Goal: Information Seeking & Learning: Get advice/opinions

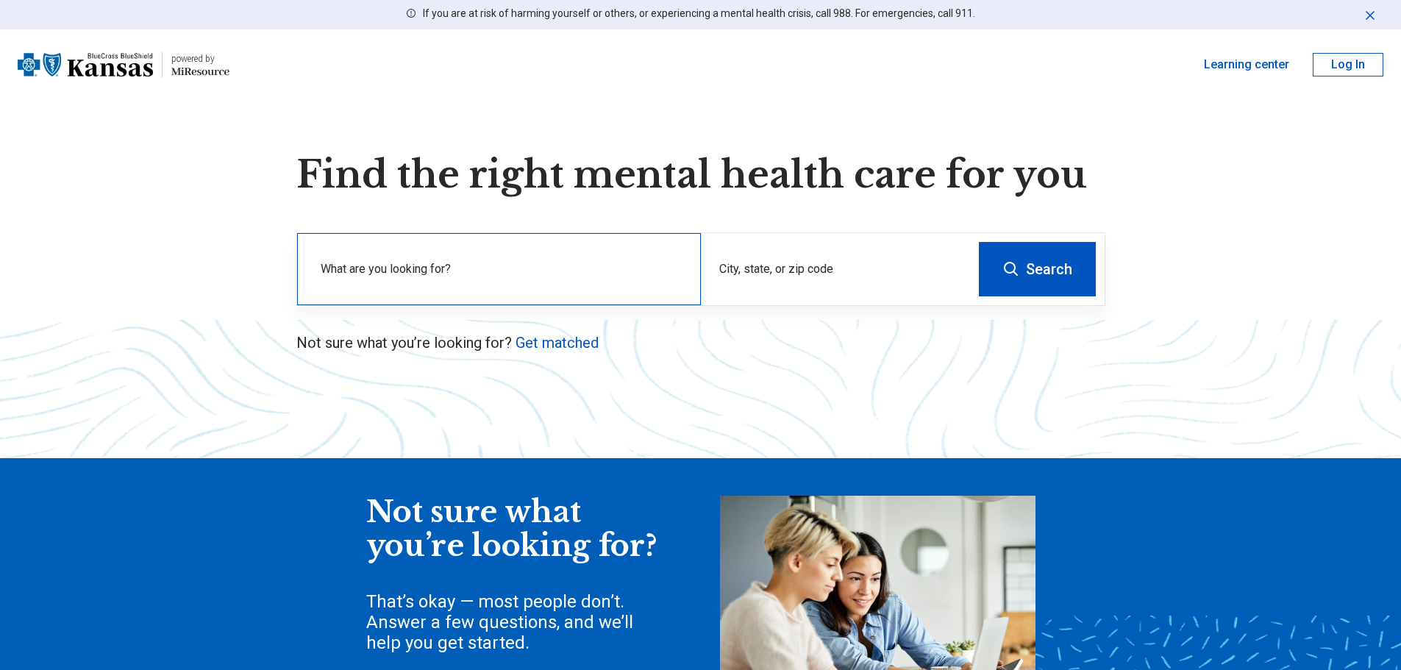
click at [482, 277] on label "What are you looking for?" at bounding box center [502, 269] width 363 height 18
click at [710, 288] on div "City, state, or zip code" at bounding box center [835, 269] width 269 height 72
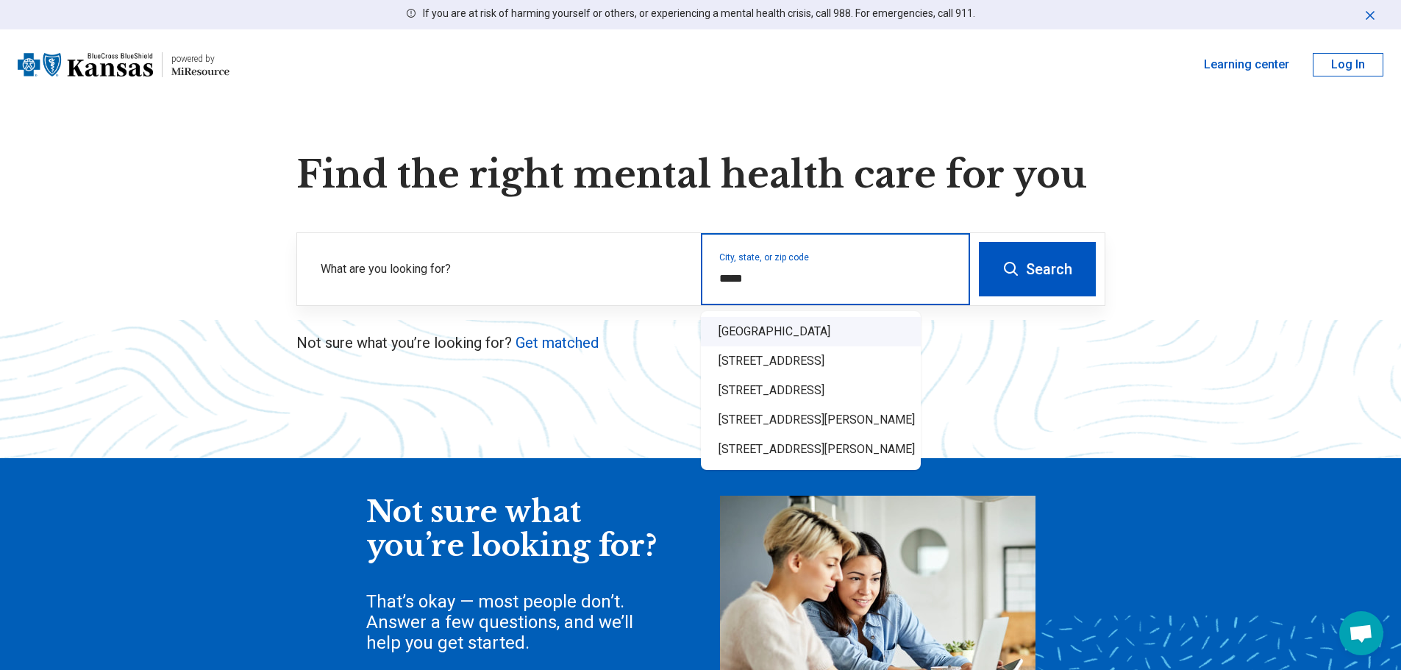
type input "*****"
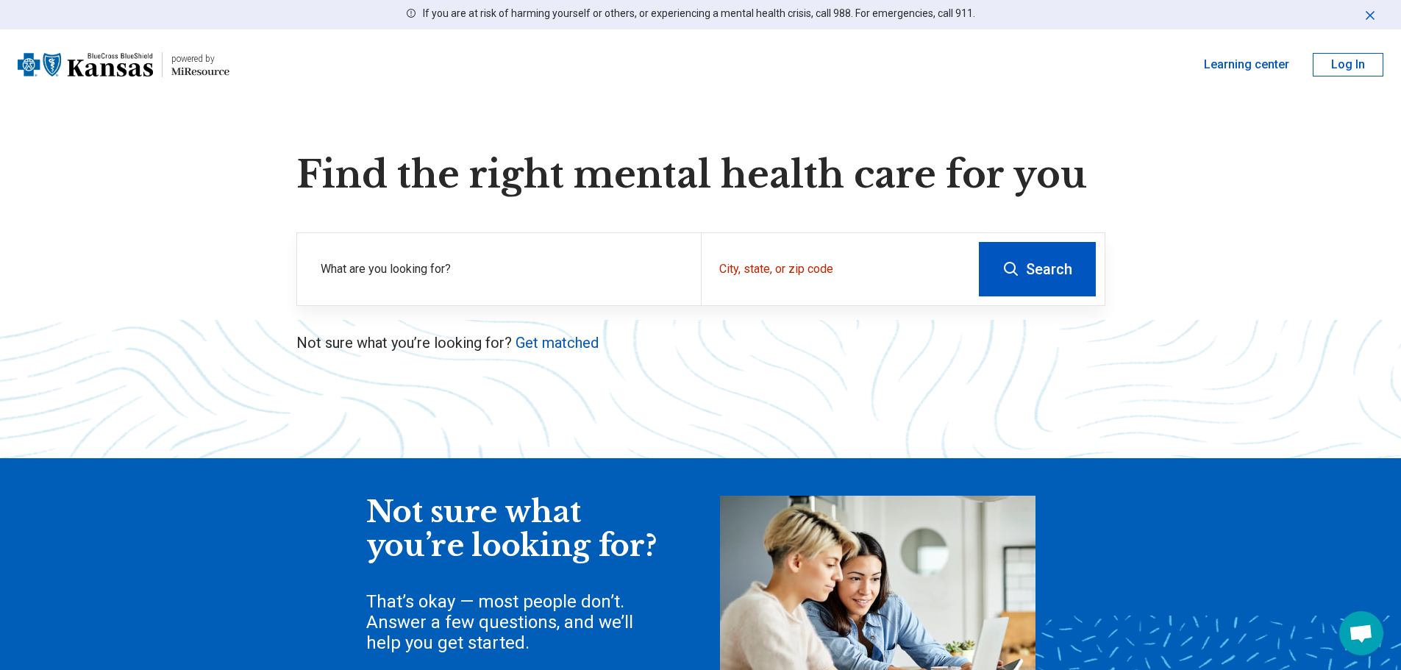
click at [1020, 271] on icon at bounding box center [1012, 269] width 18 height 18
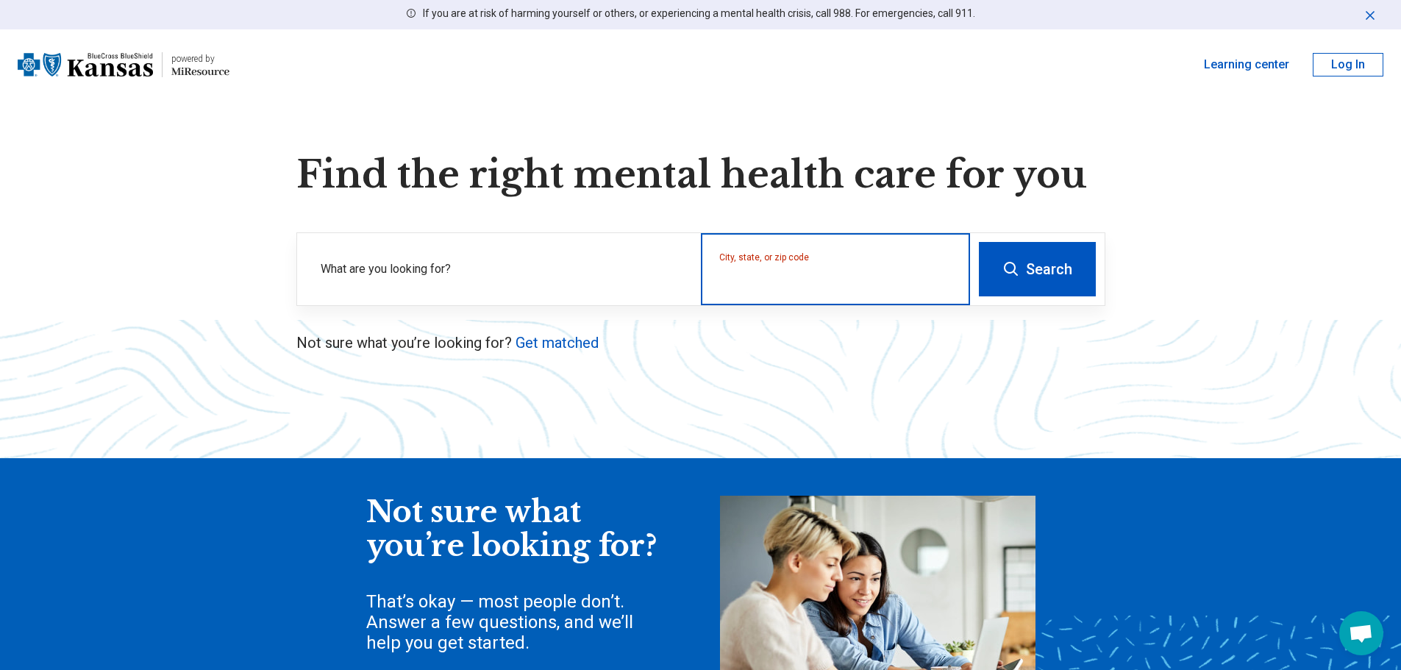
click at [826, 285] on input "City, state, or zip code" at bounding box center [835, 279] width 233 height 18
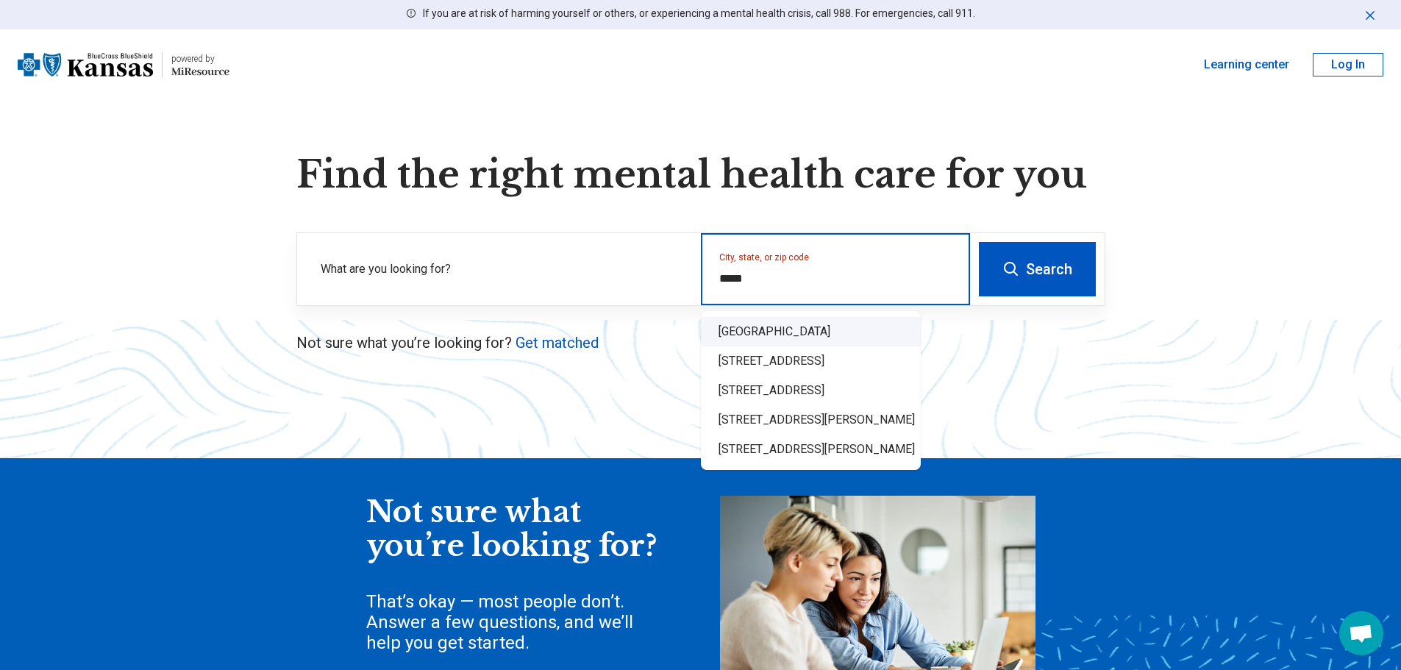
click at [771, 333] on div "Wichita, KS 67210" at bounding box center [811, 331] width 220 height 29
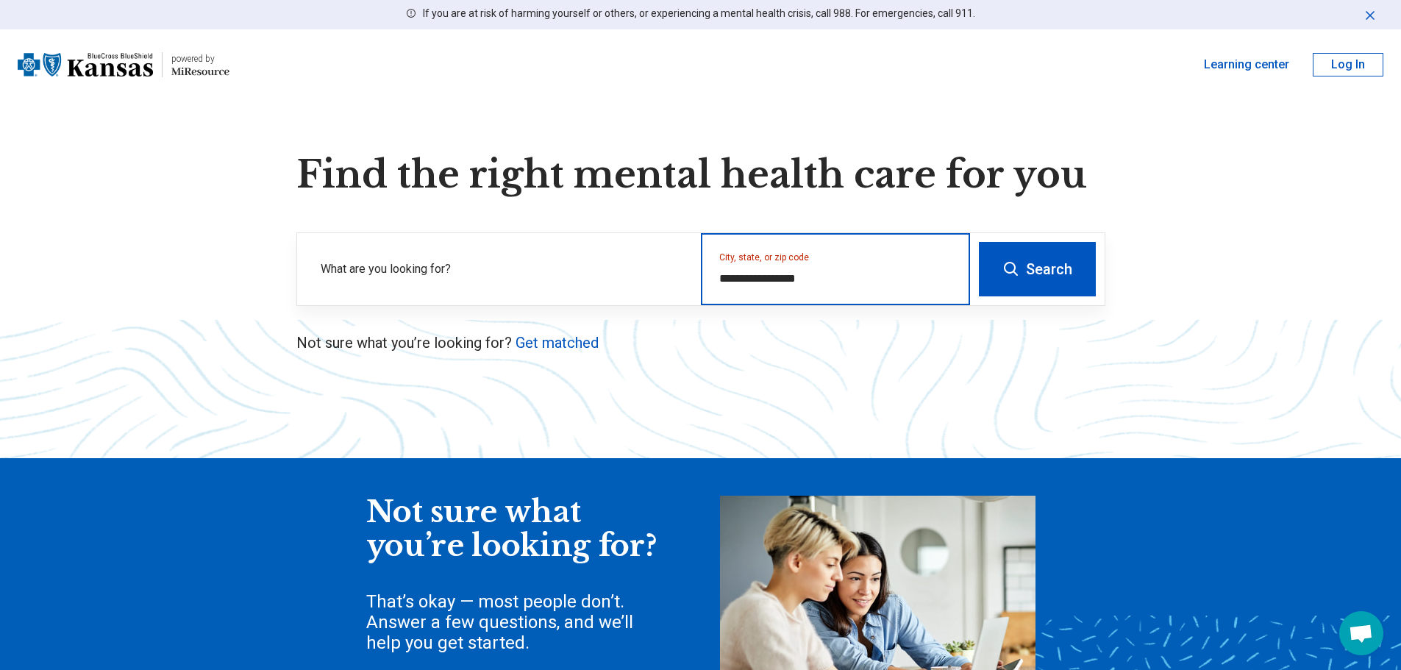
type input "**********"
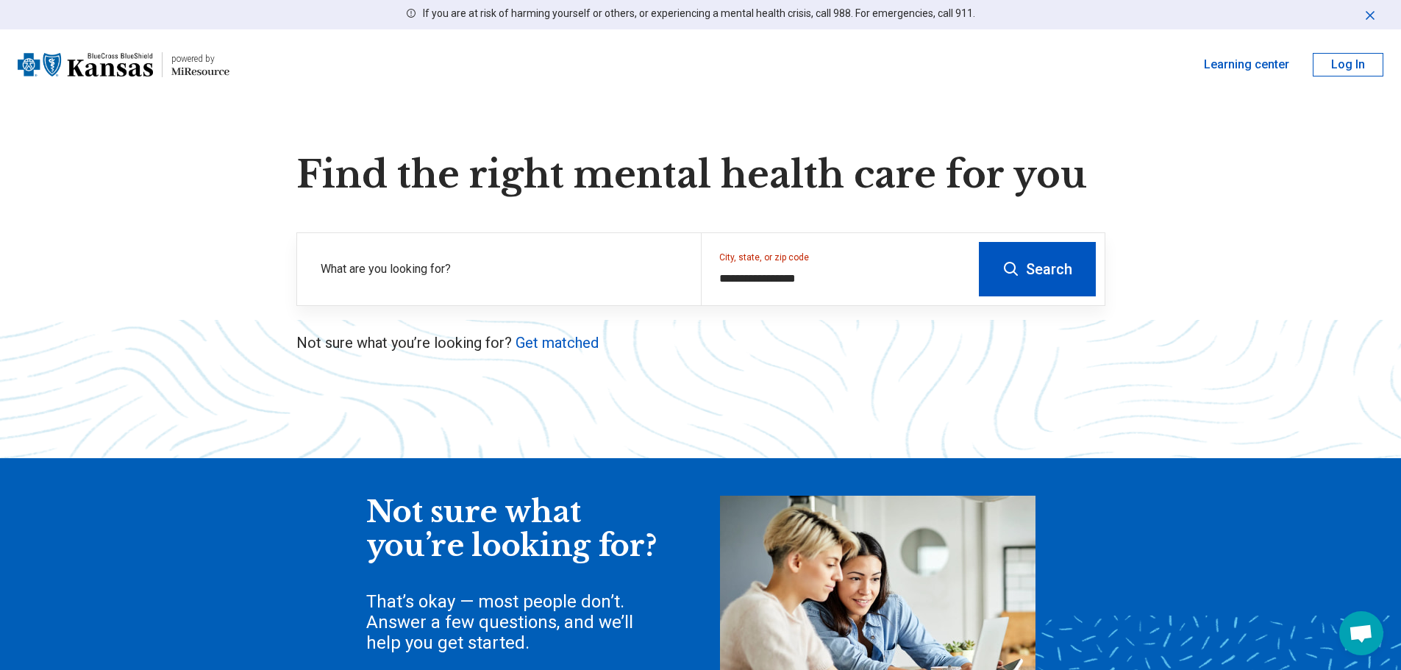
click at [1070, 271] on button "Search" at bounding box center [1037, 269] width 117 height 54
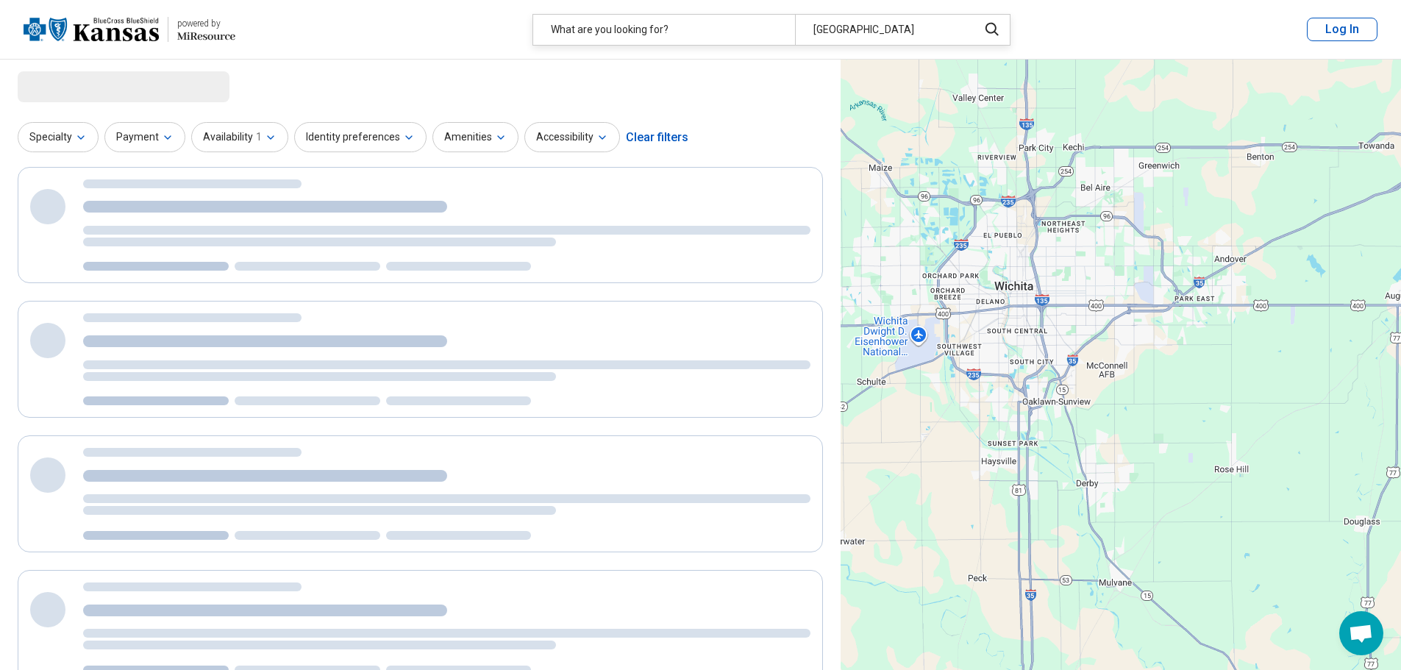
select select "***"
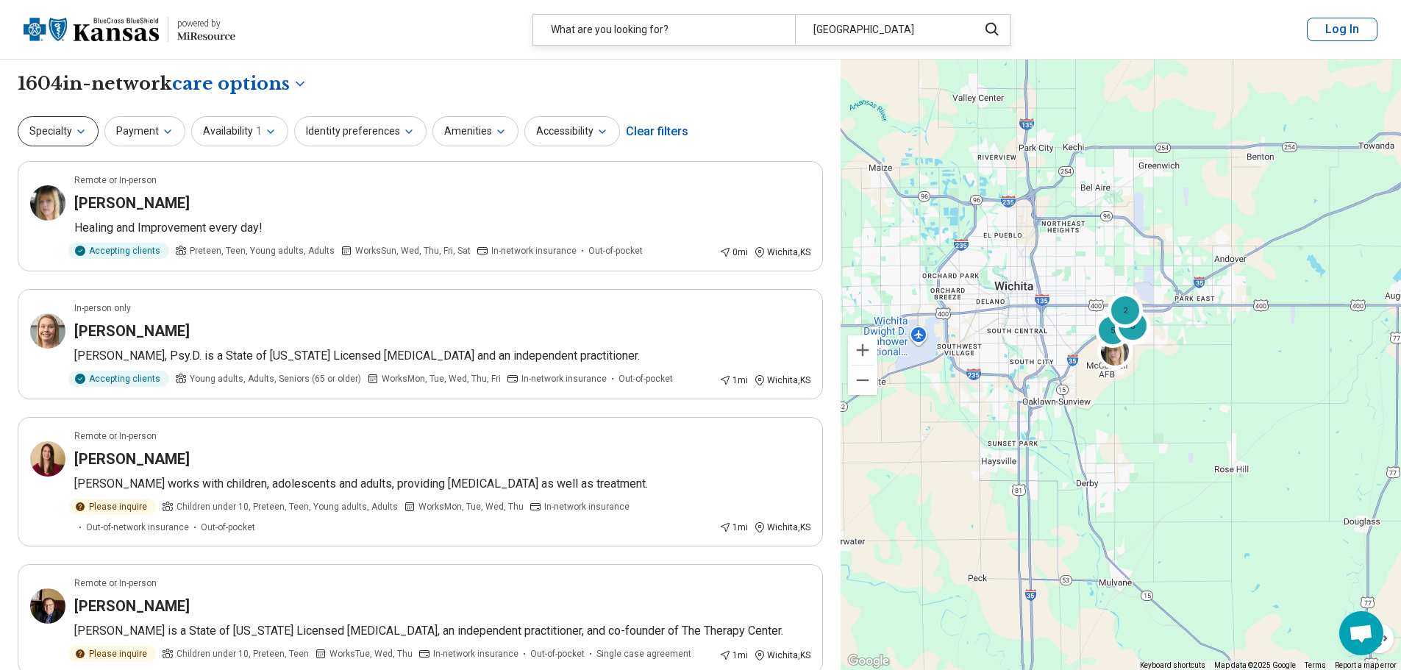
click at [87, 131] on button "Specialty" at bounding box center [58, 131] width 81 height 30
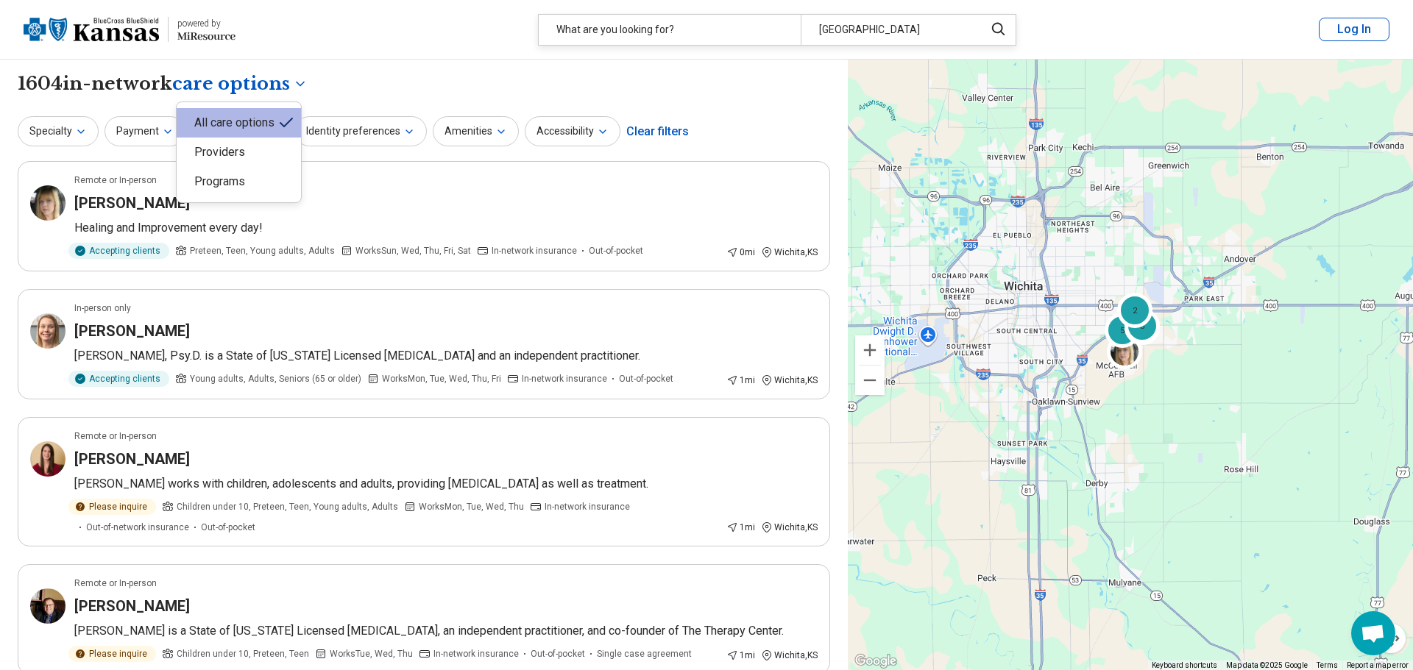
click at [265, 135] on icon "button" at bounding box center [271, 132] width 12 height 12
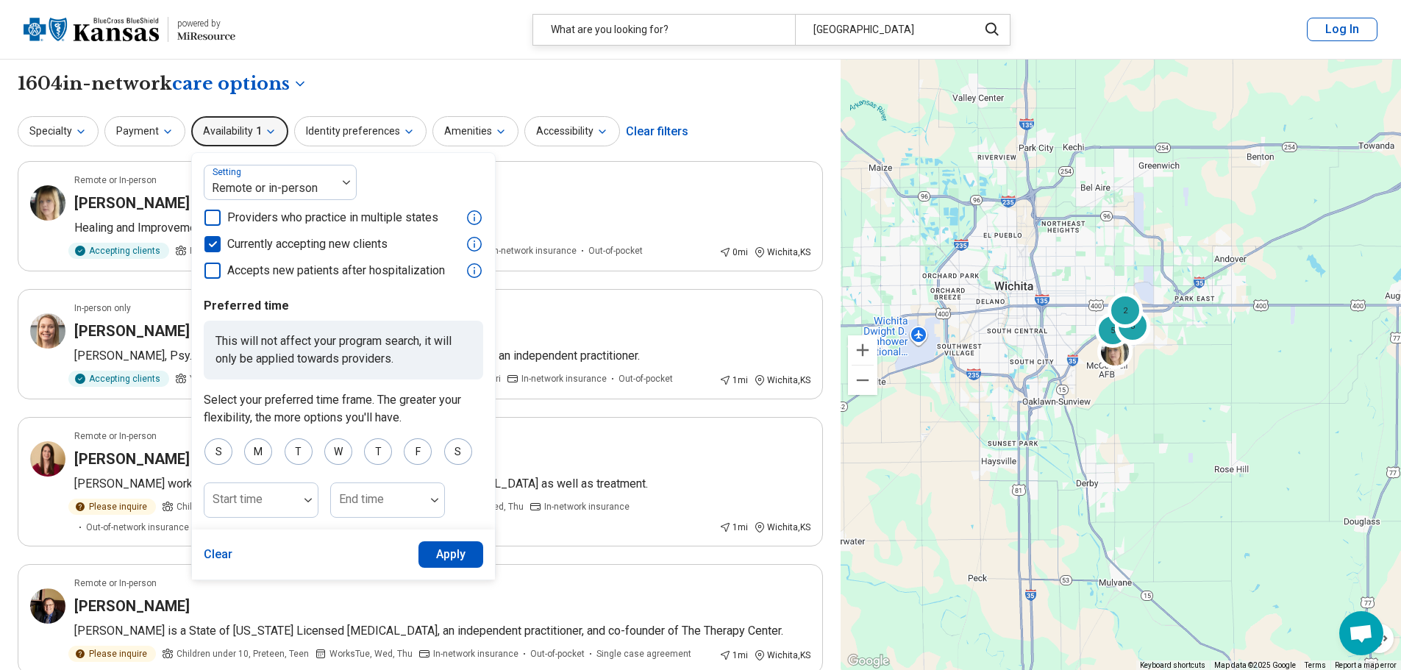
click at [453, 564] on button "Apply" at bounding box center [451, 554] width 65 height 26
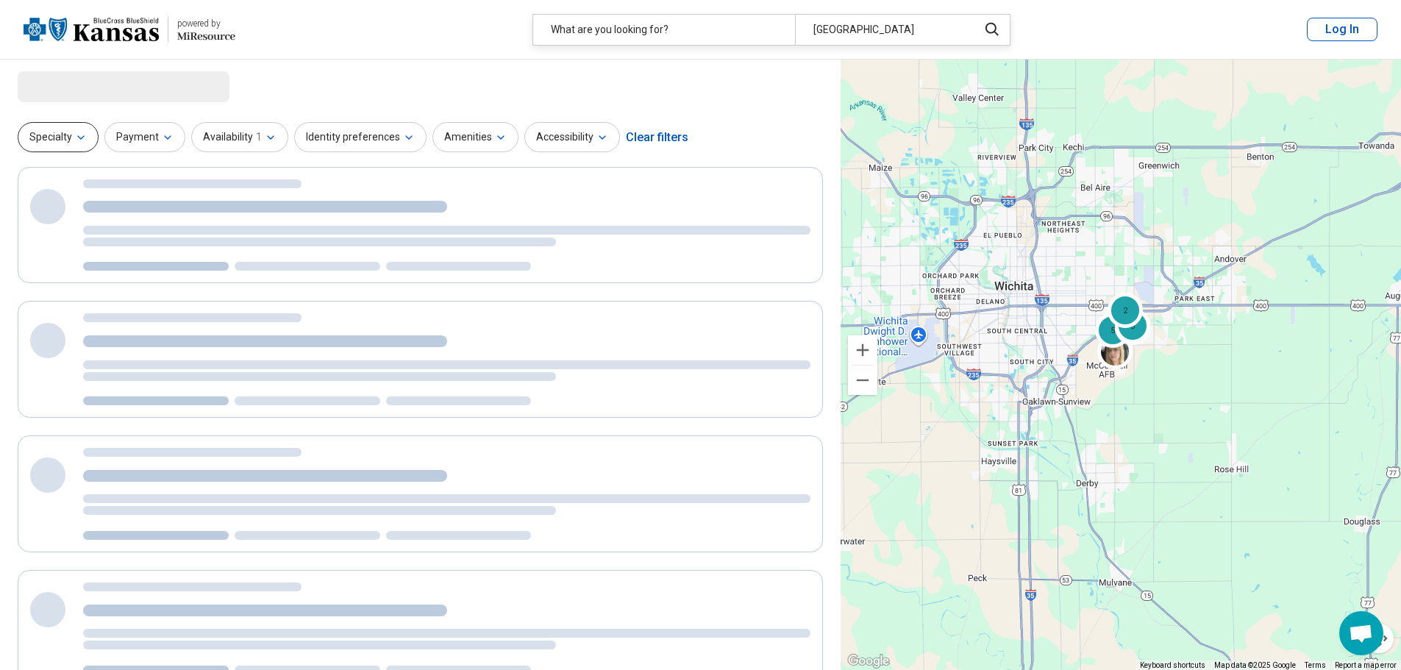
click at [74, 142] on button "Specialty" at bounding box center [58, 137] width 81 height 30
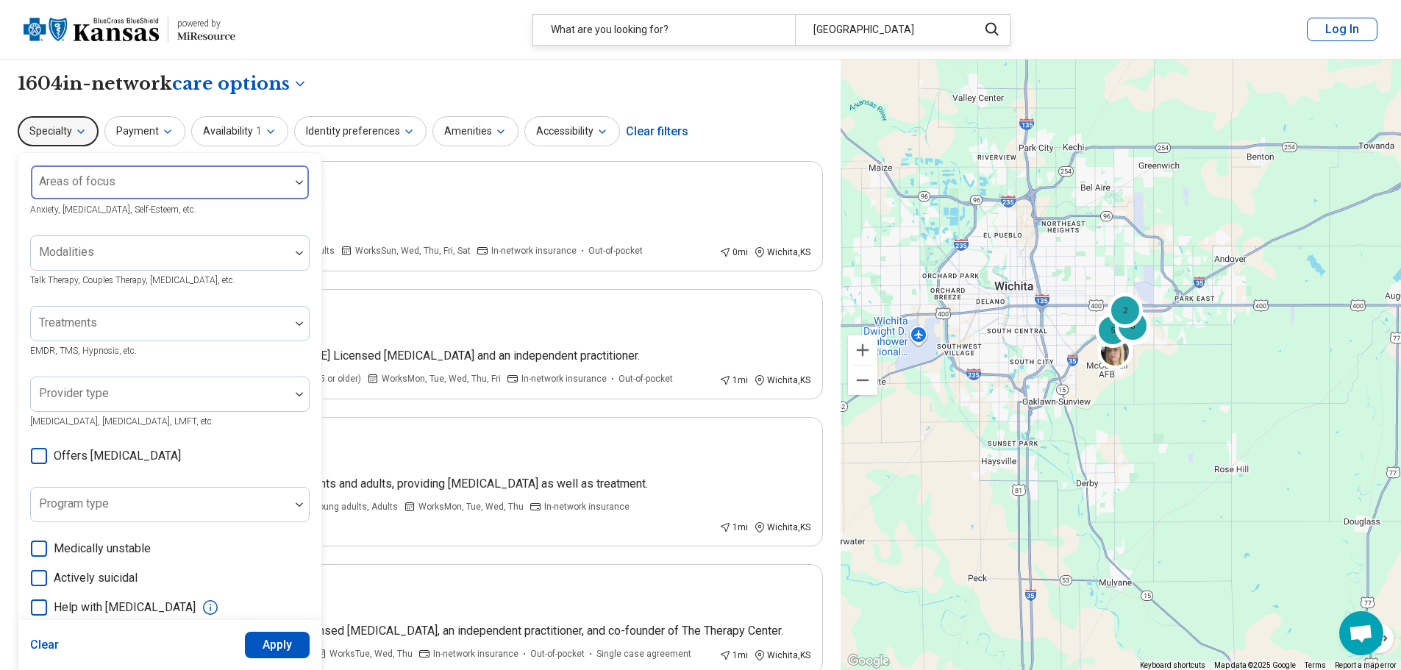
click at [149, 192] on div at bounding box center [160, 188] width 247 height 21
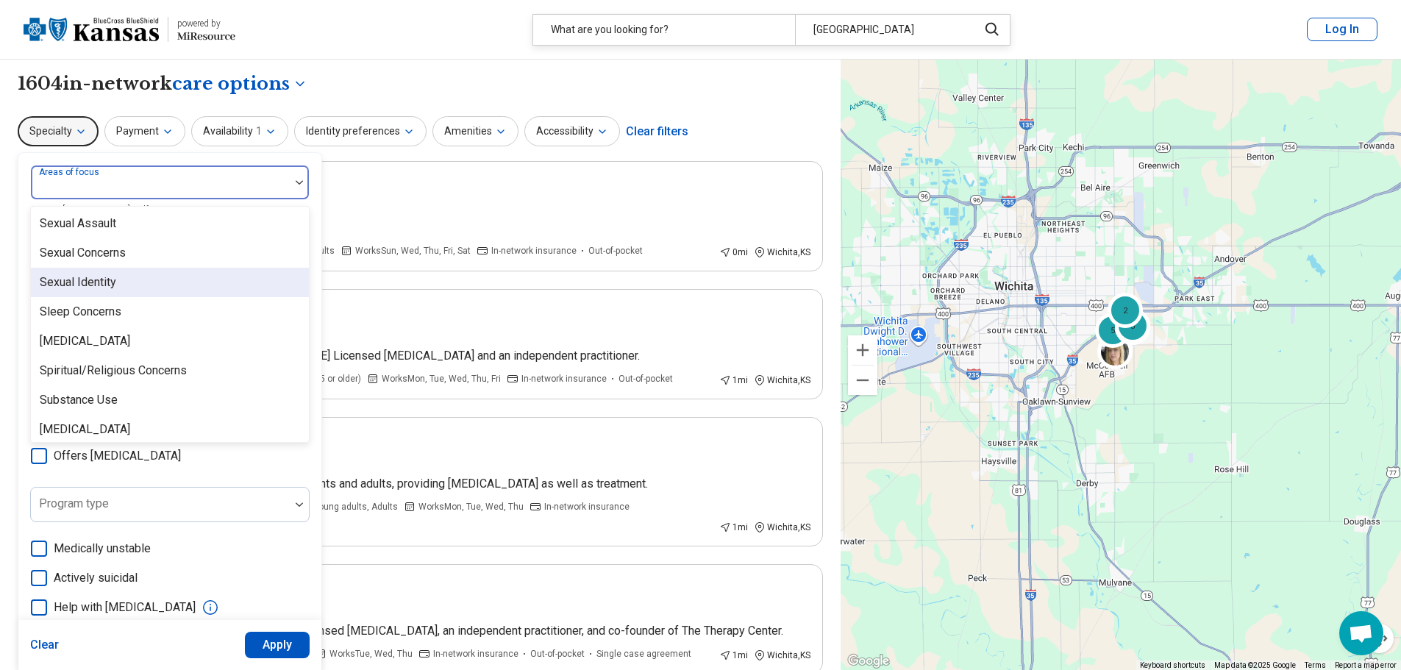
scroll to position [2749, 0]
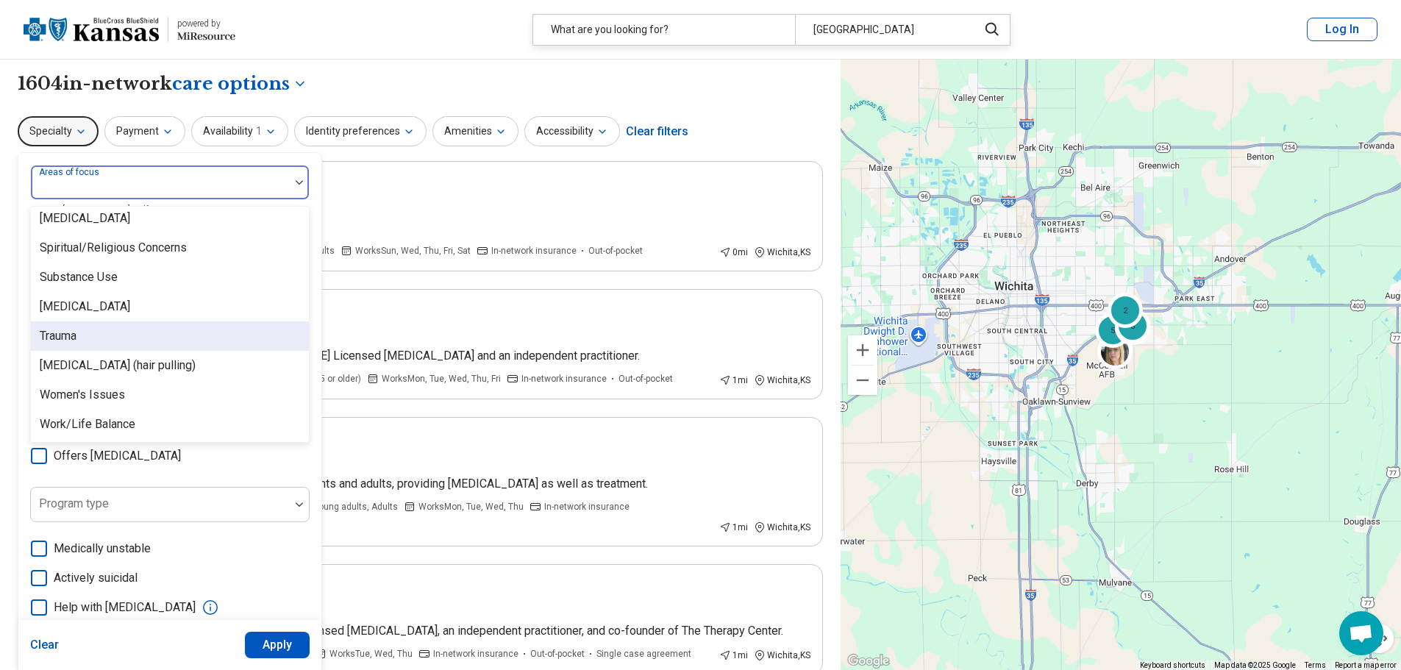
click at [82, 335] on div "Trauma" at bounding box center [170, 335] width 278 height 29
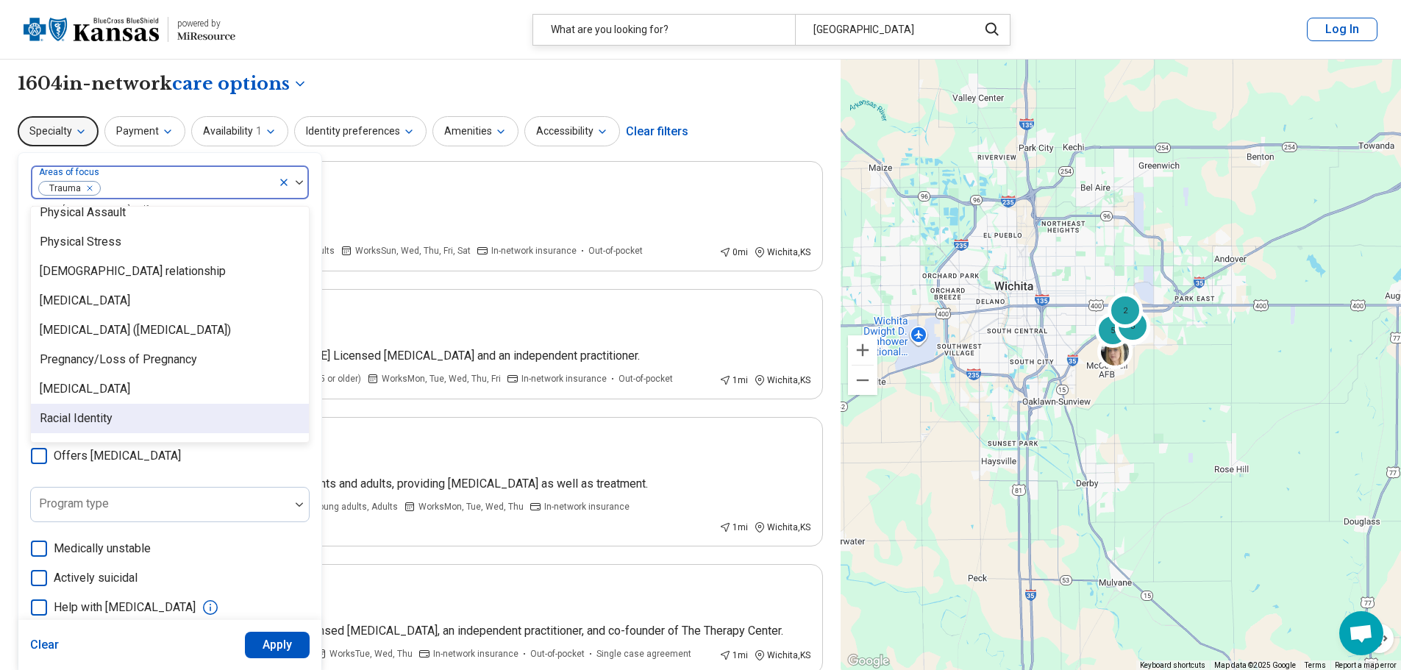
scroll to position [2057, 0]
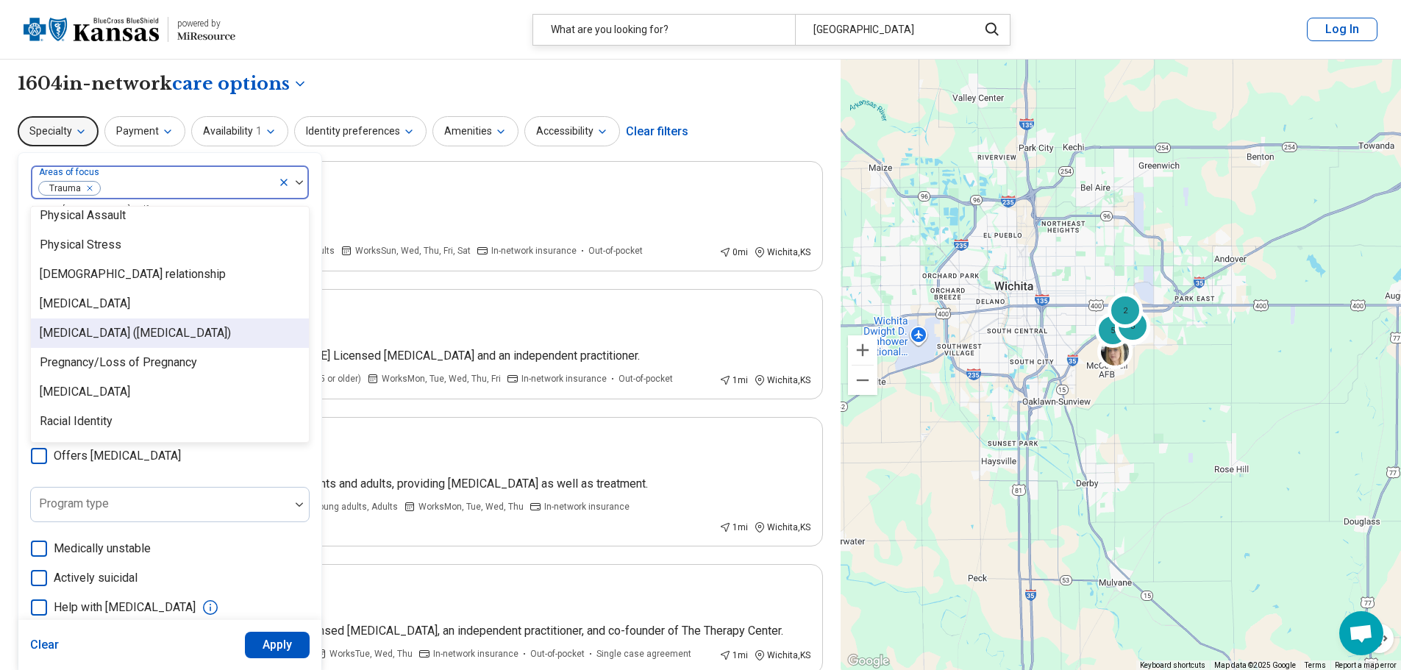
click at [231, 333] on div "Posttraumatic Stress Disorder (PTSD)" at bounding box center [135, 333] width 191 height 18
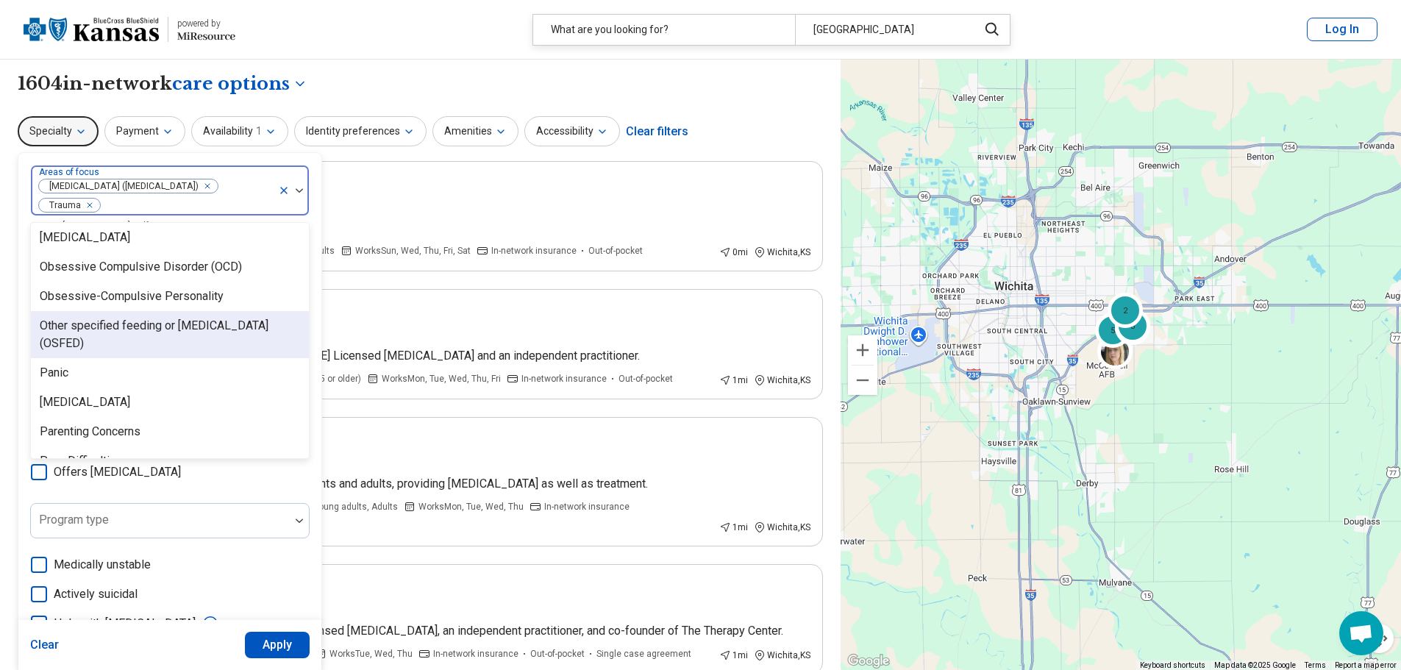
scroll to position [1616, 0]
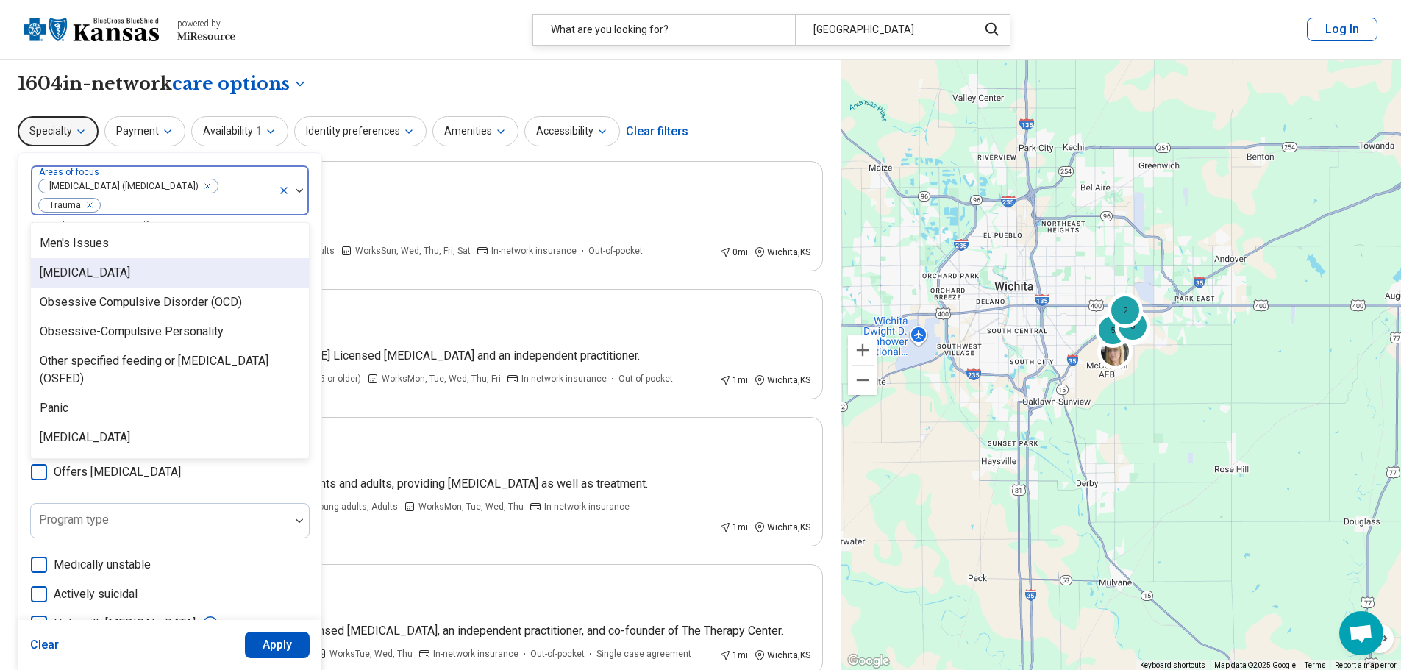
click at [165, 277] on div "Narcissistic Personality" at bounding box center [170, 272] width 278 height 29
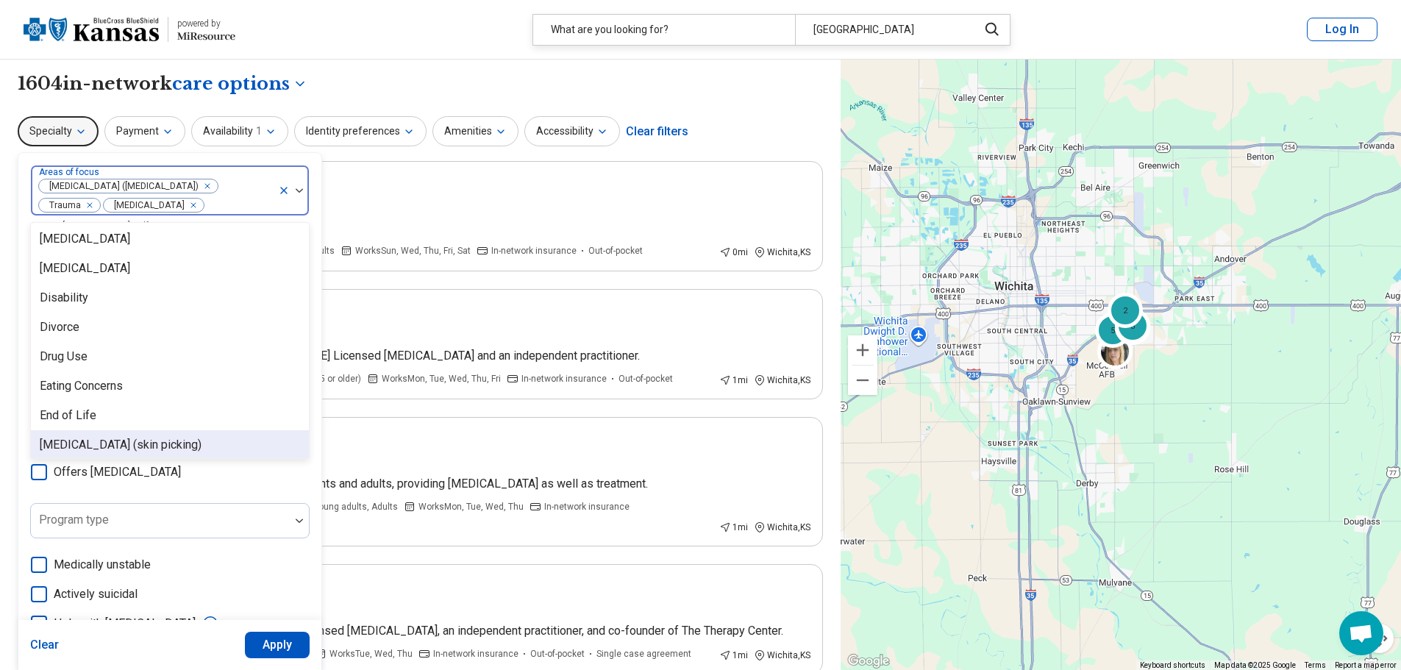
scroll to position [806, 0]
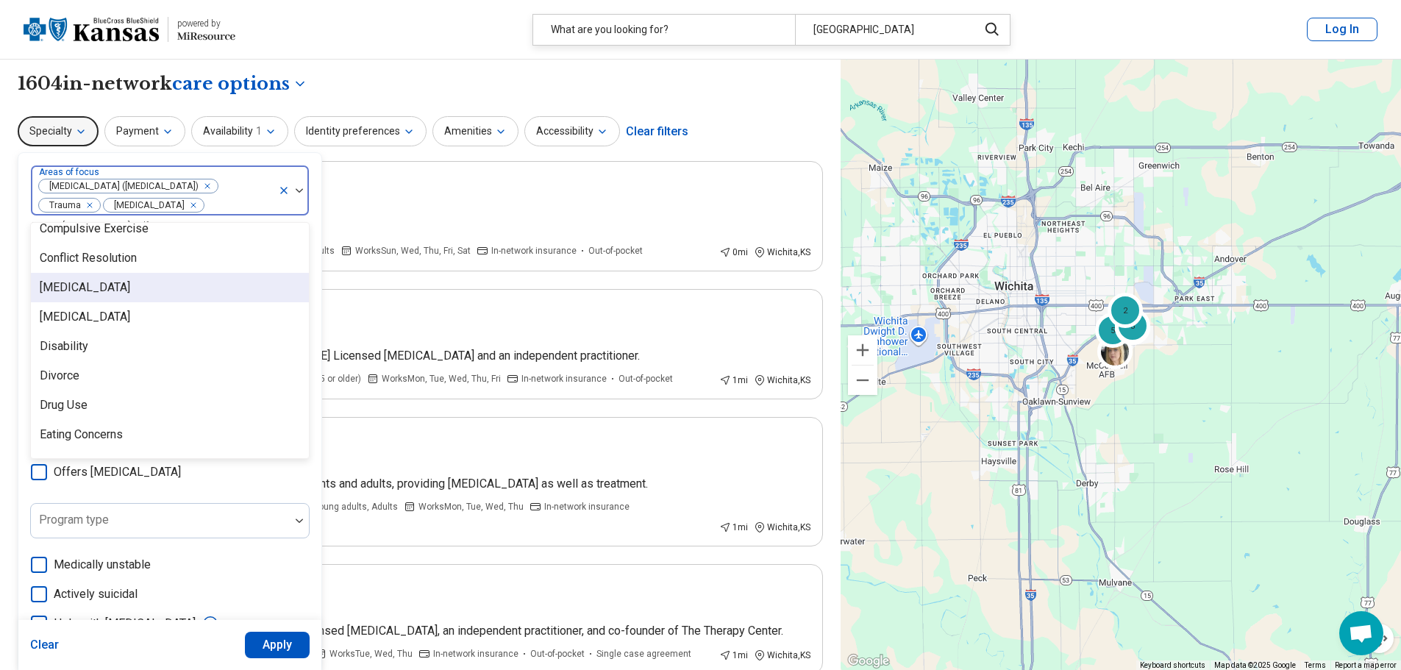
click at [166, 283] on div "Dependent Personality" at bounding box center [170, 287] width 278 height 29
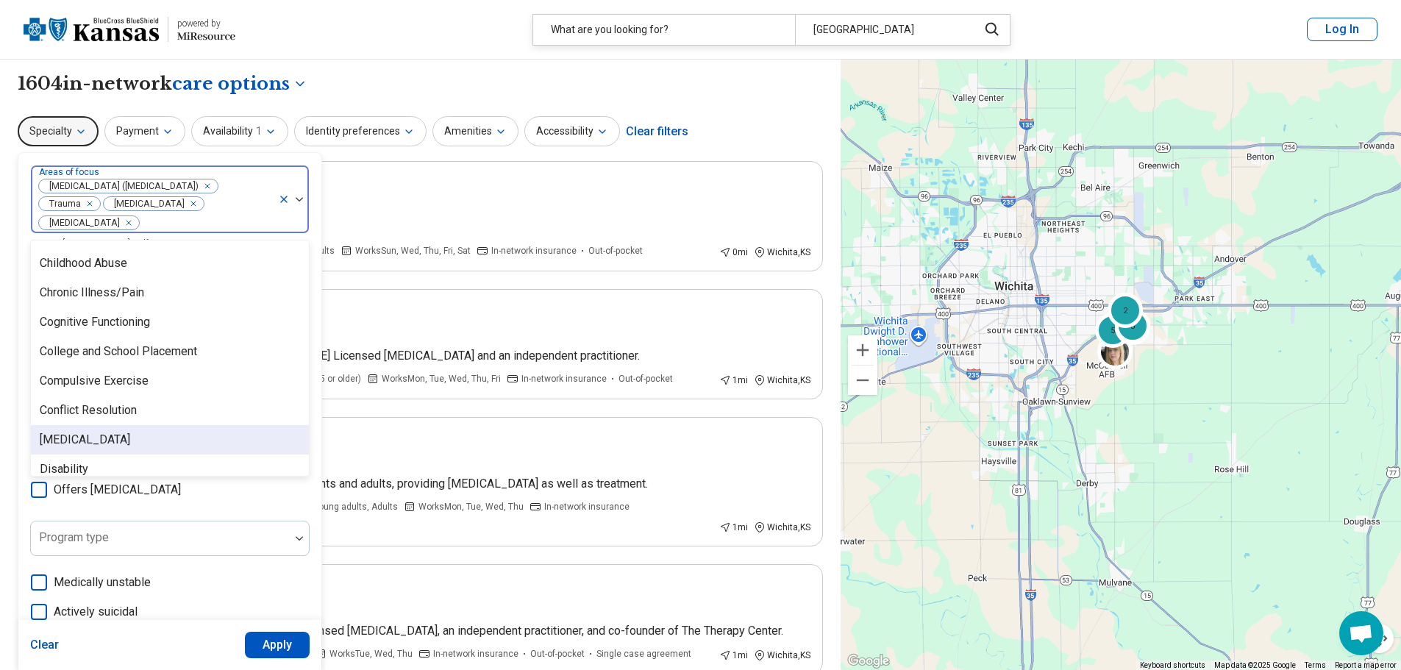
scroll to position [659, 0]
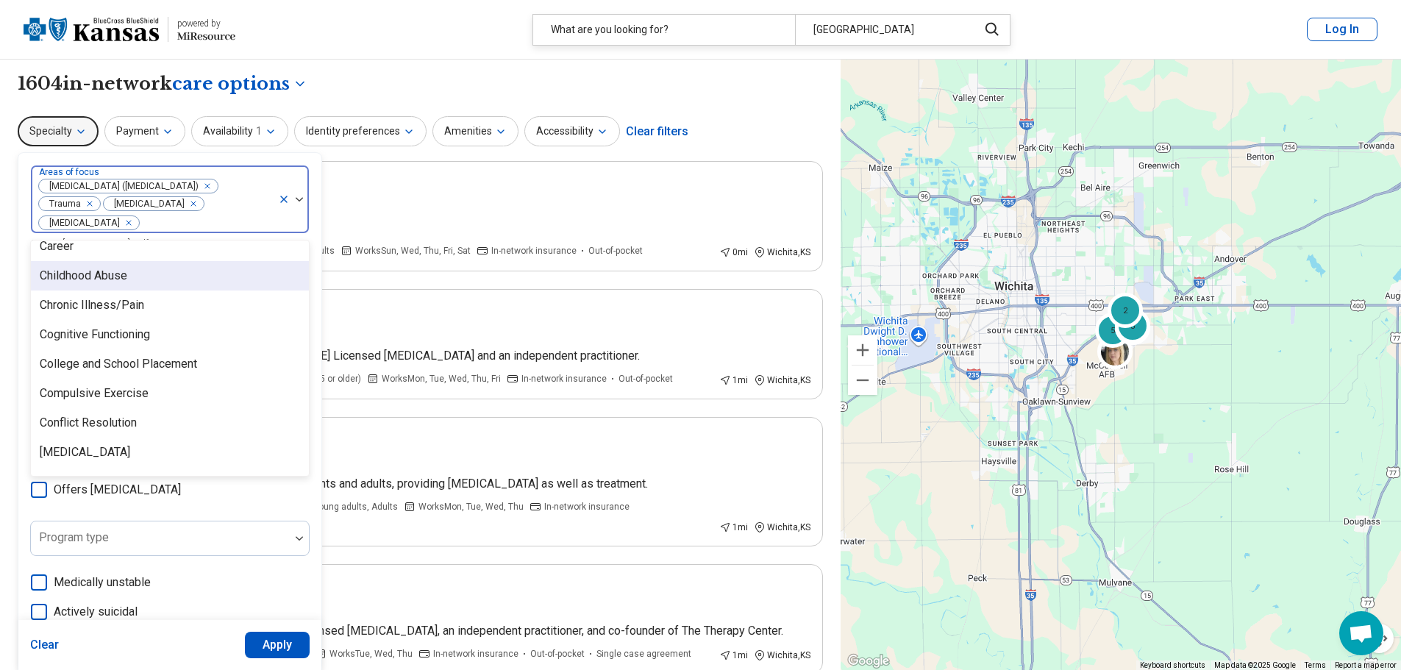
click at [98, 281] on div "Childhood Abuse" at bounding box center [84, 276] width 88 height 18
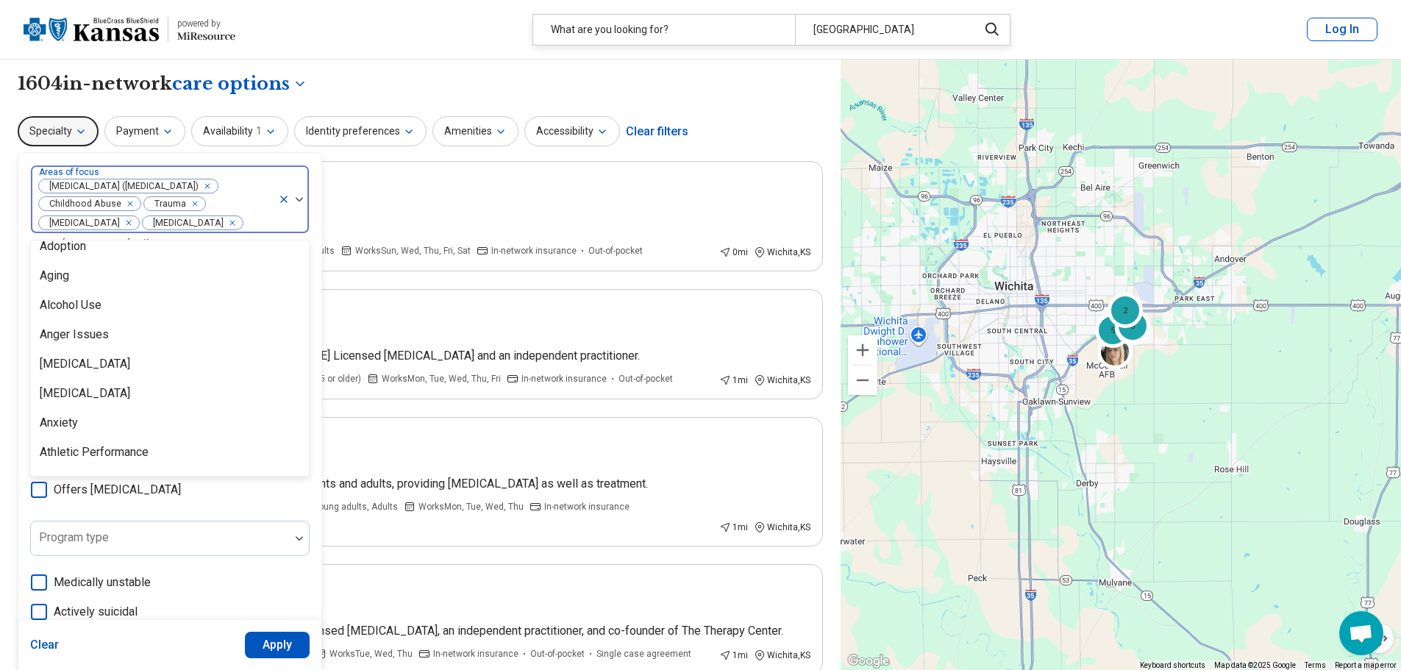
scroll to position [0, 0]
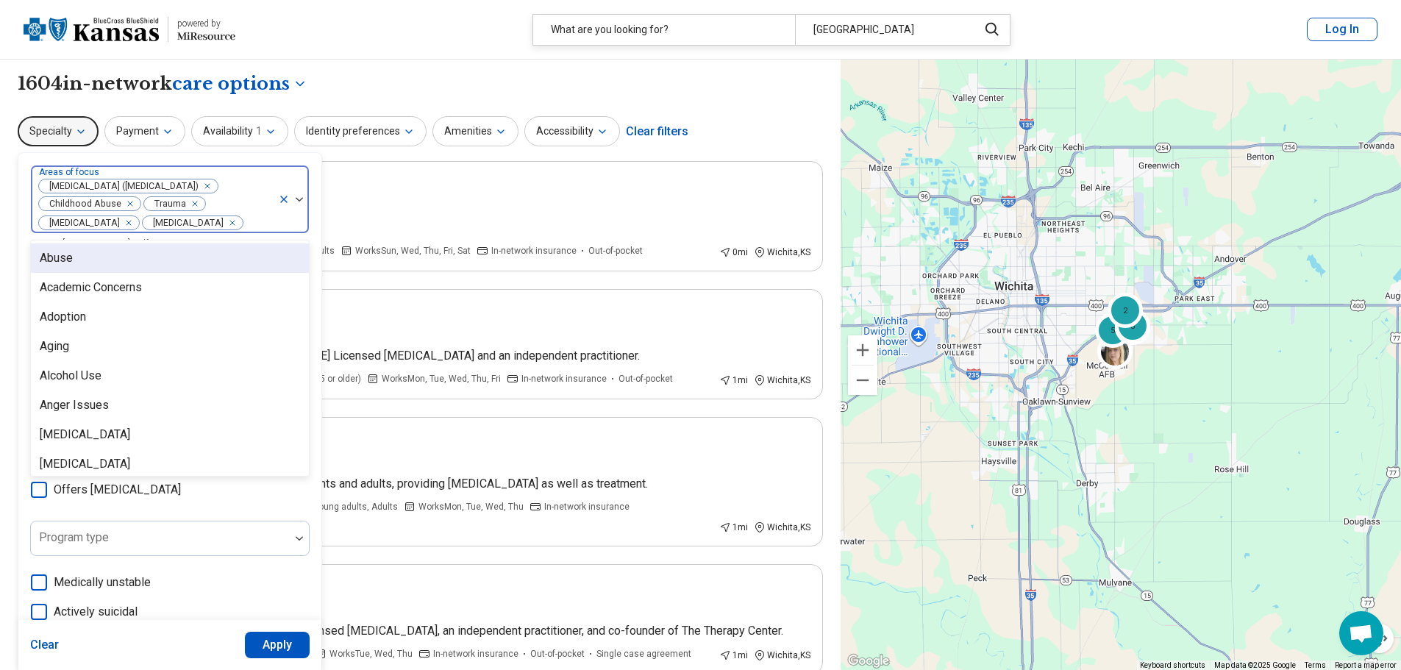
click at [90, 264] on div "Abuse" at bounding box center [170, 258] width 278 height 29
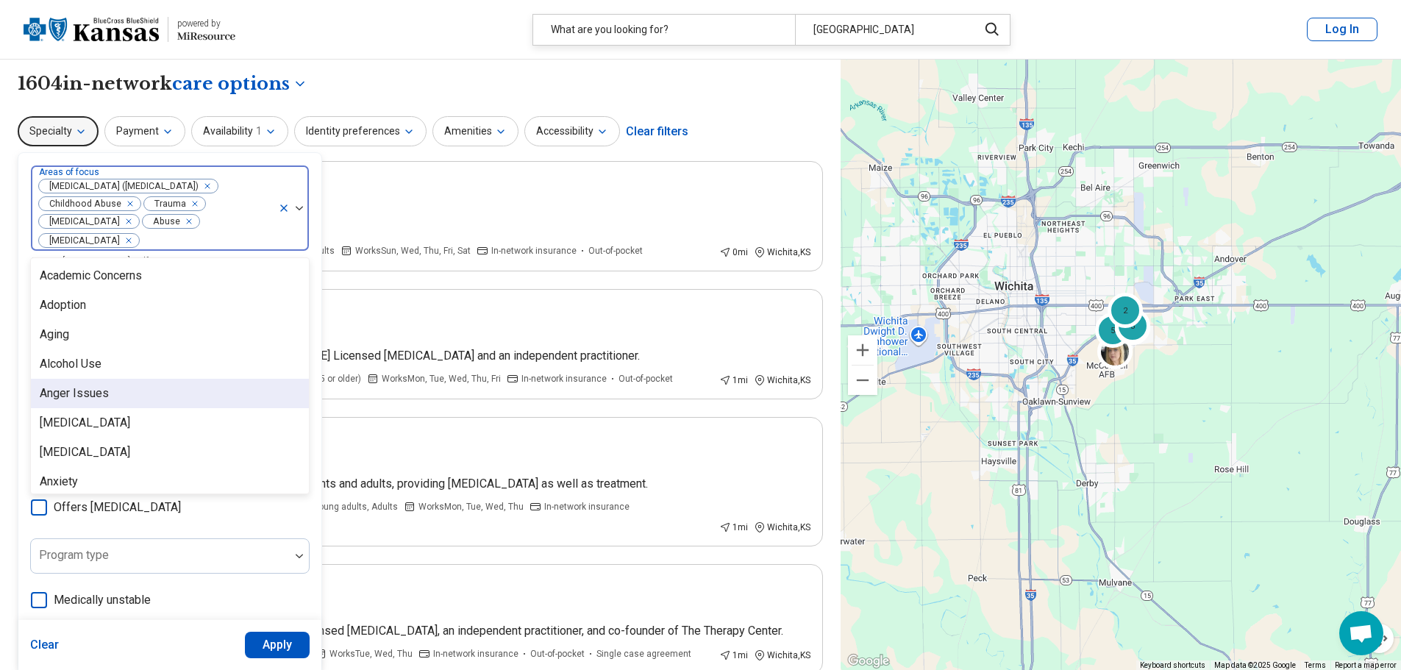
click at [253, 502] on div "option Abuse, selected. 94 results available. Use Up and Down to choose options…" at bounding box center [170, 478] width 280 height 627
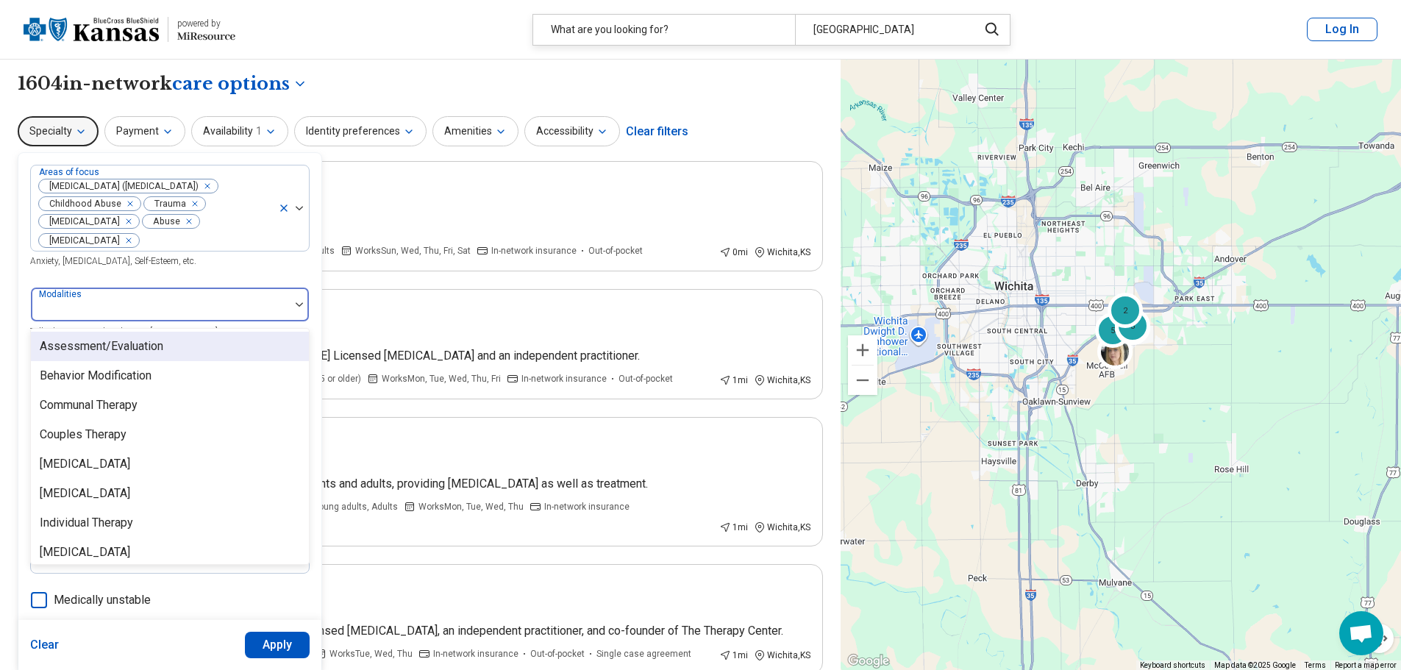
click at [207, 309] on div at bounding box center [160, 310] width 247 height 21
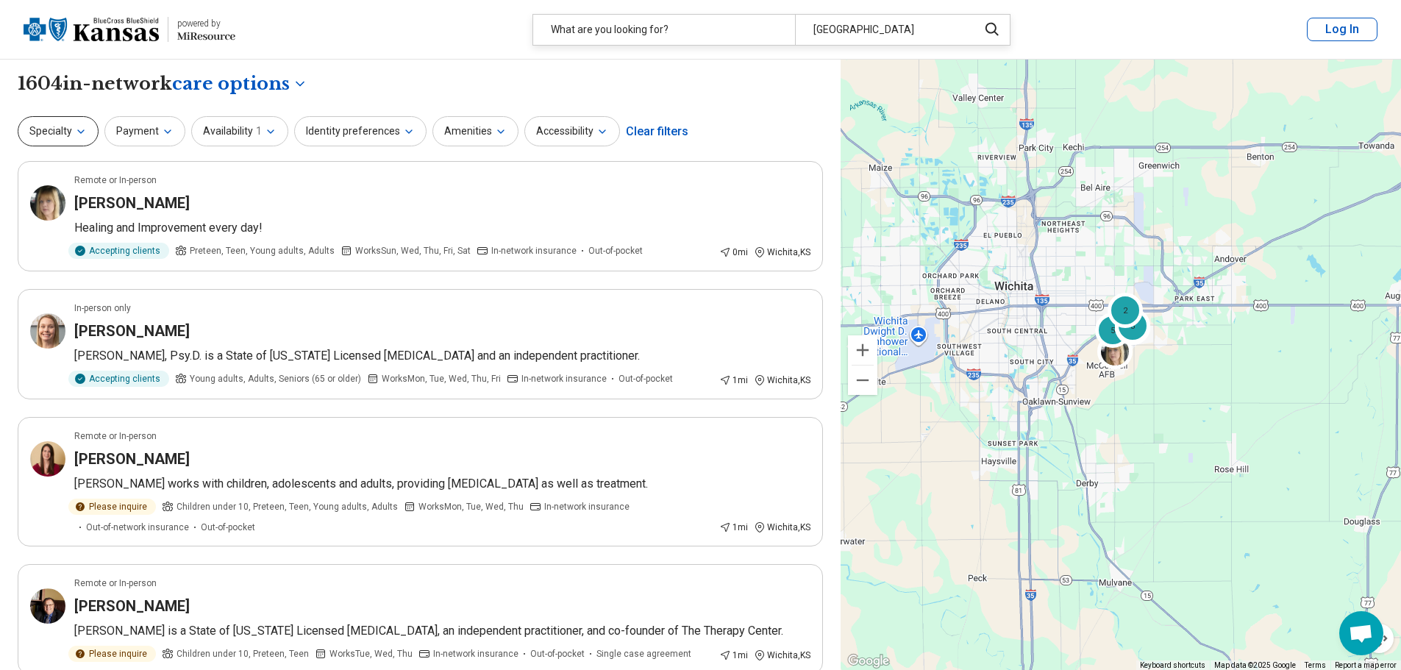
click at [75, 126] on icon "button" at bounding box center [81, 132] width 12 height 12
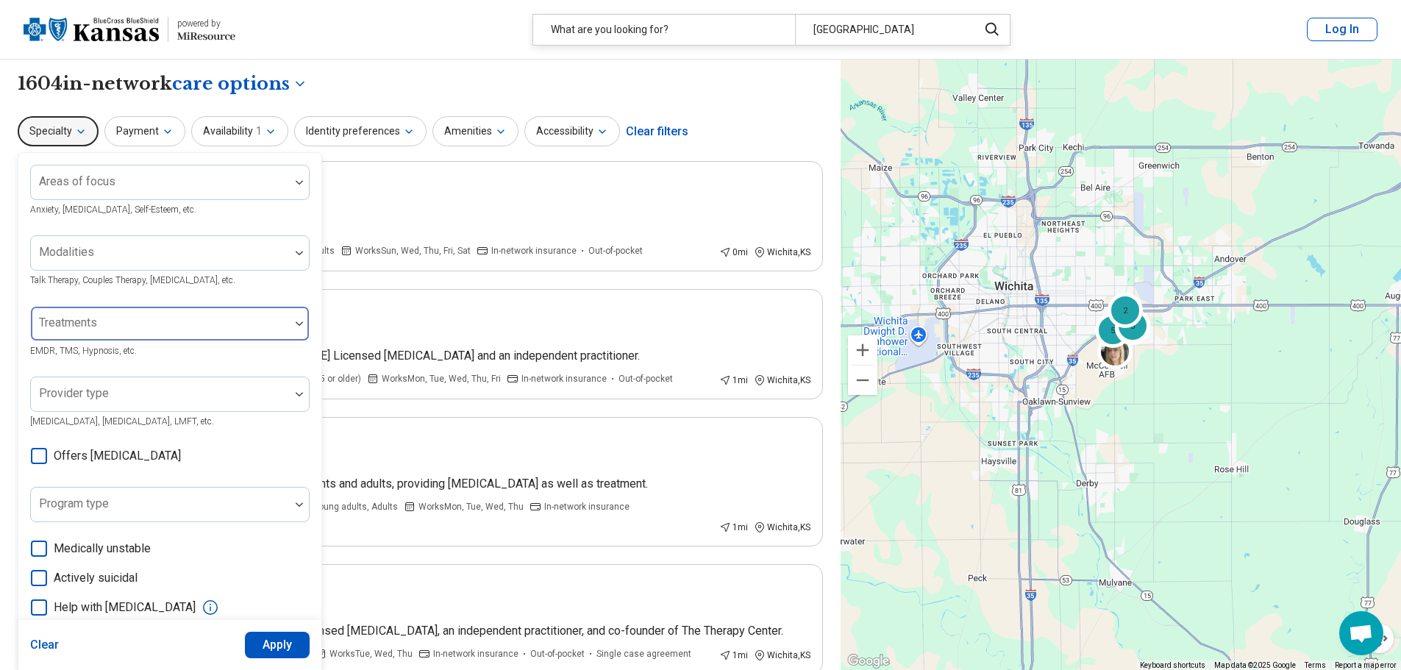
click at [234, 334] on div at bounding box center [160, 329] width 247 height 21
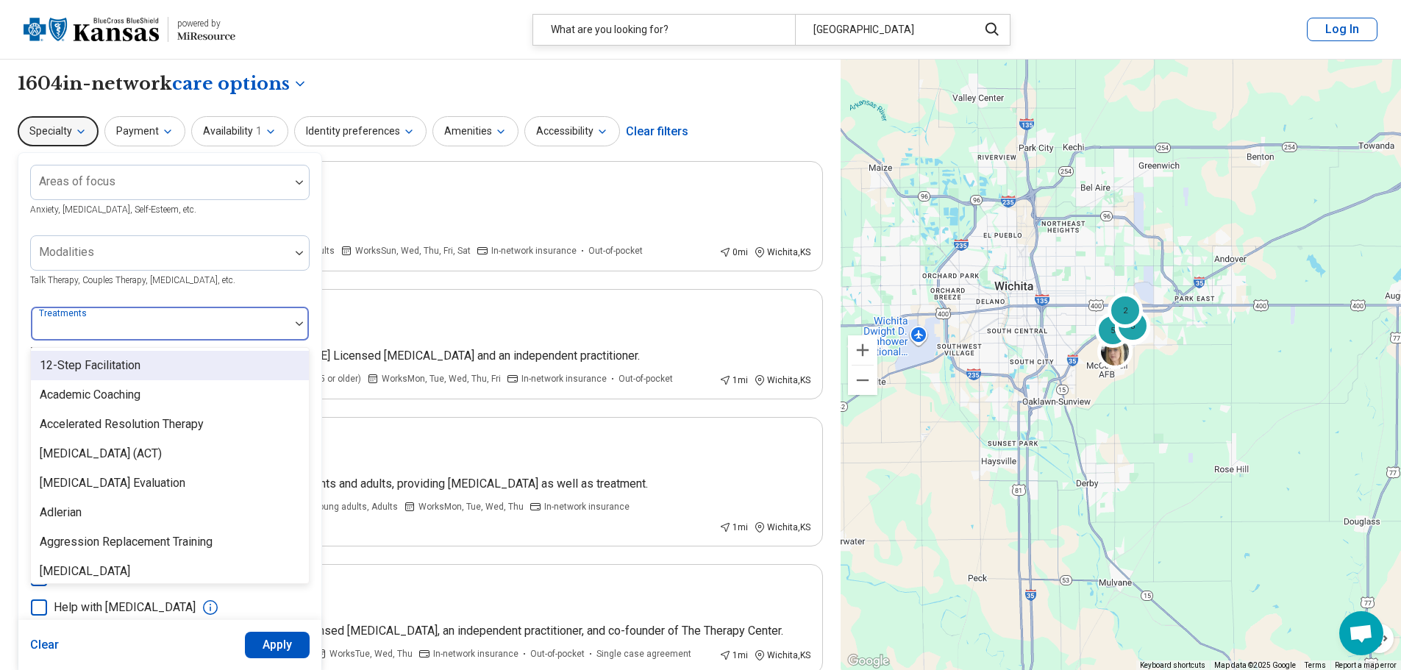
click at [234, 334] on div at bounding box center [160, 329] width 247 height 21
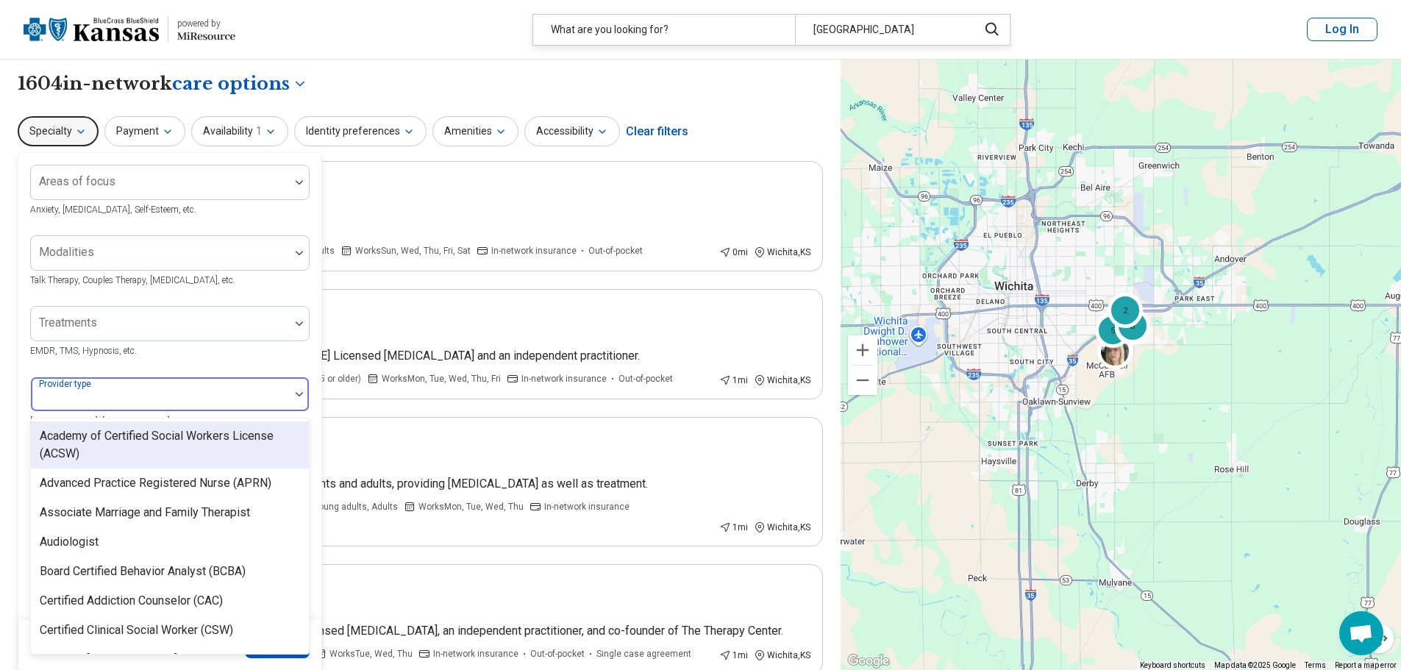
click at [226, 399] on div at bounding box center [160, 400] width 247 height 21
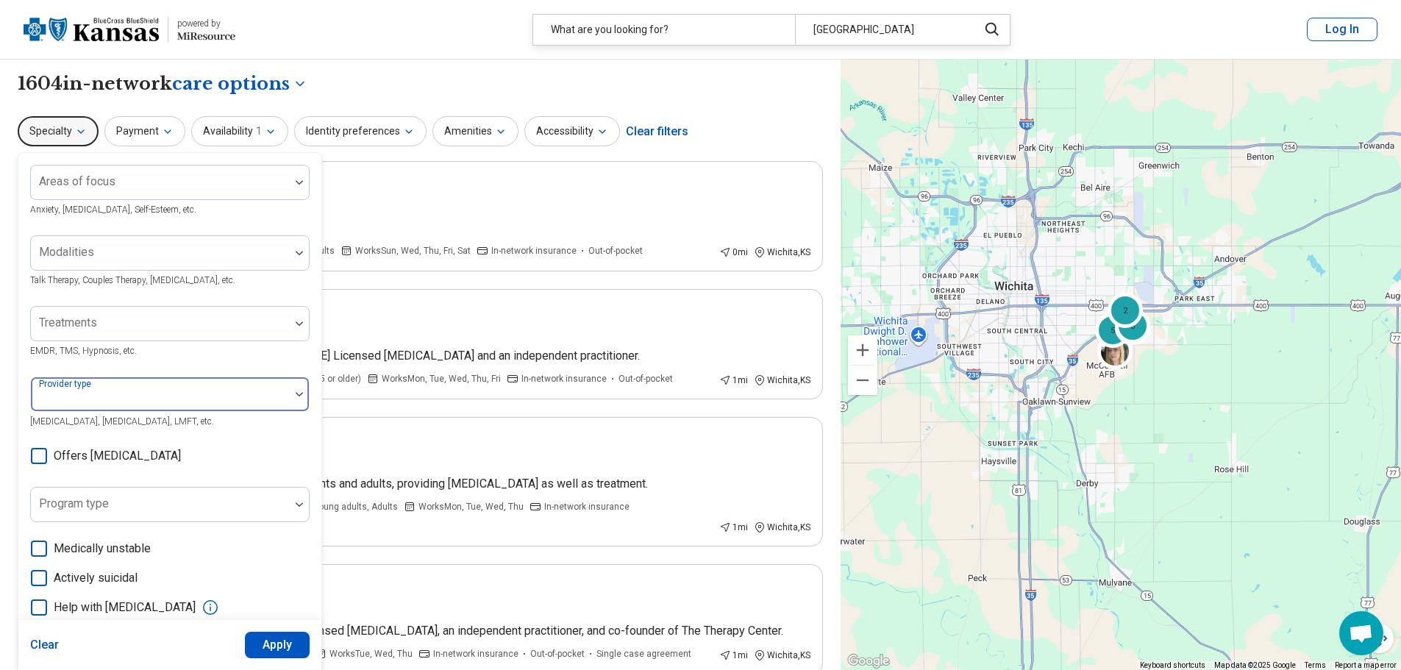
click at [226, 399] on div at bounding box center [160, 400] width 247 height 21
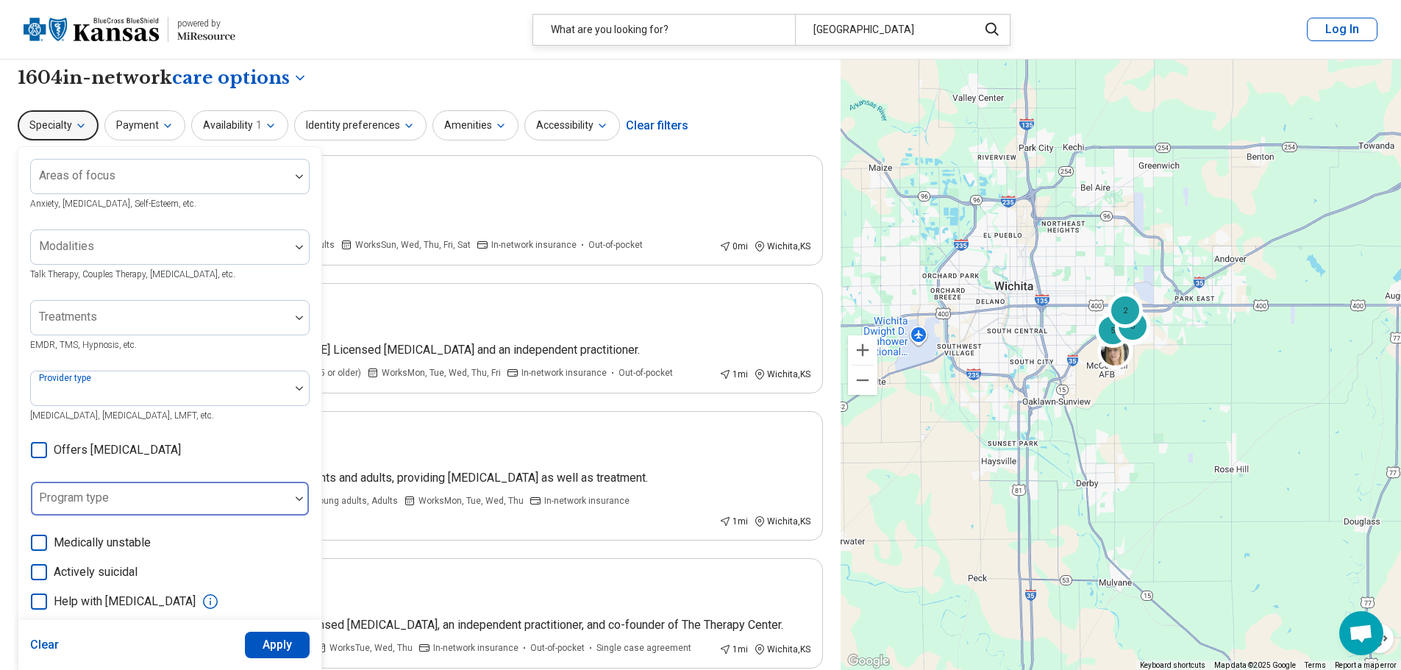
click at [234, 511] on div at bounding box center [160, 504] width 247 height 21
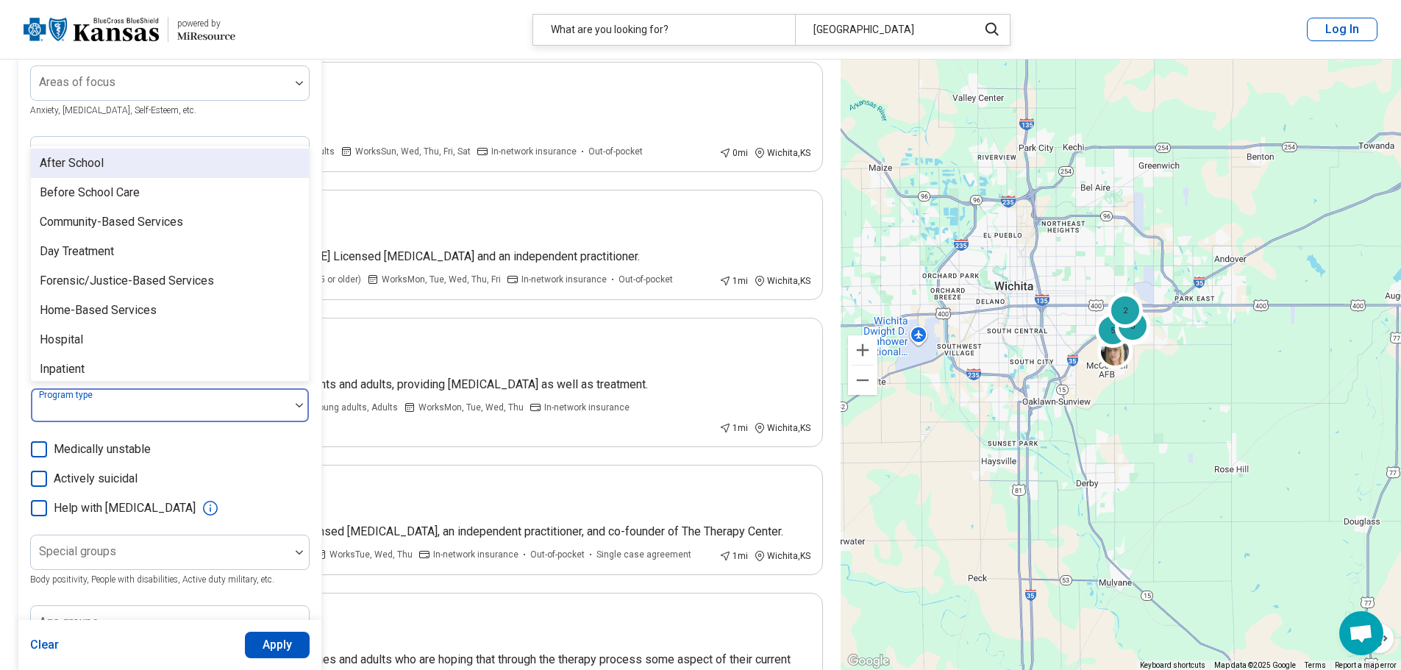
scroll to position [101, 0]
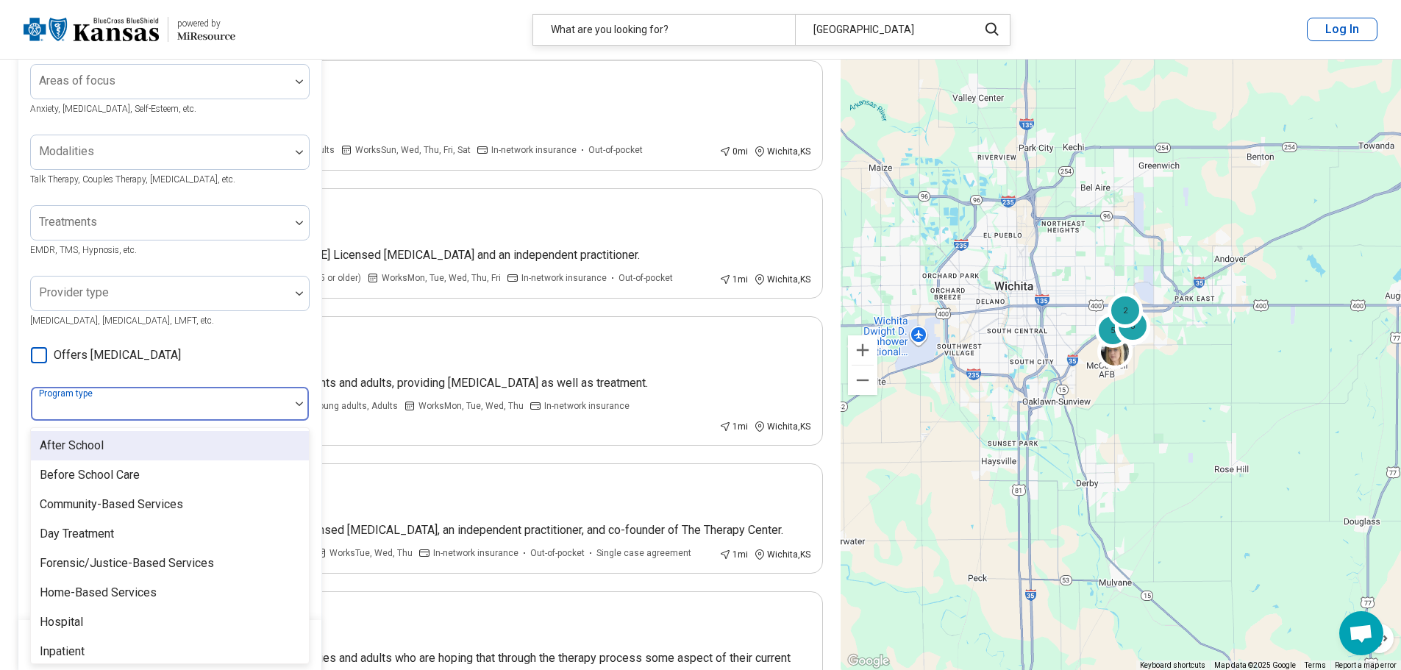
click at [222, 361] on div "Areas of focus Anxiety, Depression, Self-Esteem, etc. Modalities Talk Therapy, …" at bounding box center [170, 351] width 280 height 575
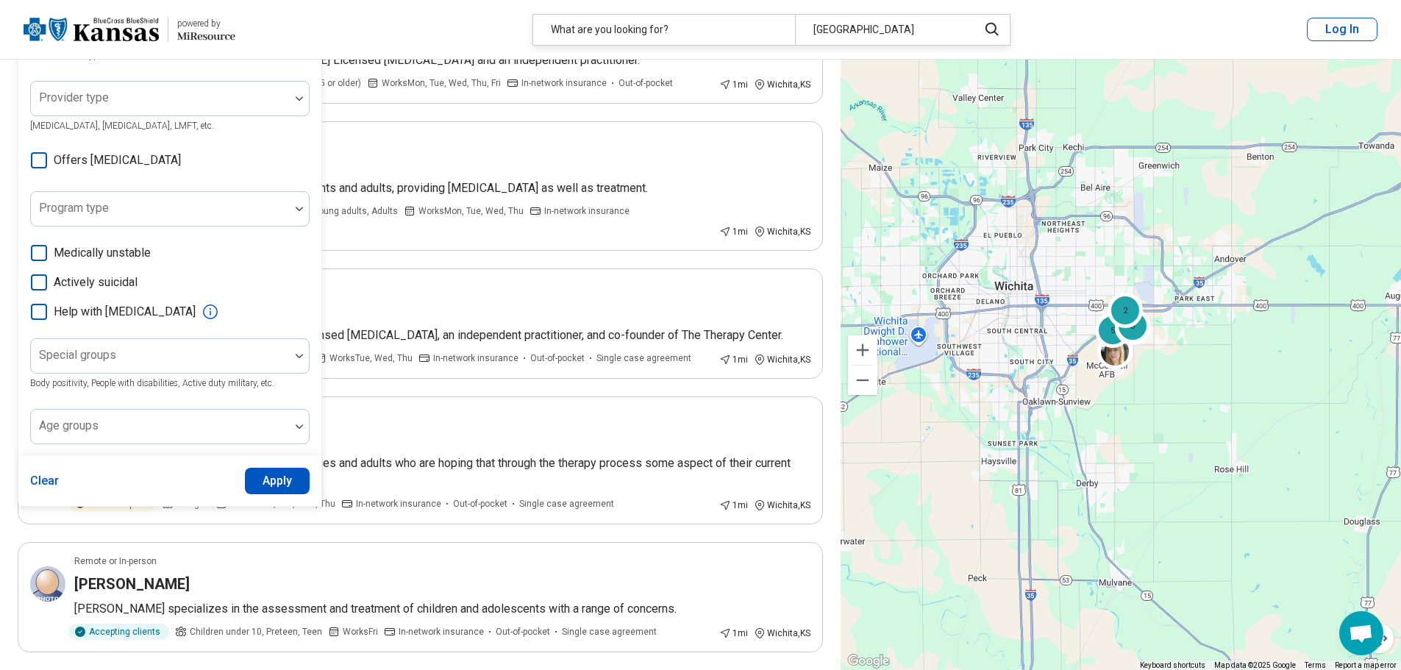
scroll to position [321, 0]
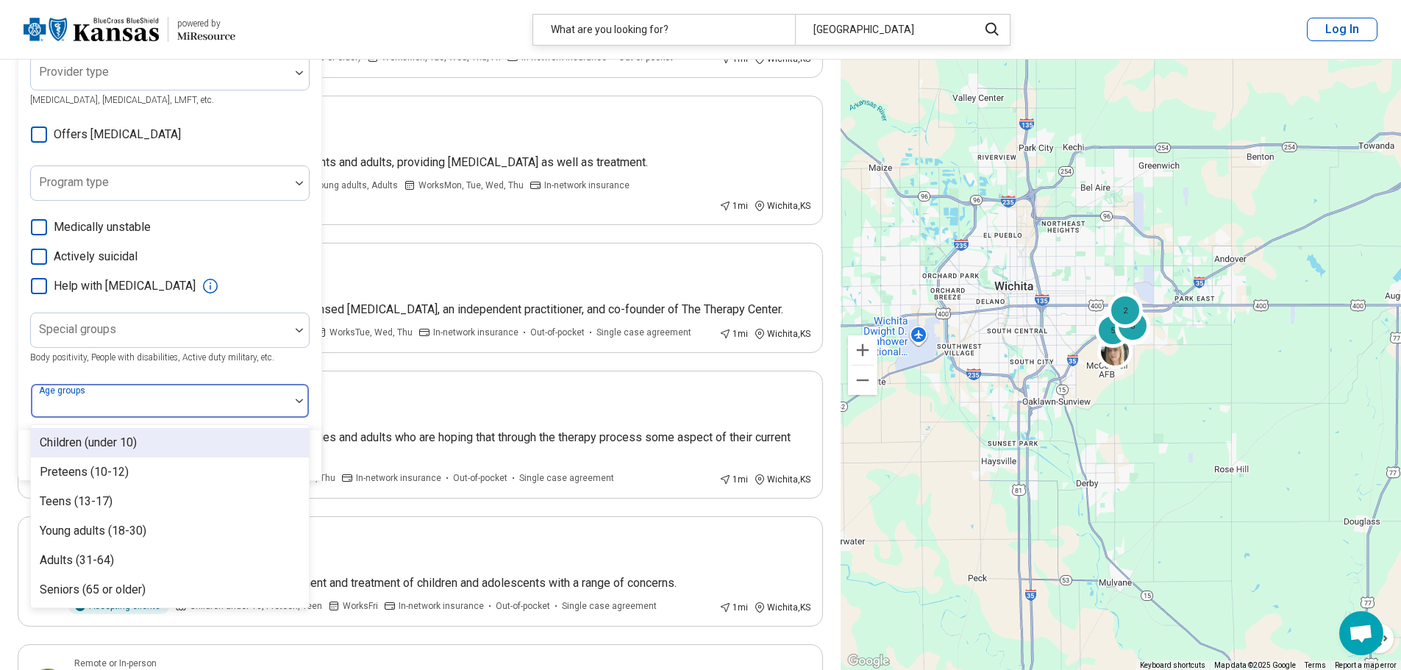
click at [197, 402] on div at bounding box center [160, 407] width 247 height 21
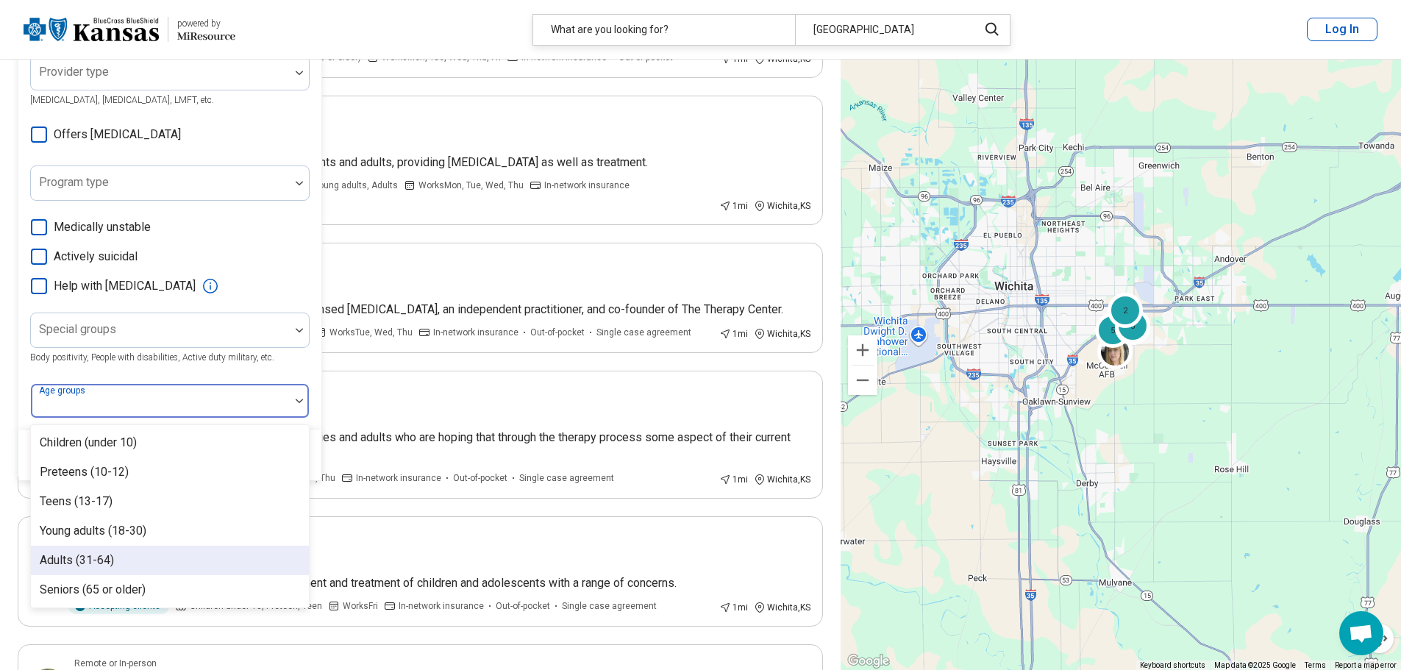
click at [147, 559] on div "Adults (31-64)" at bounding box center [170, 560] width 278 height 29
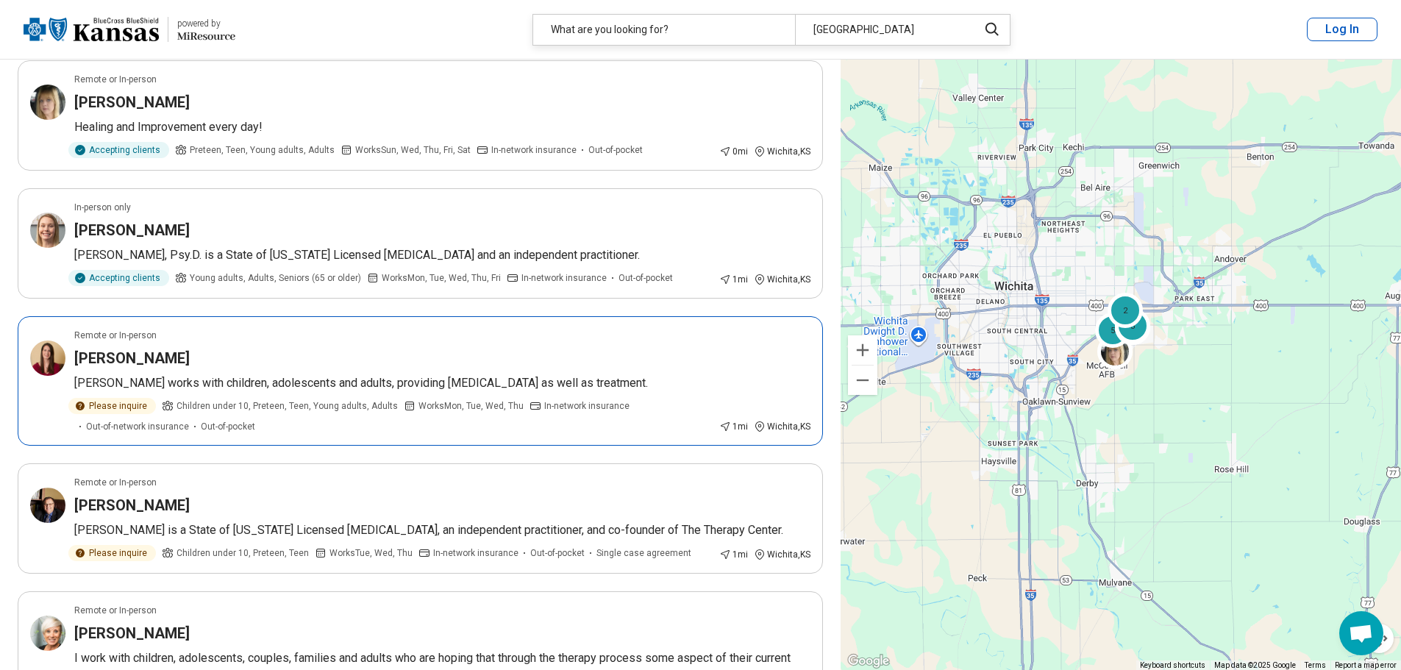
scroll to position [0, 0]
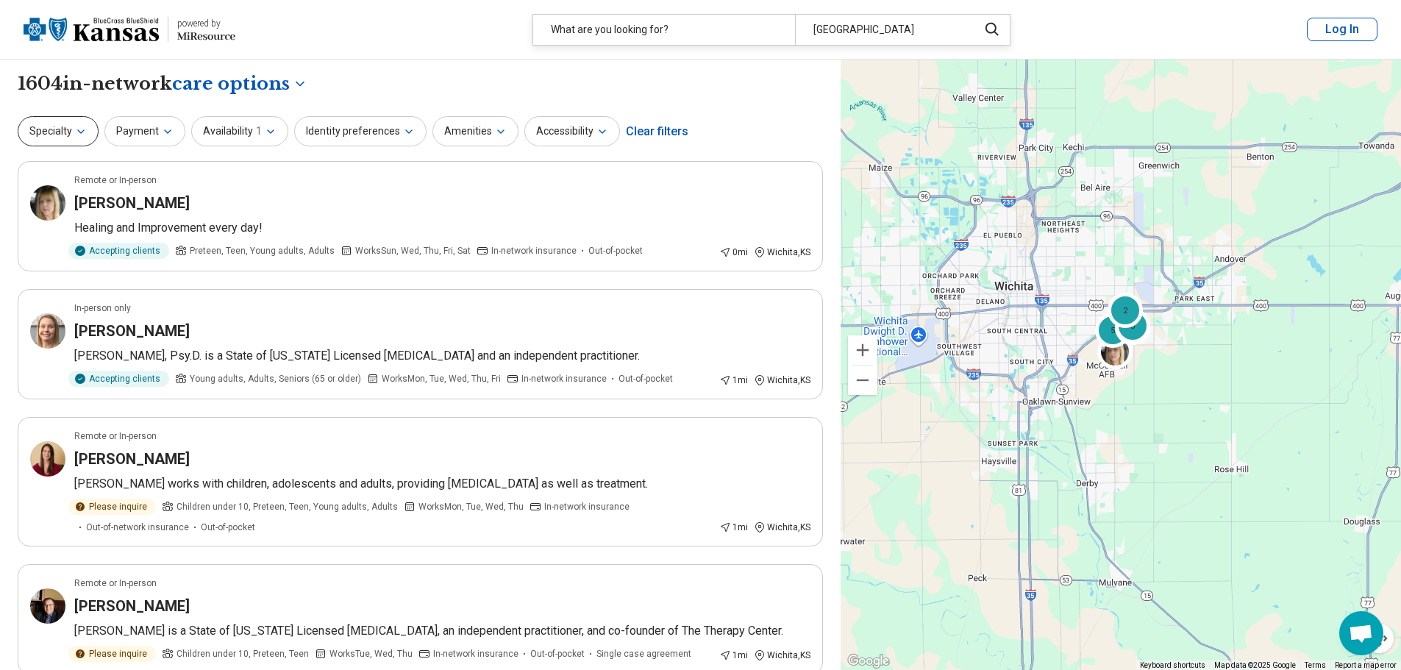
click at [76, 141] on button "Specialty" at bounding box center [58, 131] width 81 height 30
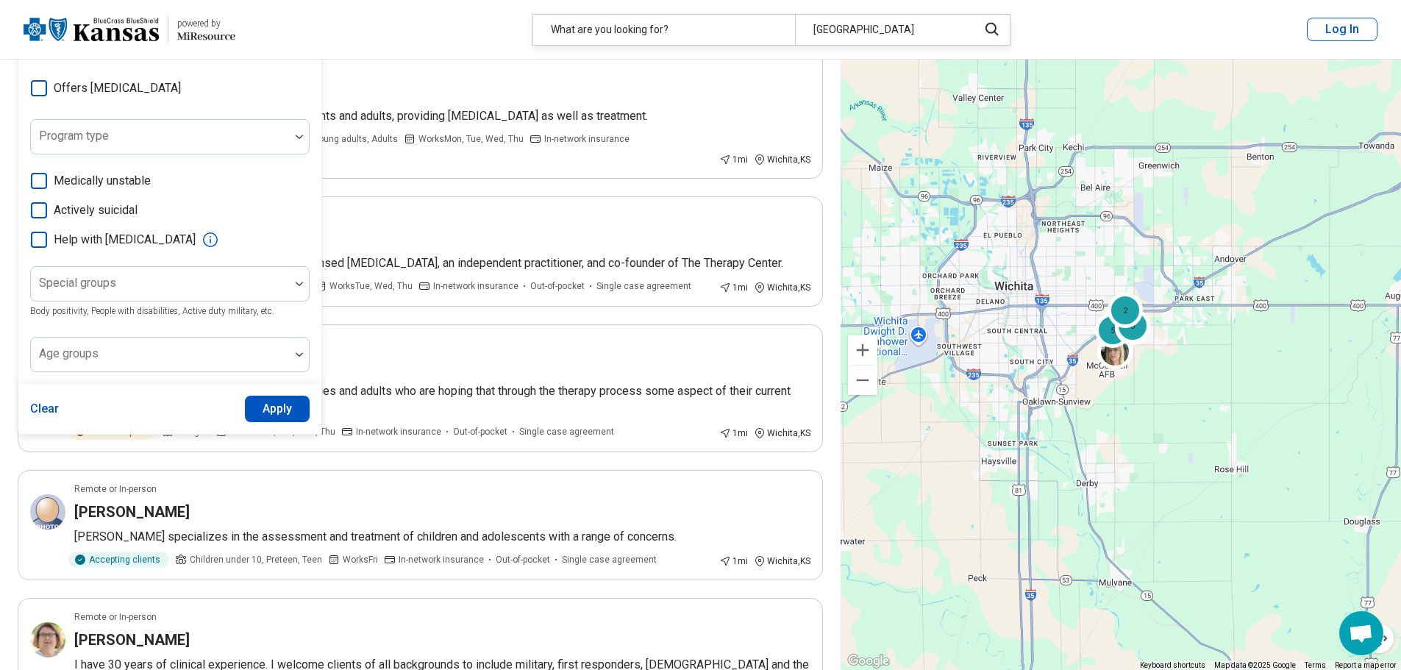
scroll to position [589, 0]
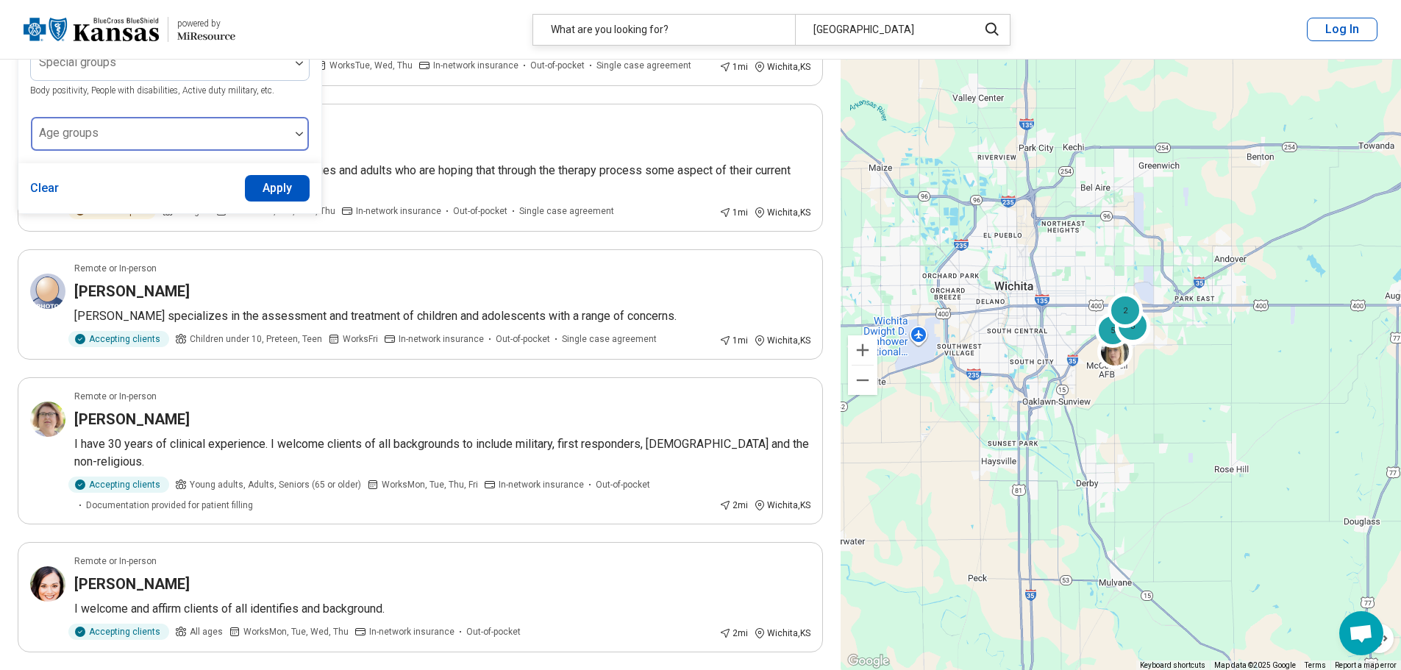
click at [259, 139] on div at bounding box center [160, 139] width 247 height 21
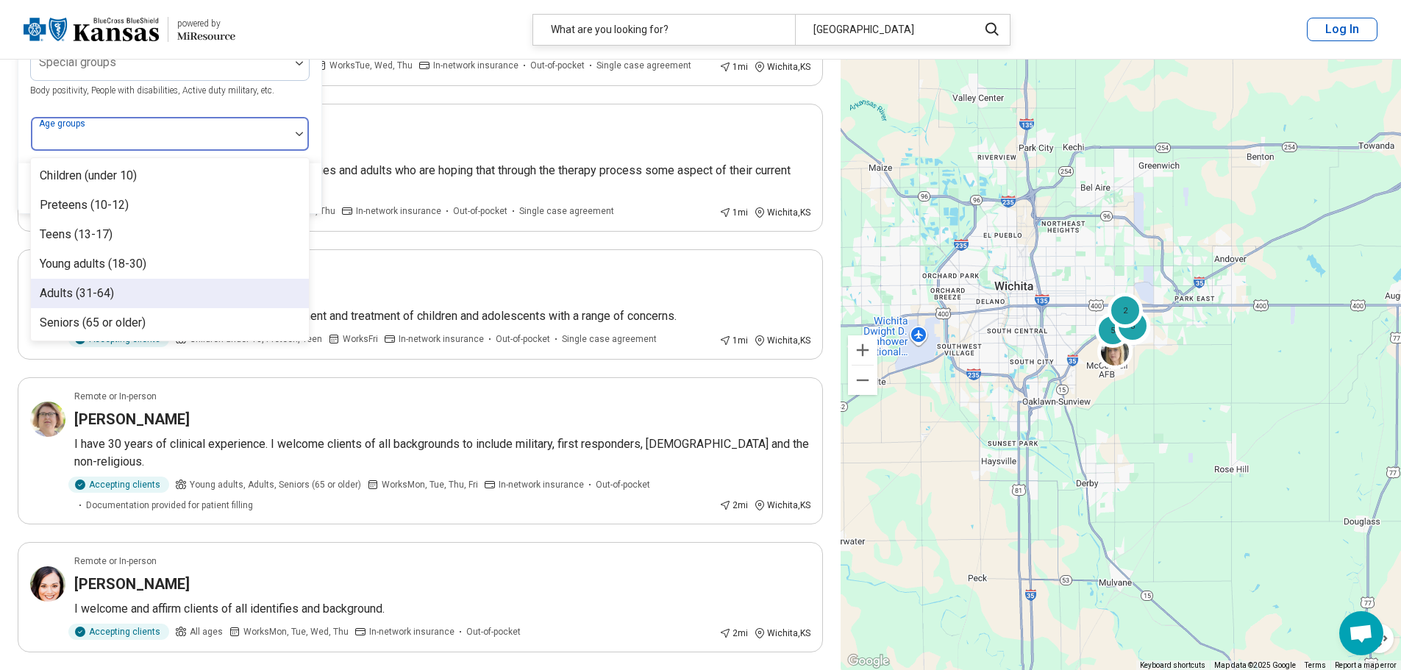
click at [218, 285] on div "Adults (31-64)" at bounding box center [170, 293] width 278 height 29
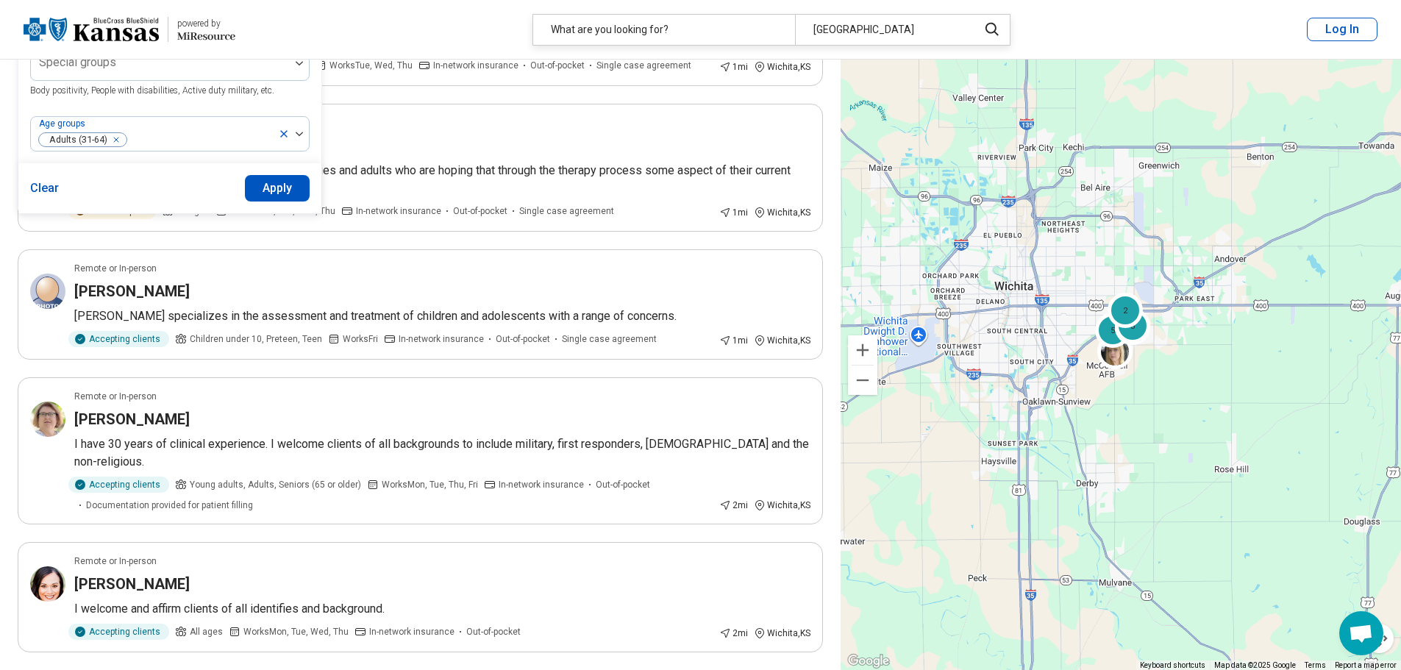
click at [291, 173] on div "Clear Apply" at bounding box center [169, 188] width 303 height 50
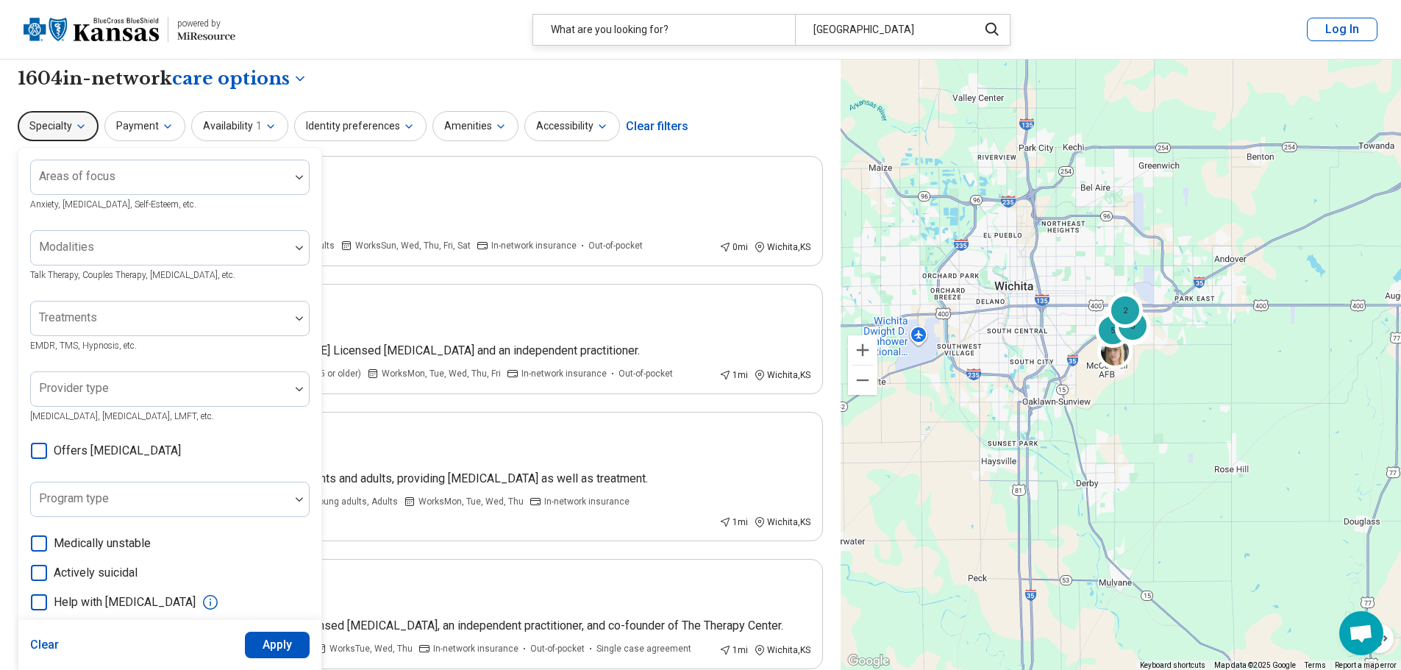
scroll to position [0, 0]
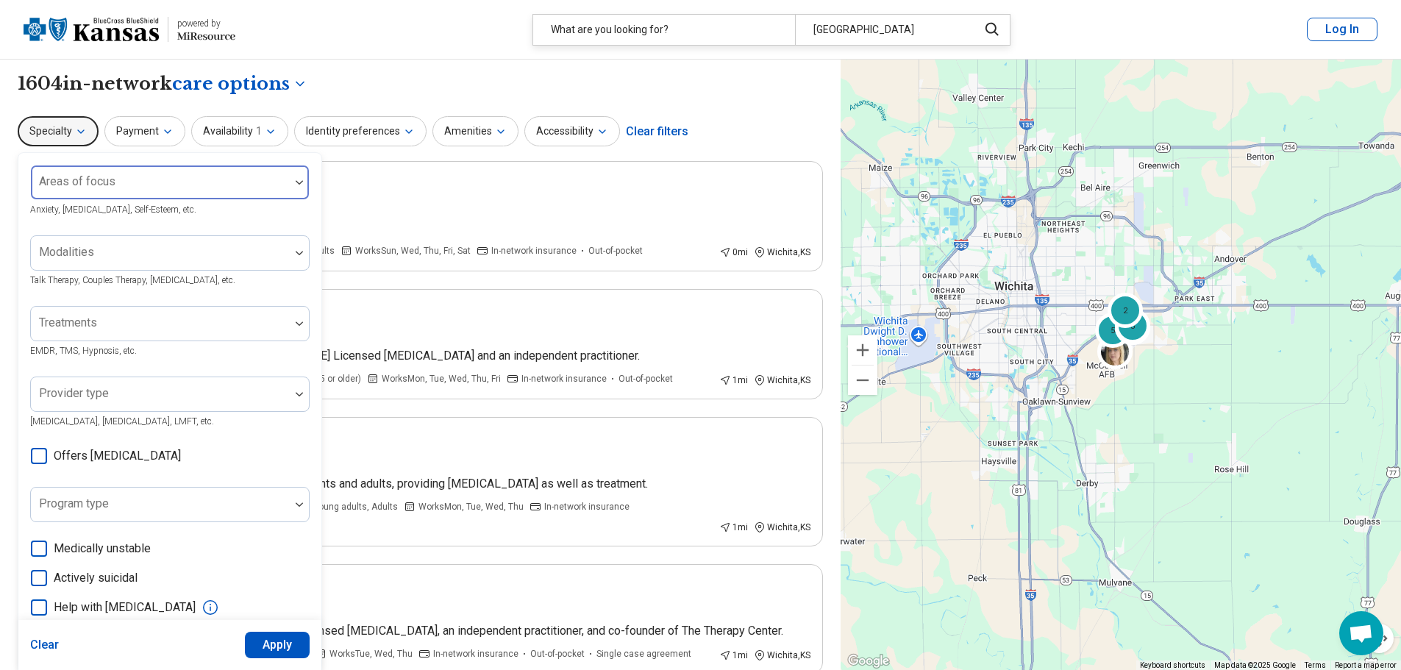
click at [272, 177] on div at bounding box center [160, 182] width 259 height 32
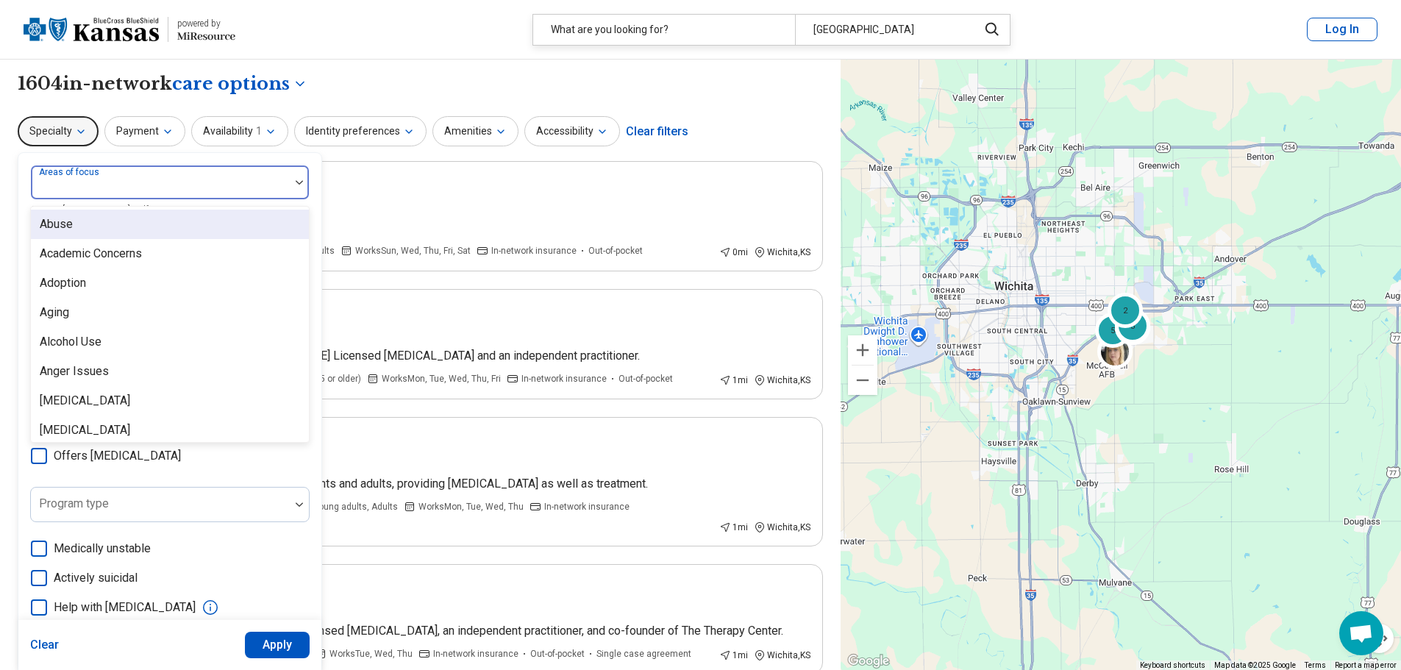
click at [132, 226] on div "Abuse" at bounding box center [170, 224] width 278 height 29
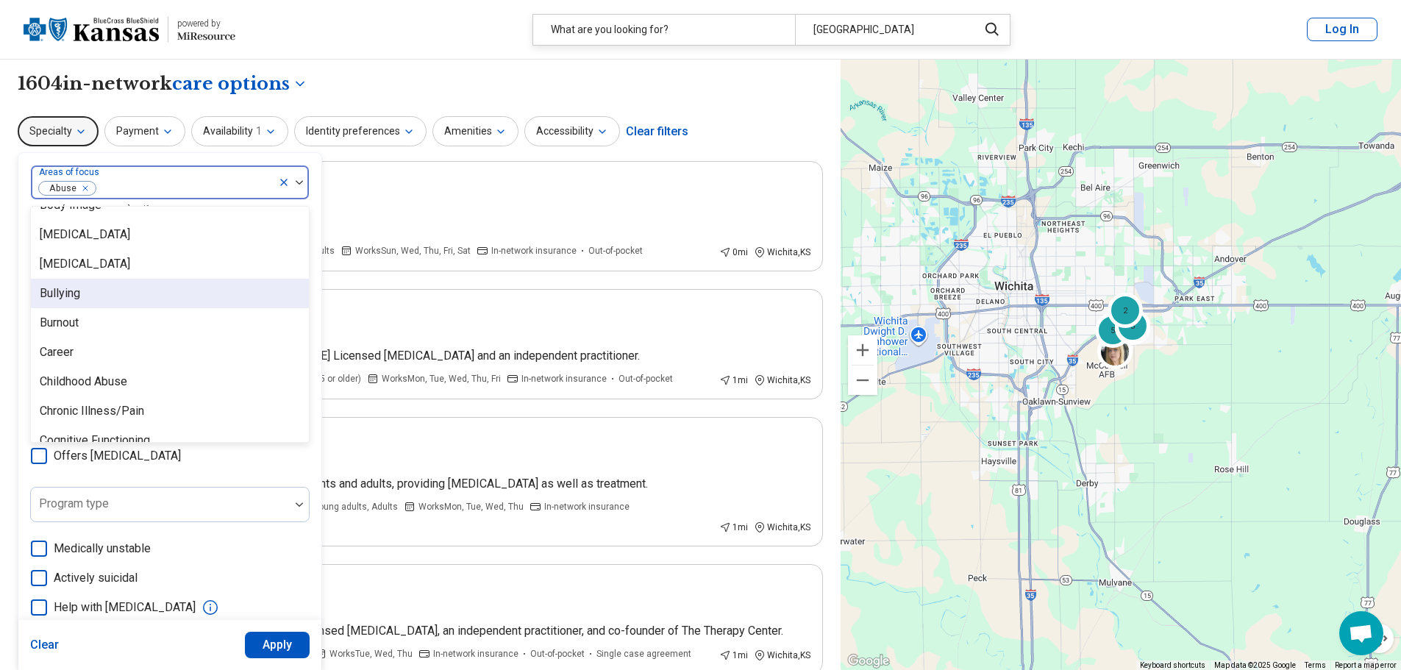
scroll to position [515, 0]
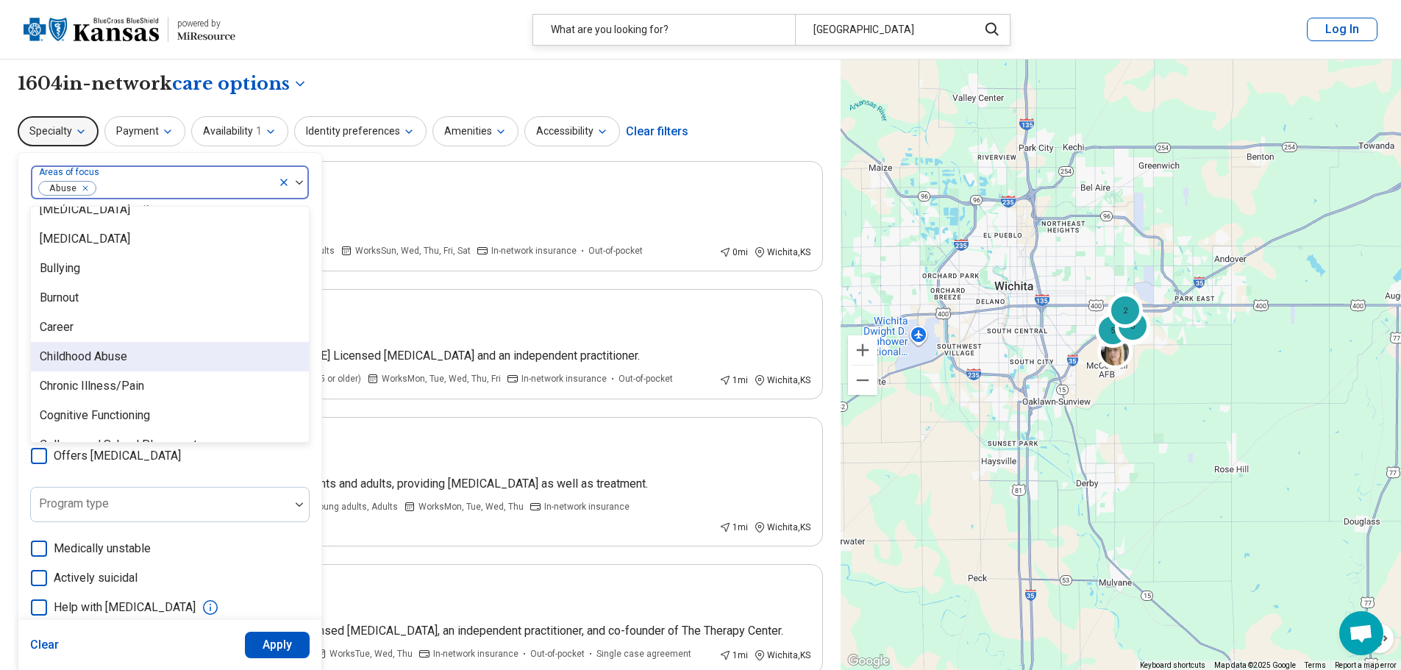
click at [152, 349] on div "Childhood Abuse" at bounding box center [170, 356] width 278 height 29
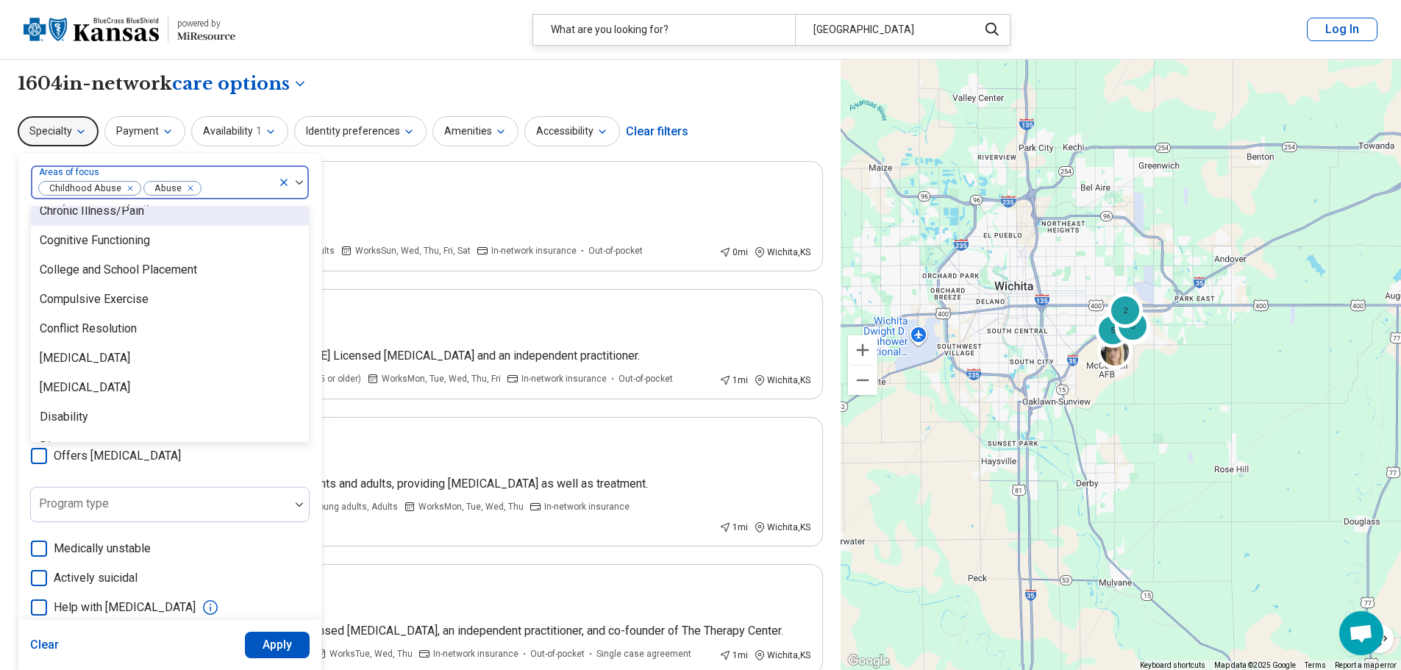
scroll to position [662, 0]
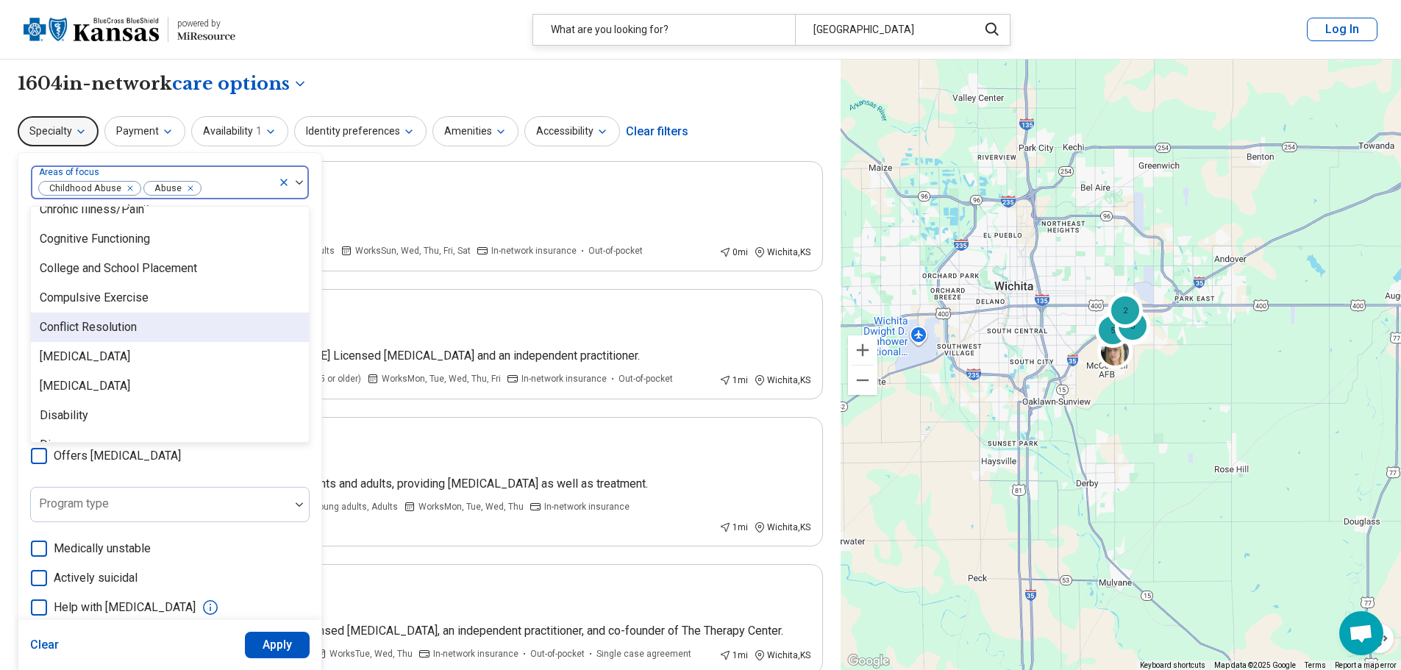
click at [160, 321] on div "Conflict Resolution" at bounding box center [170, 327] width 278 height 29
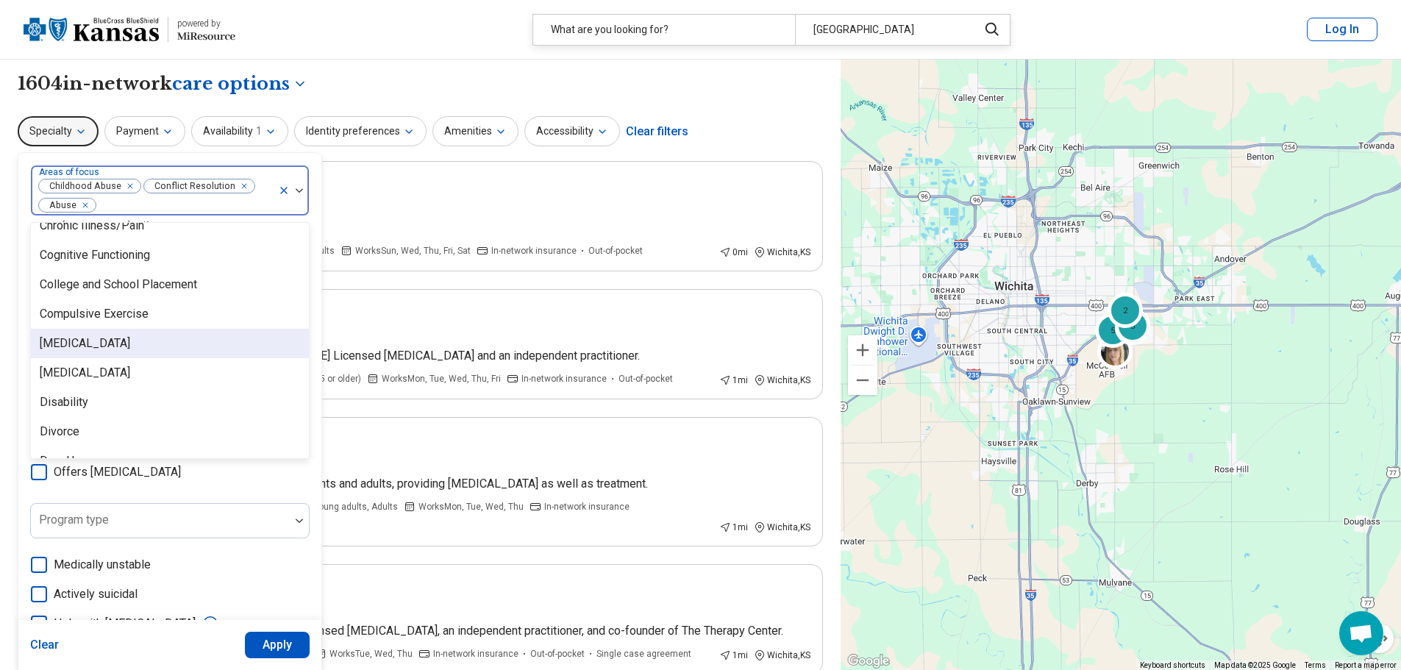
click at [130, 347] on div "Dependent Personality" at bounding box center [85, 344] width 90 height 18
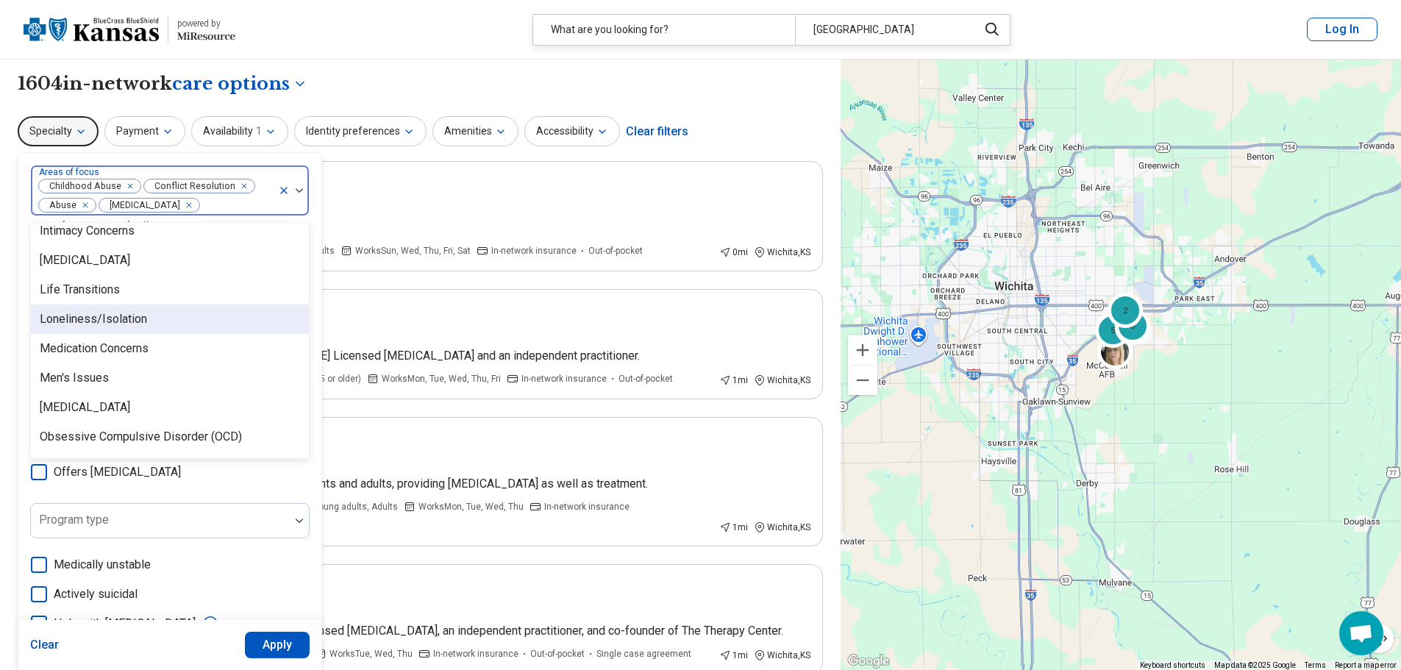
scroll to position [1398, 0]
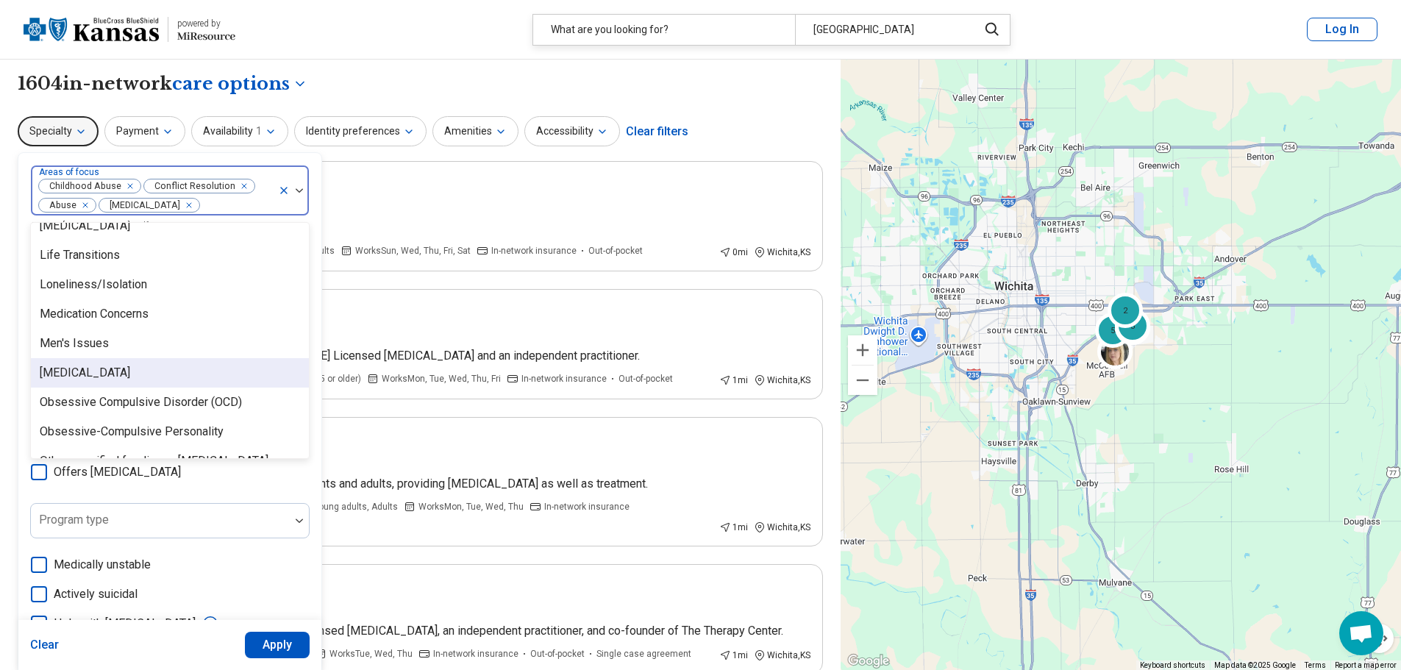
click at [187, 377] on div "Narcissistic Personality" at bounding box center [170, 372] width 278 height 29
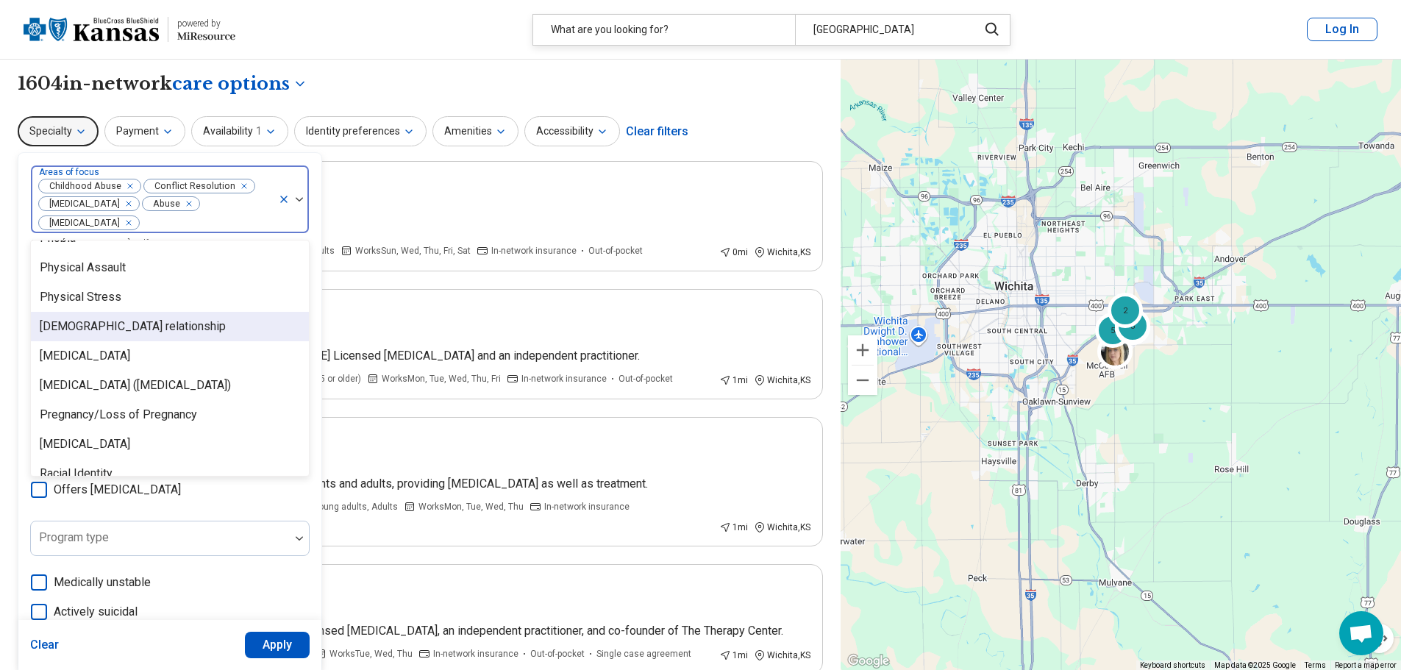
scroll to position [1913, 0]
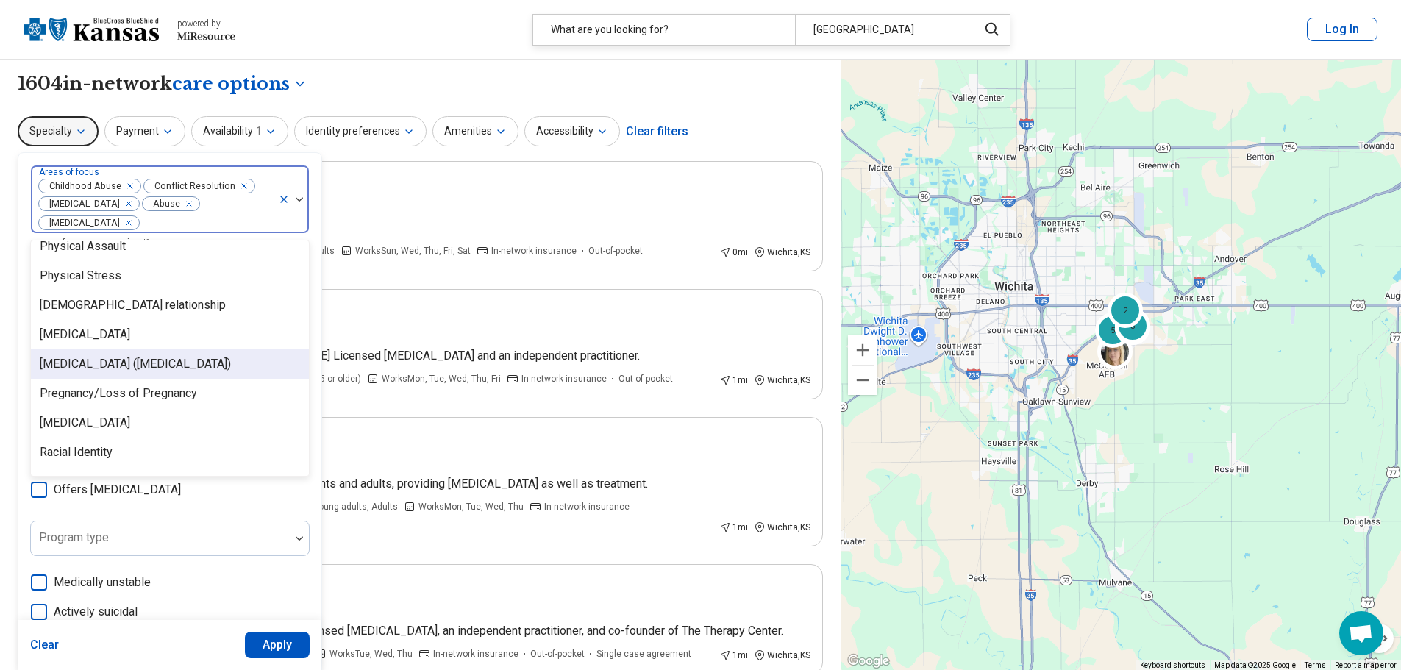
click at [219, 356] on div "Posttraumatic Stress Disorder (PTSD)" at bounding box center [135, 364] width 191 height 18
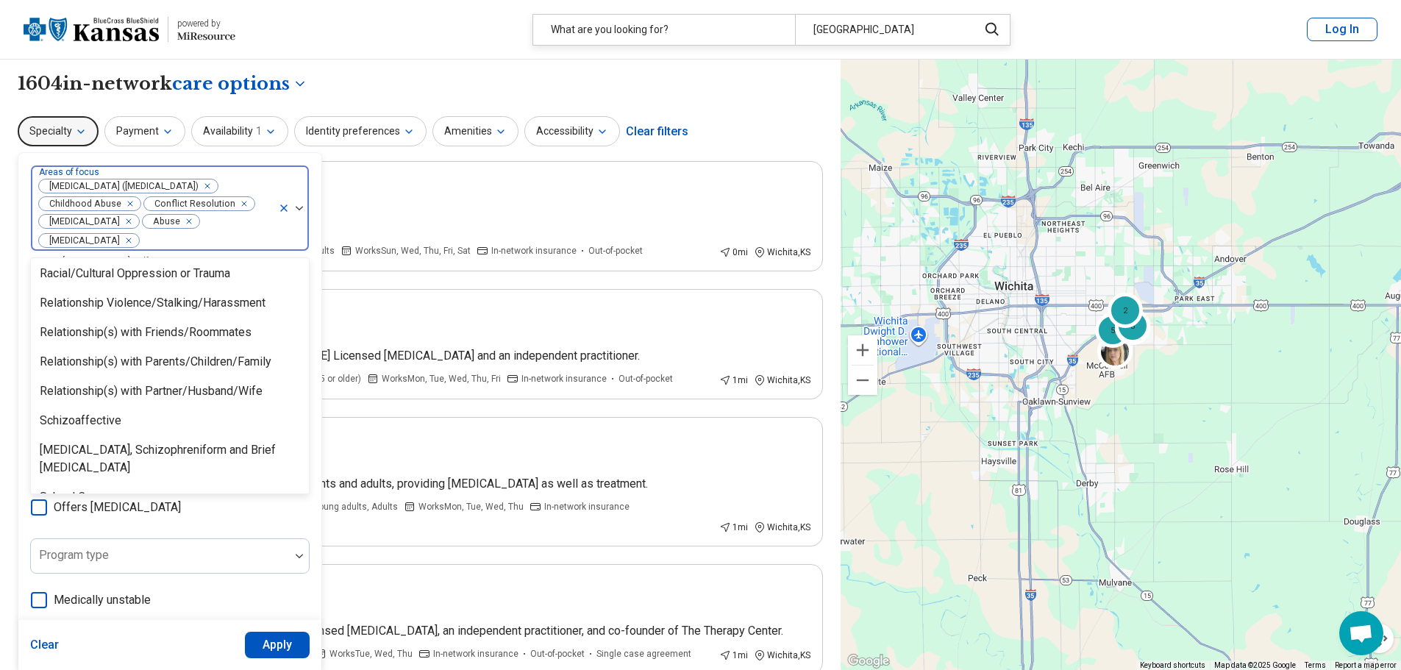
scroll to position [2133, 0]
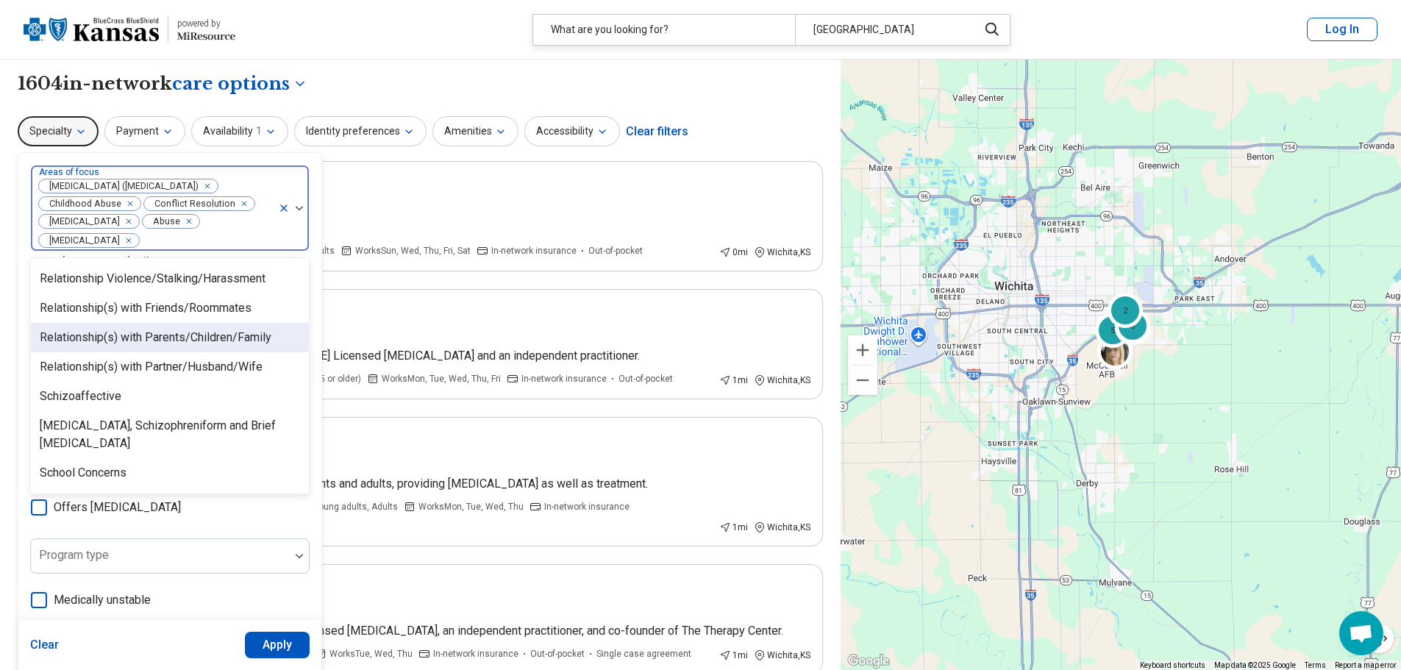
click at [238, 330] on div "Relationship(s) with Parents/Children/Family" at bounding box center [156, 338] width 232 height 18
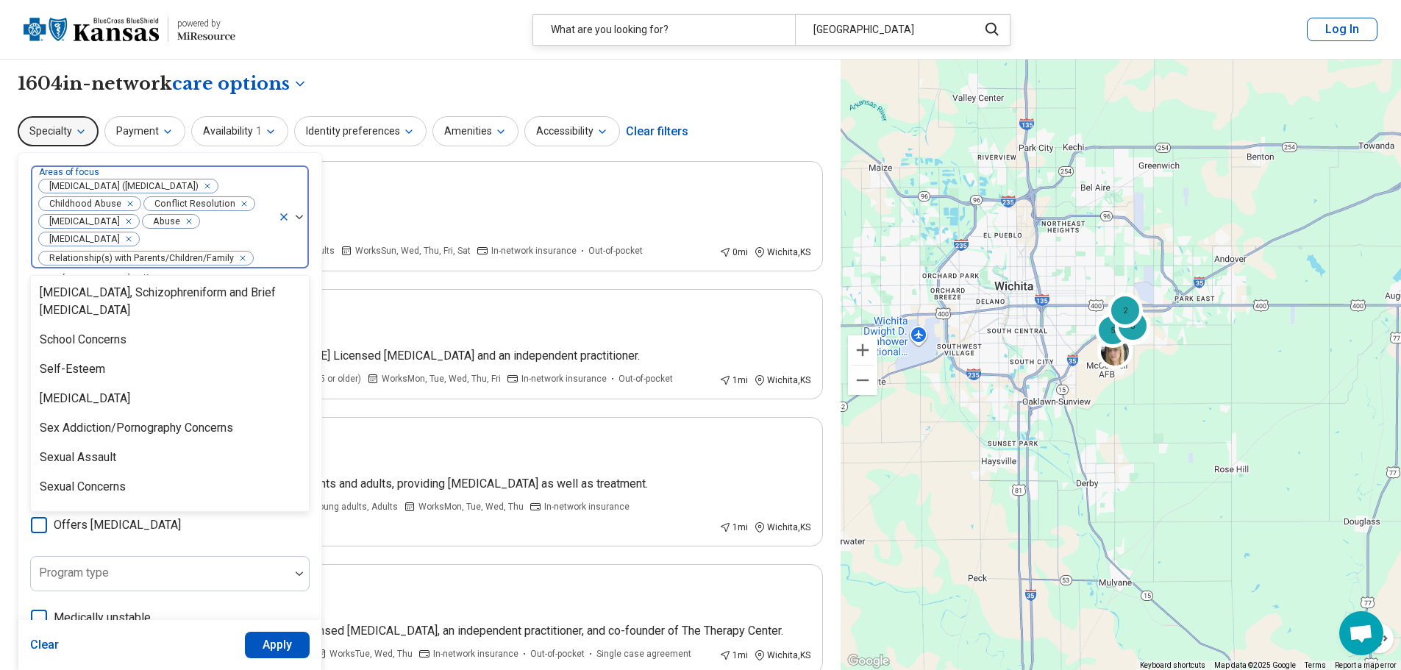
scroll to position [2281, 0]
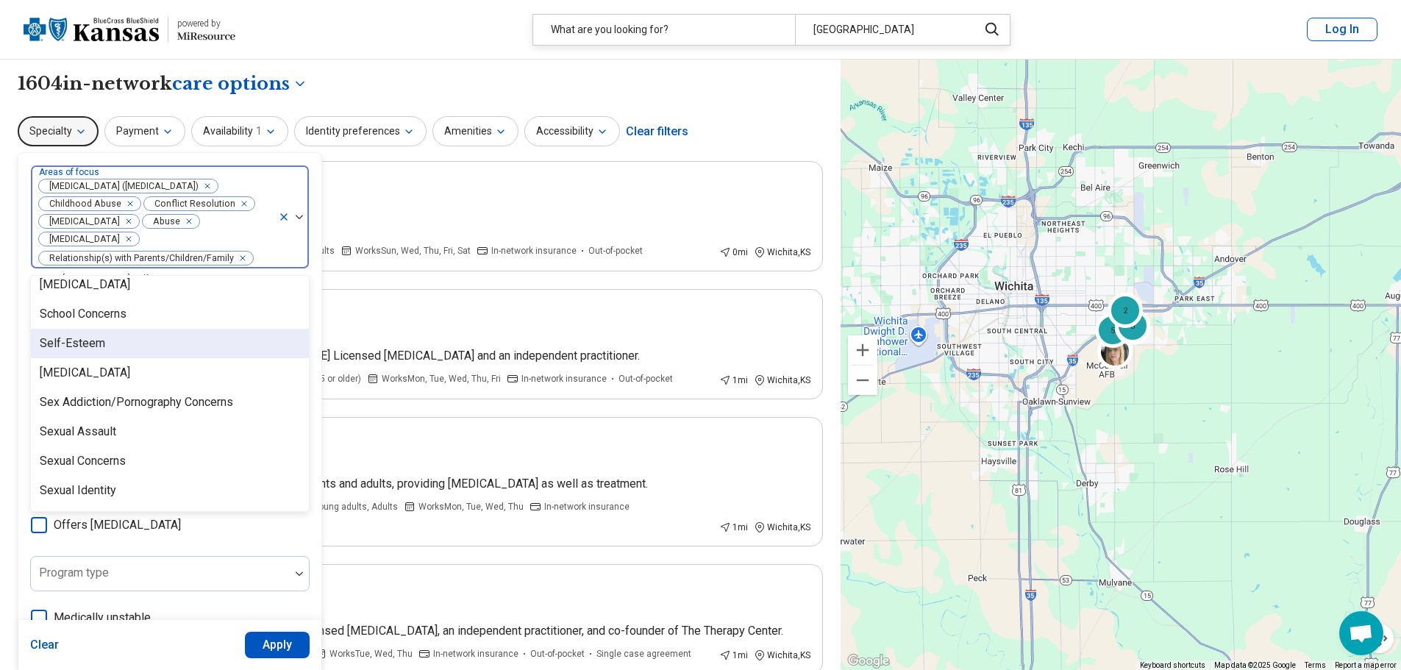
click at [100, 340] on div "Self-Esteem" at bounding box center [72, 344] width 65 height 18
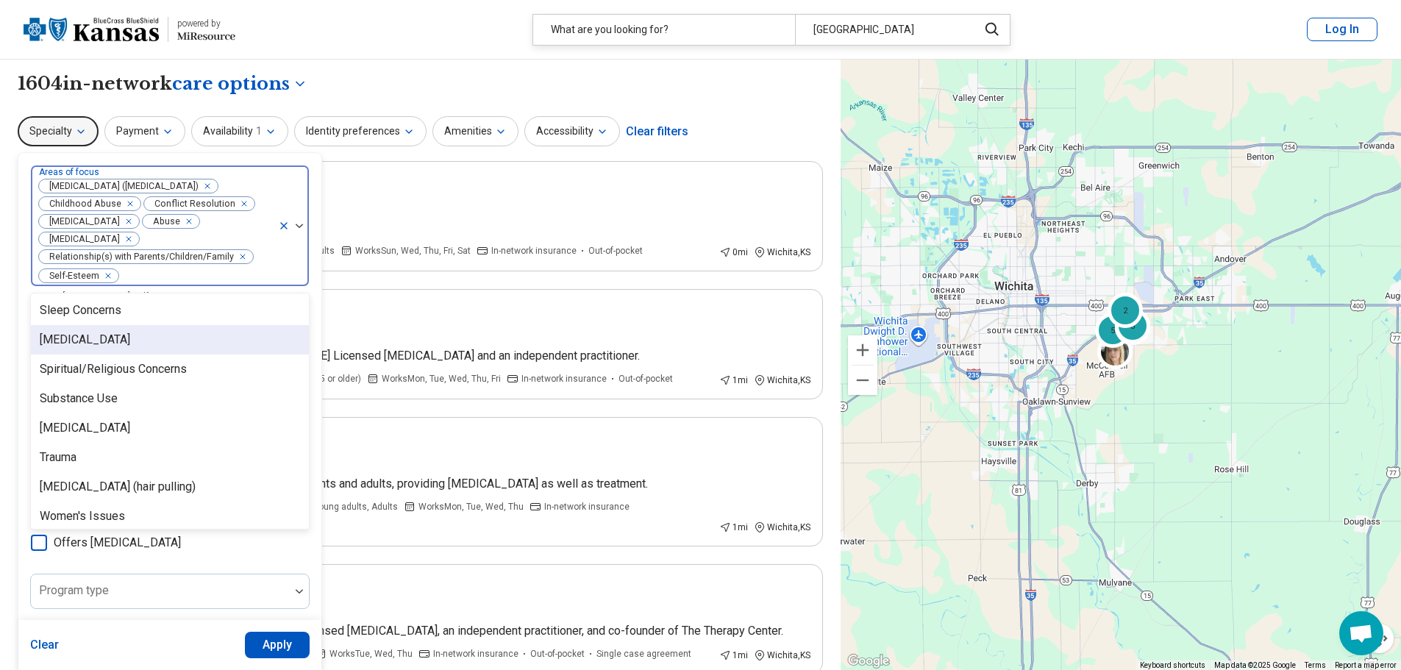
scroll to position [2501, 0]
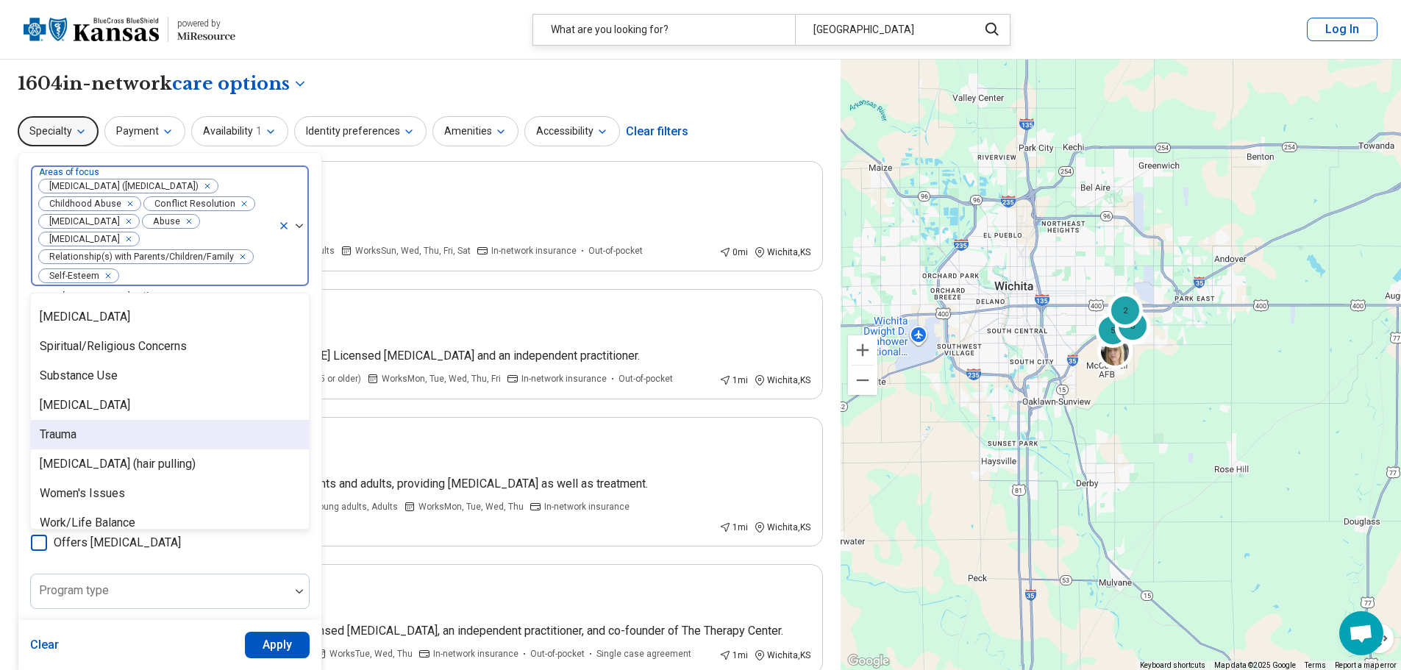
click at [65, 431] on div "Trauma" at bounding box center [58, 435] width 37 height 18
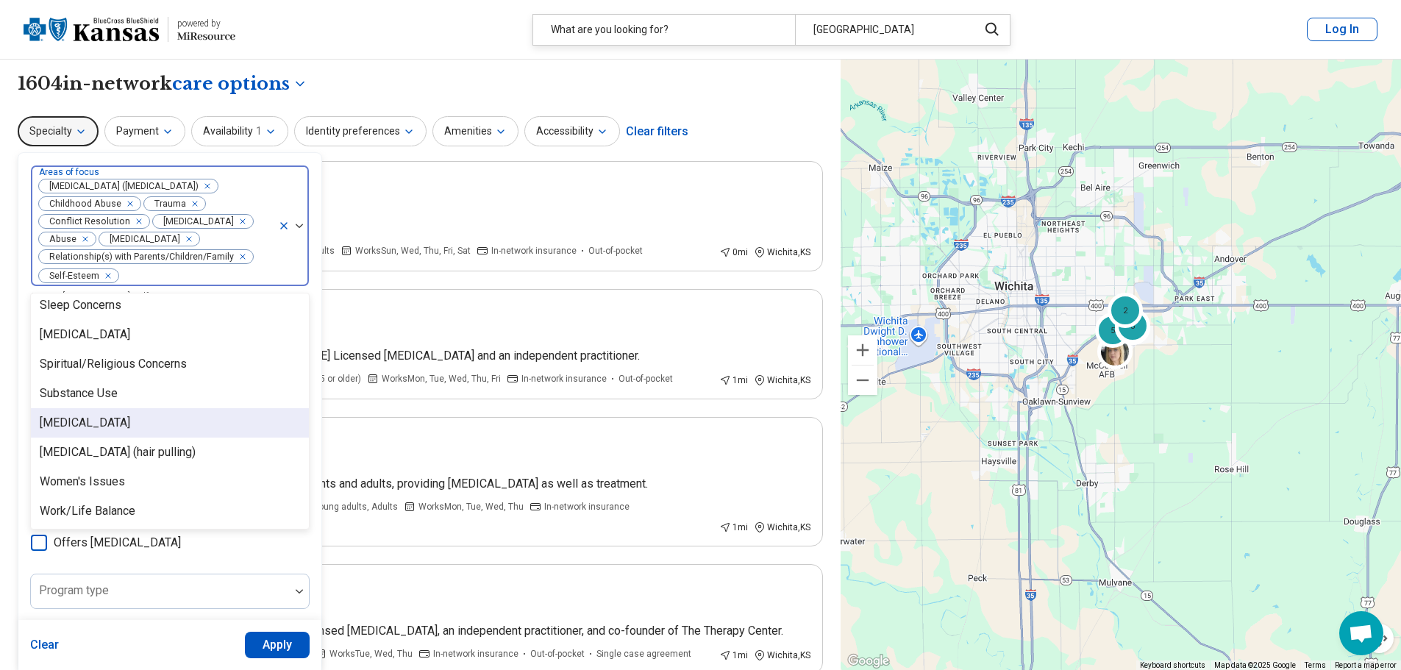
scroll to position [2484, 0]
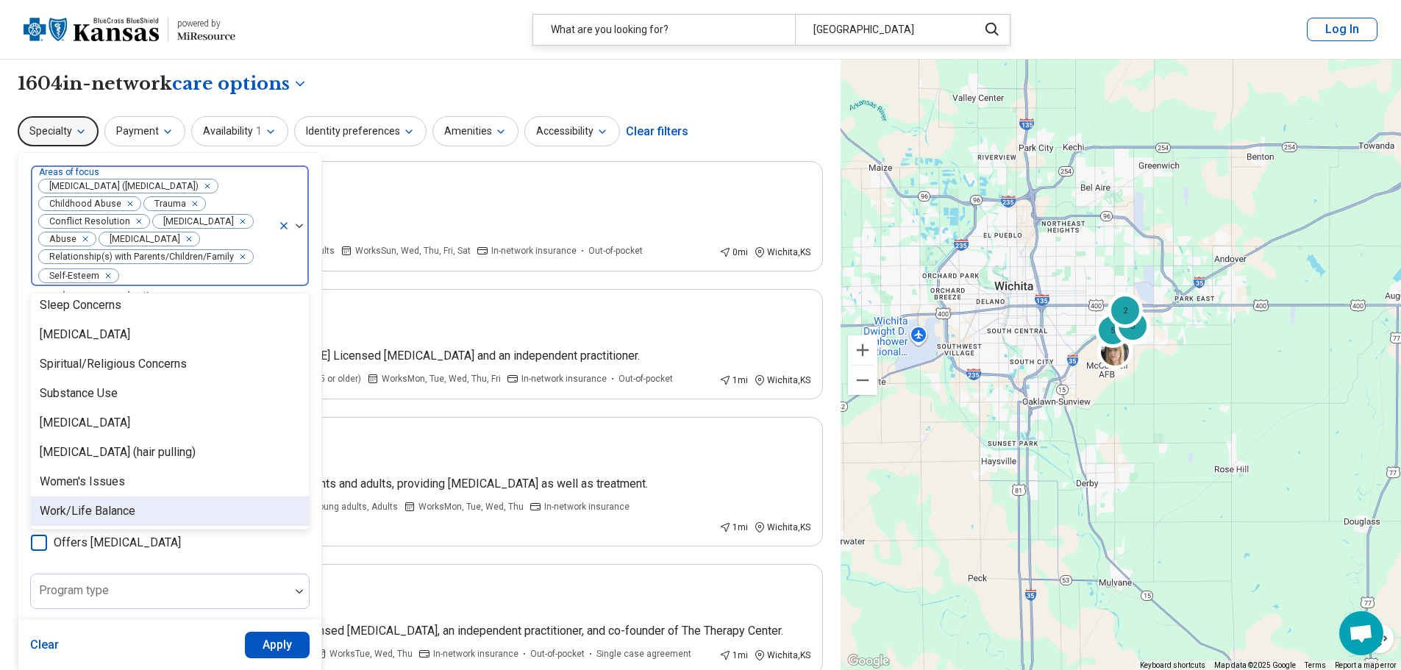
click at [288, 568] on div "option Trauma, selected. 91 results available. Use Up and Down to choose option…" at bounding box center [170, 496] width 280 height 662
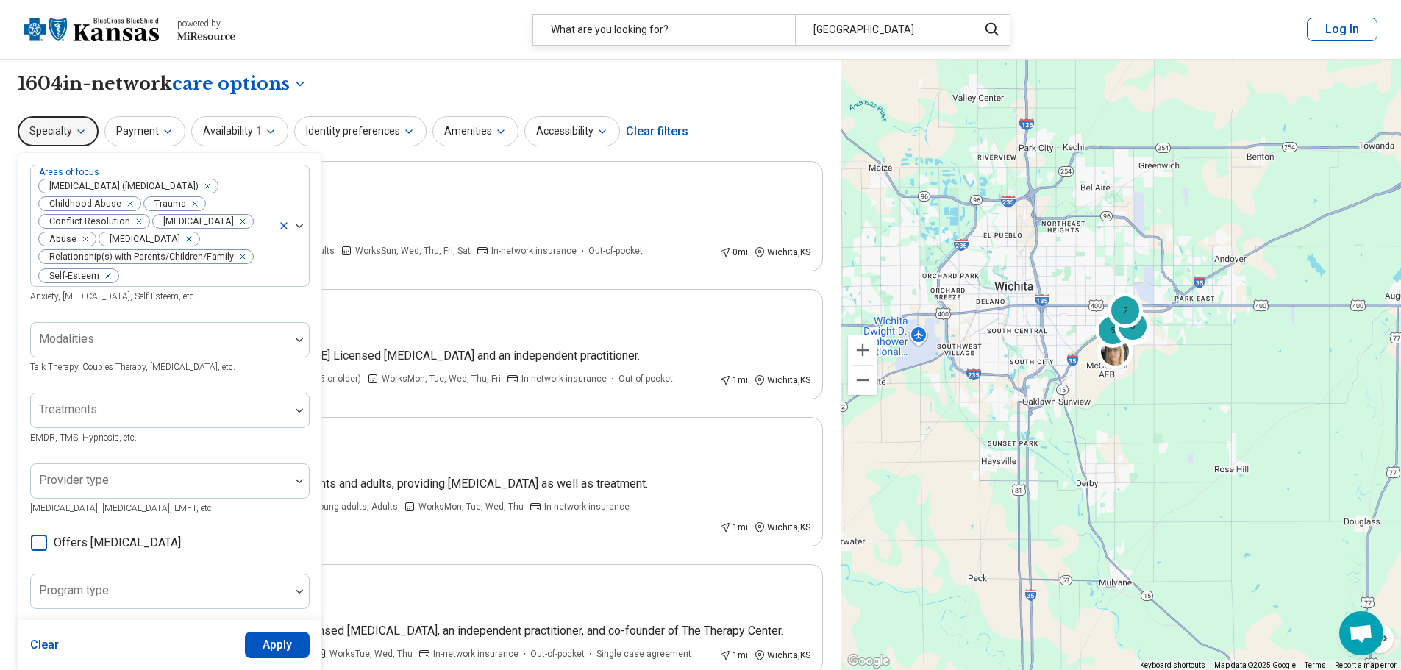
click at [271, 648] on button "Apply" at bounding box center [277, 645] width 65 height 26
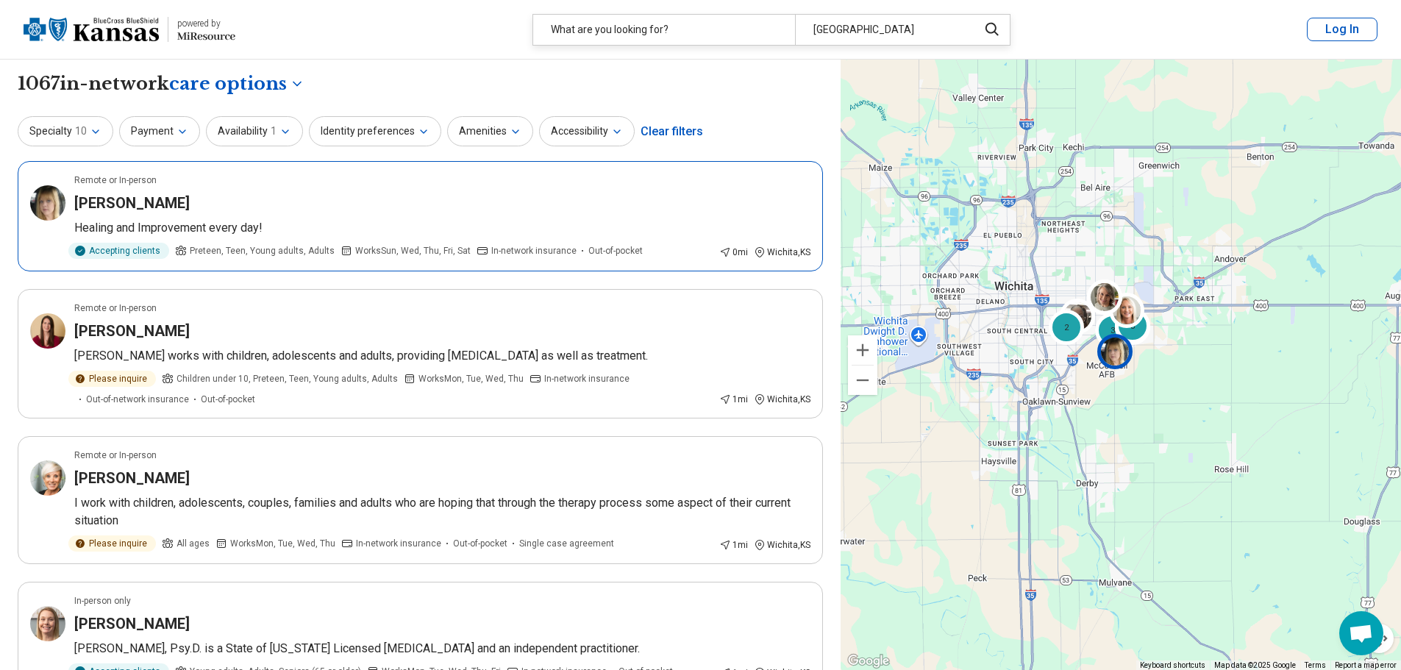
drag, startPoint x: 160, startPoint y: 214, endPoint x: 564, endPoint y: 256, distance: 405.3
click at [577, 256] on icon at bounding box center [583, 251] width 12 height 12
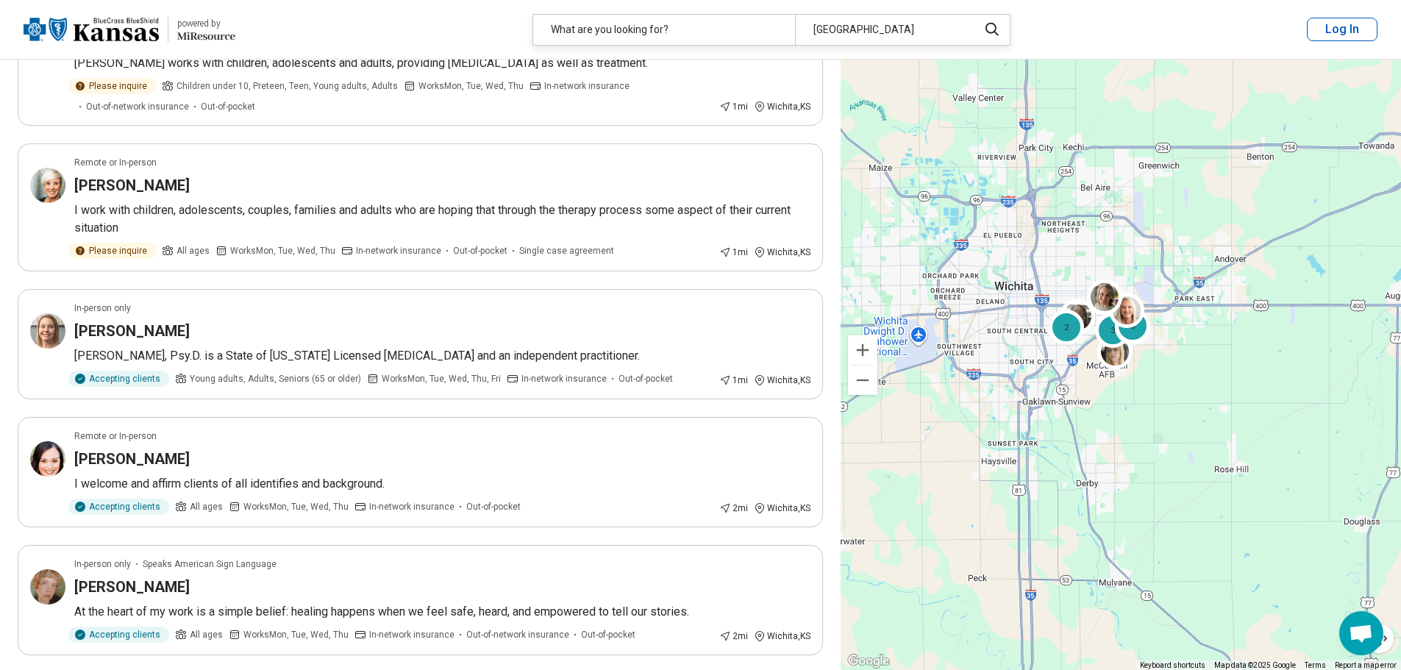
scroll to position [294, 0]
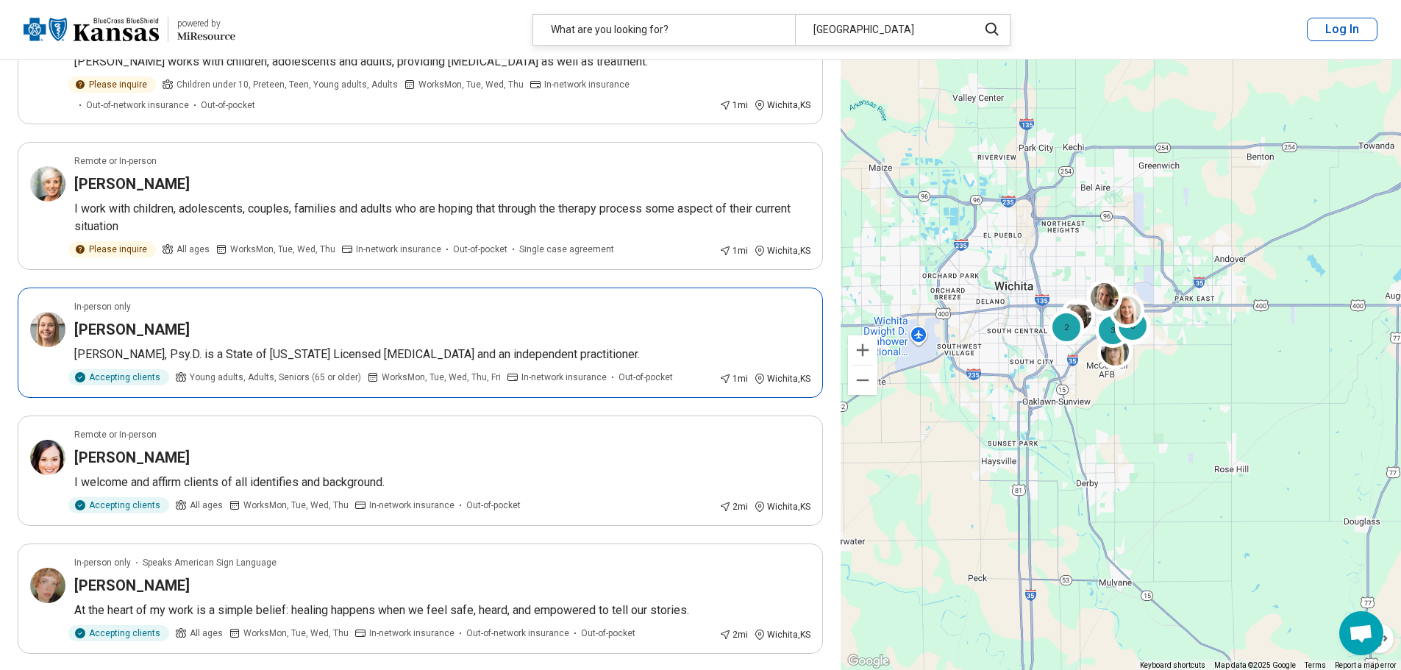
drag, startPoint x: 502, startPoint y: 354, endPoint x: 351, endPoint y: 360, distance: 151.0
click at [351, 360] on p "Catherine M. Baggett, Psy.D. is a State of Kansas Licensed Psychologist and an …" at bounding box center [442, 355] width 736 height 18
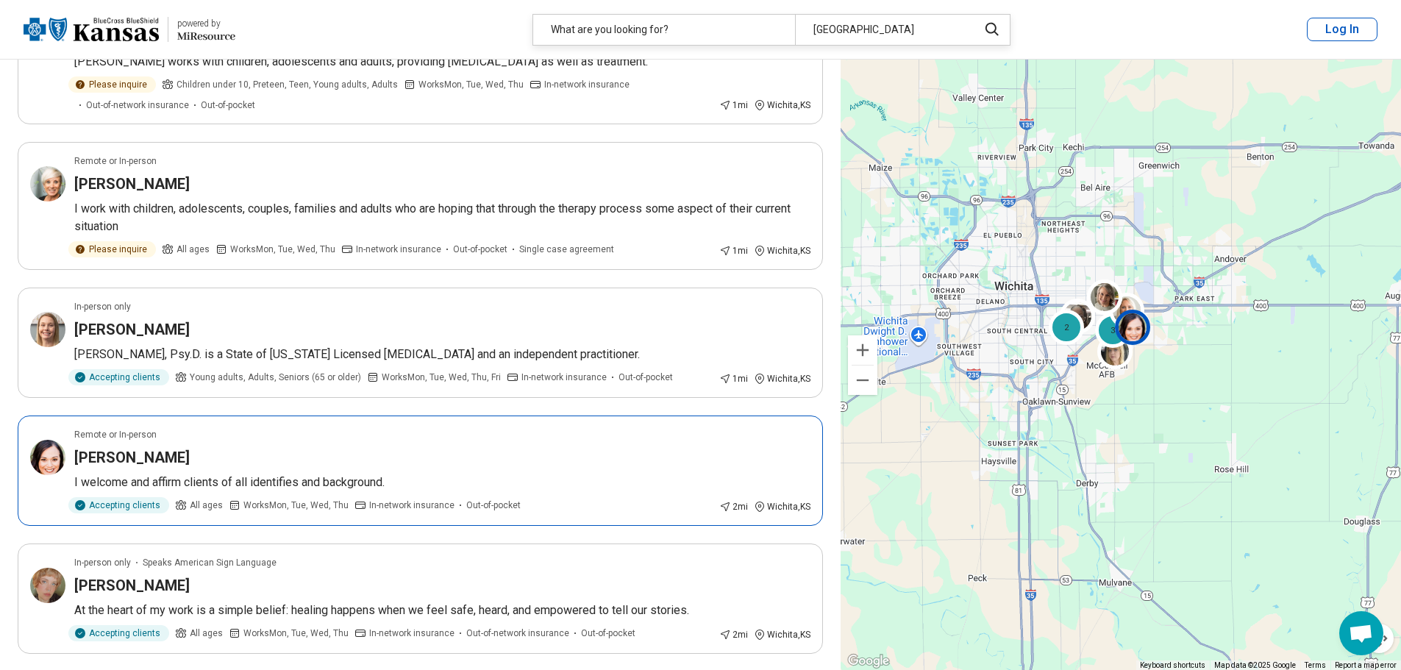
scroll to position [368, 0]
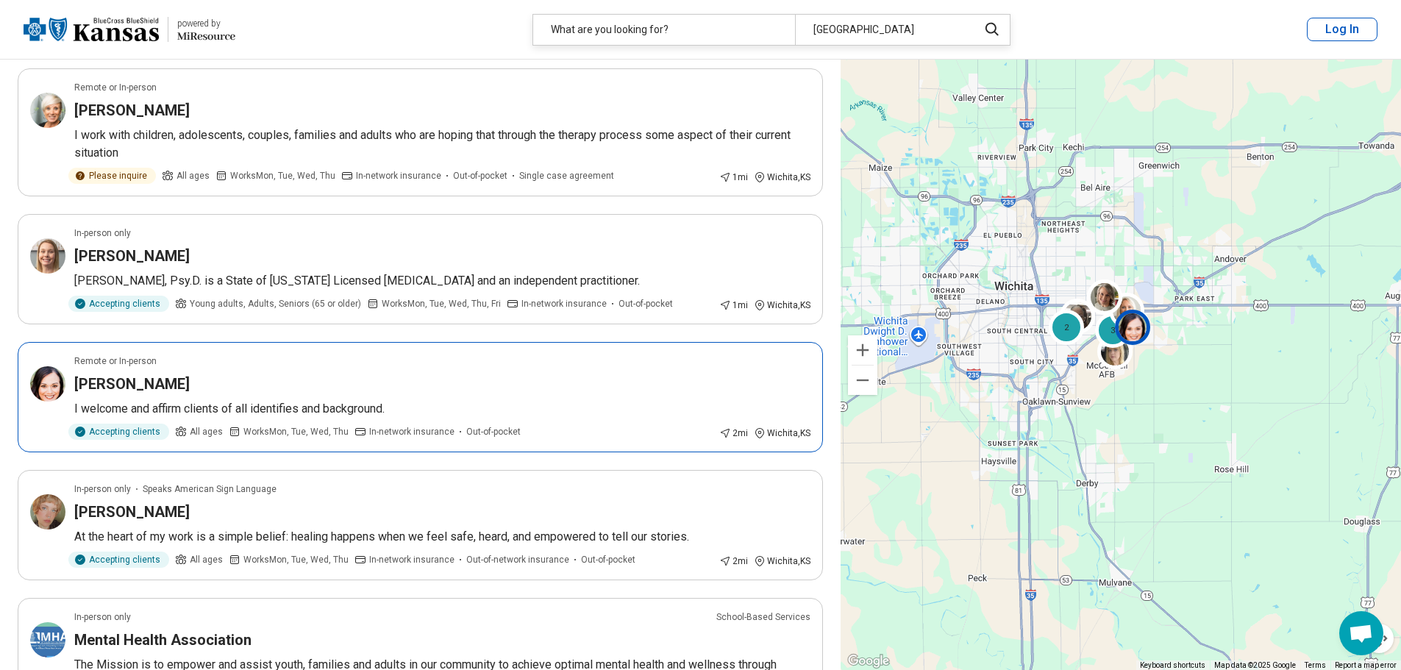
click at [330, 404] on p "I welcome and affirm clients of all identifies and background." at bounding box center [442, 409] width 736 height 18
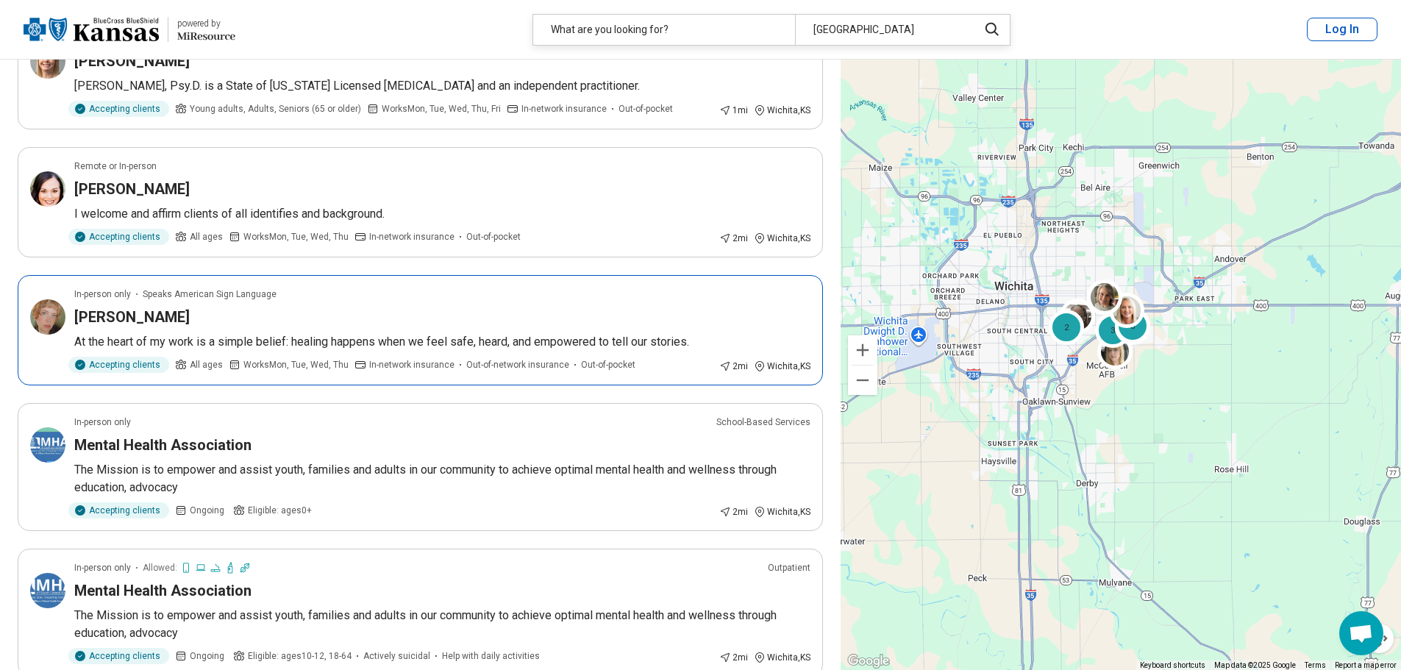
scroll to position [589, 0]
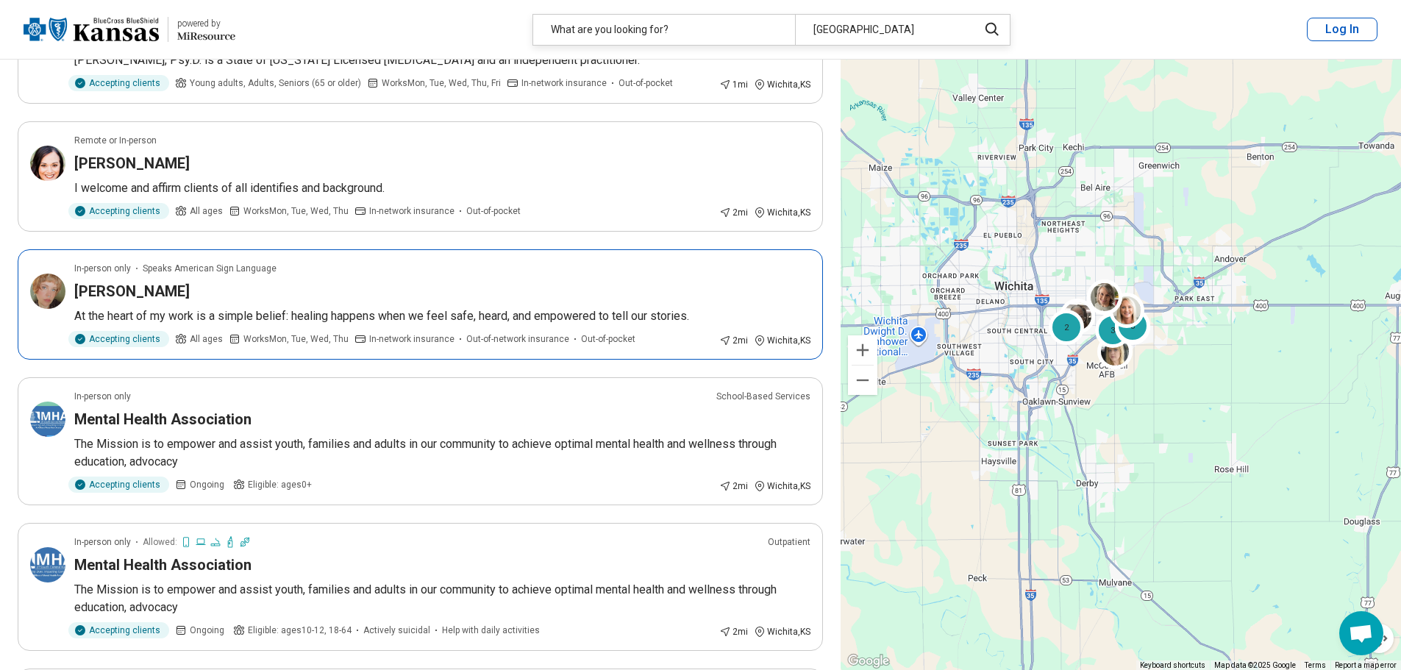
click at [236, 316] on p "At the heart of my work is a simple belief: healing happens when we feel safe, …" at bounding box center [442, 317] width 736 height 18
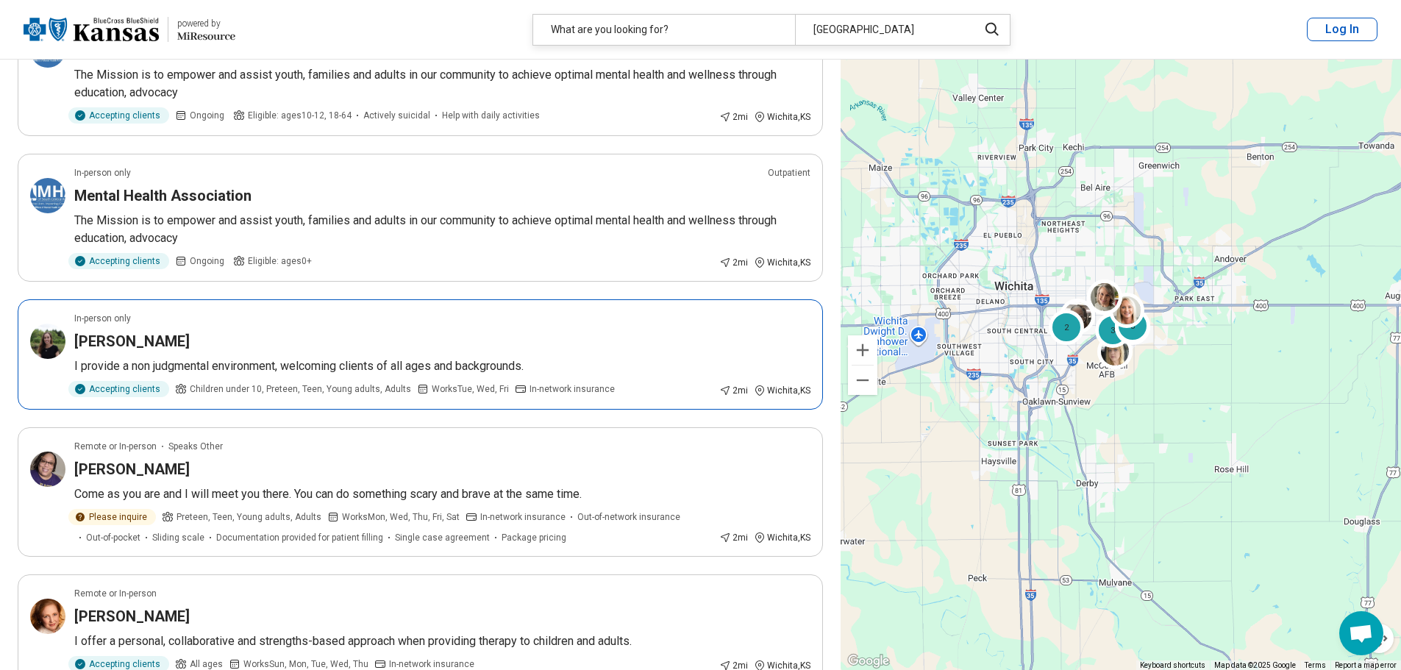
scroll to position [1177, 0]
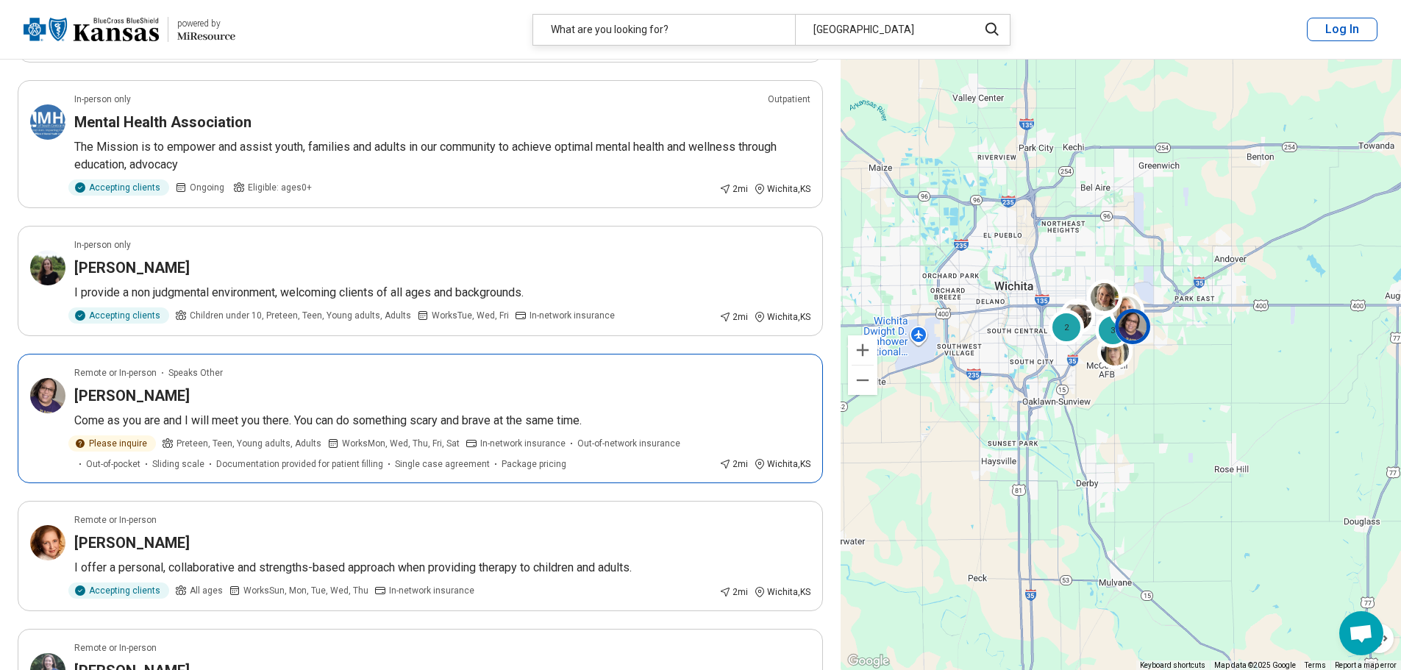
click at [315, 420] on p "Come as you are and I will meet you there. You can do something scary and brave…" at bounding box center [442, 421] width 736 height 18
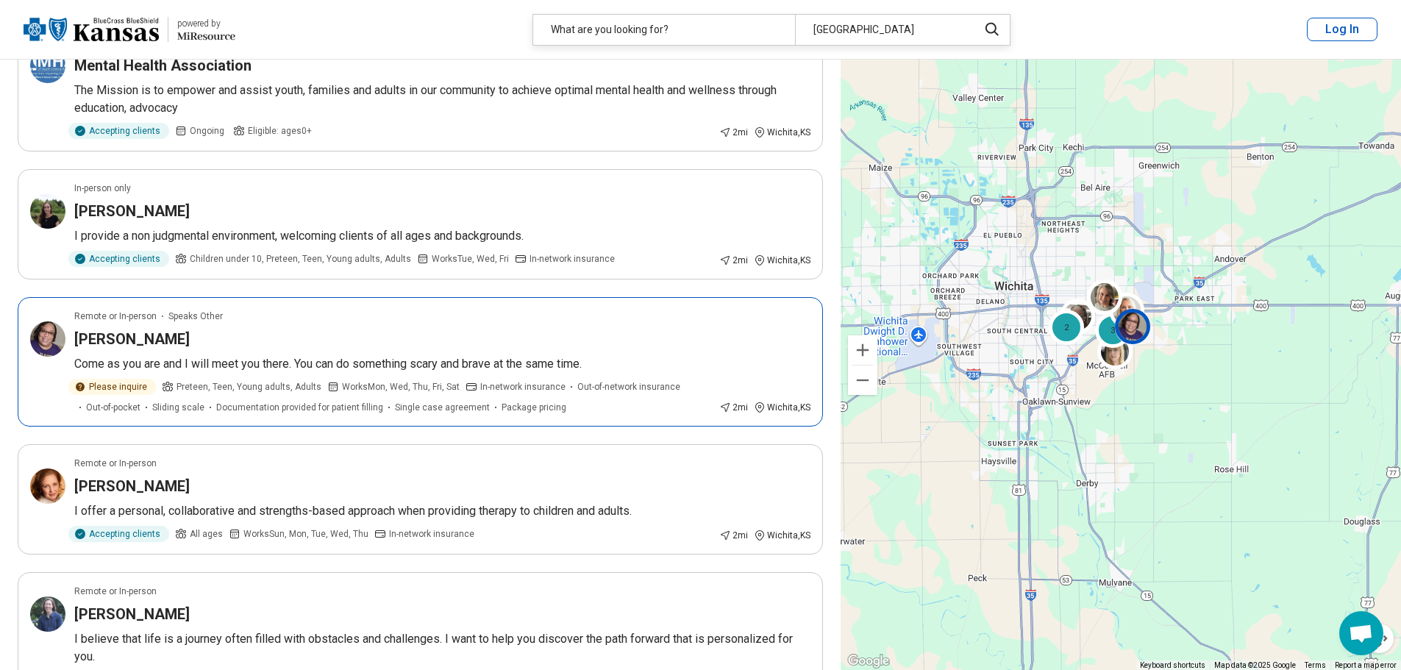
scroll to position [1324, 0]
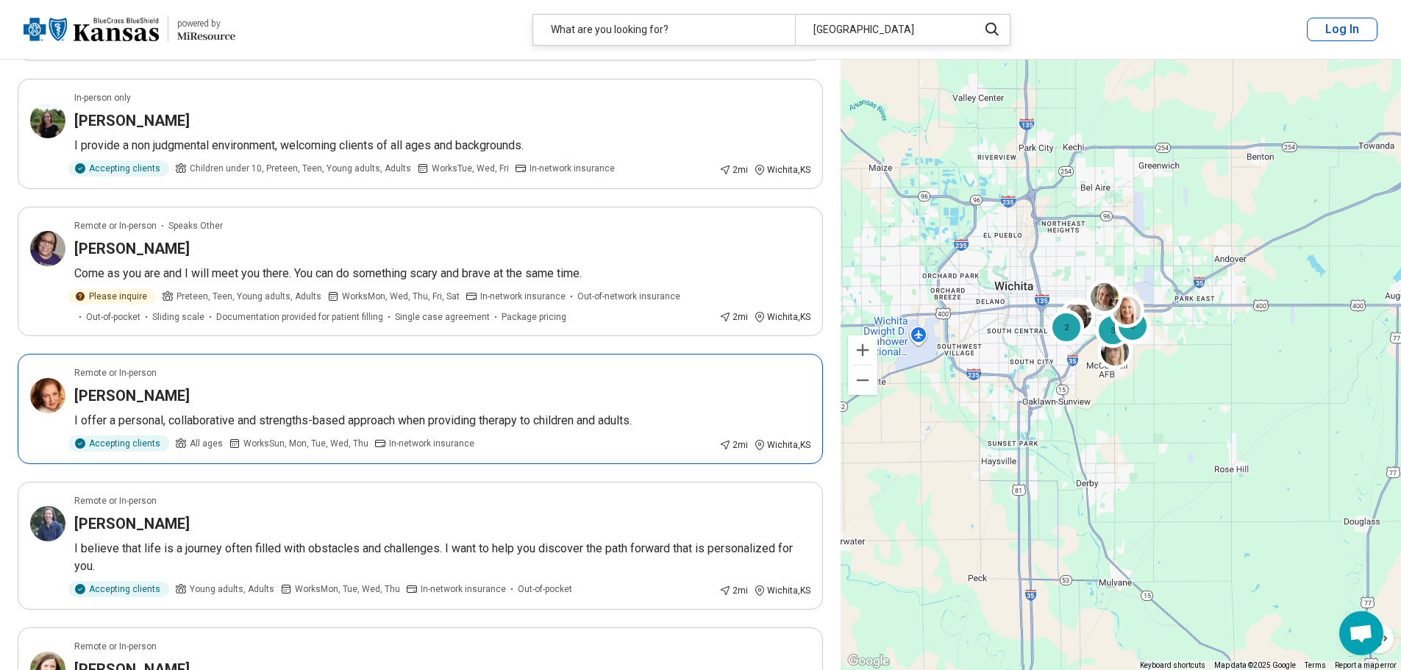
click at [348, 431] on article "Remote or In-person Heather Spencer I offer a personal, collaborative and stren…" at bounding box center [421, 409] width 806 height 110
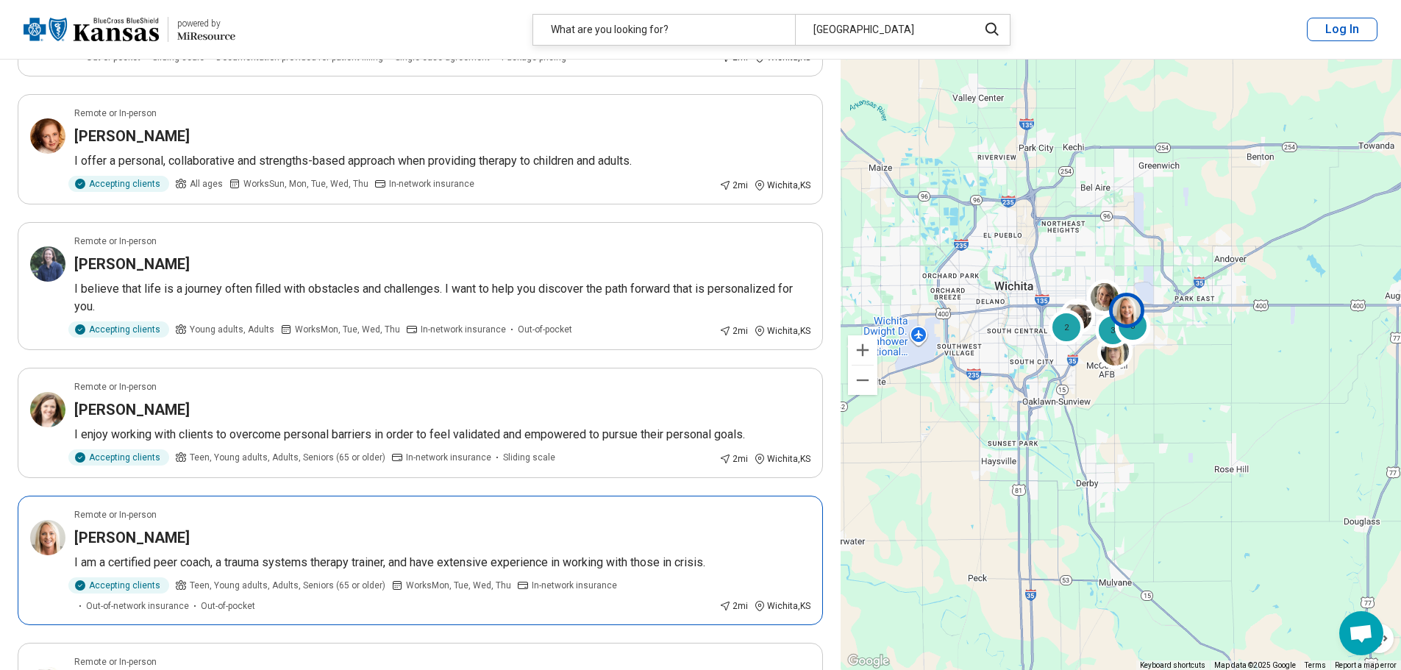
scroll to position [1619, 0]
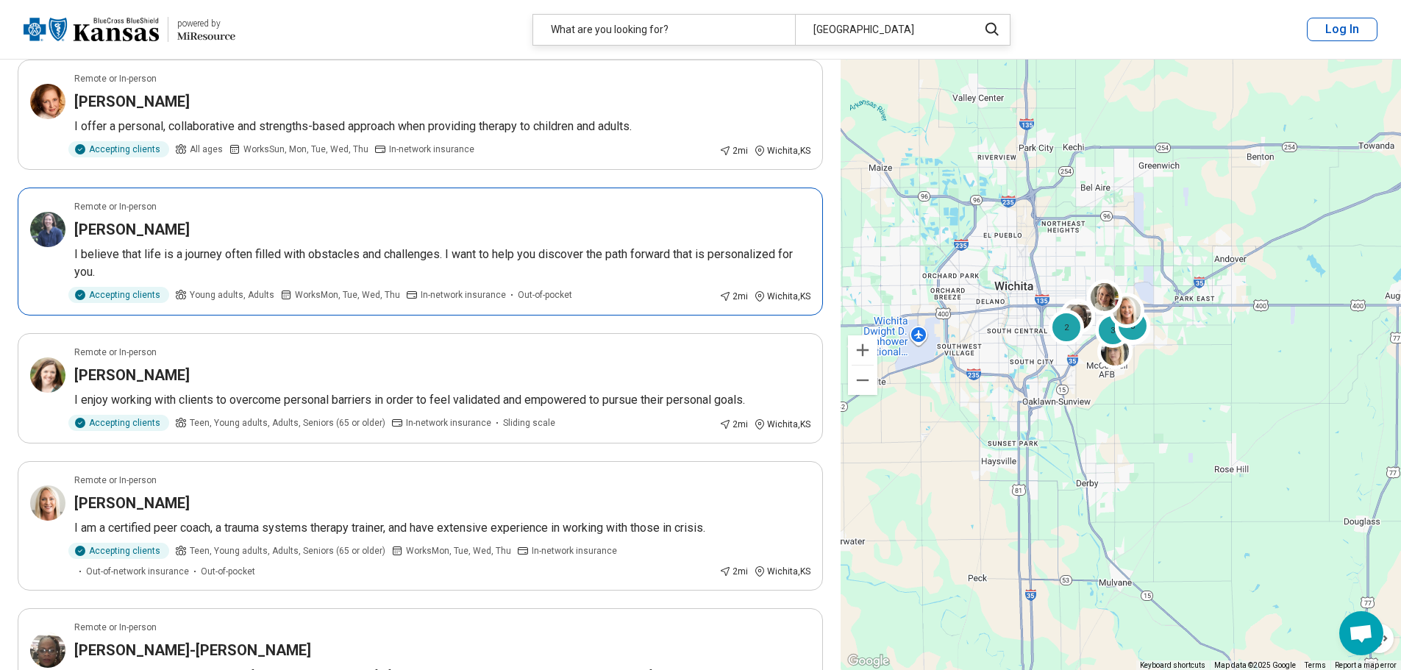
click at [182, 253] on p "I believe that life is a journey often filled with obstacles and challenges. I …" at bounding box center [442, 263] width 736 height 35
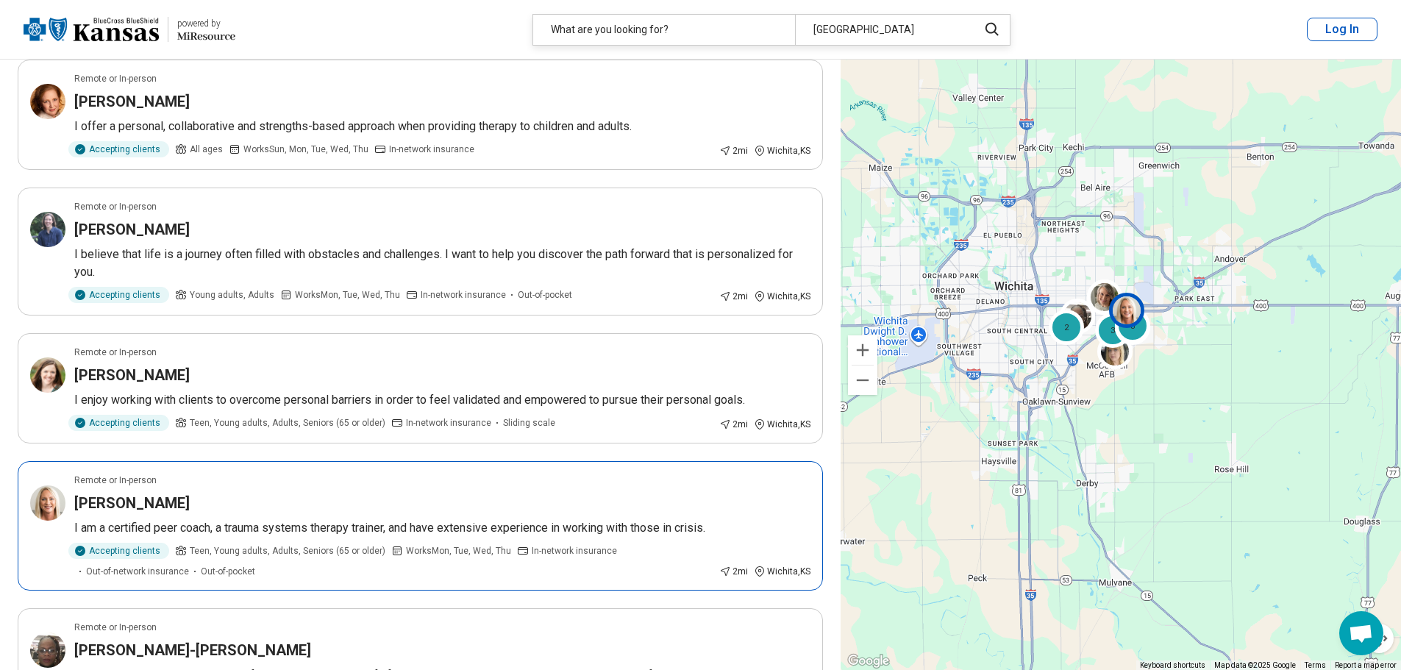
click at [272, 527] on p "I am a certified peer coach, a trauma systems therapy trainer, and have extensi…" at bounding box center [442, 528] width 736 height 18
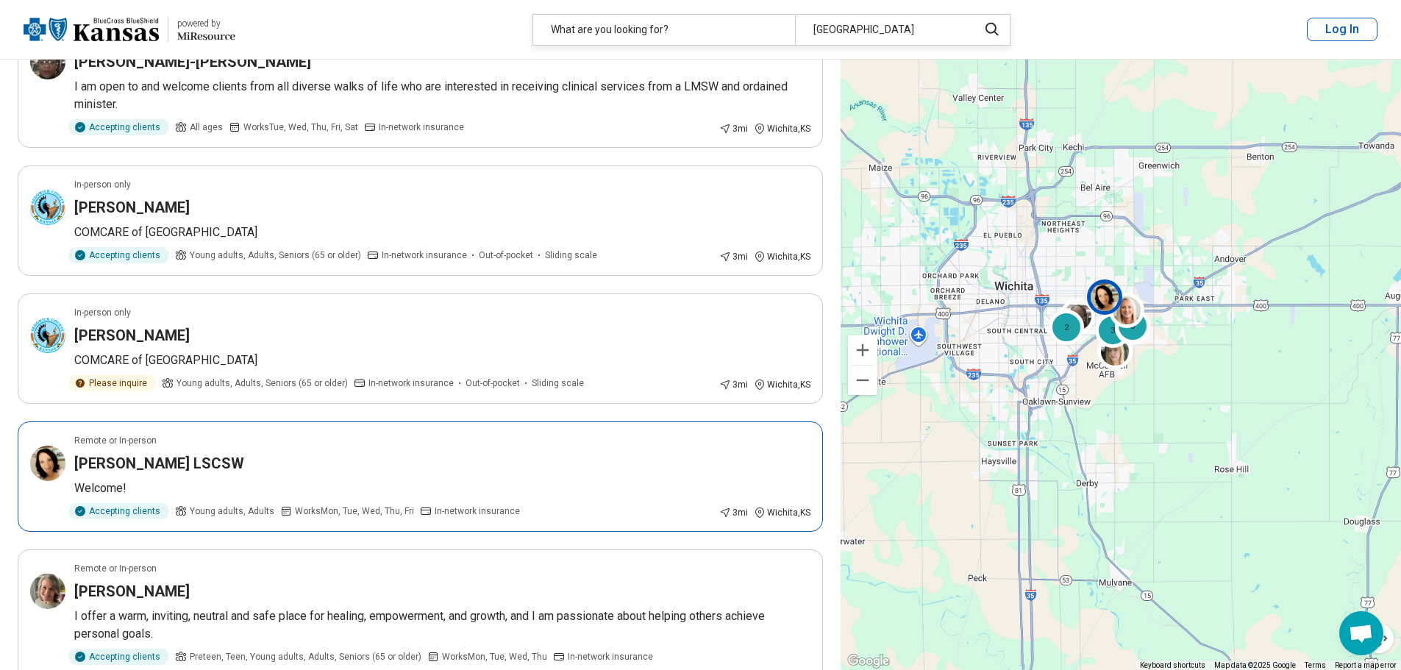
scroll to position [2354, 0]
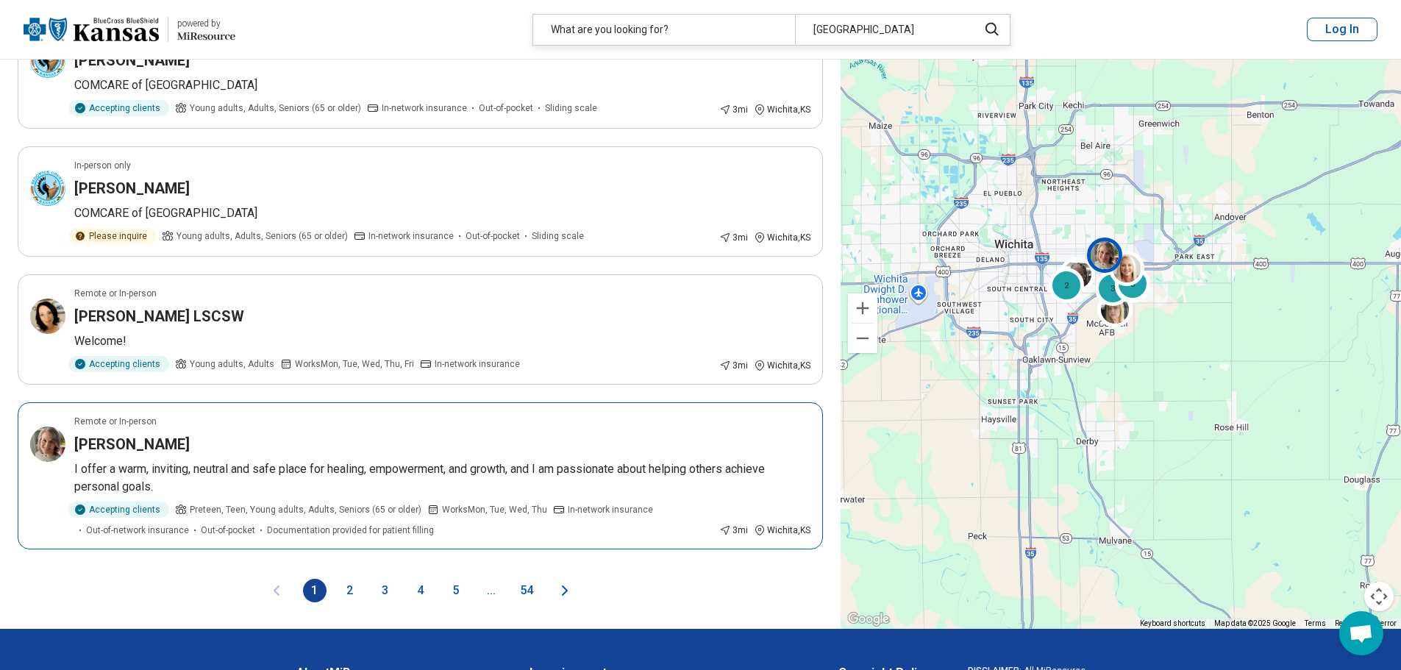
click at [165, 444] on h3 "Michelle Roberson" at bounding box center [132, 444] width 116 height 21
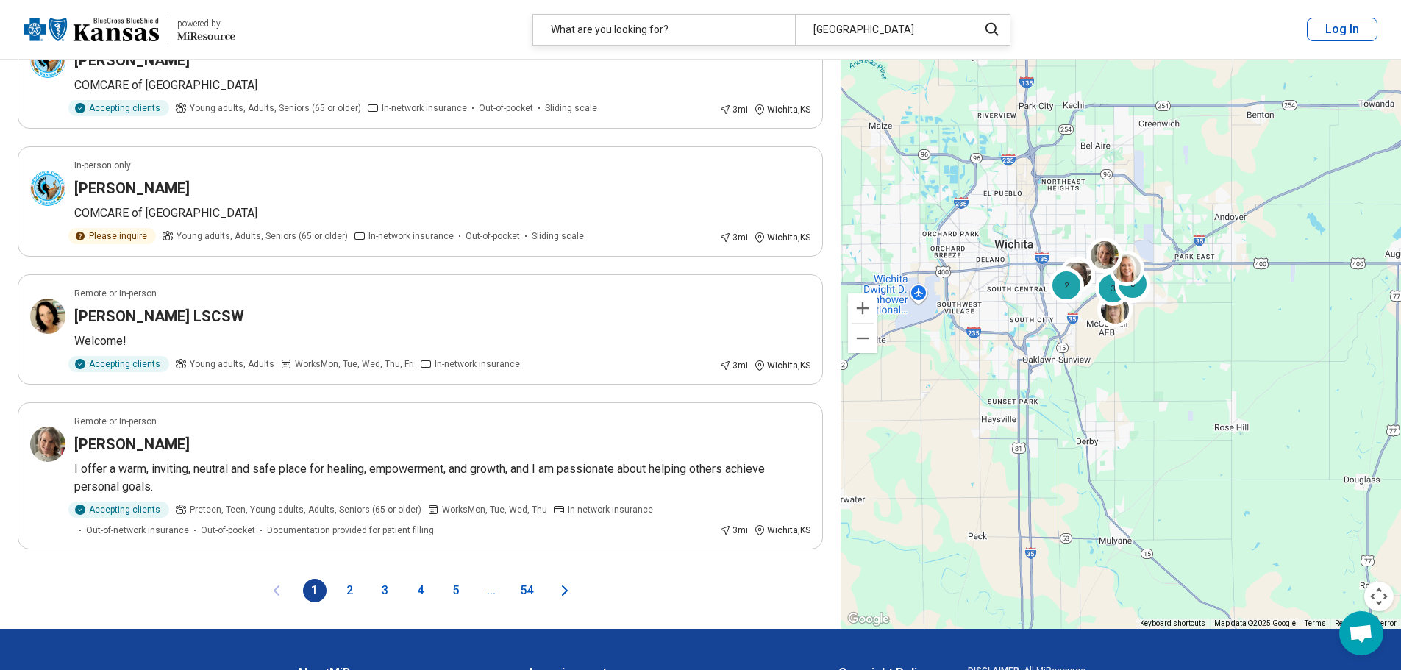
click at [350, 585] on button "2" at bounding box center [350, 591] width 24 height 24
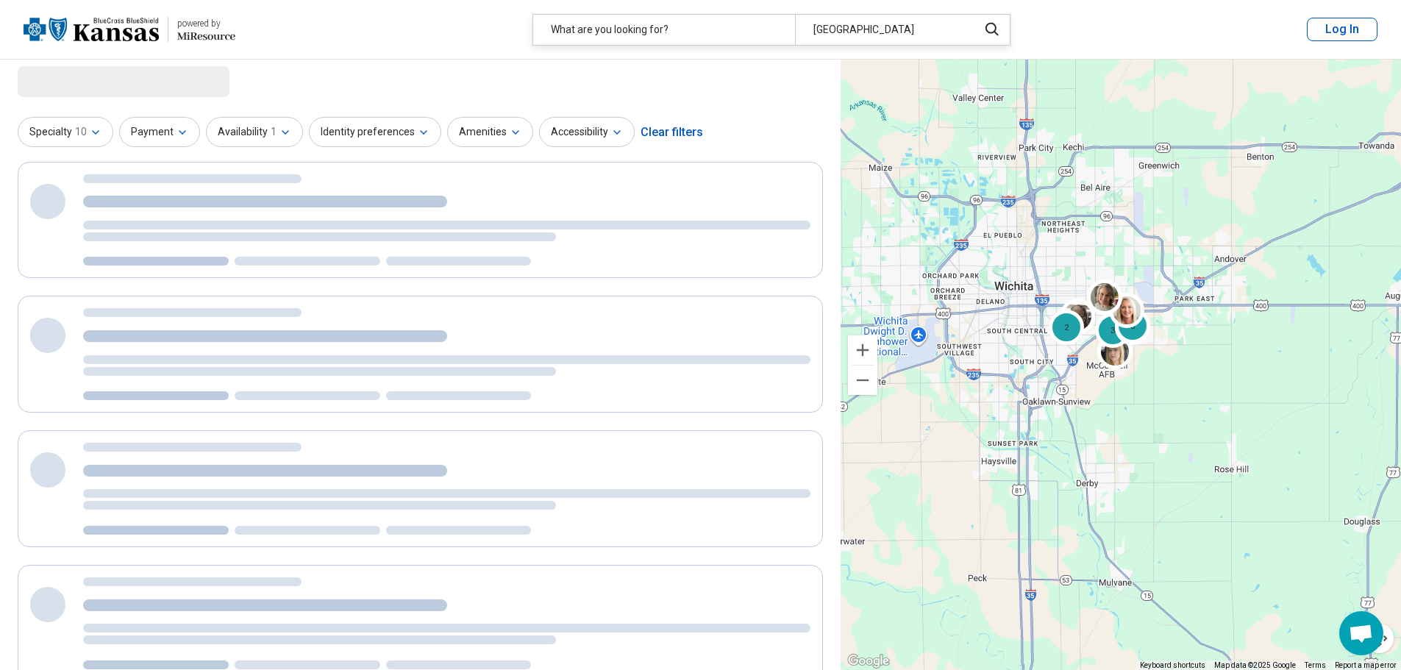
scroll to position [0, 0]
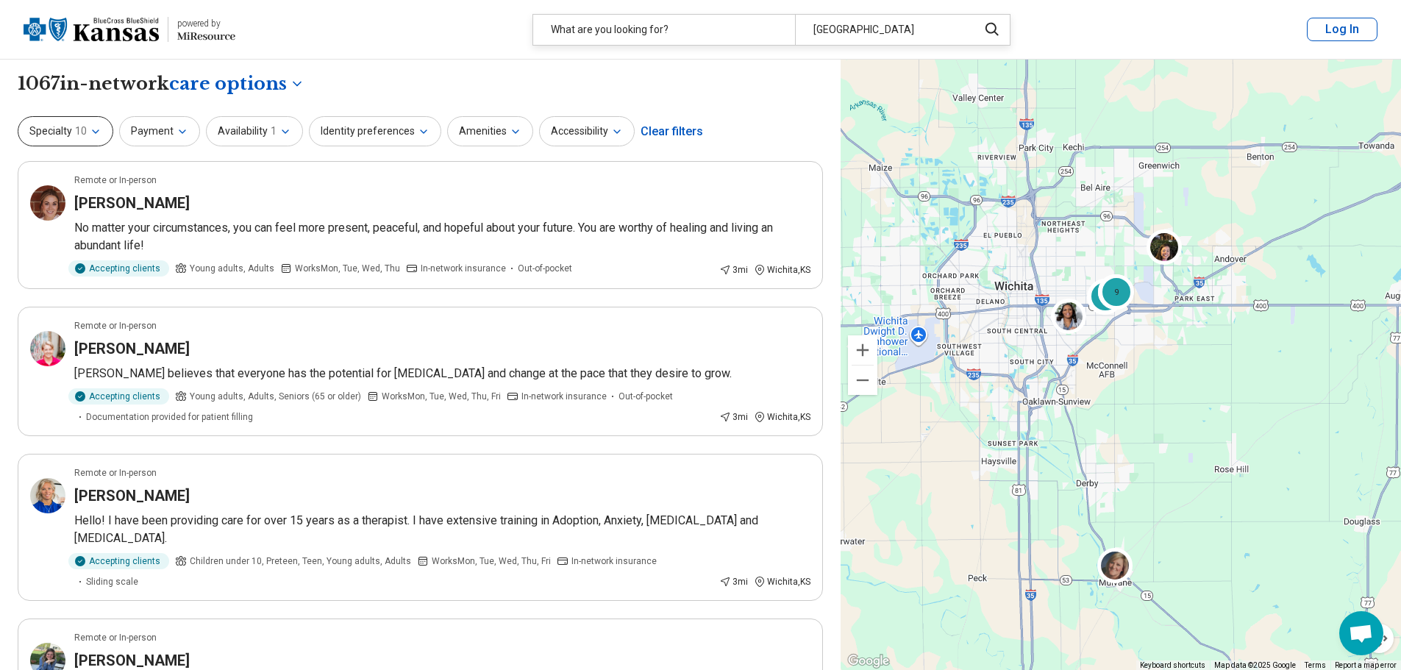
click at [94, 127] on icon "button" at bounding box center [96, 132] width 12 height 12
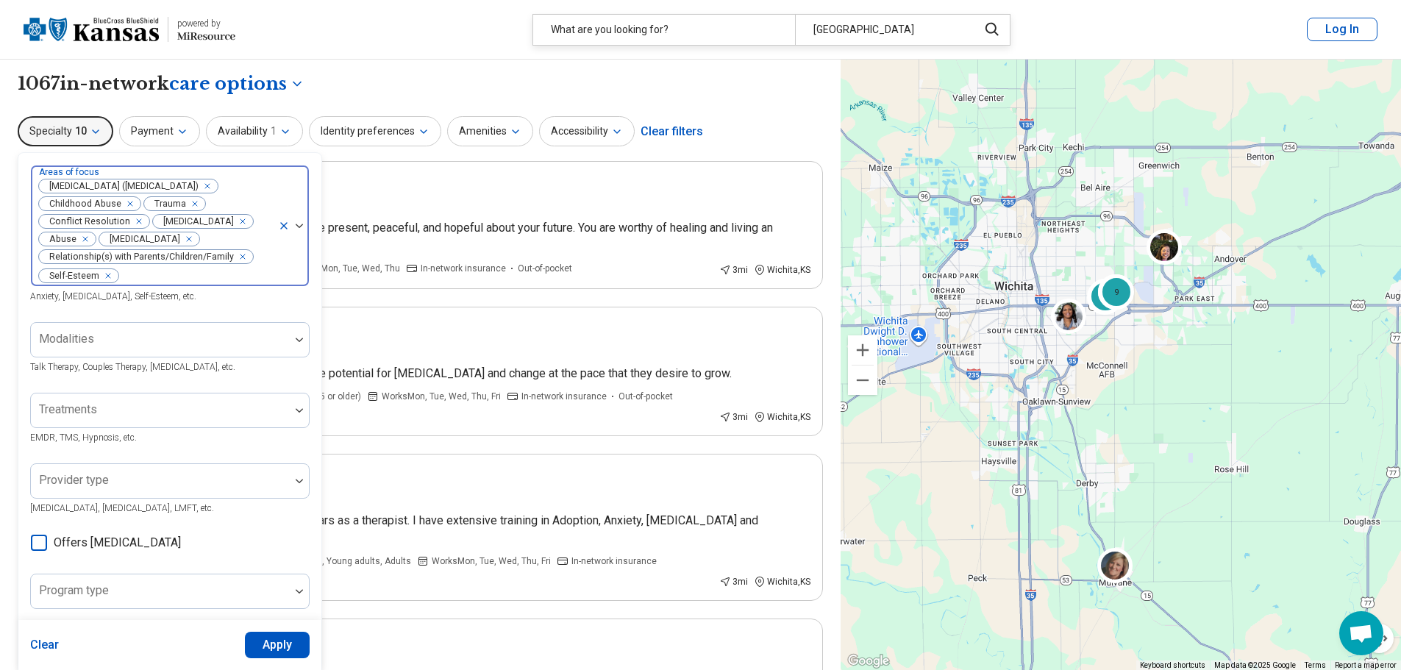
click at [130, 221] on icon "Remove [object Object]" at bounding box center [135, 221] width 10 height 10
click at [130, 222] on icon "Remove [object Object]" at bounding box center [125, 221] width 10 height 10
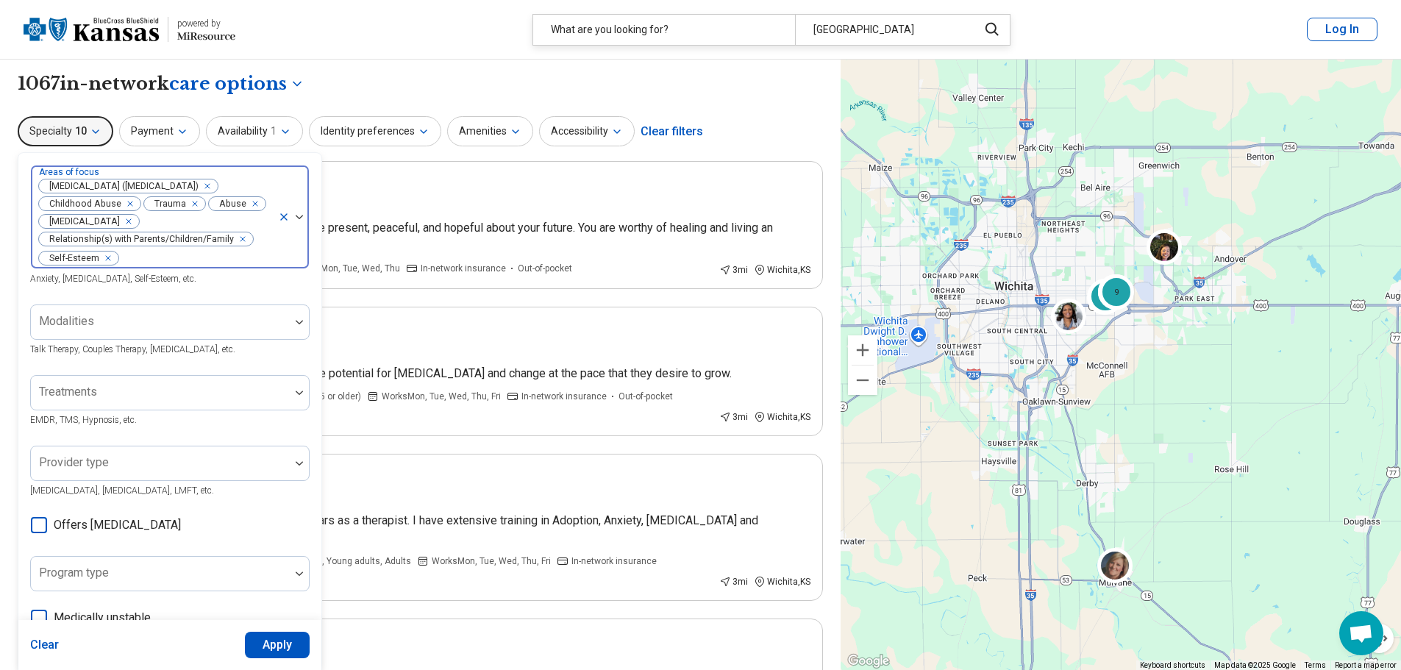
click at [128, 222] on icon "Remove [object Object]" at bounding box center [125, 220] width 5 height 5
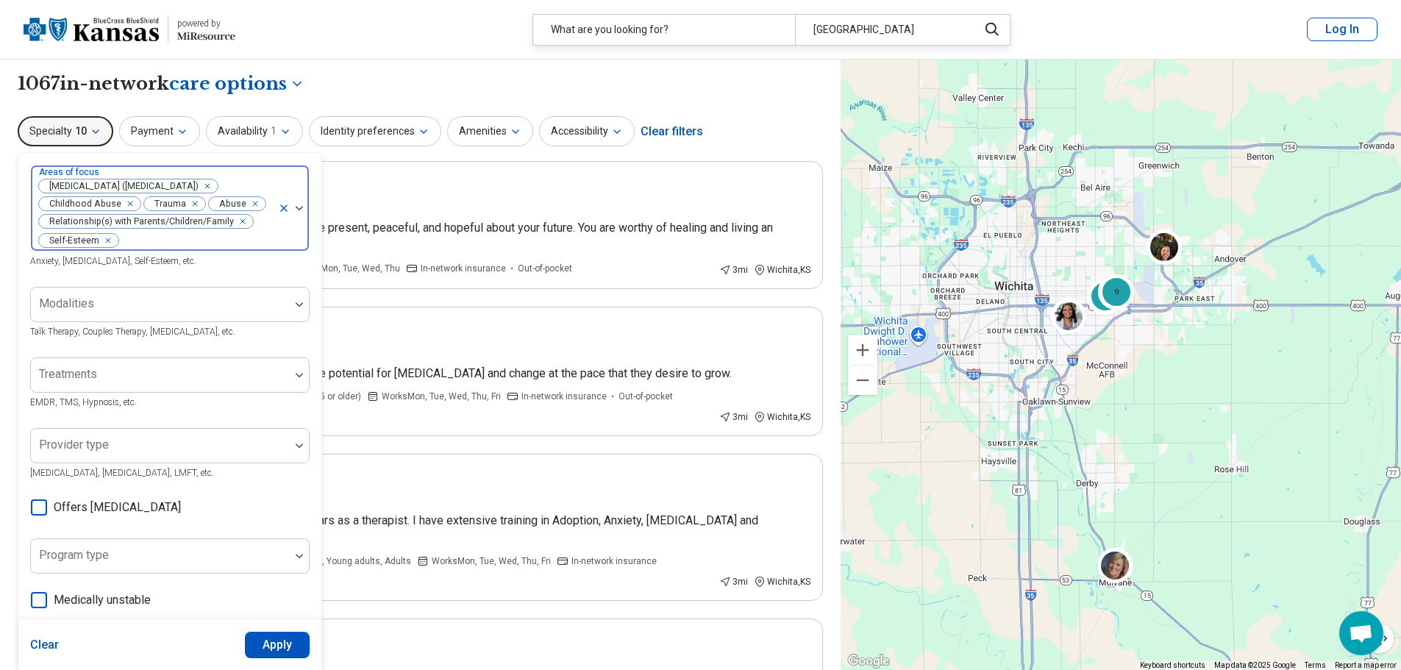
click at [108, 239] on icon "Remove [object Object]" at bounding box center [104, 240] width 10 height 10
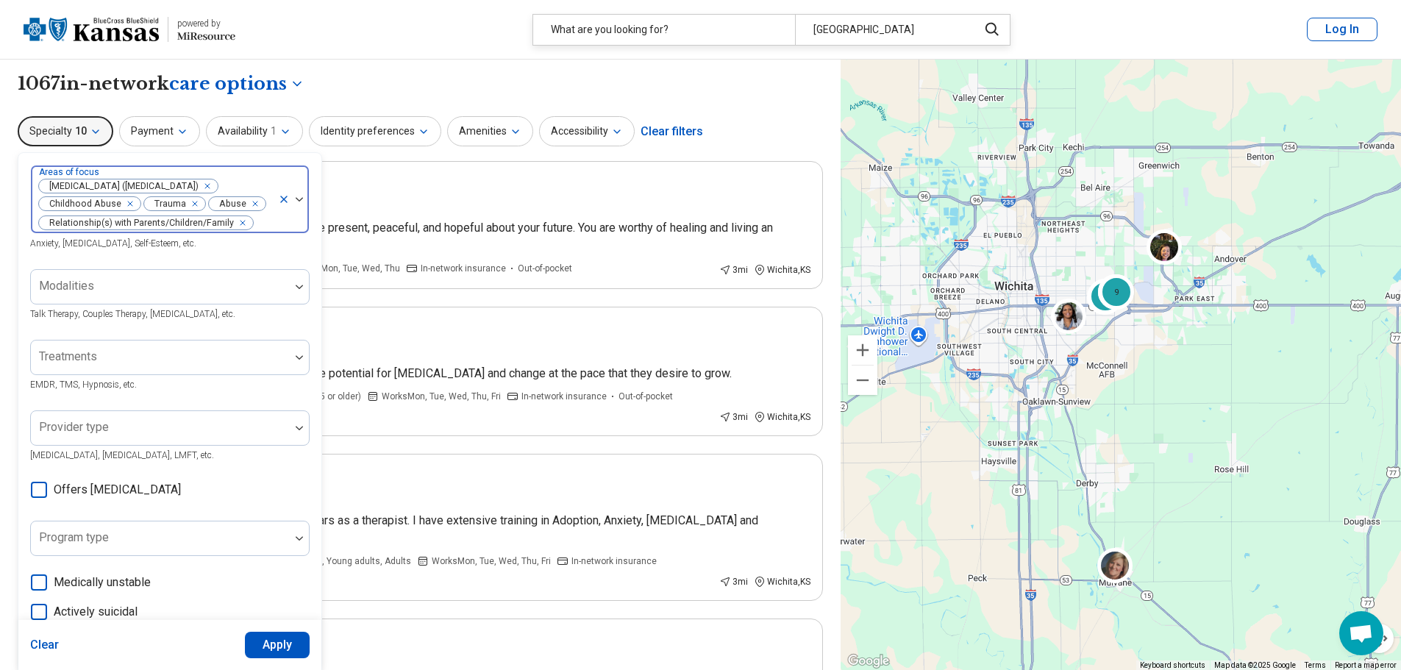
click at [286, 647] on button "Apply" at bounding box center [277, 645] width 65 height 26
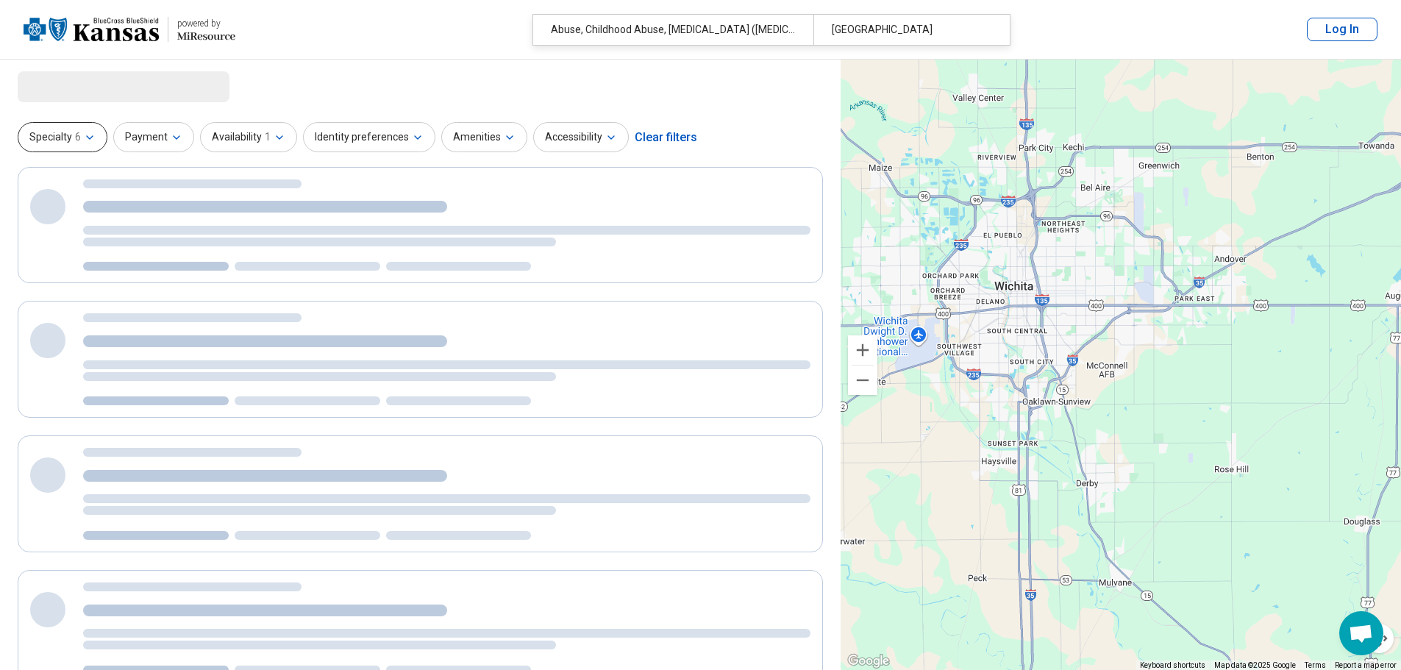
click at [94, 137] on icon "button" at bounding box center [90, 138] width 12 height 12
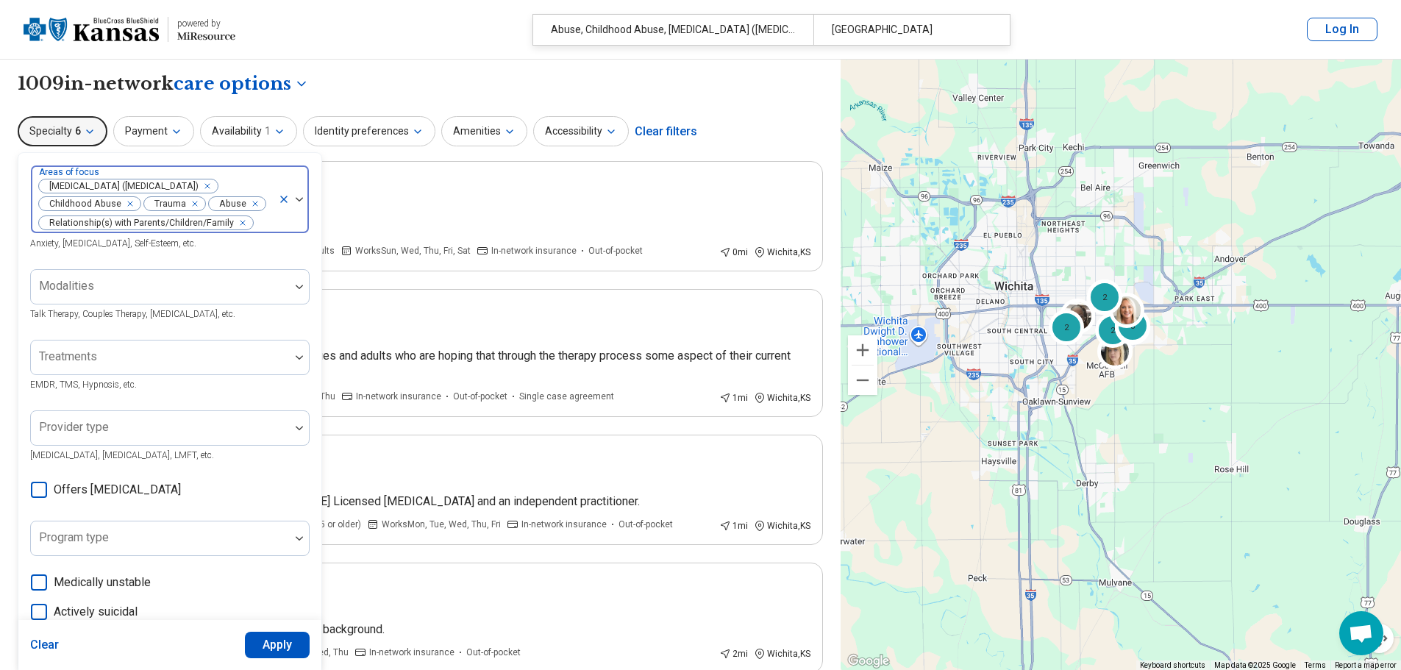
click at [301, 198] on img at bounding box center [299, 199] width 7 height 4
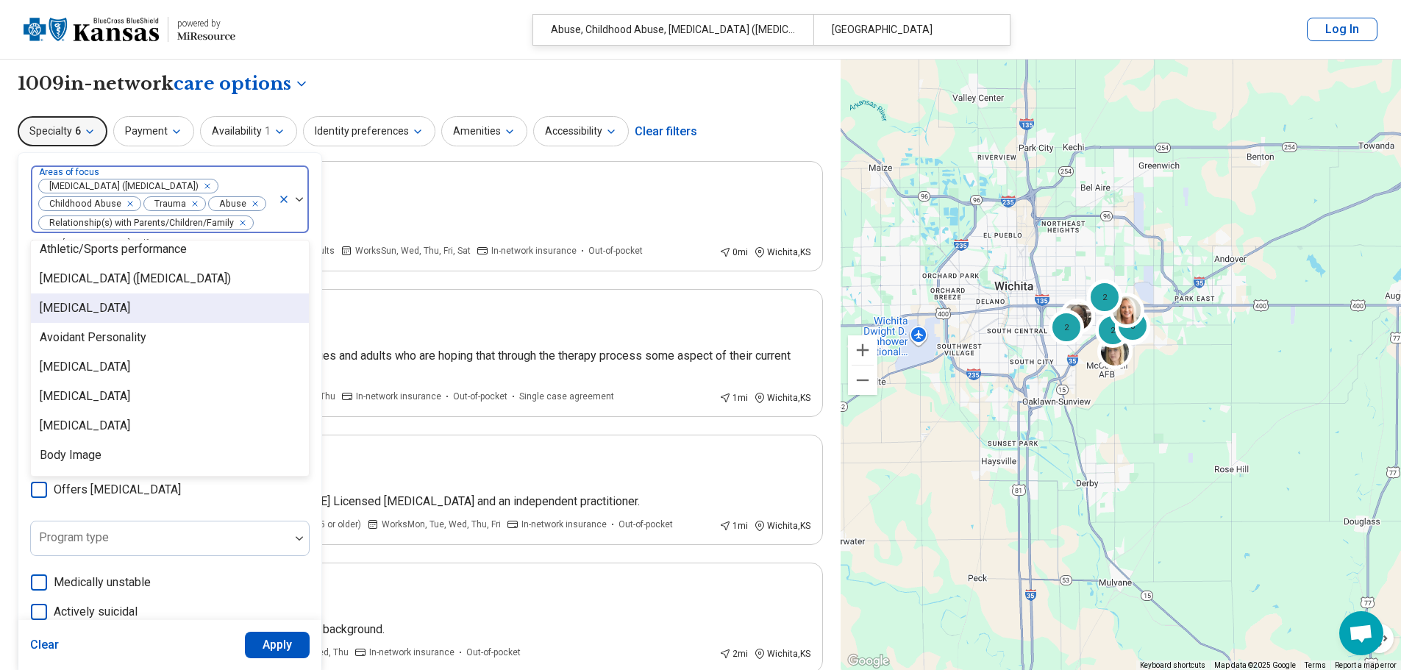
scroll to position [294, 0]
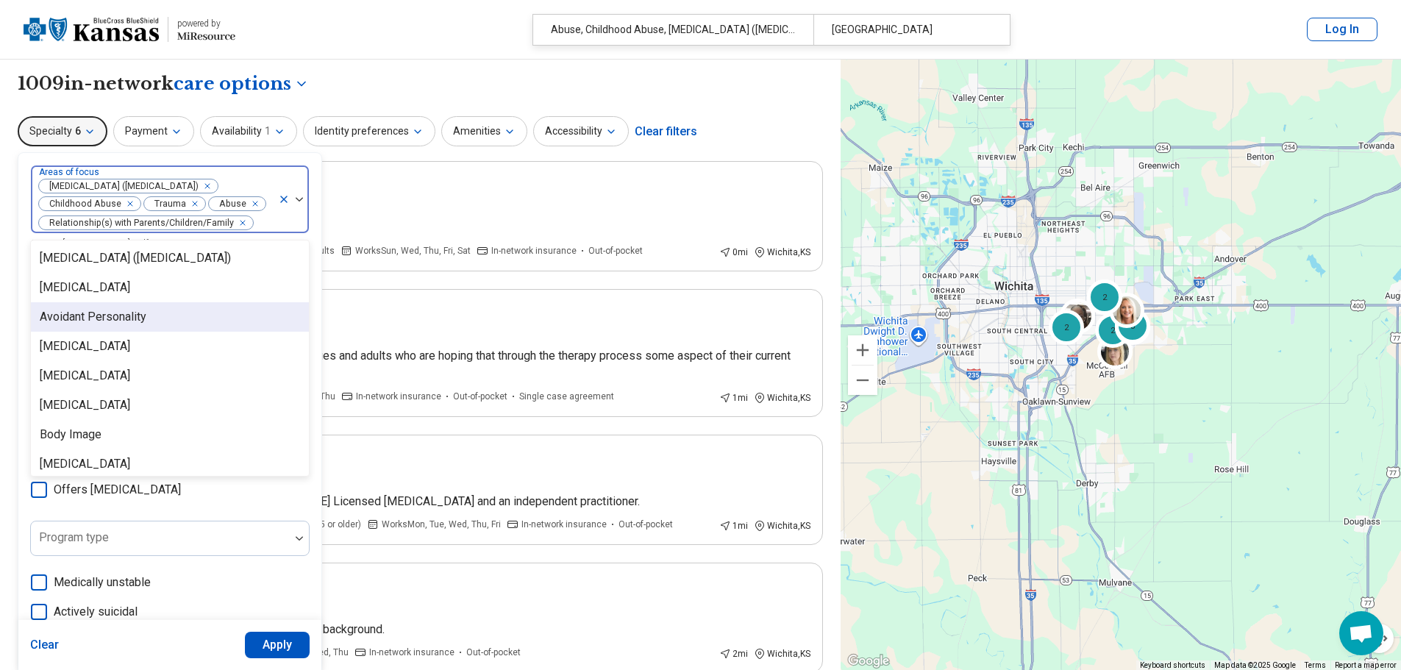
click at [118, 313] on div "Avoidant Personality" at bounding box center [93, 317] width 107 height 18
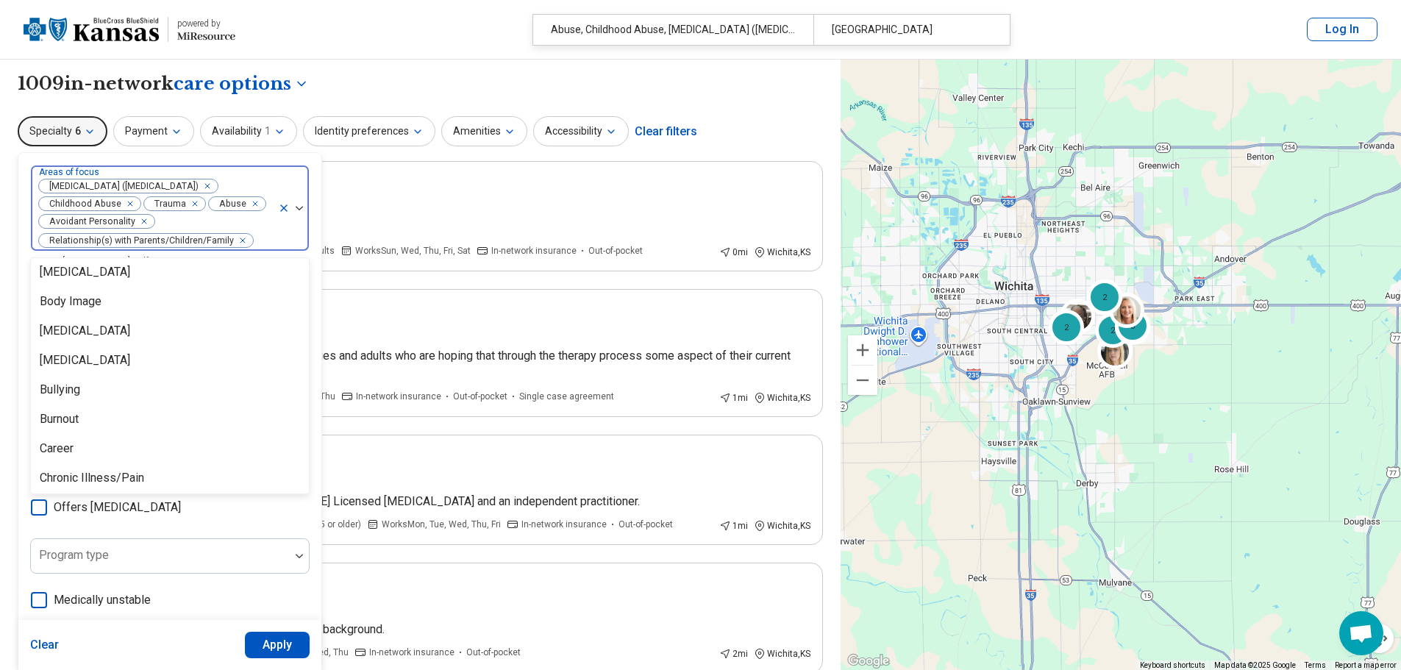
scroll to position [441, 0]
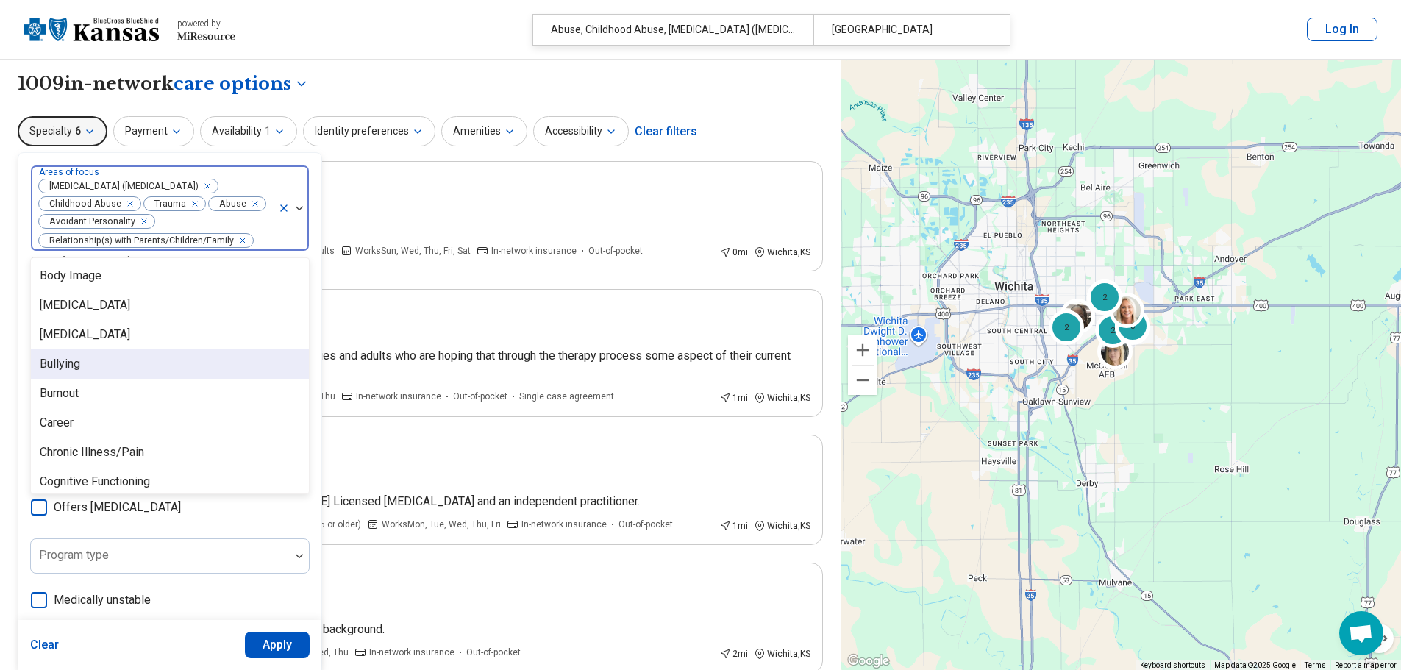
click at [177, 367] on div "Bullying" at bounding box center [170, 363] width 278 height 29
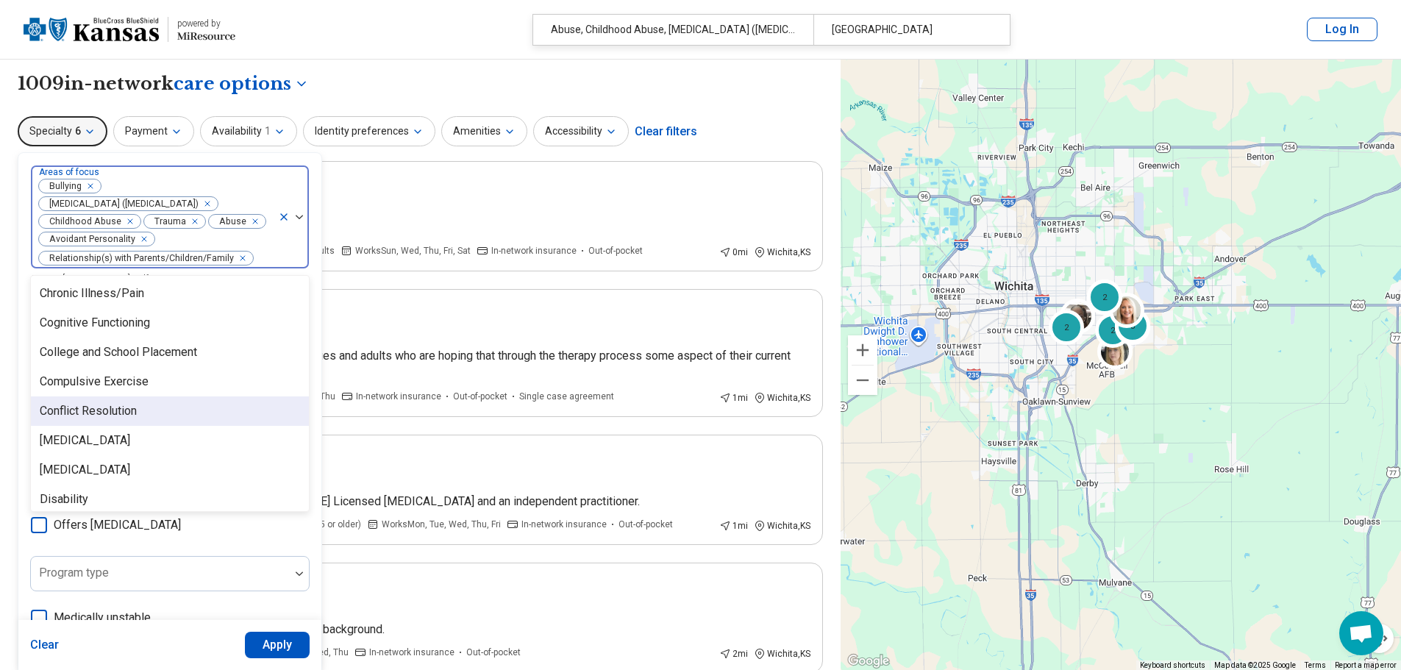
scroll to position [662, 0]
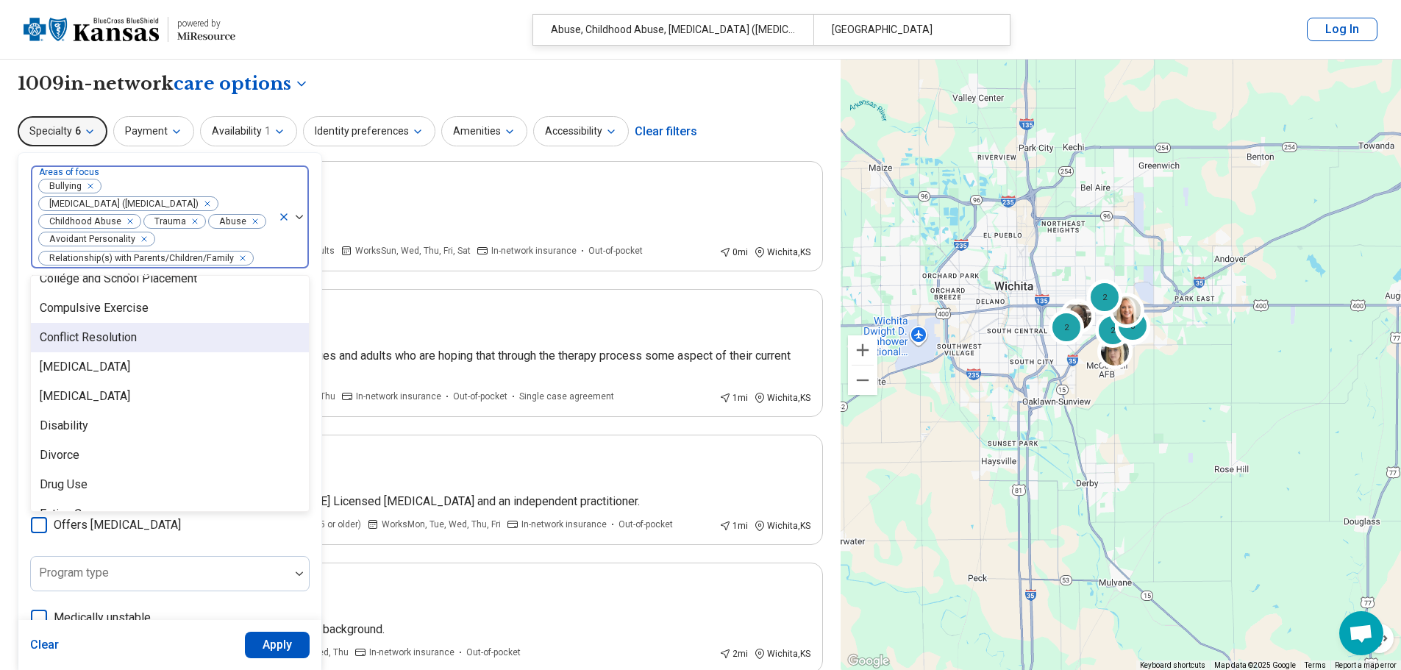
click at [184, 348] on div "Conflict Resolution" at bounding box center [170, 337] width 278 height 29
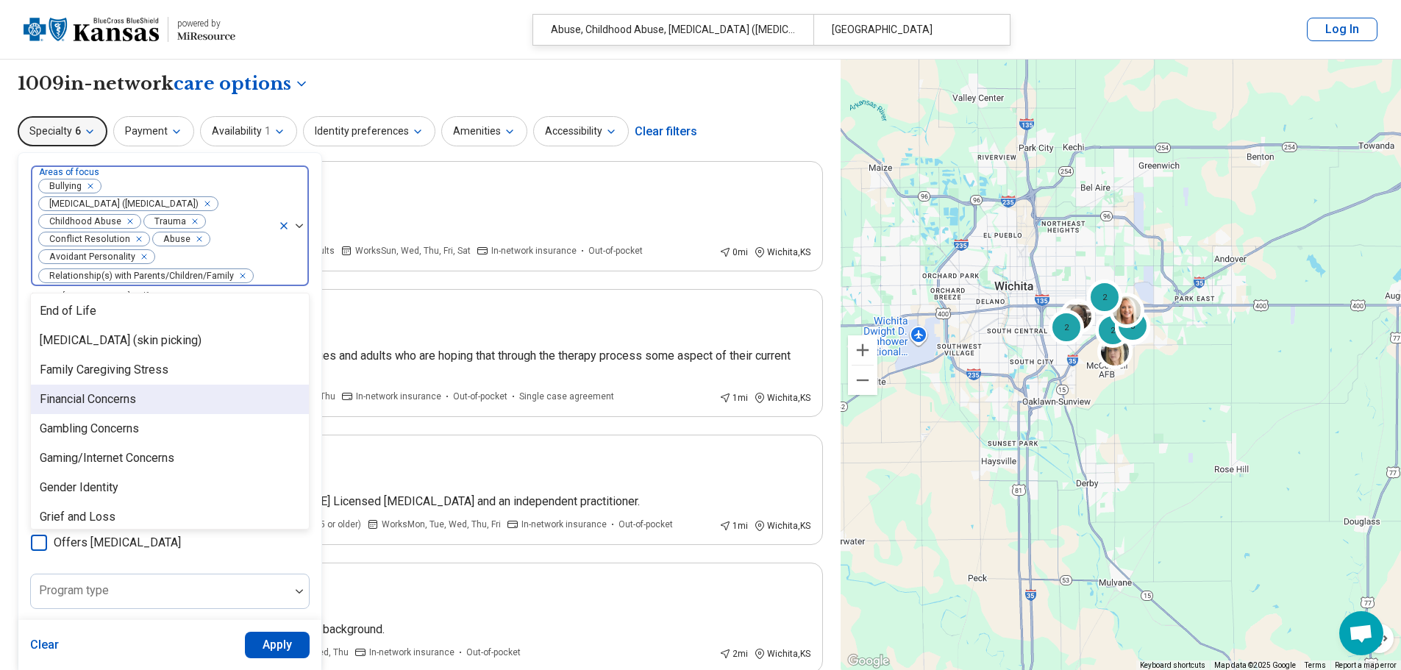
scroll to position [956, 0]
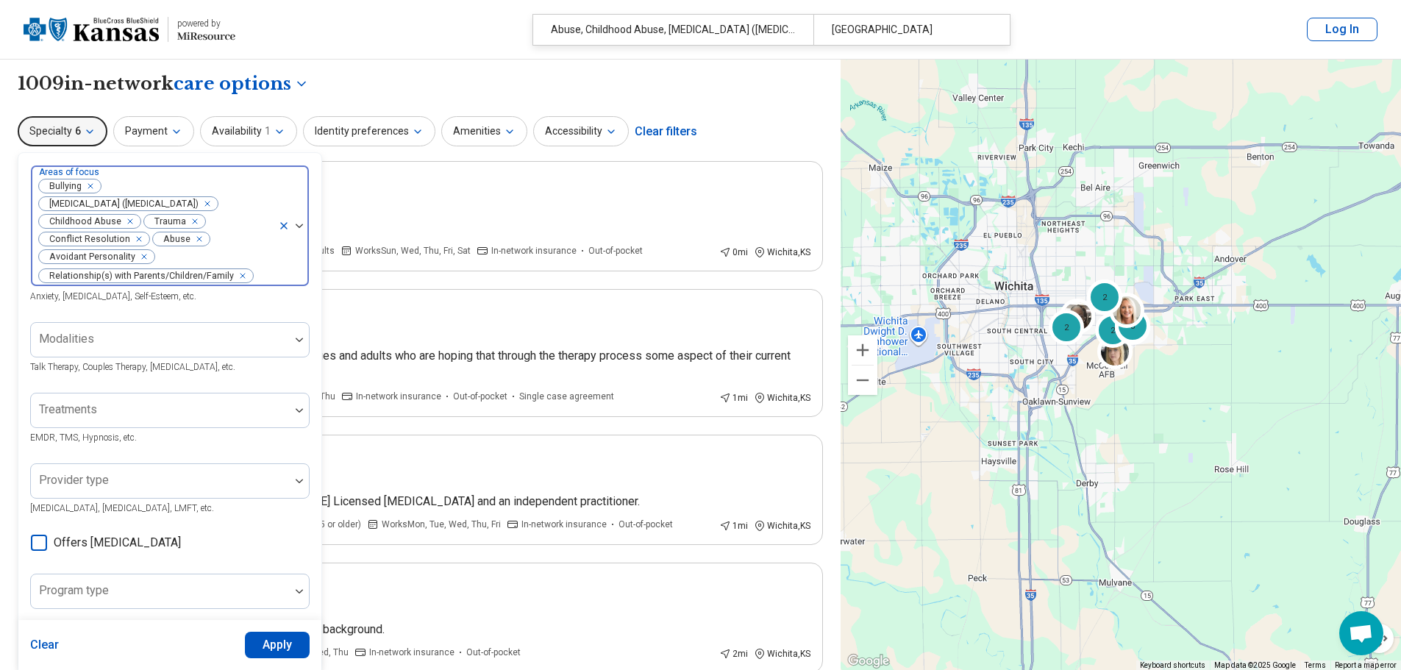
click at [302, 229] on div at bounding box center [293, 226] width 31 height 121
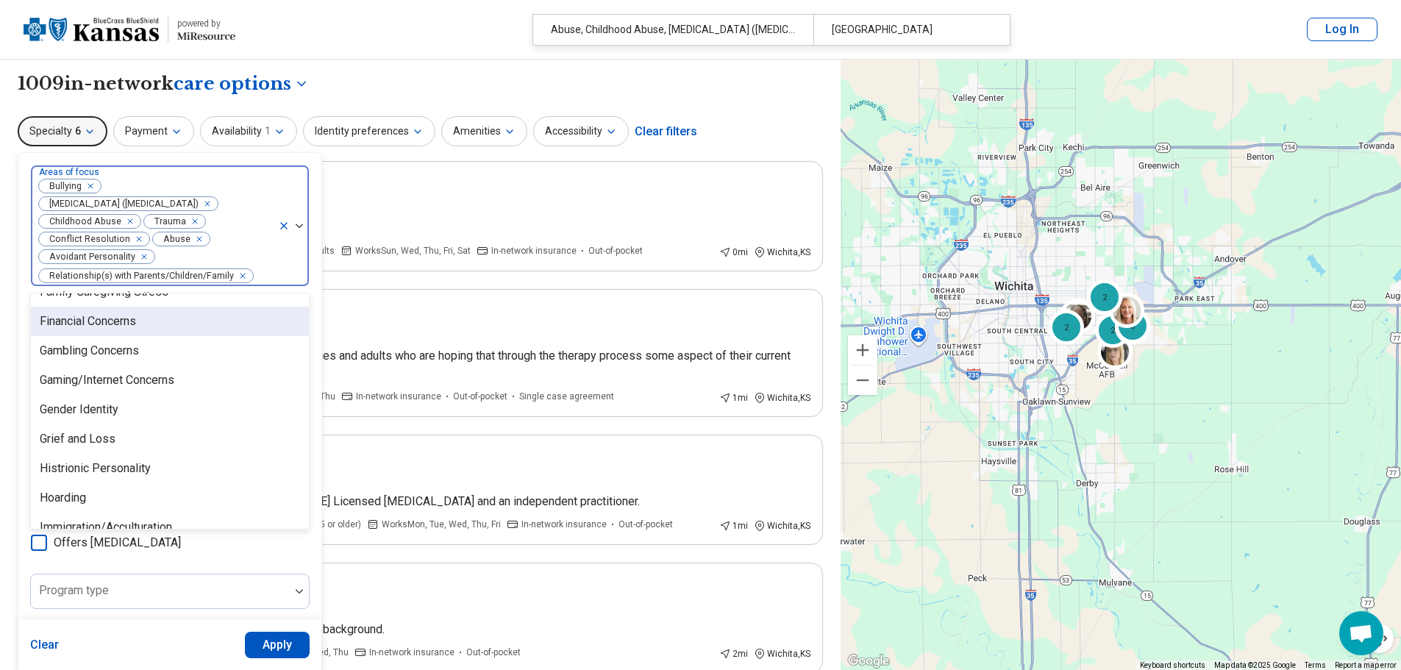
scroll to position [1030, 0]
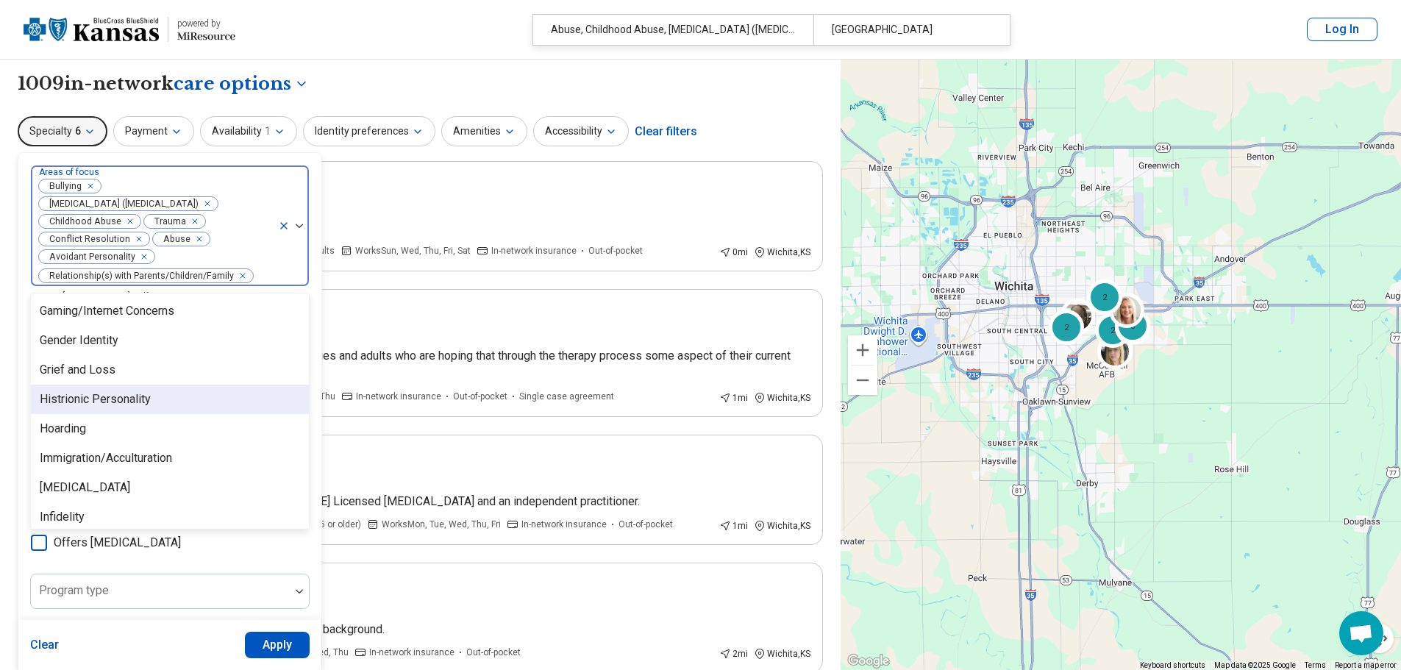
click at [122, 397] on div "Histrionic Personality" at bounding box center [95, 400] width 111 height 18
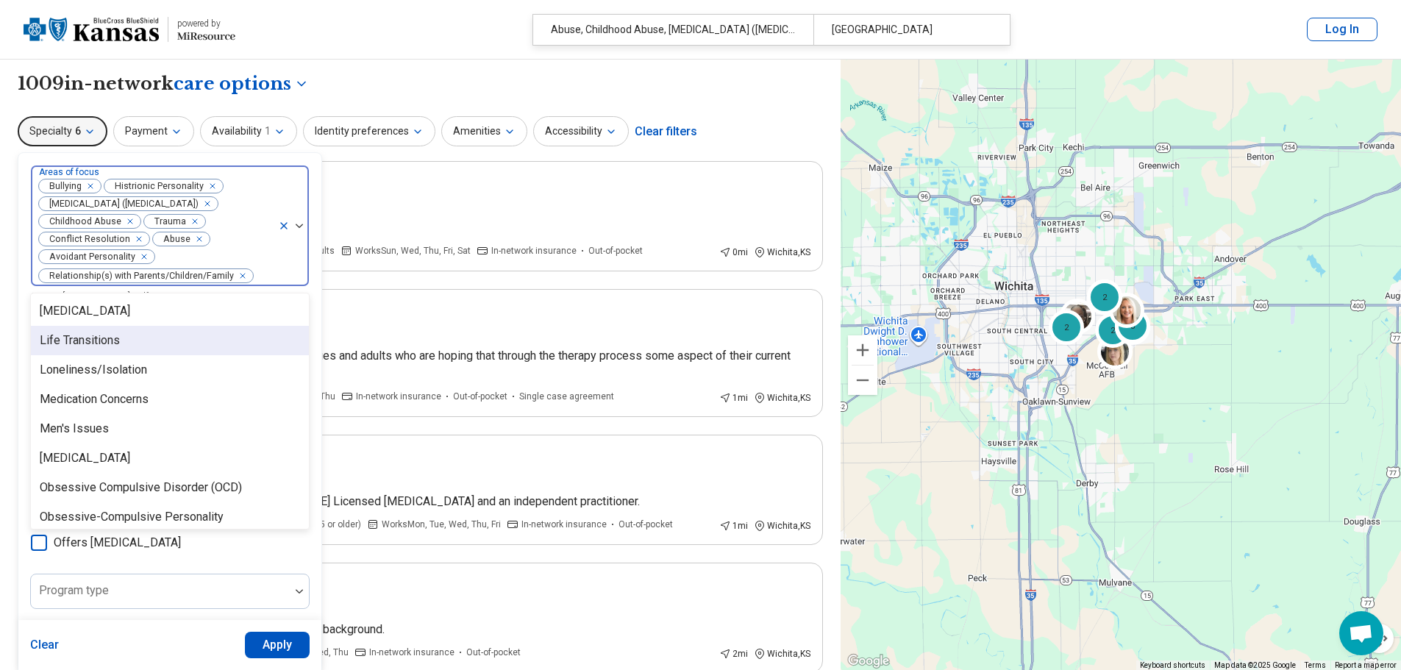
scroll to position [1398, 0]
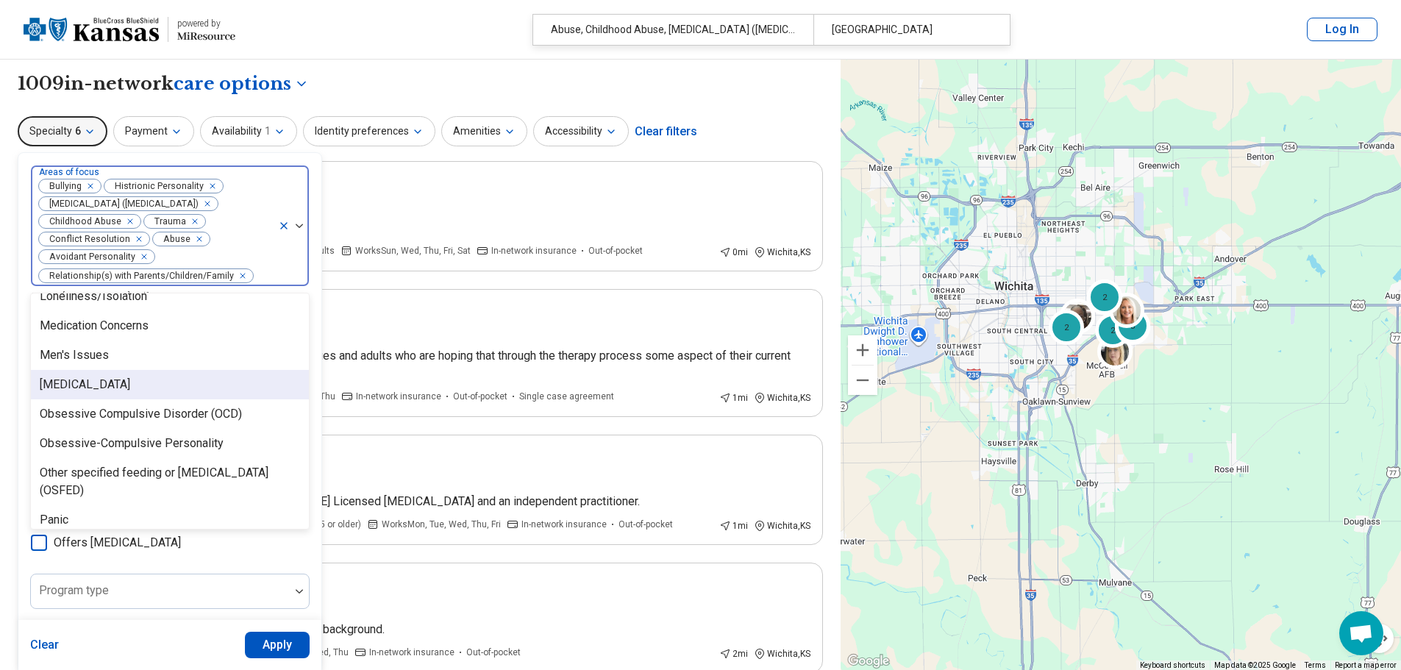
click at [130, 388] on div "Narcissistic Personality" at bounding box center [85, 385] width 90 height 18
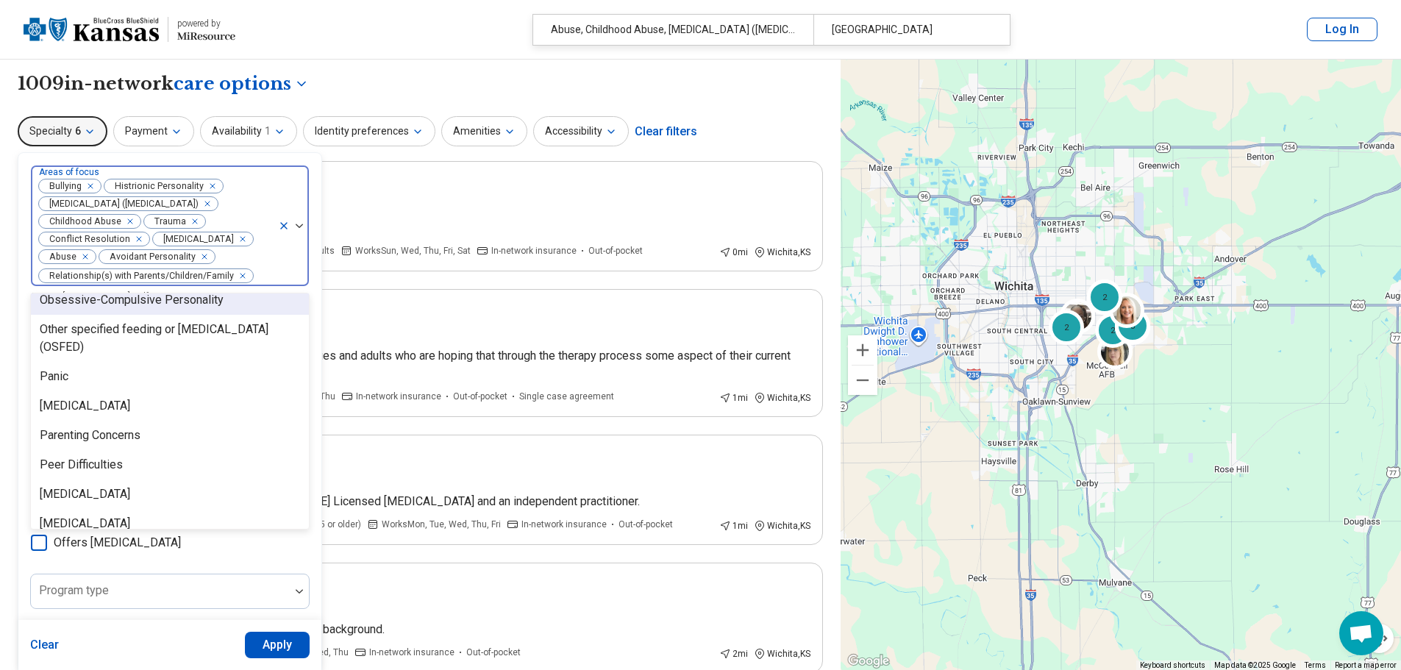
scroll to position [1545, 0]
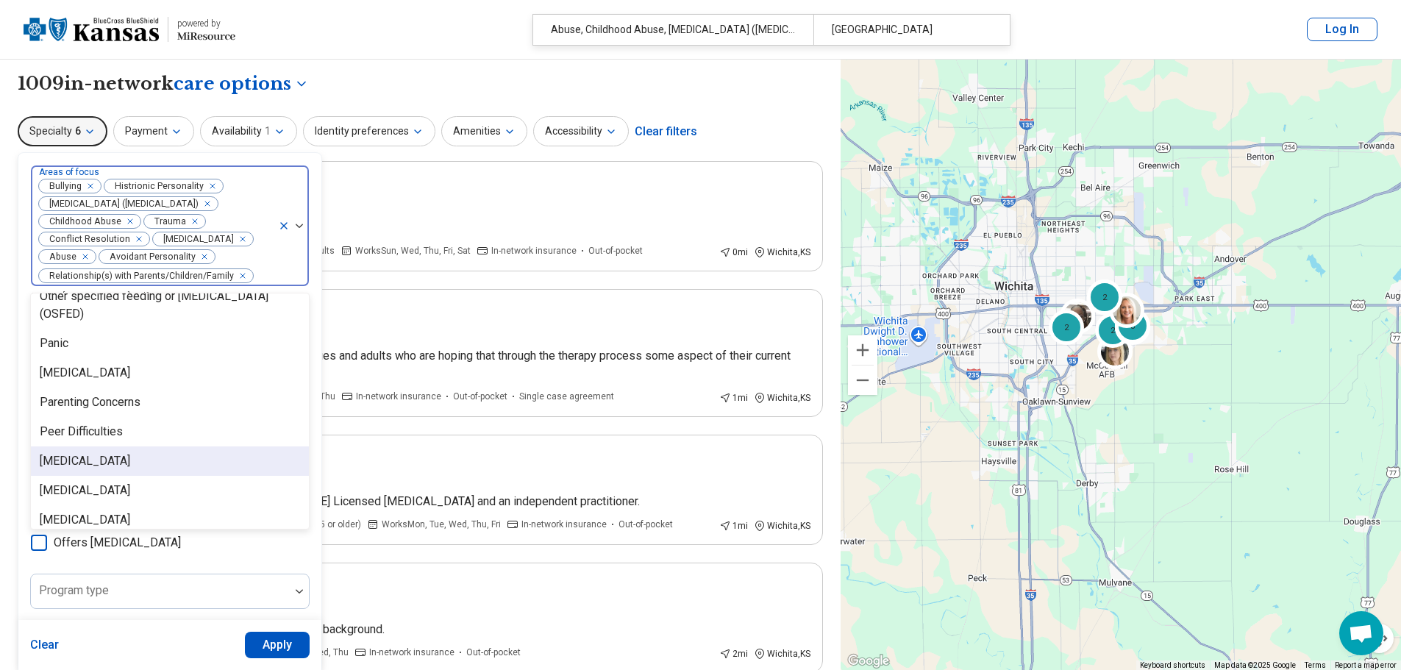
click at [123, 476] on div "Perfectionism" at bounding box center [170, 461] width 278 height 29
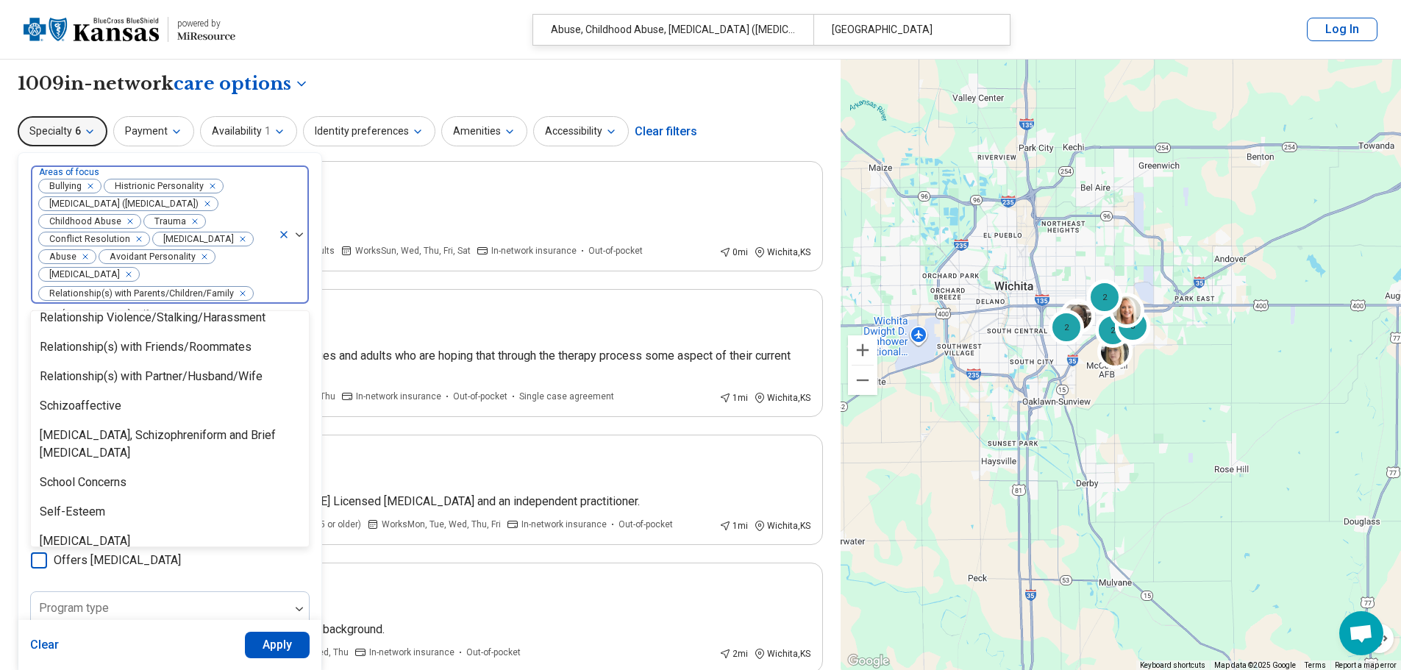
scroll to position [2060, 0]
click at [191, 382] on div "Relationship(s) with Partner/Husband/Wife" at bounding box center [151, 376] width 223 height 18
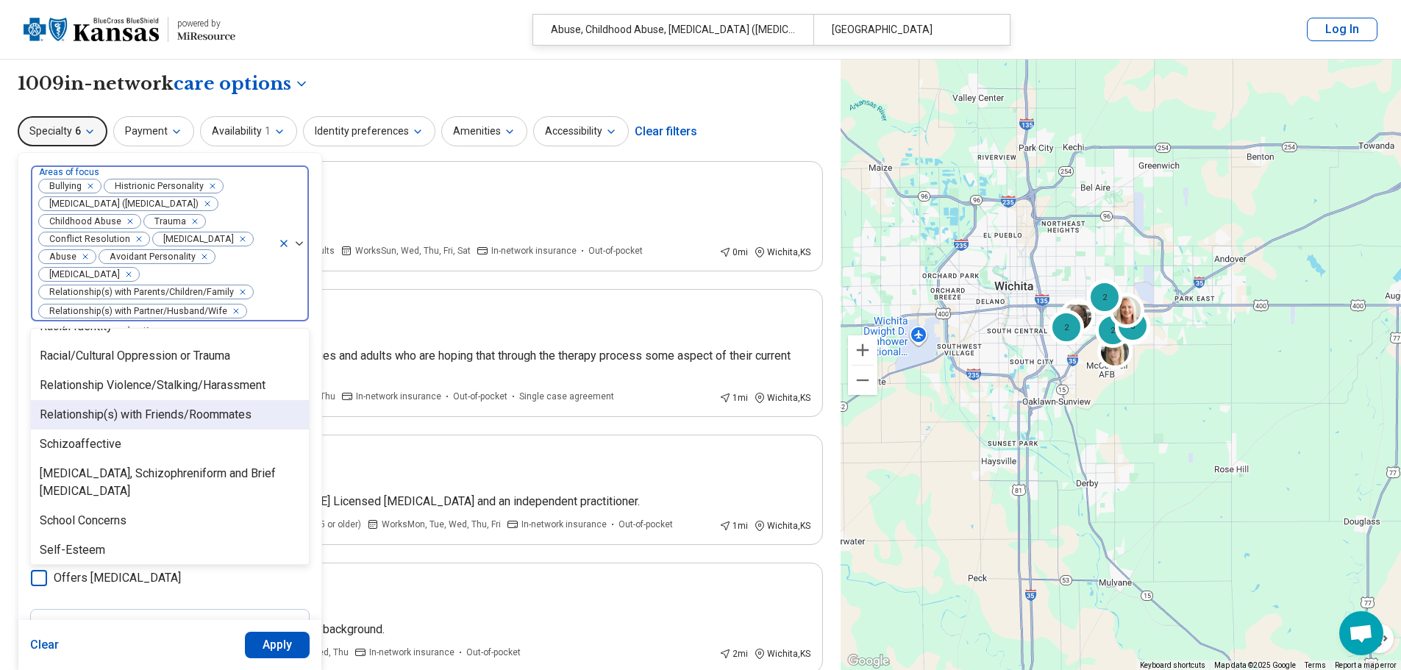
scroll to position [1986, 0]
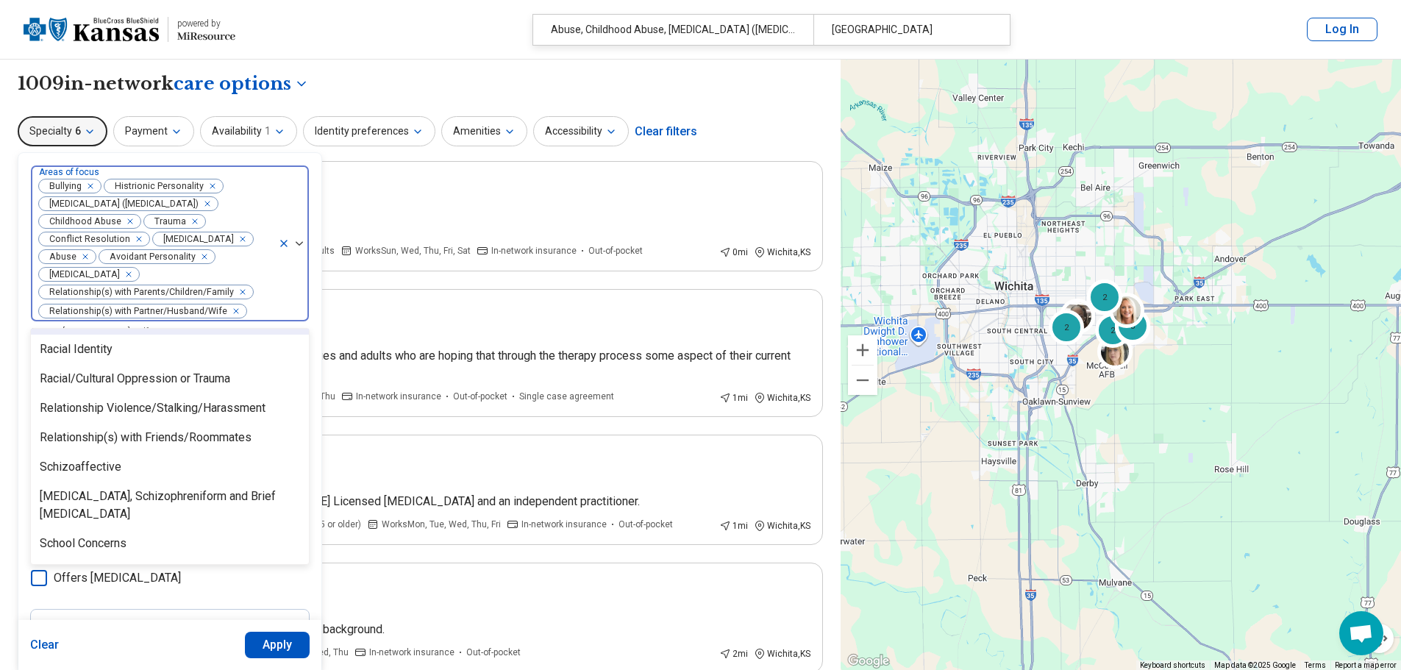
click at [236, 310] on div "Remove [object Object]" at bounding box center [233, 311] width 18 height 18
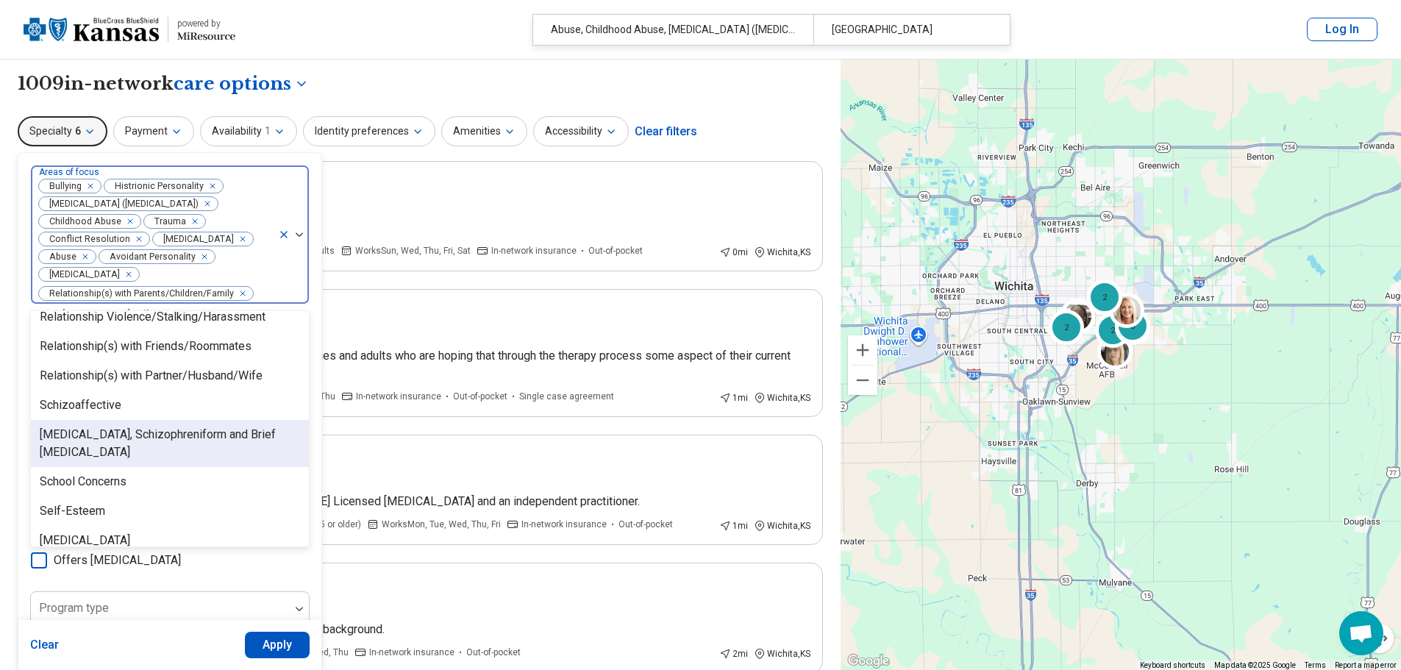
scroll to position [2133, 0]
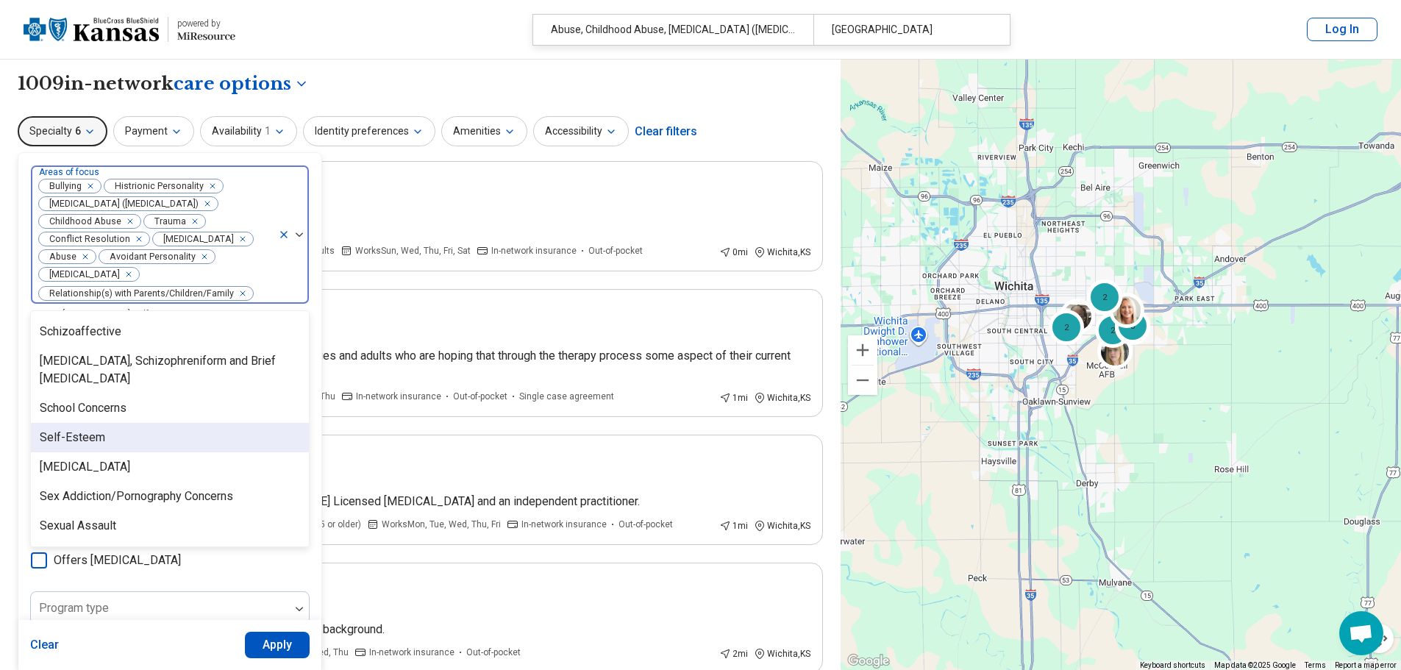
click at [229, 447] on div "Self-Esteem" at bounding box center [170, 437] width 278 height 29
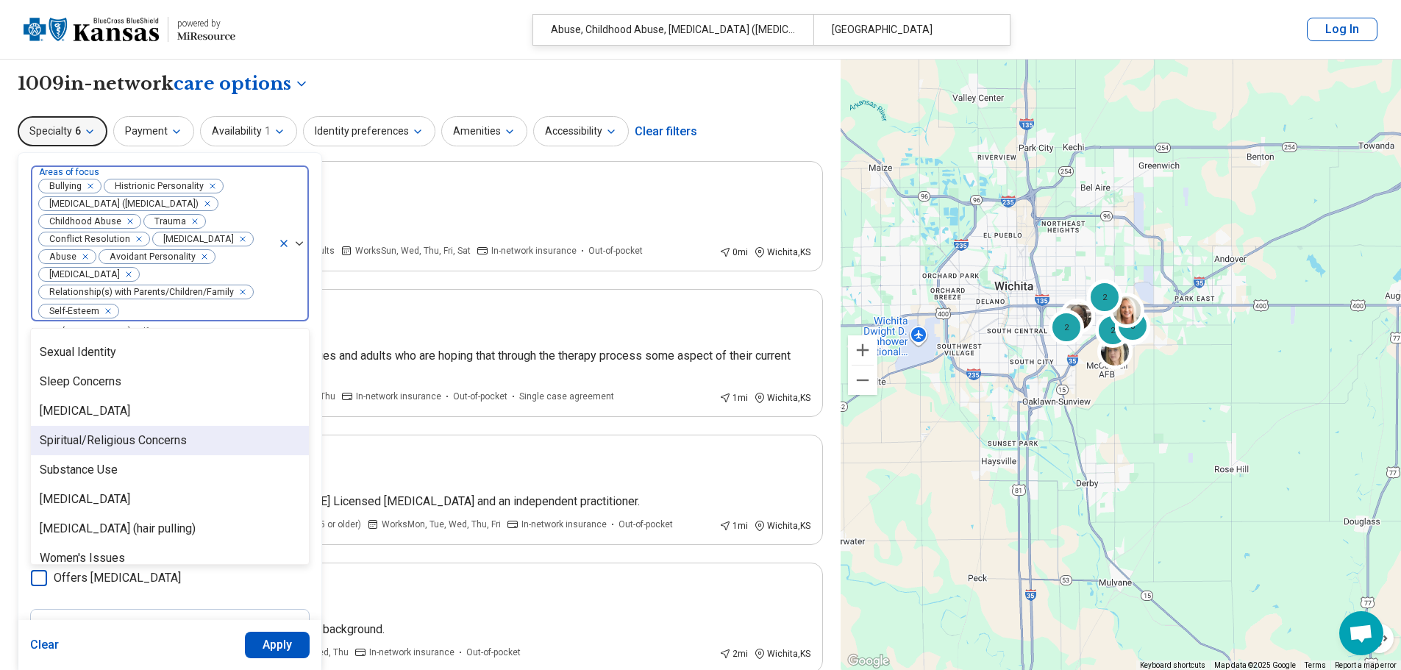
scroll to position [2395, 0]
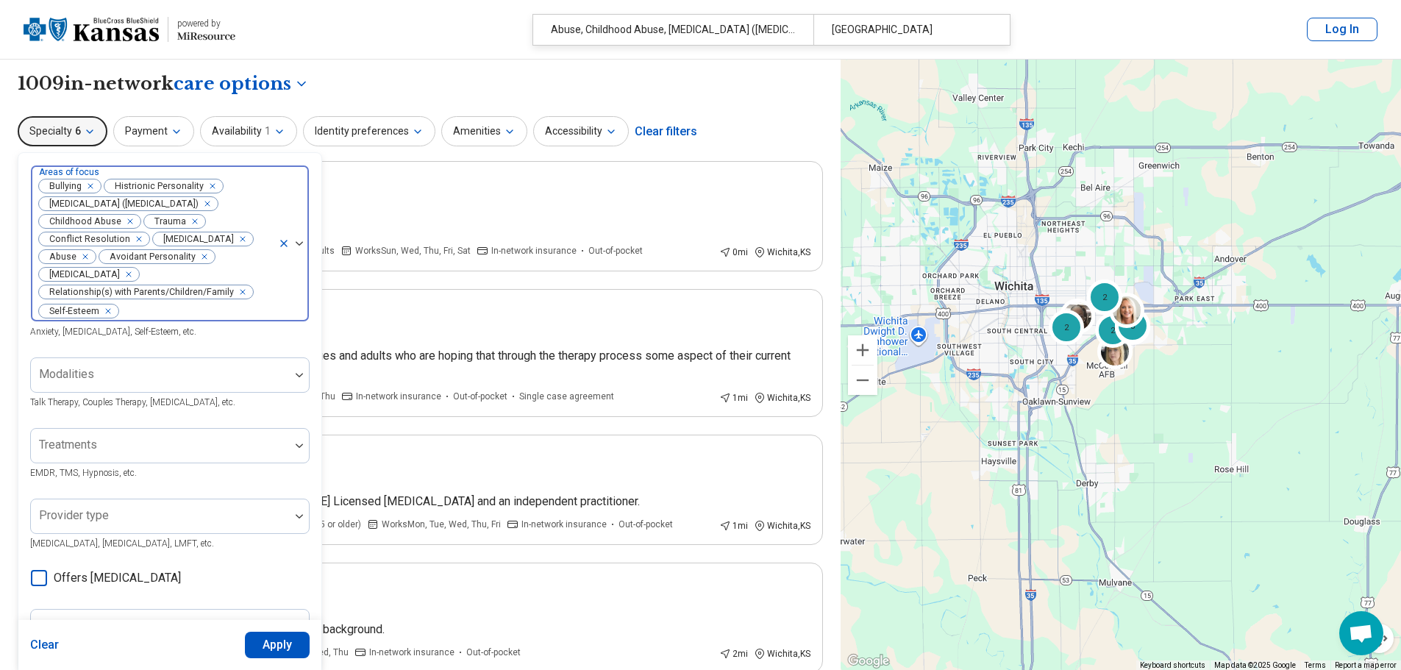
click at [264, 639] on button "Apply" at bounding box center [277, 645] width 65 height 26
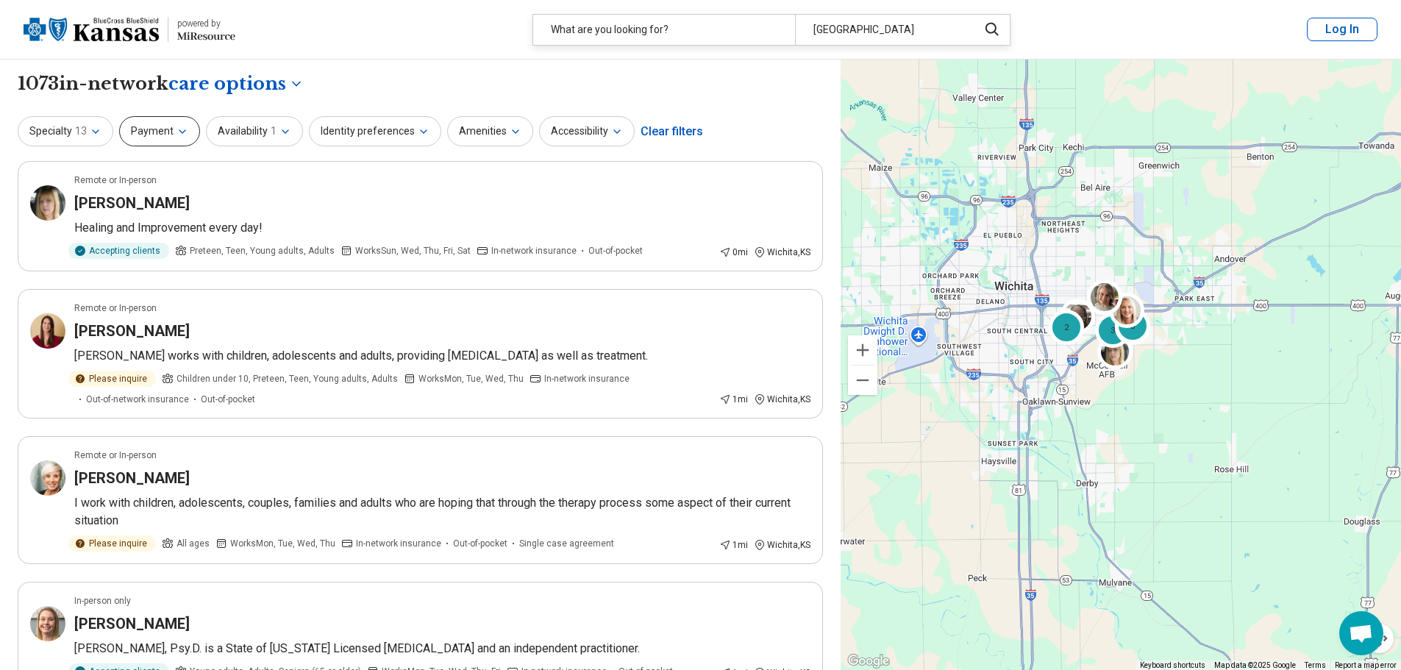
click at [167, 133] on button "Payment" at bounding box center [159, 131] width 81 height 30
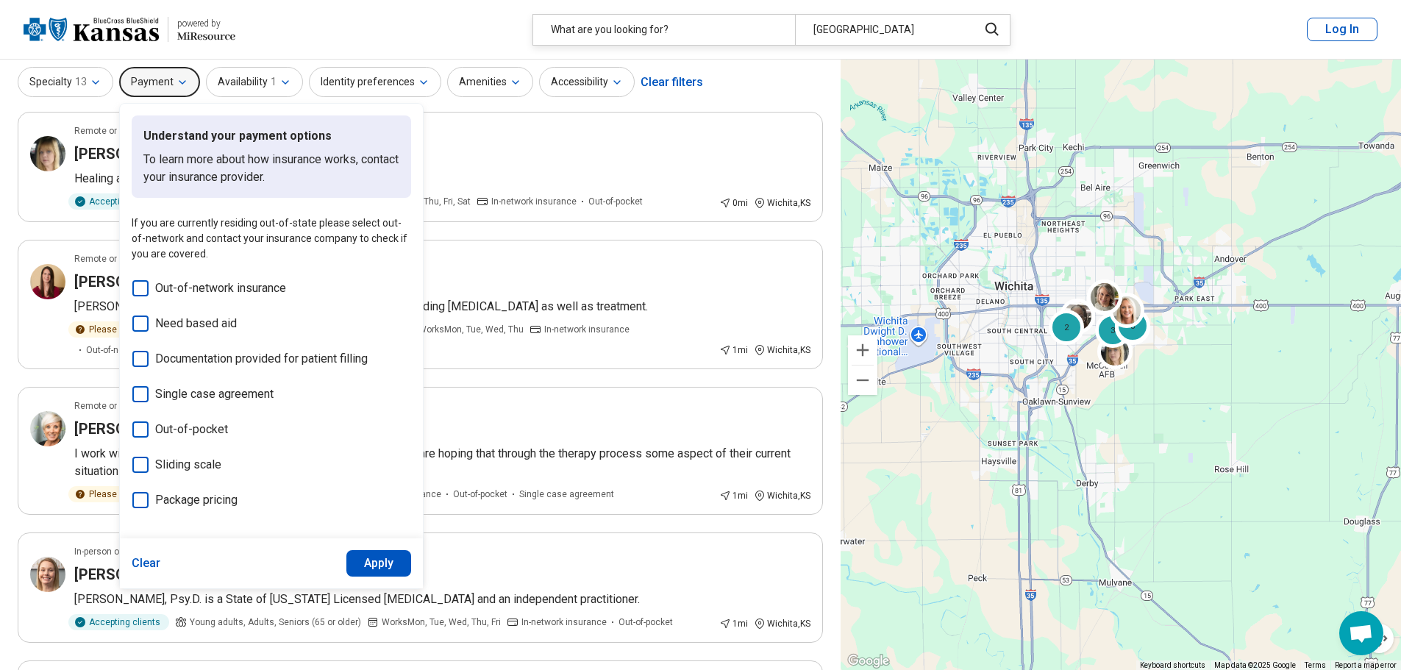
scroll to position [74, 0]
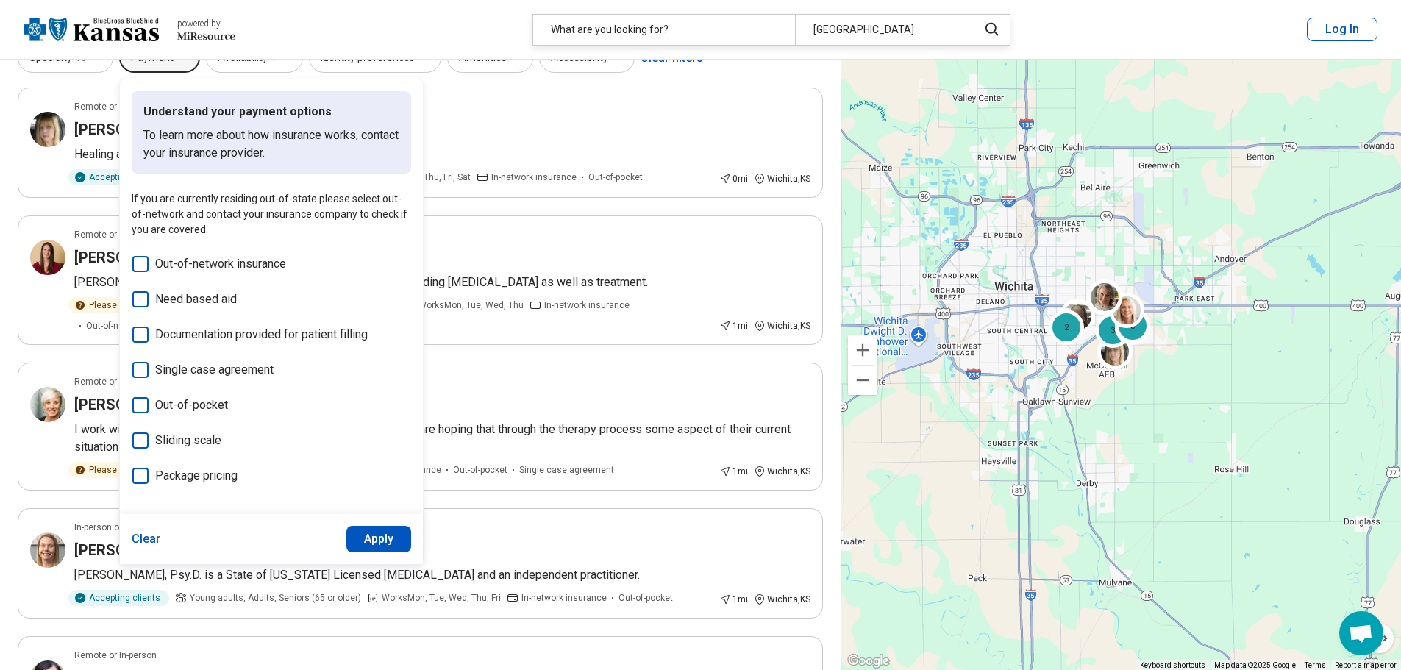
click at [138, 440] on icon at bounding box center [140, 441] width 16 height 16
click at [141, 480] on icon at bounding box center [140, 476] width 16 height 16
click at [367, 540] on button "Apply" at bounding box center [379, 539] width 65 height 26
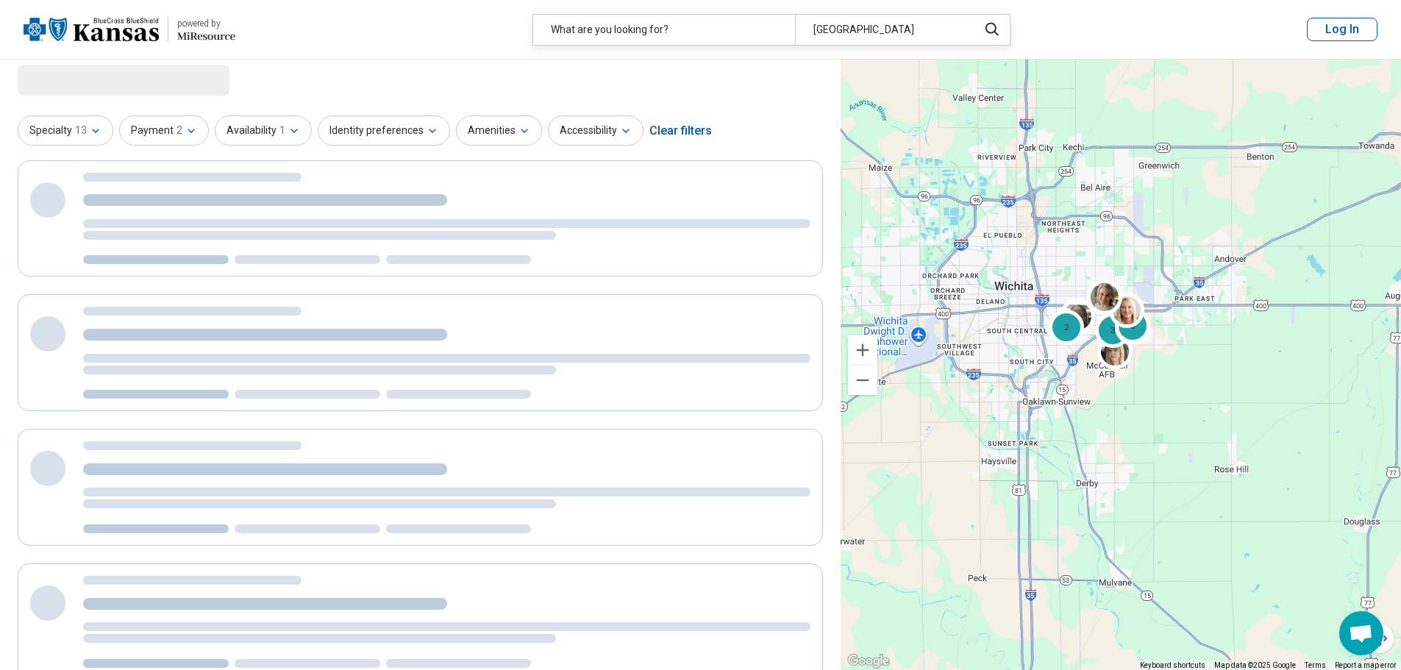
scroll to position [0, 0]
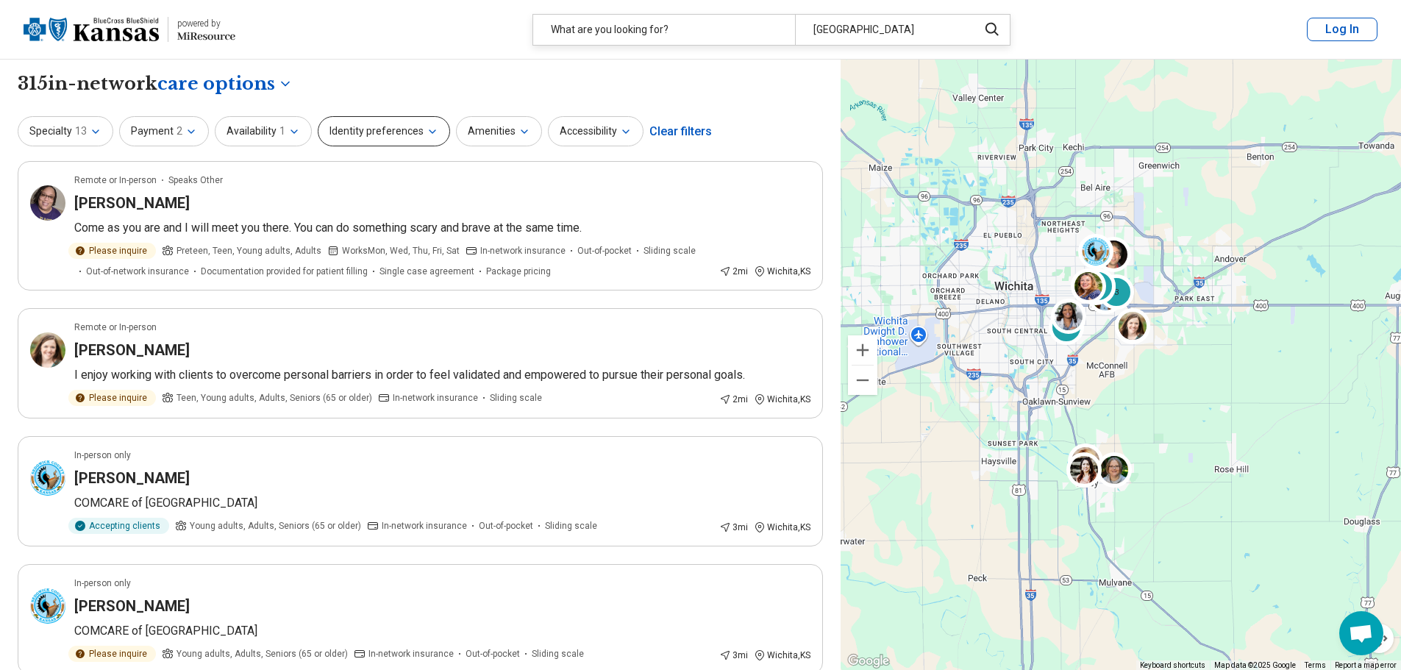
click at [433, 132] on button "Identity preferences" at bounding box center [384, 131] width 132 height 30
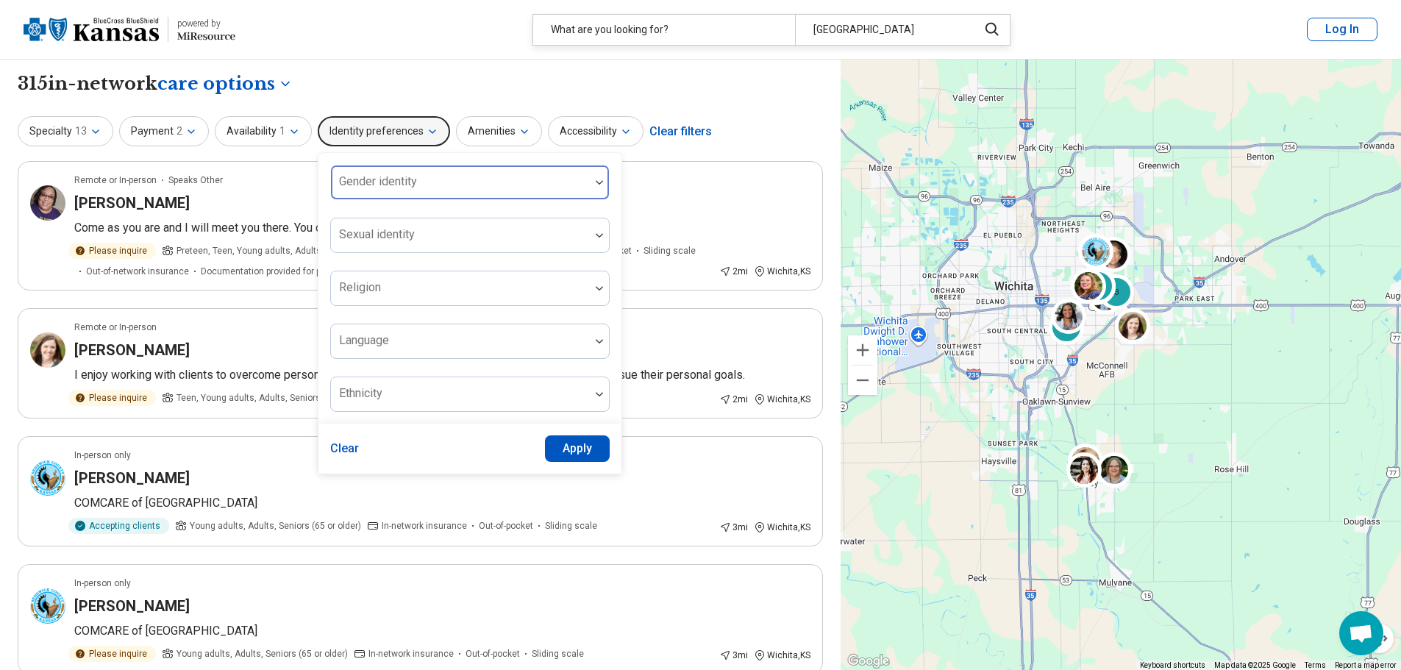
click at [425, 179] on div at bounding box center [460, 188] width 247 height 21
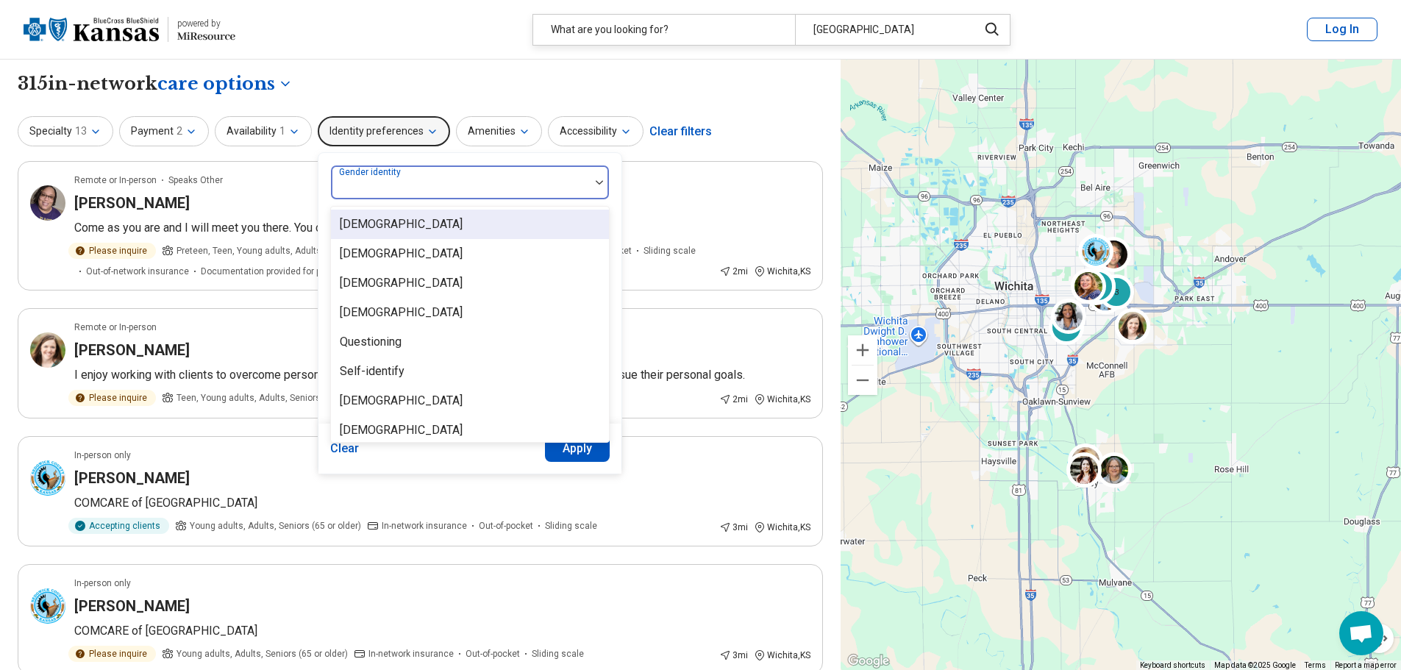
click at [425, 177] on div at bounding box center [460, 182] width 259 height 32
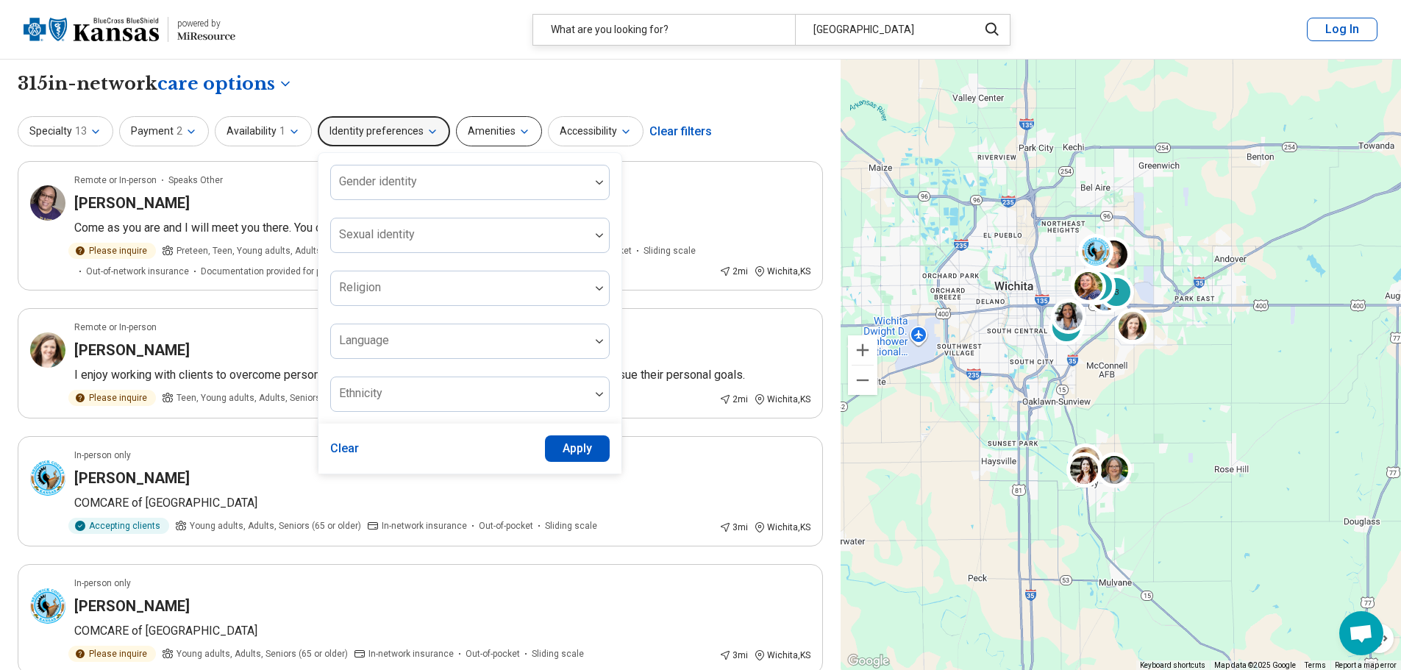
click at [522, 132] on icon "button" at bounding box center [525, 131] width 6 height 3
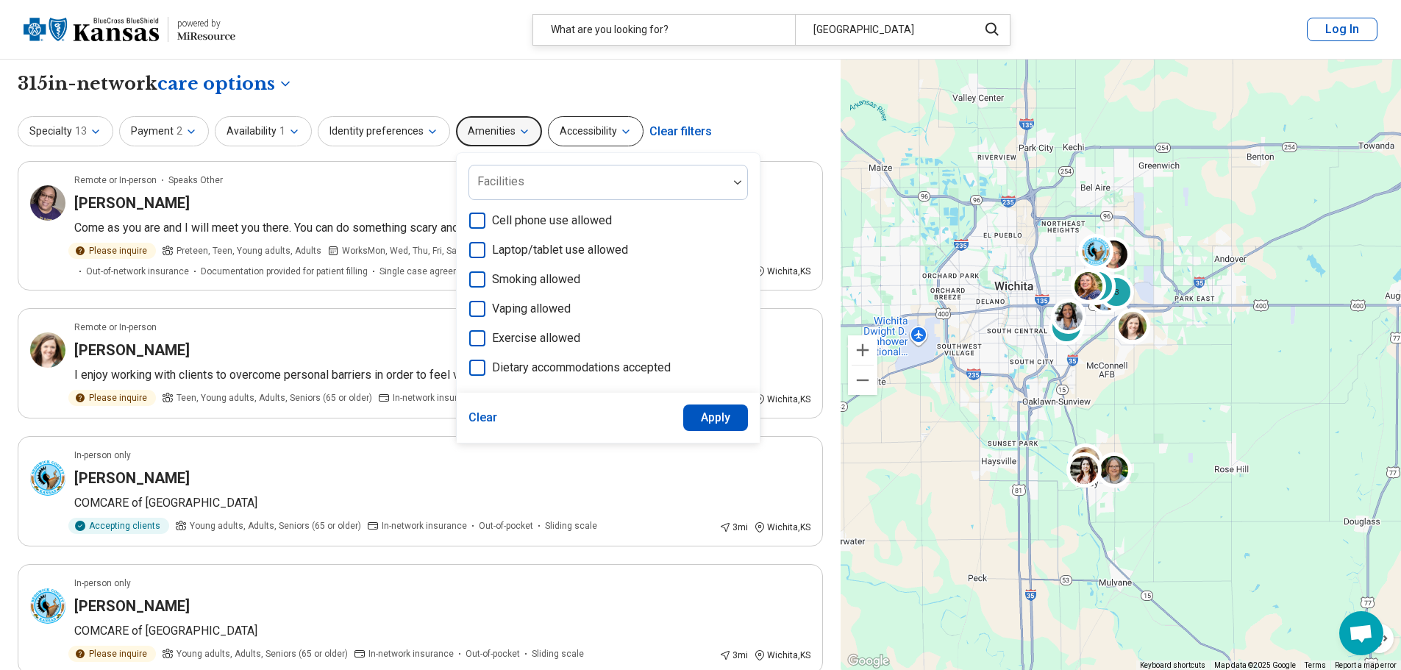
click at [623, 130] on icon "button" at bounding box center [626, 131] width 6 height 3
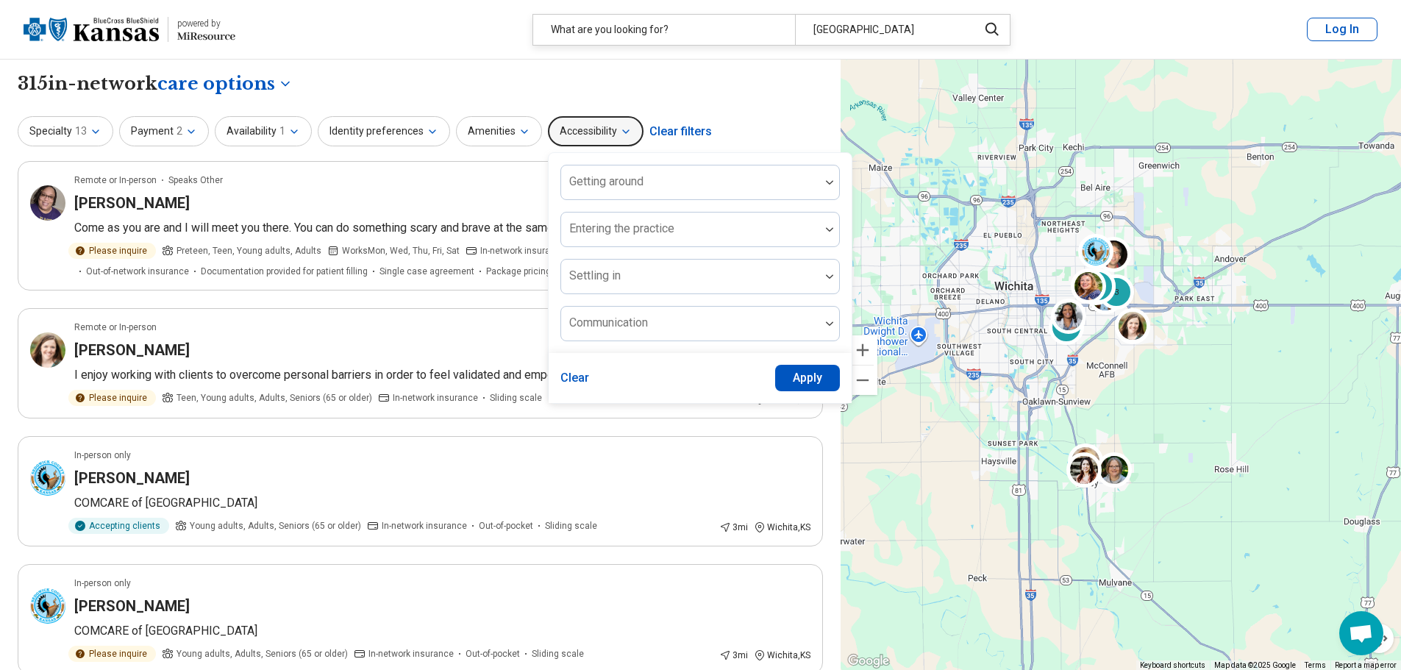
click at [726, 114] on div "Specialty 13 Payment 2 Availability 1 Identity preferences Amenities Accessibil…" at bounding box center [421, 131] width 806 height 35
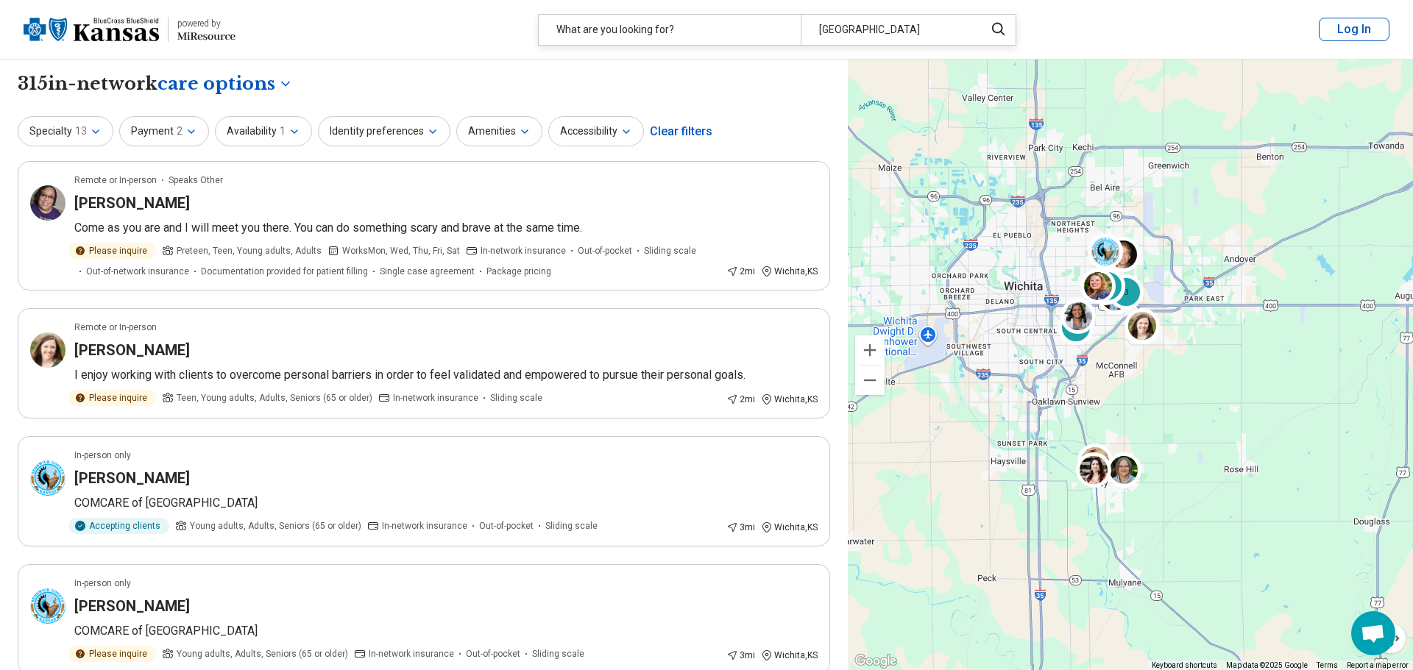
click at [225, 154] on div "Providers" at bounding box center [224, 152] width 124 height 29
click at [94, 128] on icon "button" at bounding box center [96, 132] width 12 height 12
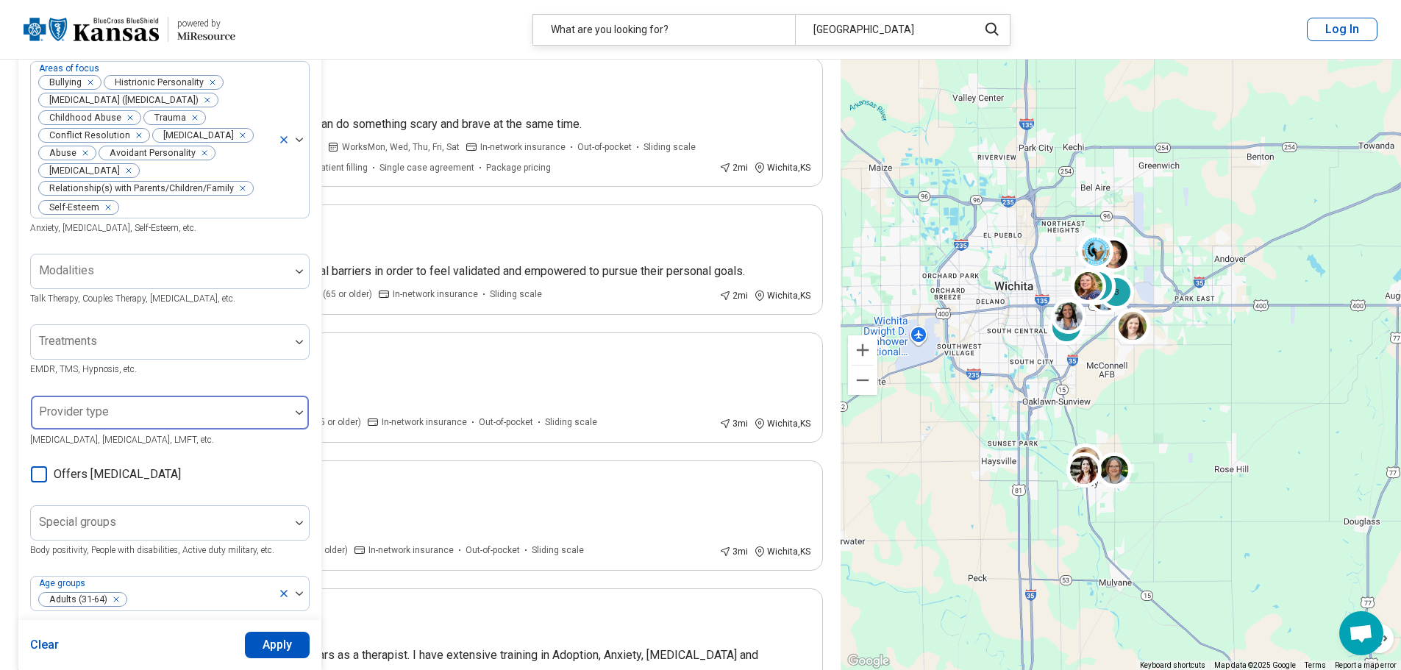
scroll to position [147, 0]
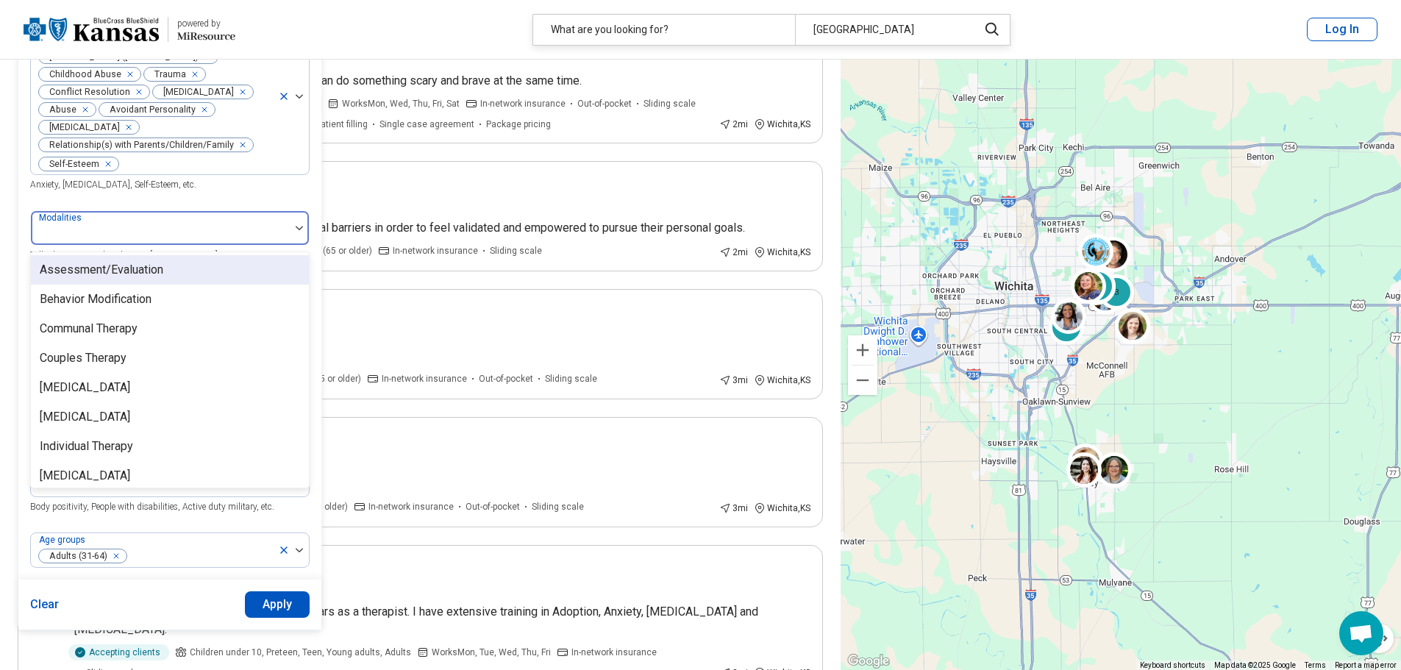
click at [291, 226] on div at bounding box center [299, 228] width 19 height 4
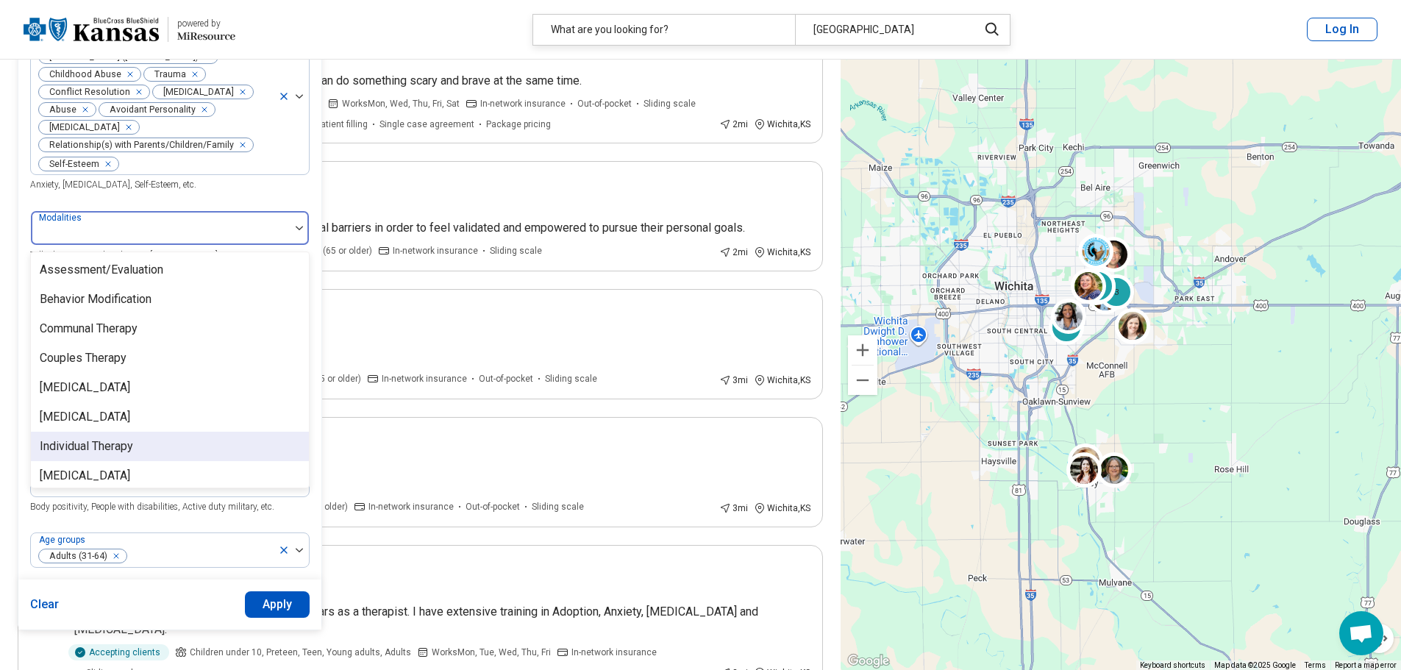
click at [186, 450] on div "Individual Therapy" at bounding box center [170, 446] width 278 height 29
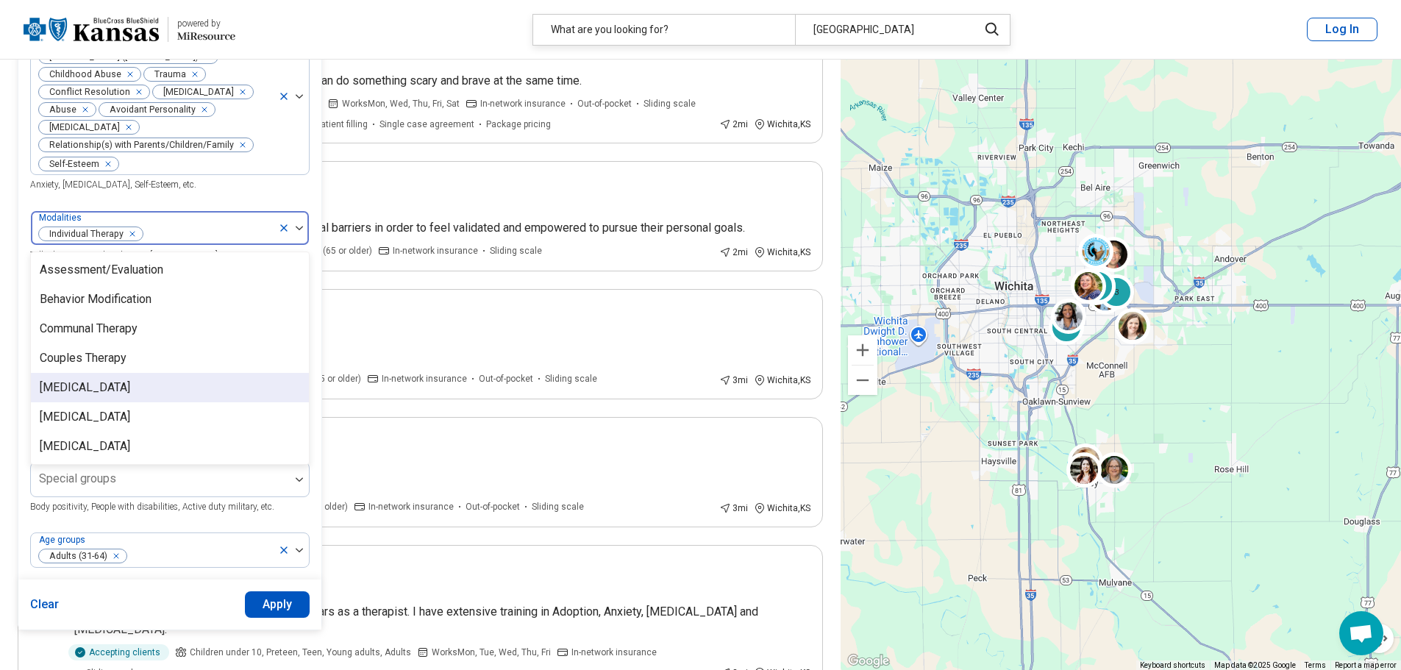
click at [195, 388] on div "[MEDICAL_DATA]" at bounding box center [170, 387] width 278 height 29
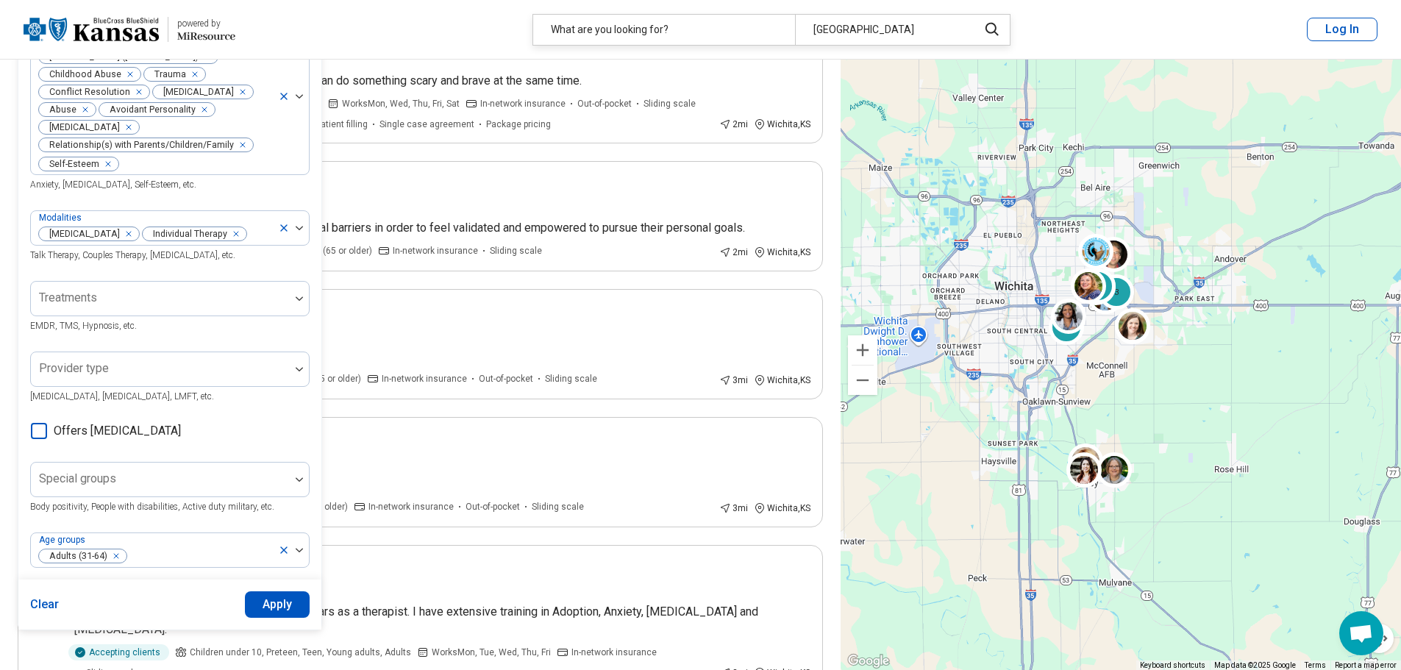
click at [303, 190] on div "Areas of focus Bullying Histrionic Personality Posttraumatic Stress Disorder (P…" at bounding box center [170, 105] width 280 height 175
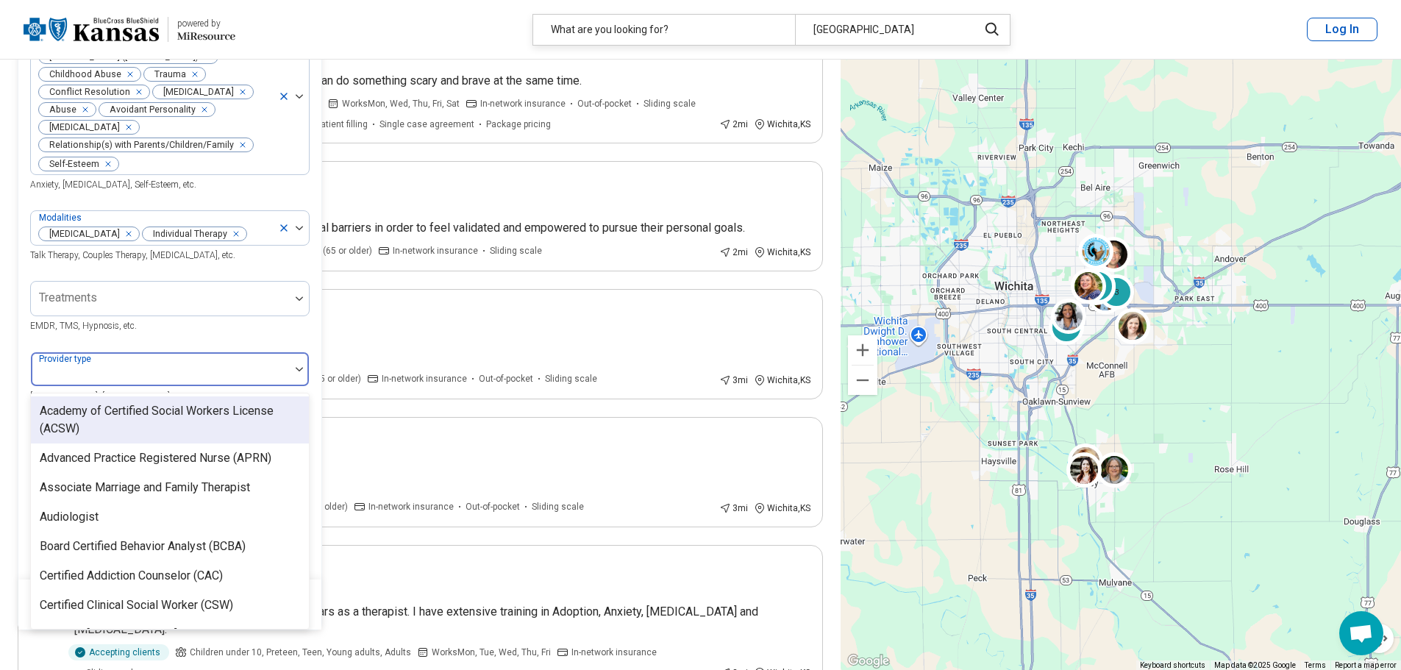
click at [218, 365] on div at bounding box center [160, 375] width 247 height 21
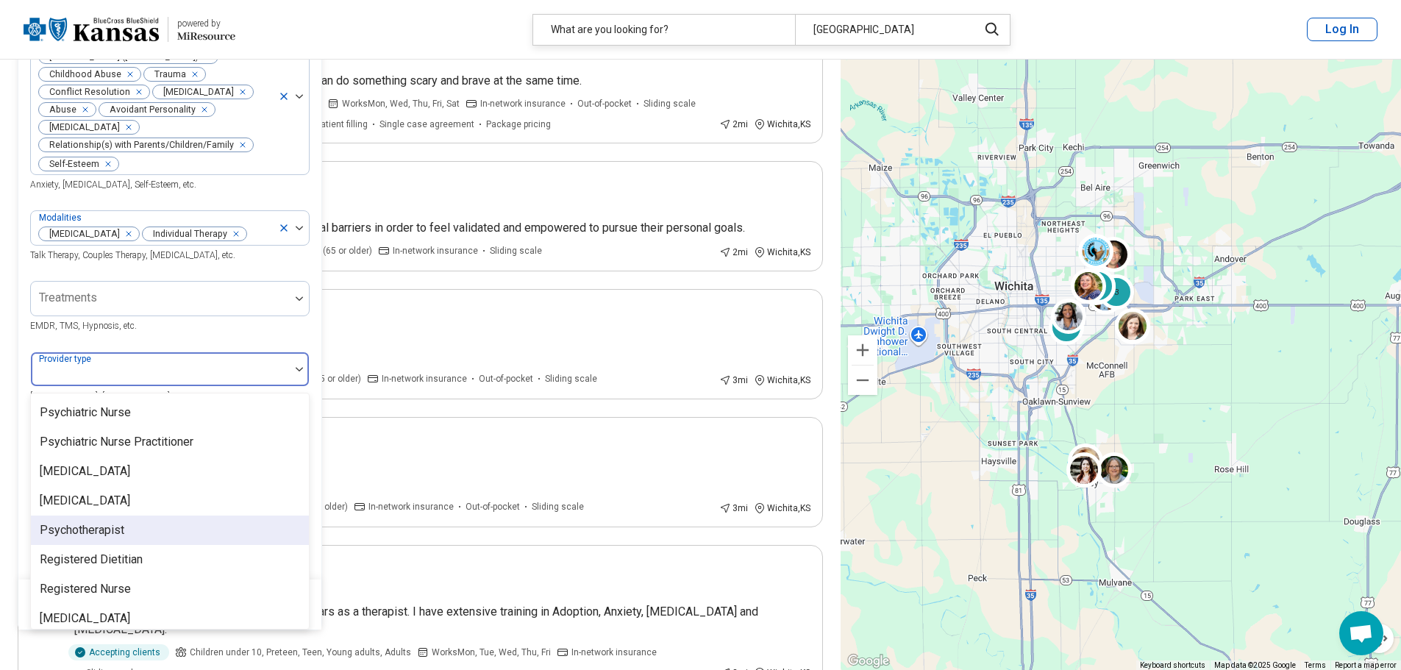
scroll to position [1925, 0]
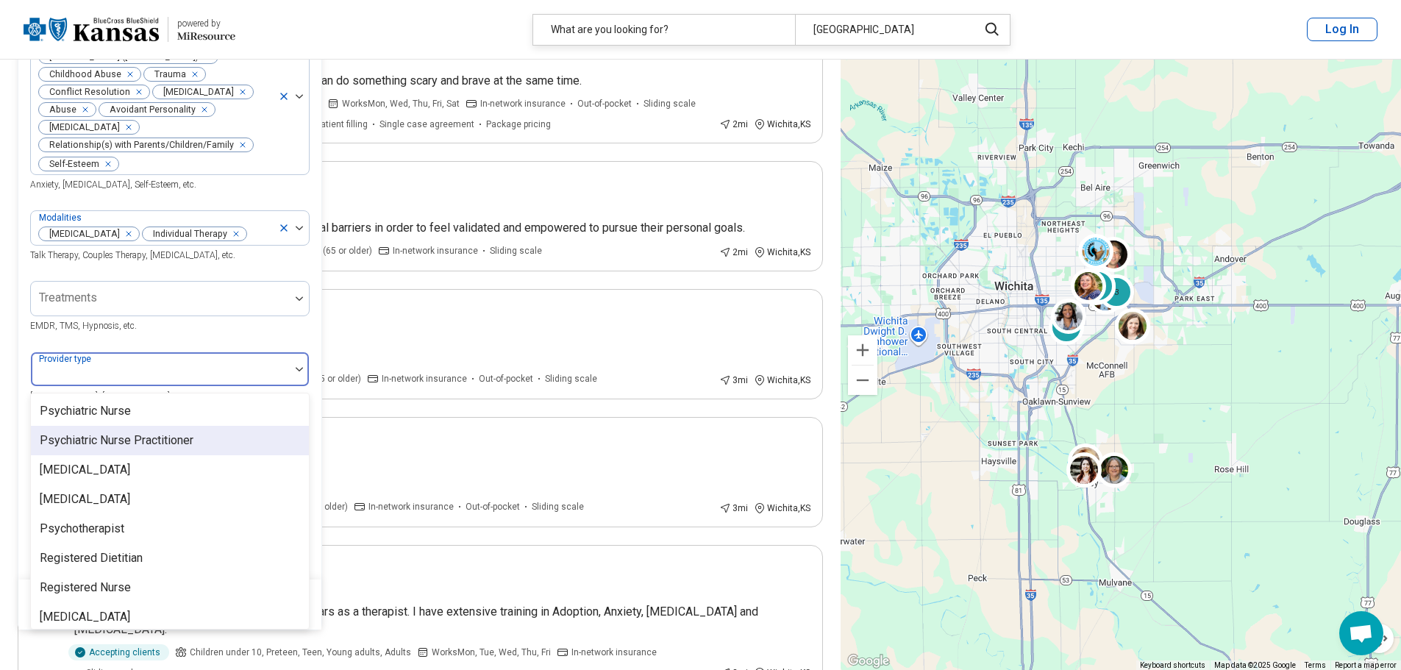
click at [274, 335] on div "Areas of focus Bullying Histrionic Personality Posttraumatic Stress Disorder (P…" at bounding box center [170, 293] width 280 height 550
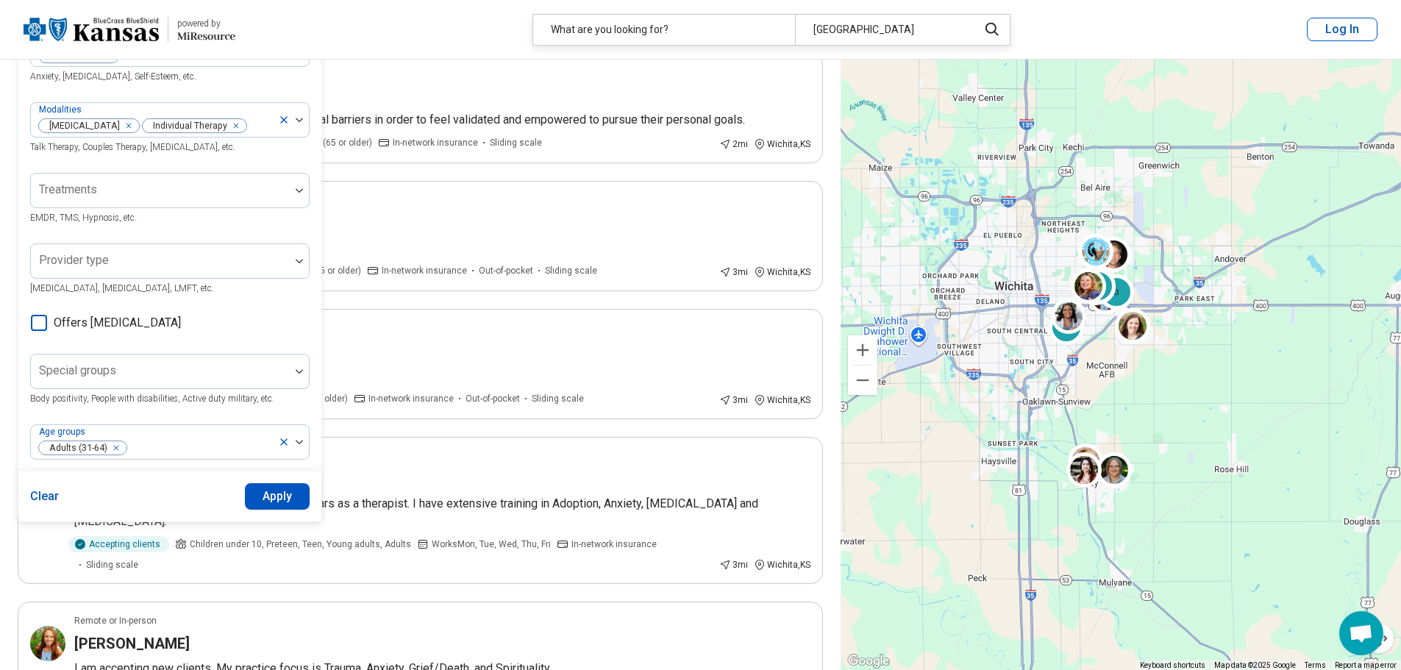
scroll to position [294, 0]
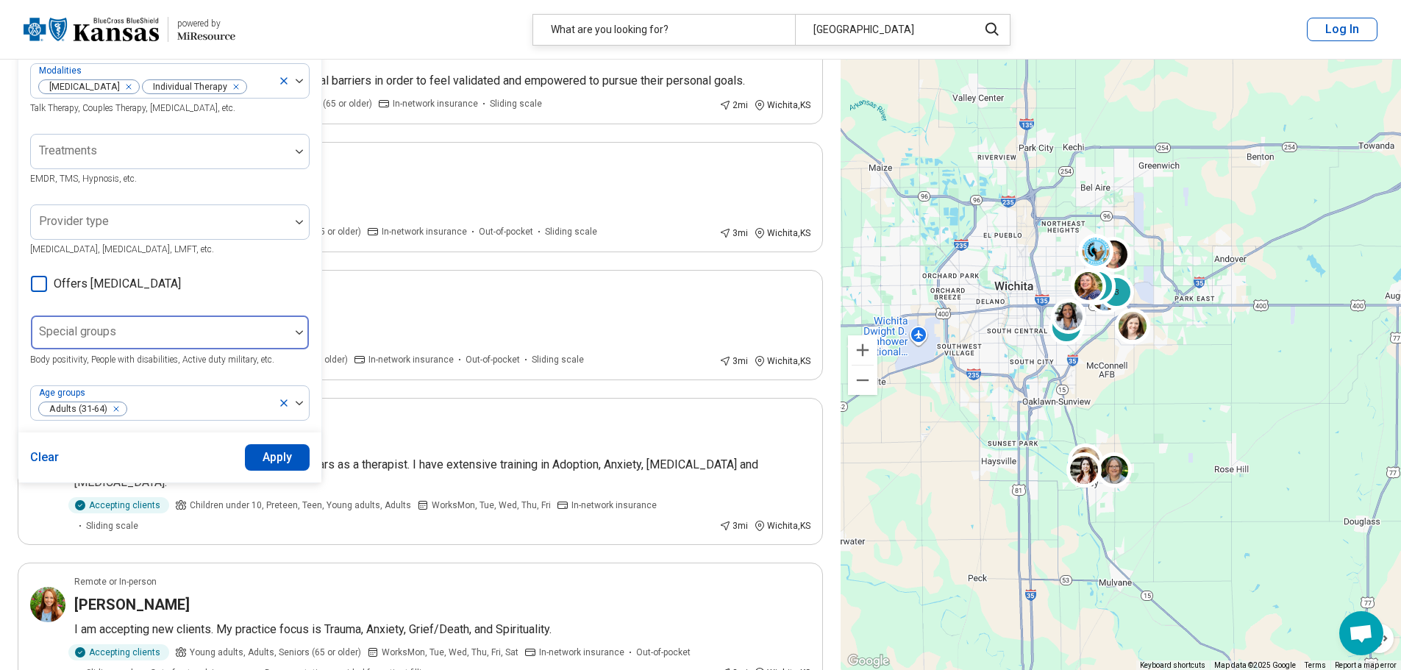
click at [195, 338] on div at bounding box center [160, 338] width 247 height 21
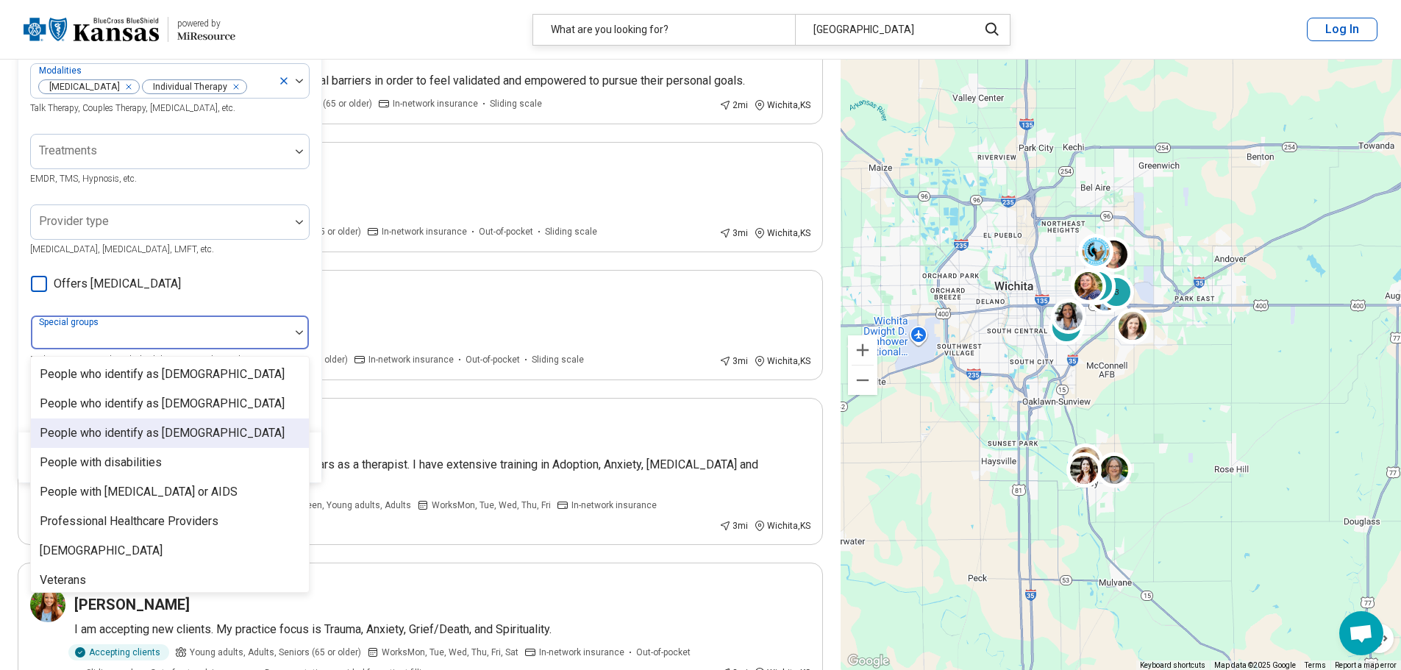
scroll to position [447, 0]
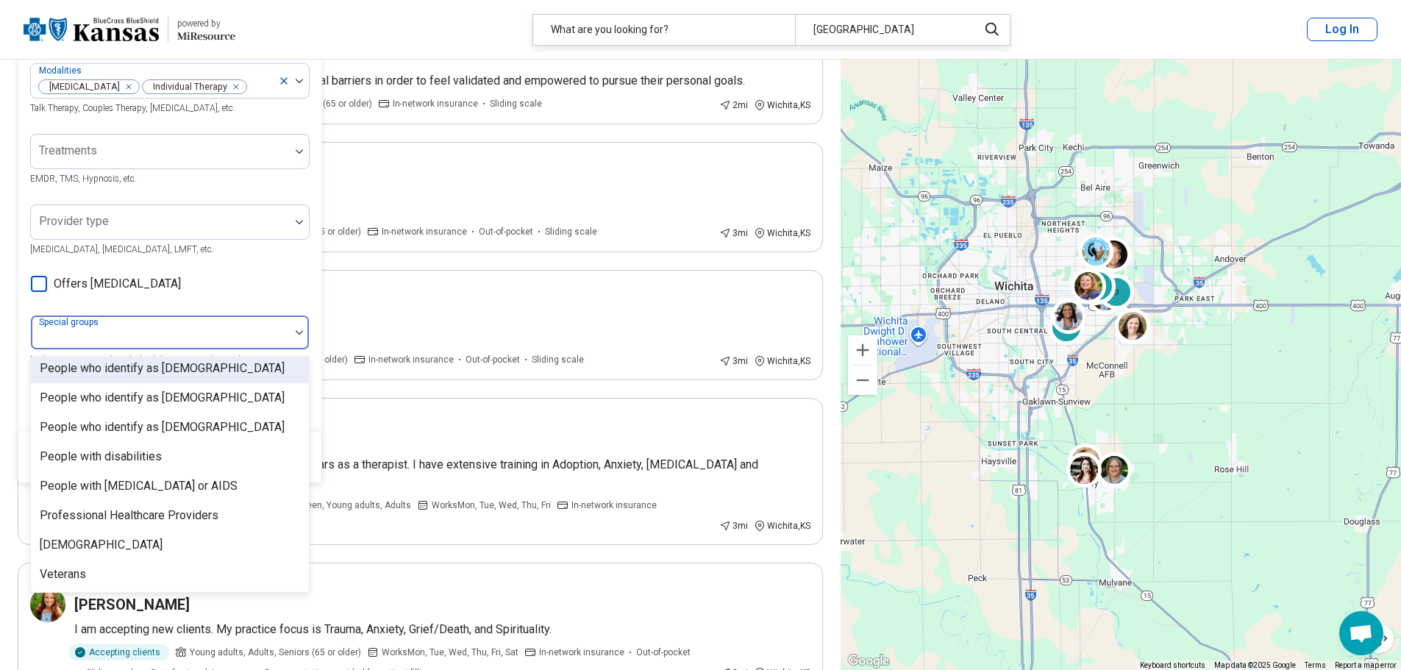
click at [298, 277] on div "Areas of focus Bullying Histrionic Personality Posttraumatic Stress Disorder (P…" at bounding box center [170, 146] width 280 height 550
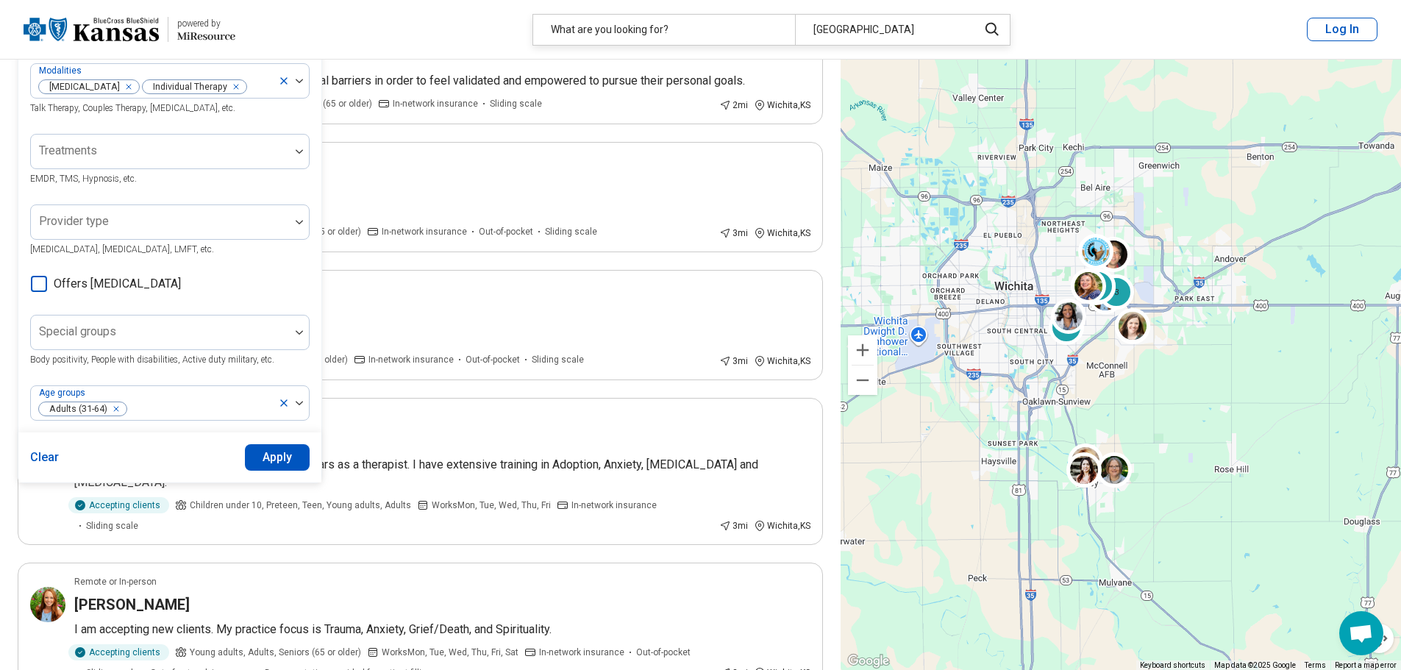
click at [269, 455] on button "Apply" at bounding box center [277, 457] width 65 height 26
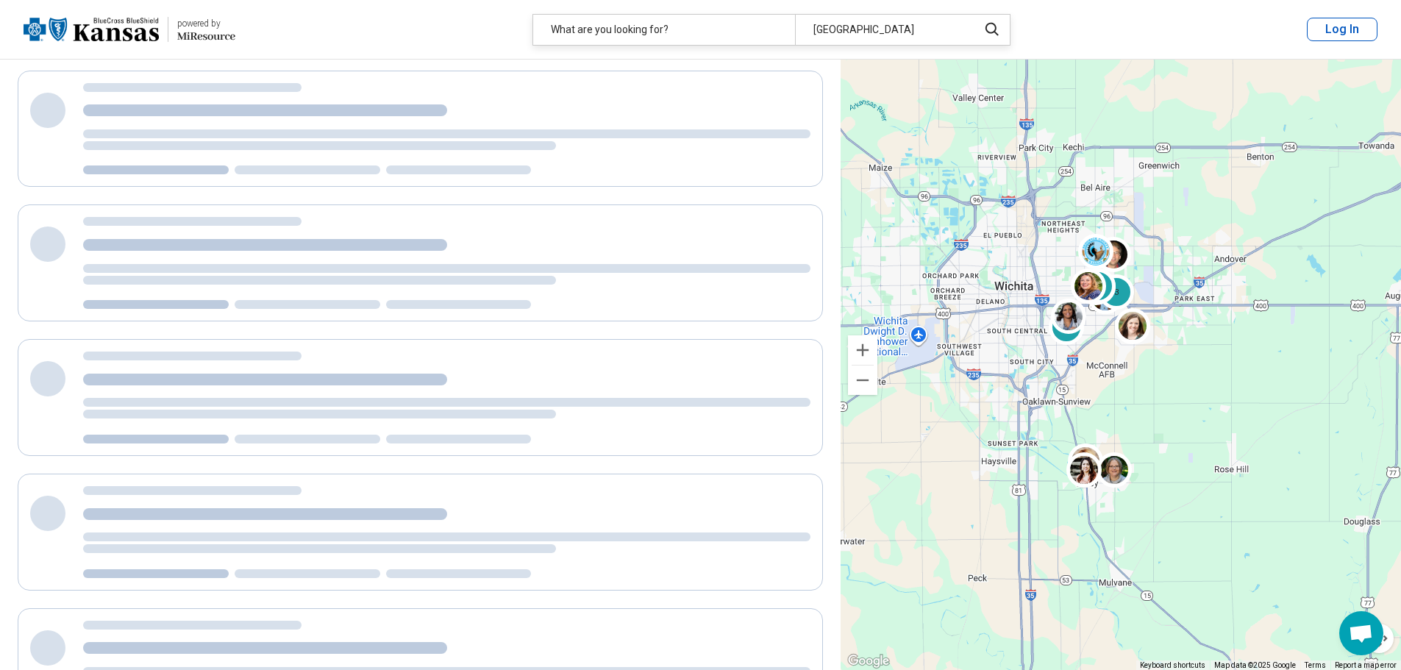
scroll to position [0, 0]
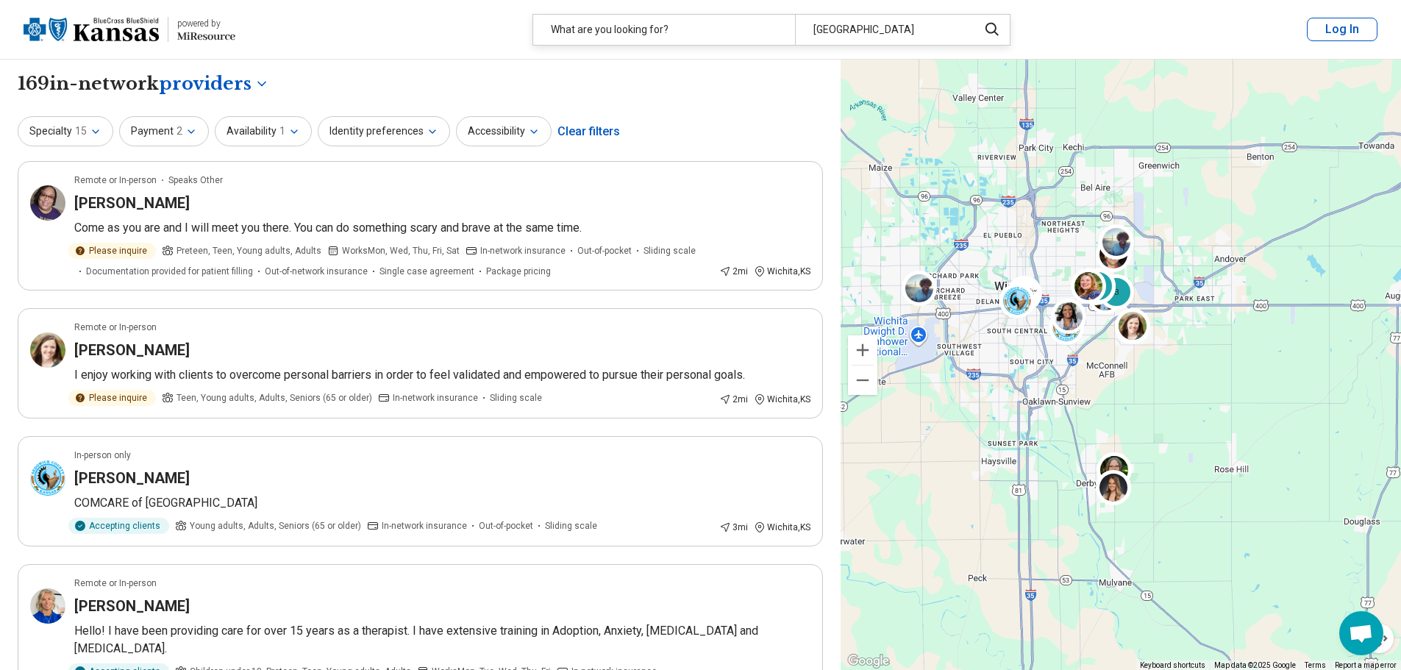
click at [232, 119] on div "All care options" at bounding box center [225, 122] width 124 height 29
select select "***"
click at [295, 140] on button "Availability 1" at bounding box center [263, 131] width 97 height 30
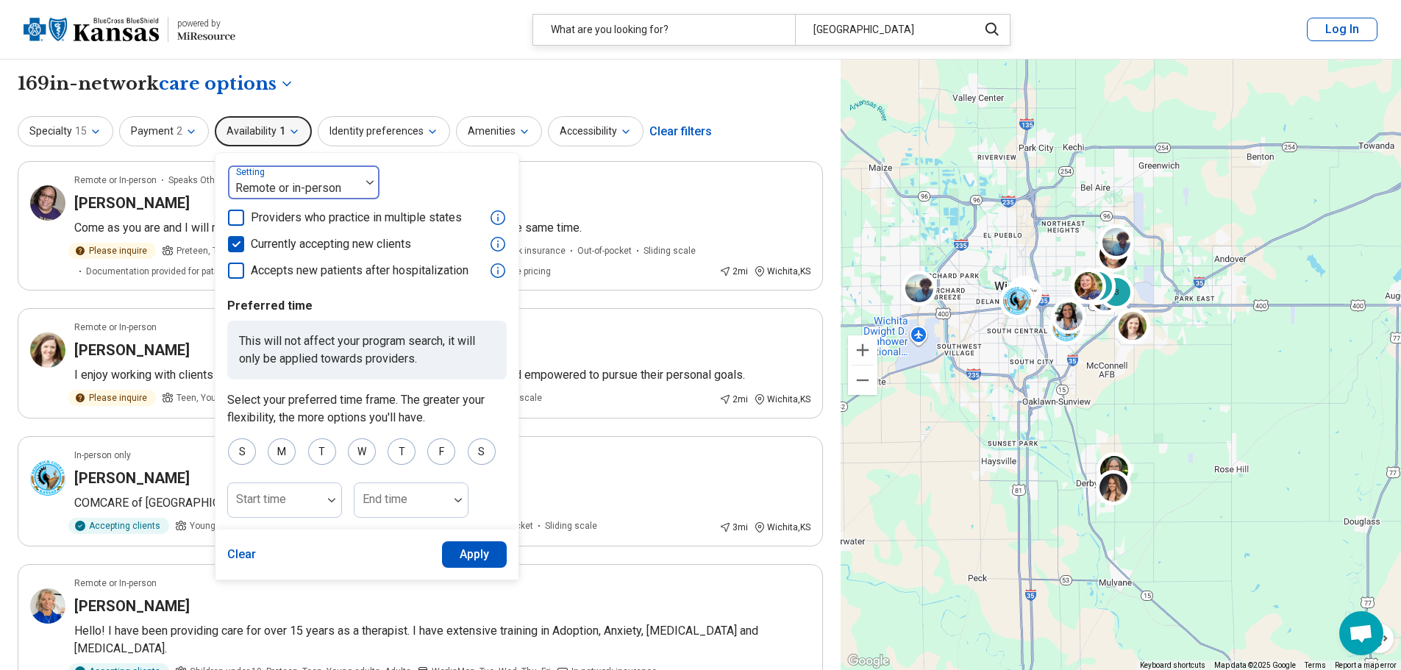
click at [375, 180] on div at bounding box center [369, 182] width 19 height 4
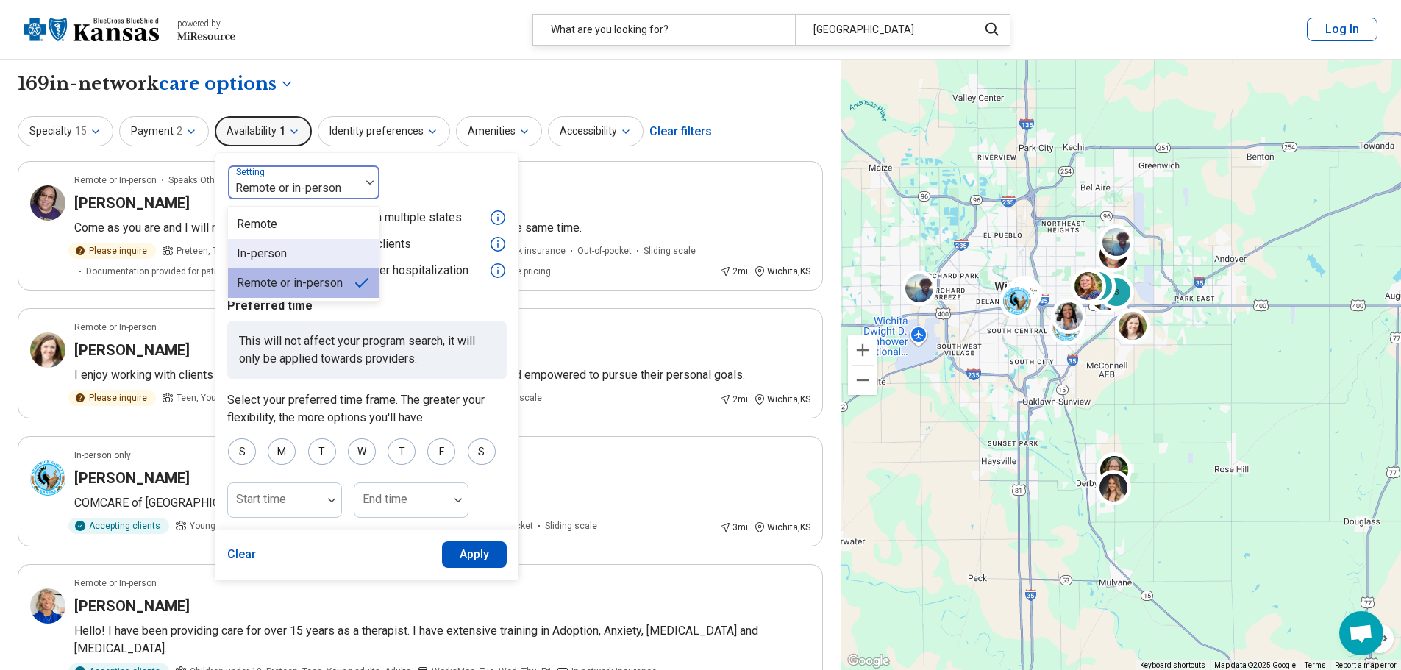
click at [284, 259] on div "In-person" at bounding box center [304, 253] width 152 height 29
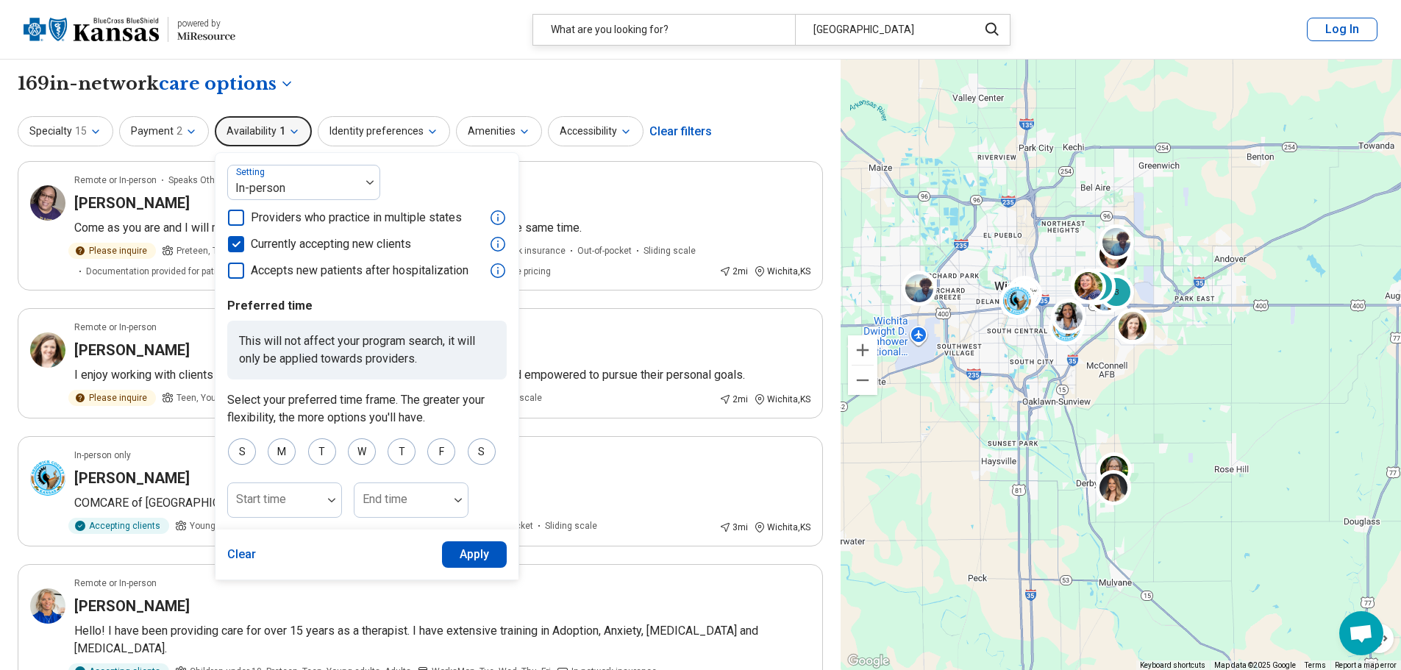
click at [475, 551] on button "Apply" at bounding box center [474, 554] width 65 height 26
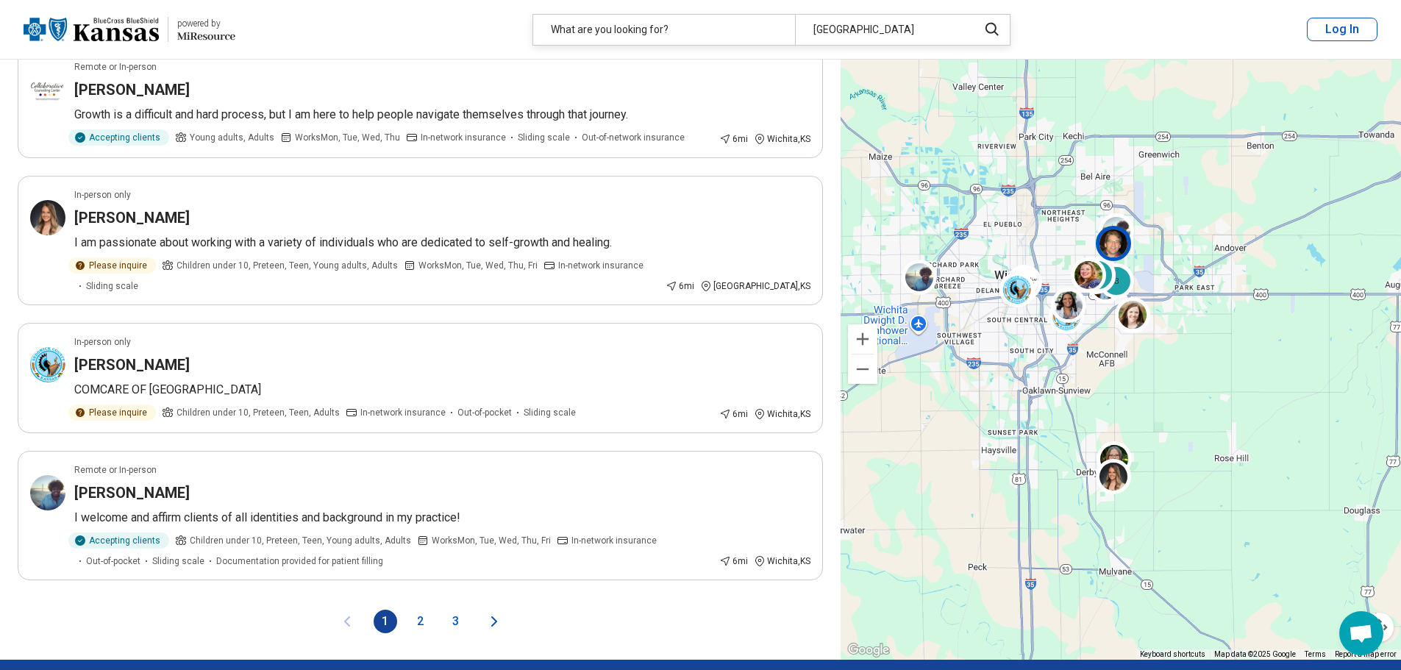
scroll to position [2501, 0]
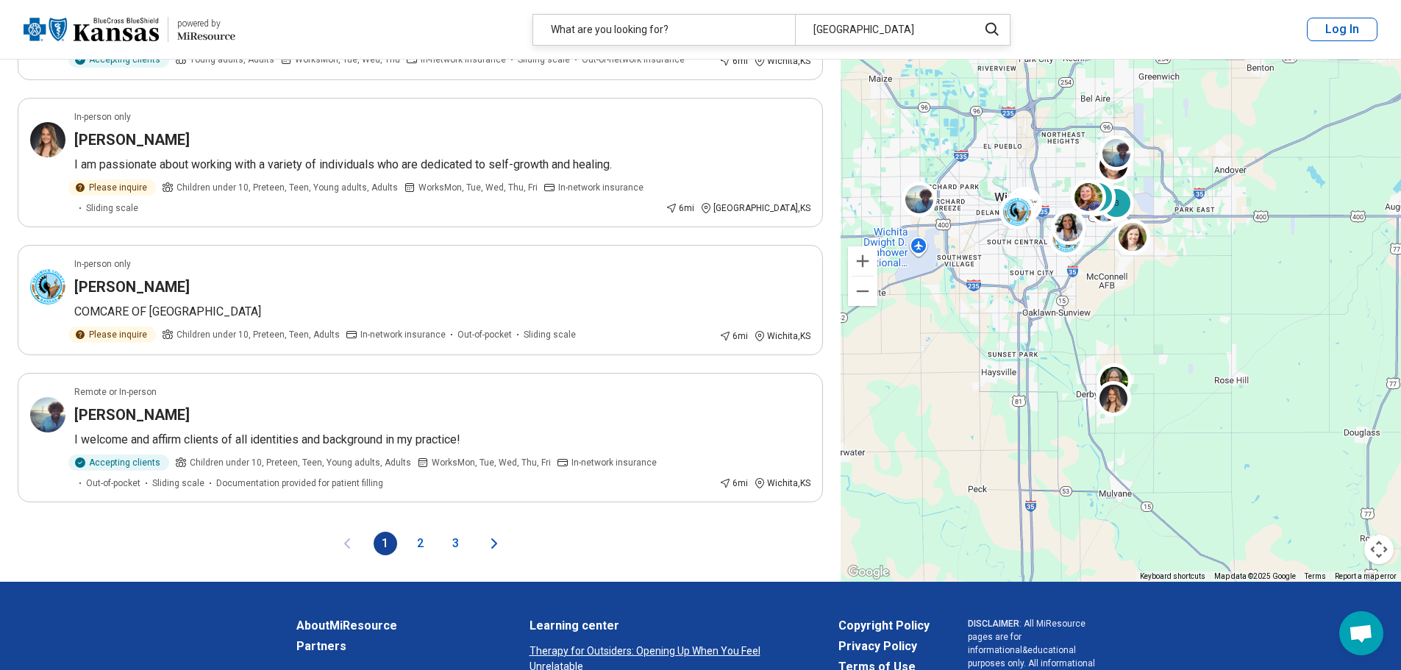
click at [424, 532] on button "2" at bounding box center [421, 544] width 24 height 24
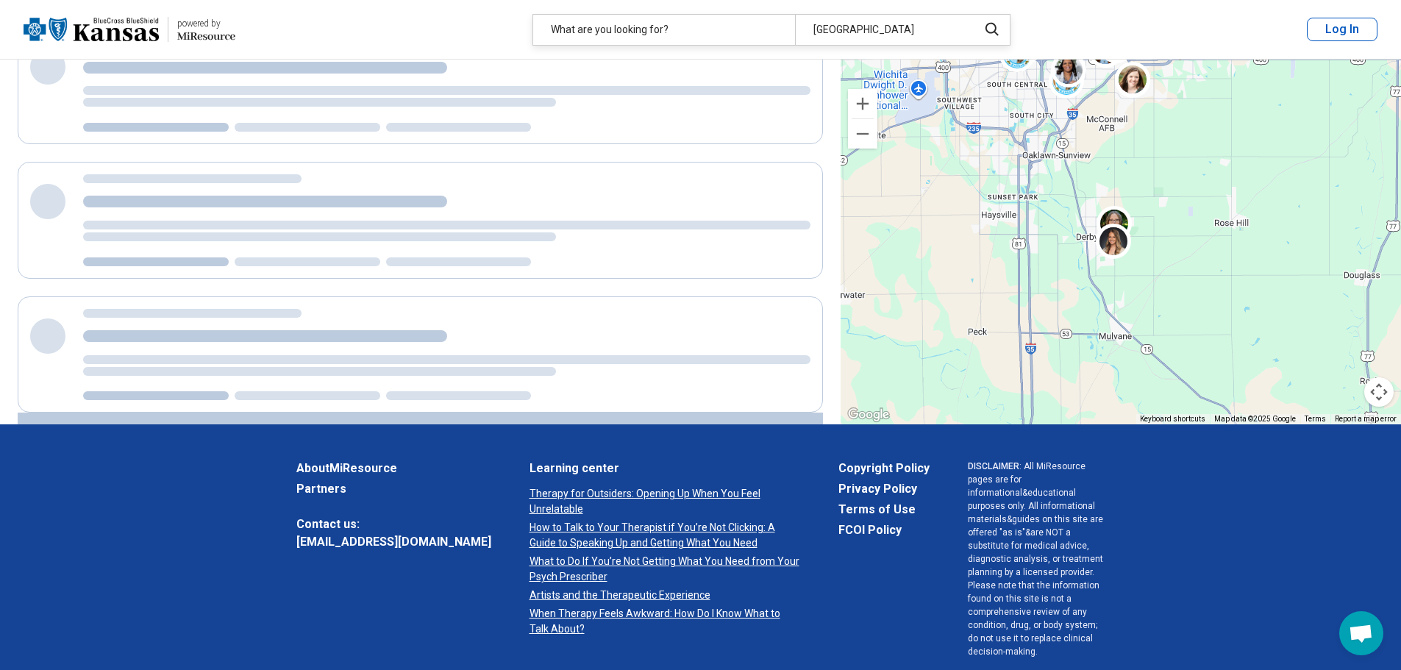
scroll to position [0, 0]
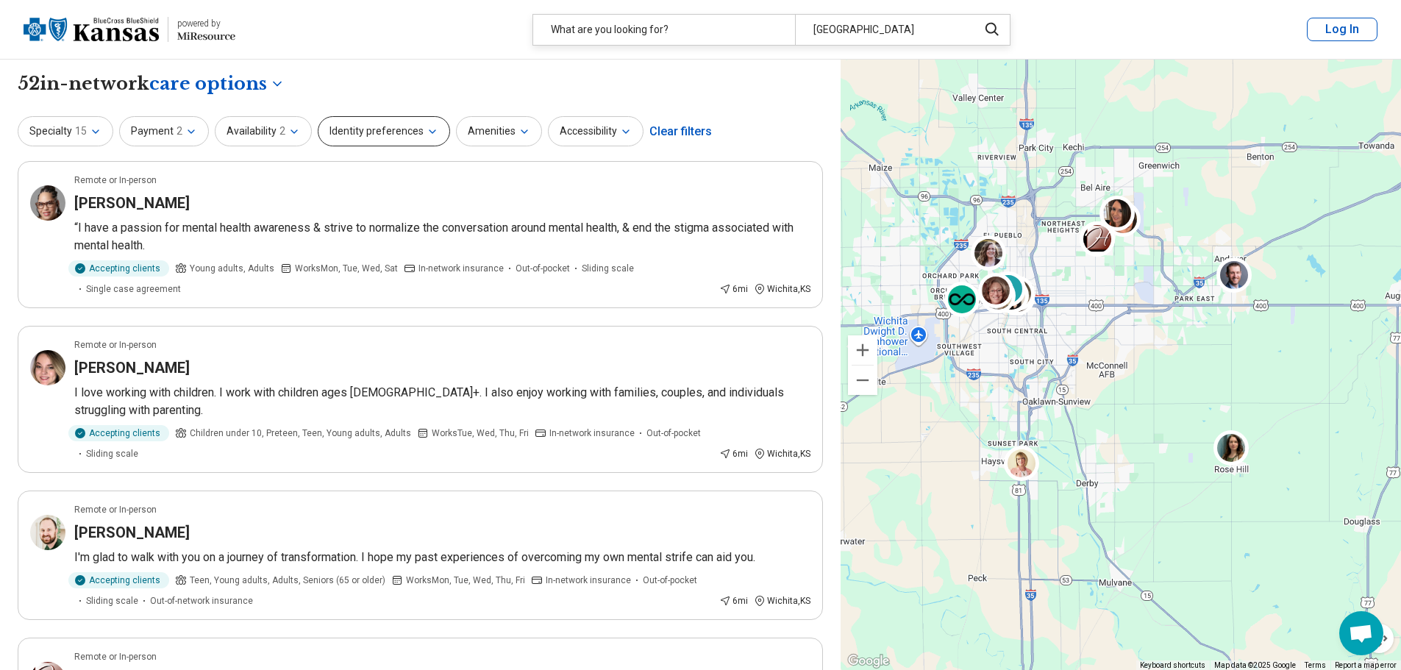
click at [406, 135] on button "Identity preferences" at bounding box center [384, 131] width 132 height 30
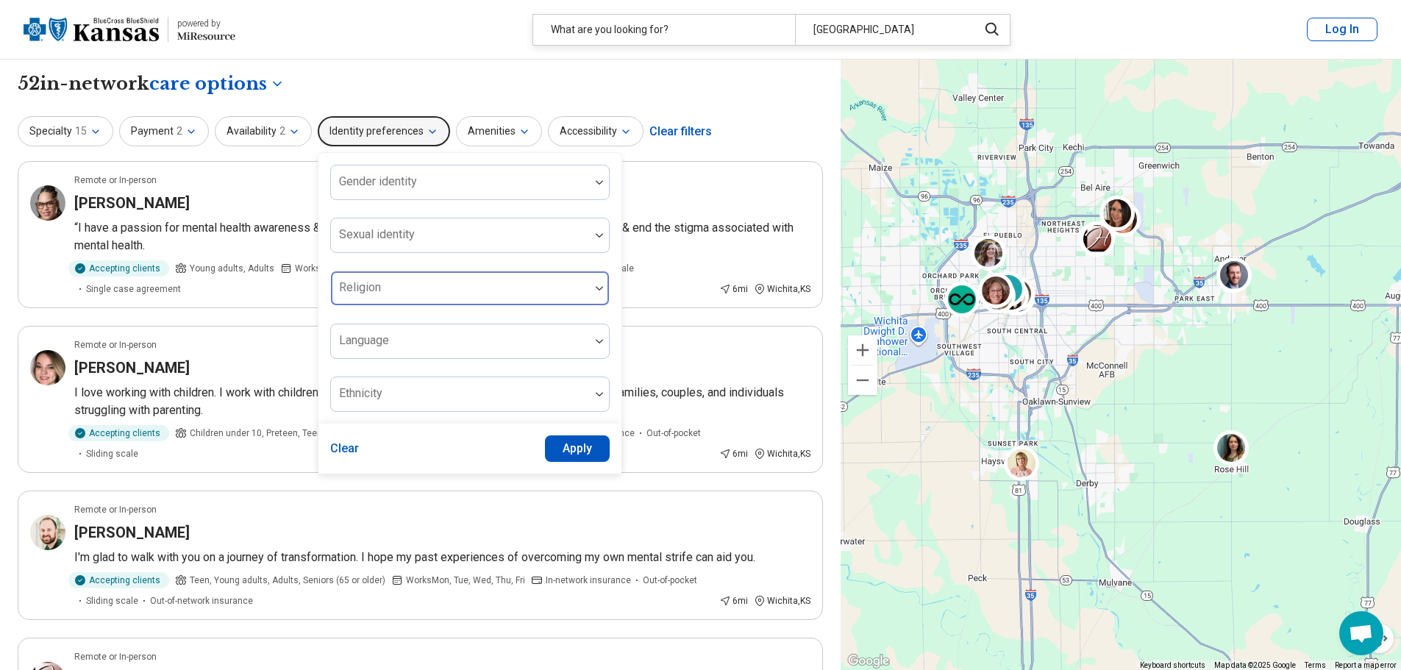
click at [433, 283] on div at bounding box center [460, 288] width 259 height 32
click at [434, 285] on div at bounding box center [460, 294] width 247 height 21
click at [438, 343] on div at bounding box center [460, 347] width 247 height 21
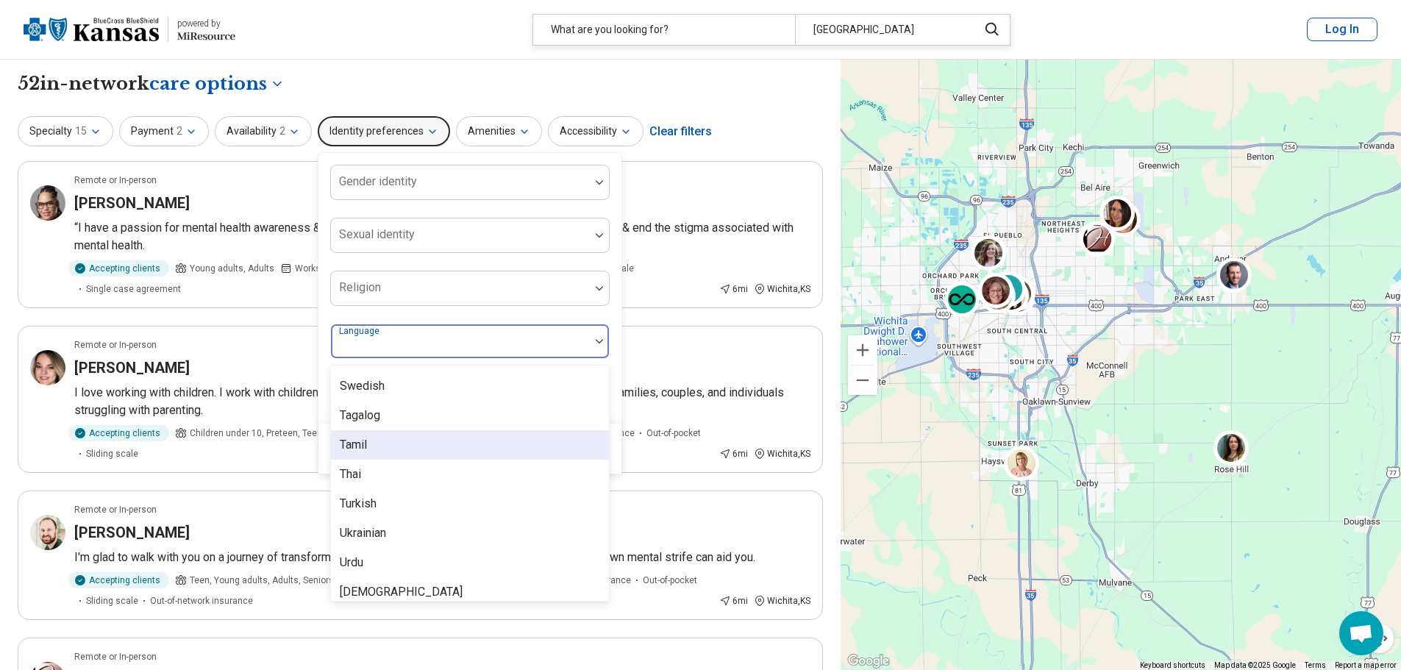
scroll to position [1465, 0]
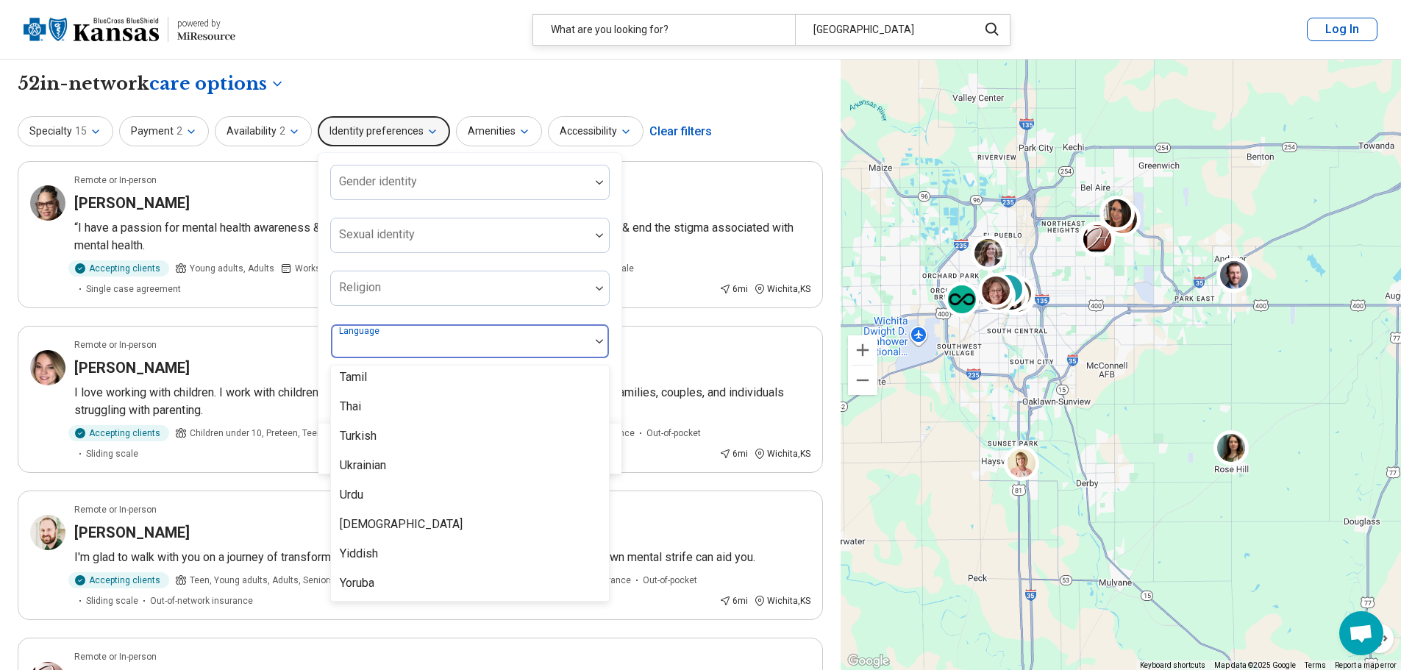
click at [611, 180] on div "Gender identity Sexual identity Religion 57 results available. Use Up and Down …" at bounding box center [470, 288] width 303 height 271
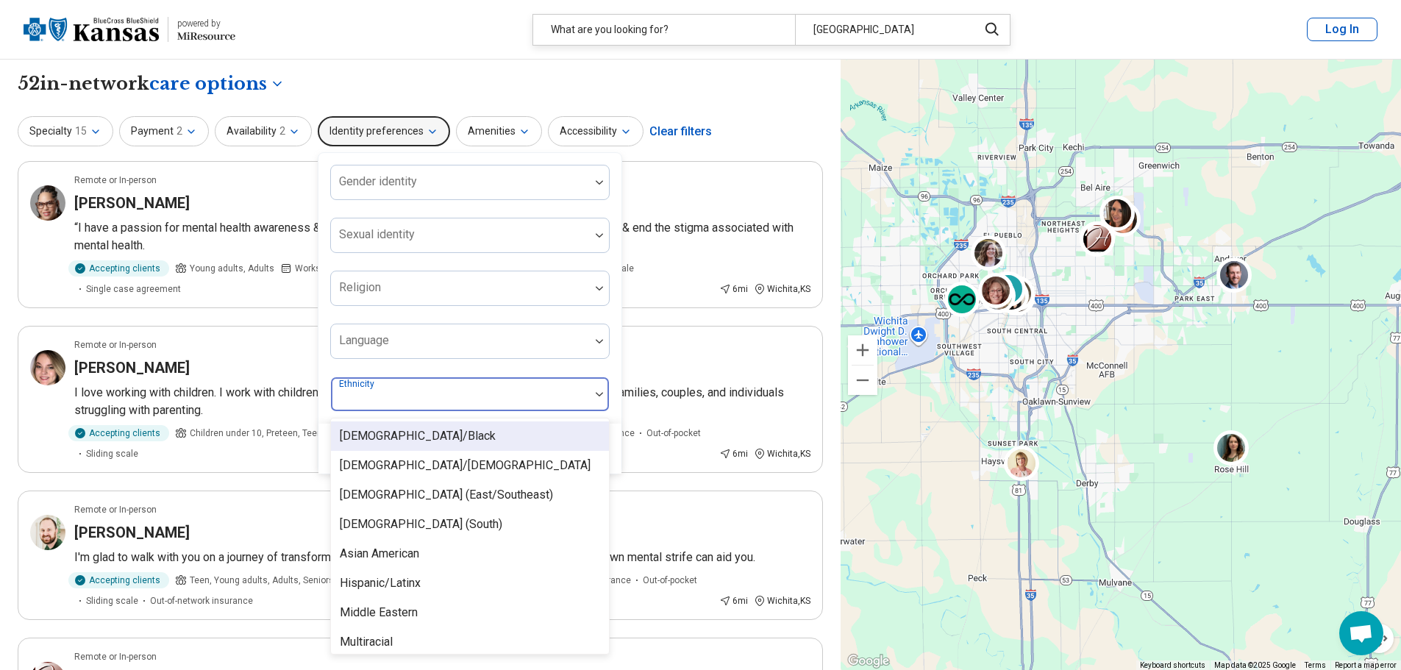
click at [440, 397] on div at bounding box center [460, 400] width 247 height 21
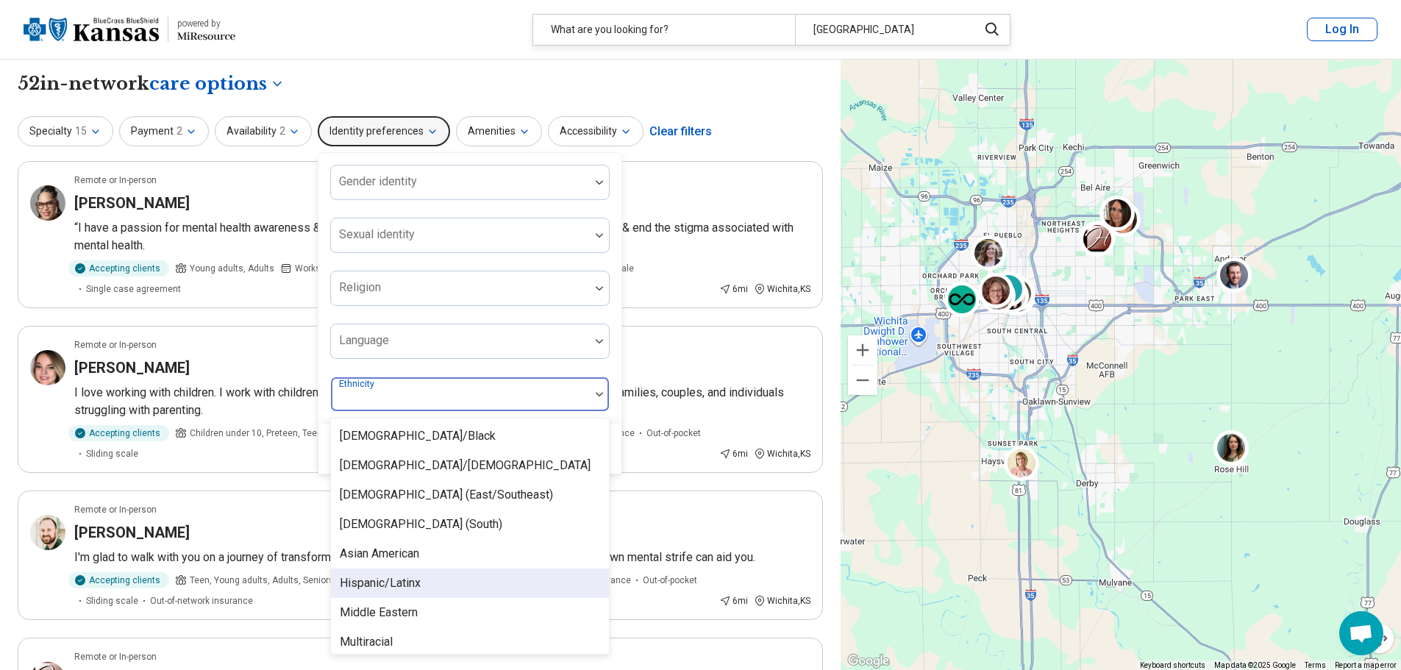
scroll to position [94, 0]
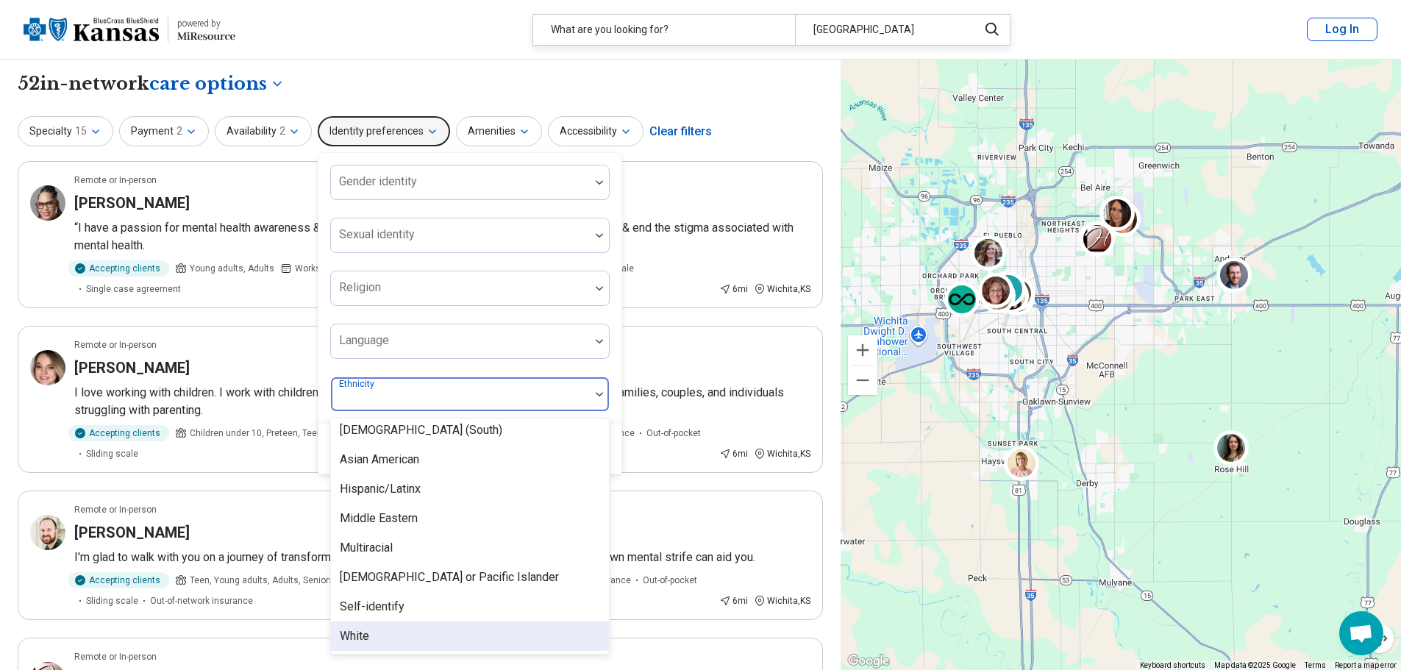
click at [383, 635] on div "White" at bounding box center [470, 636] width 278 height 29
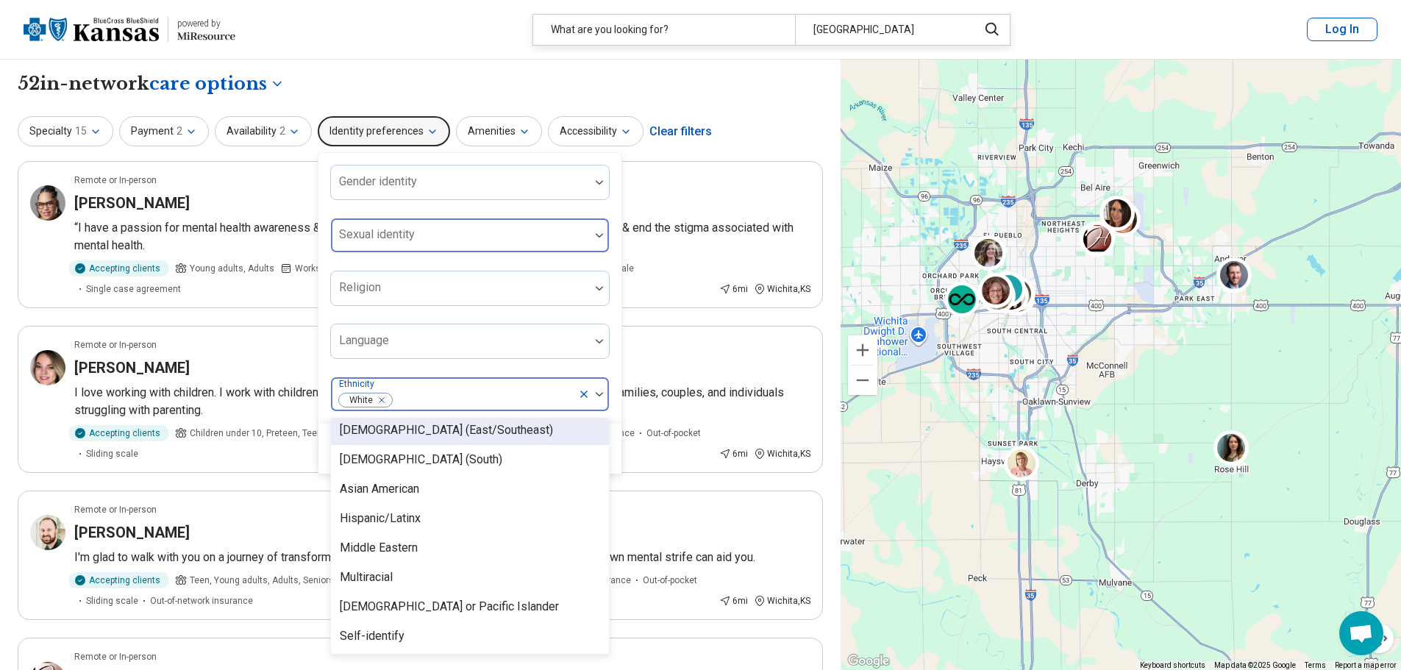
click at [497, 235] on div at bounding box center [460, 241] width 247 height 21
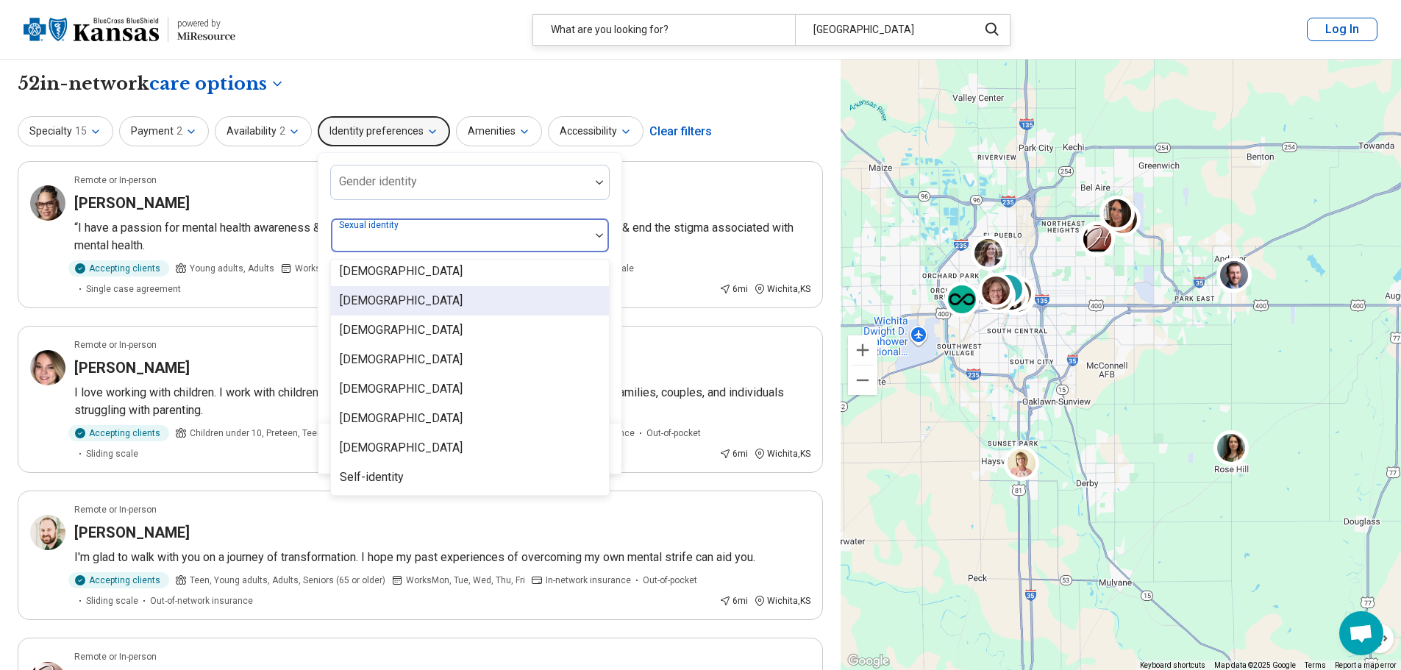
scroll to position [0, 0]
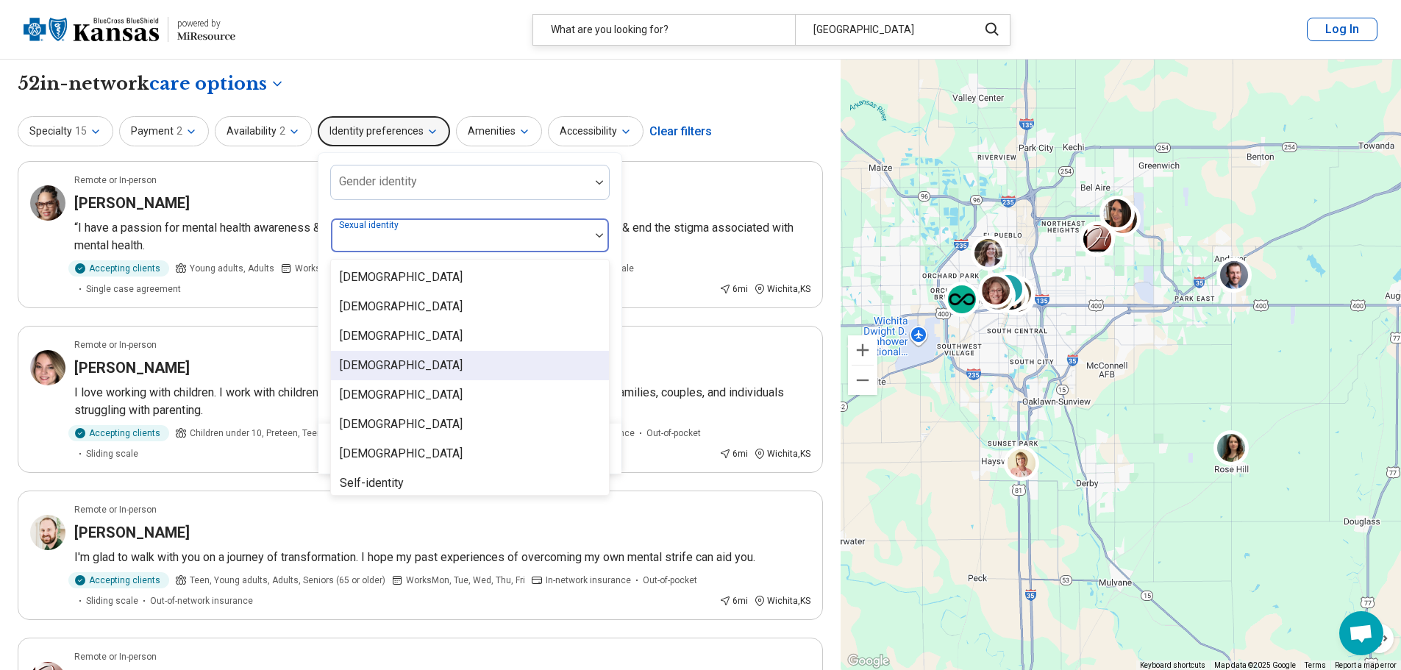
click at [413, 362] on div "[DEMOGRAPHIC_DATA]" at bounding box center [470, 365] width 278 height 29
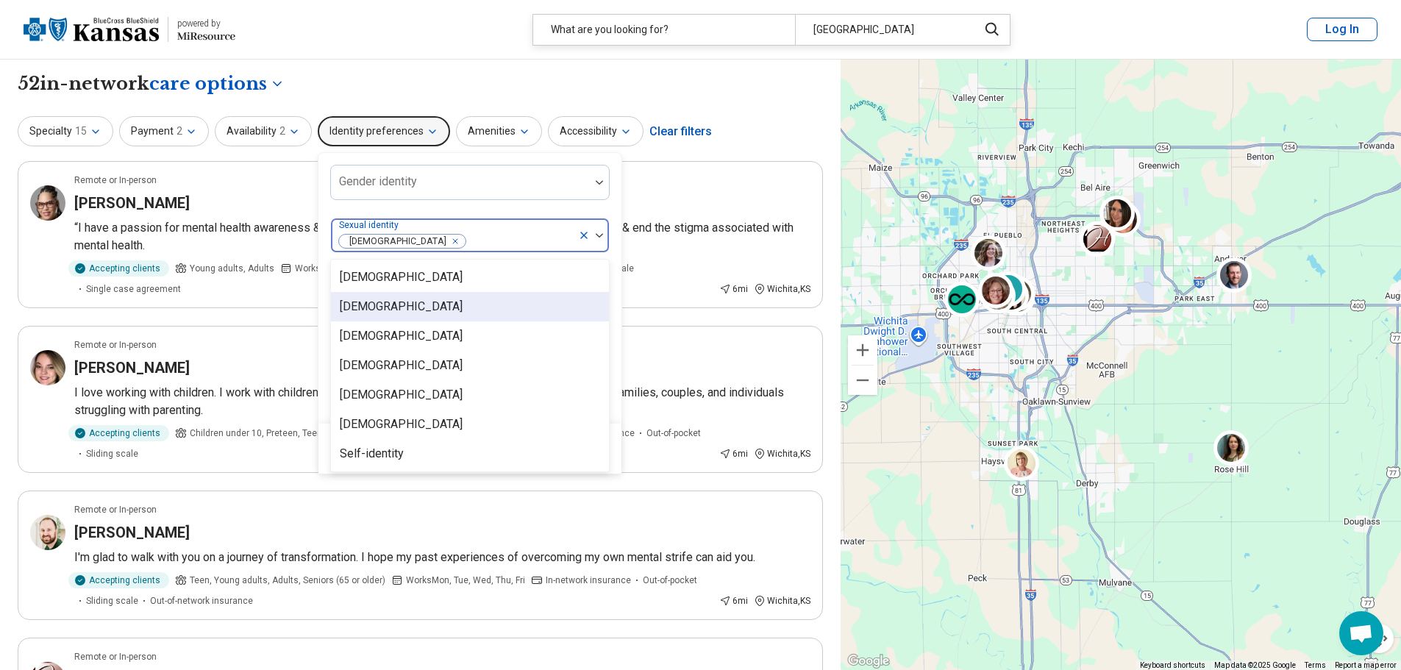
click at [608, 305] on div "Gender identity option Heterosexual, selected. 7 results available. Use Up and …" at bounding box center [470, 288] width 303 height 271
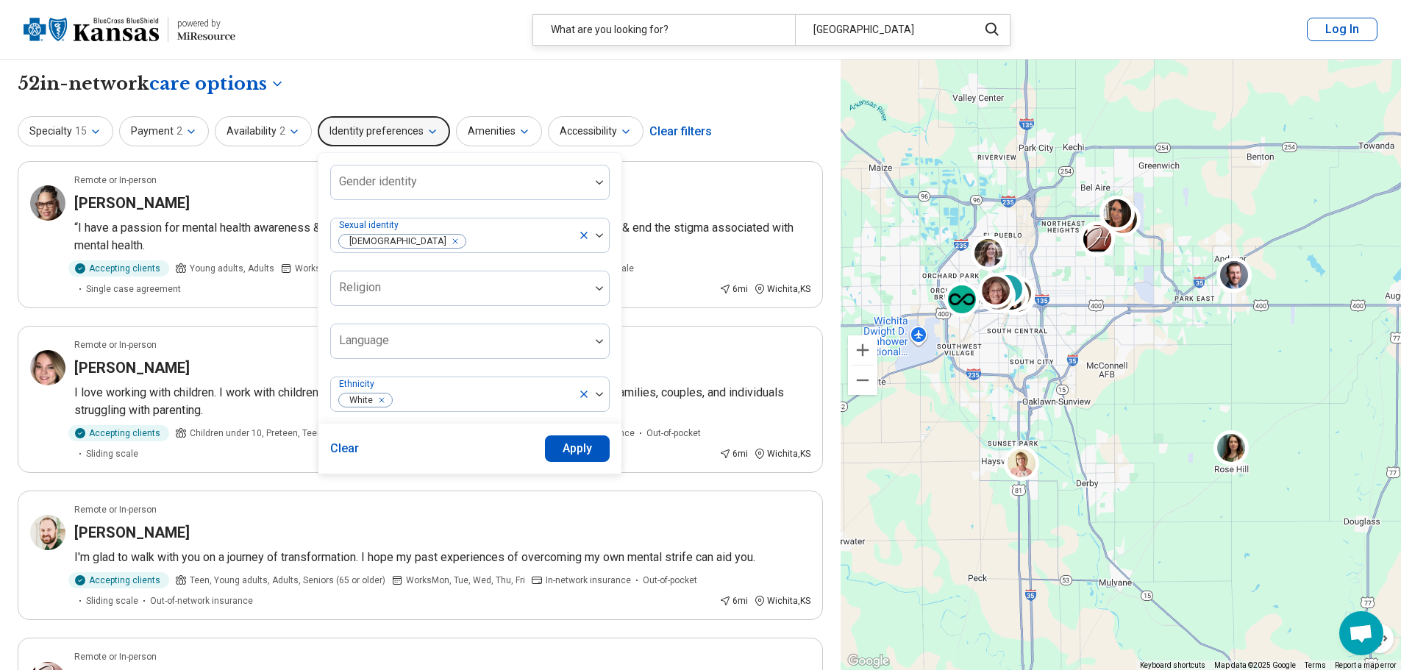
click at [565, 444] on button "Apply" at bounding box center [577, 449] width 65 height 26
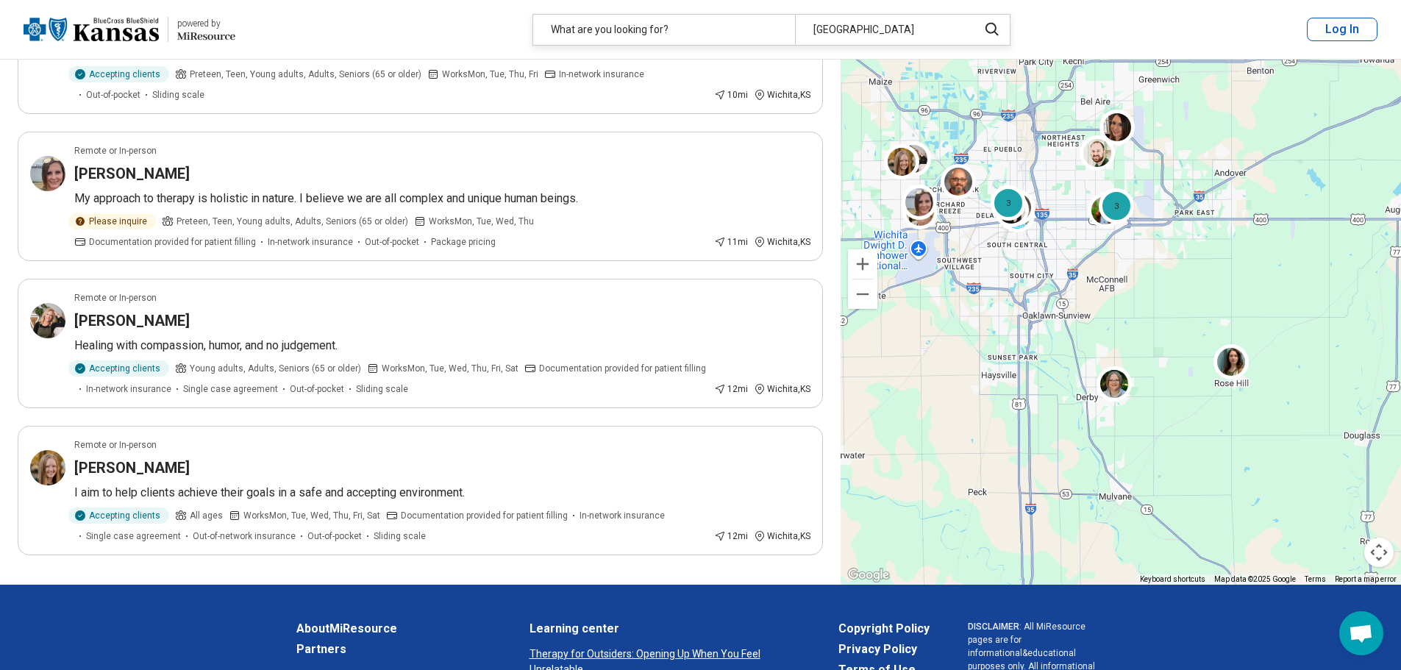
scroll to position [2428, 0]
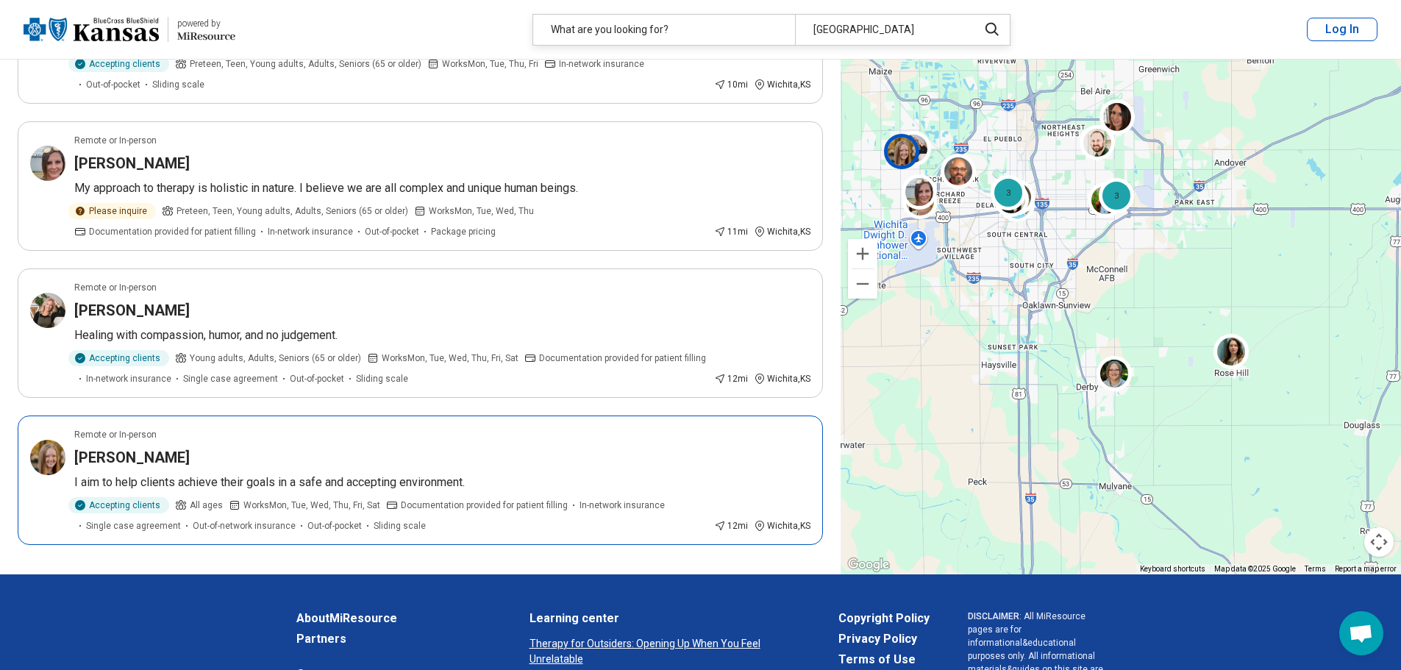
click at [297, 491] on p "I aim to help clients achieve their goals in a safe and accepting environment." at bounding box center [442, 483] width 736 height 18
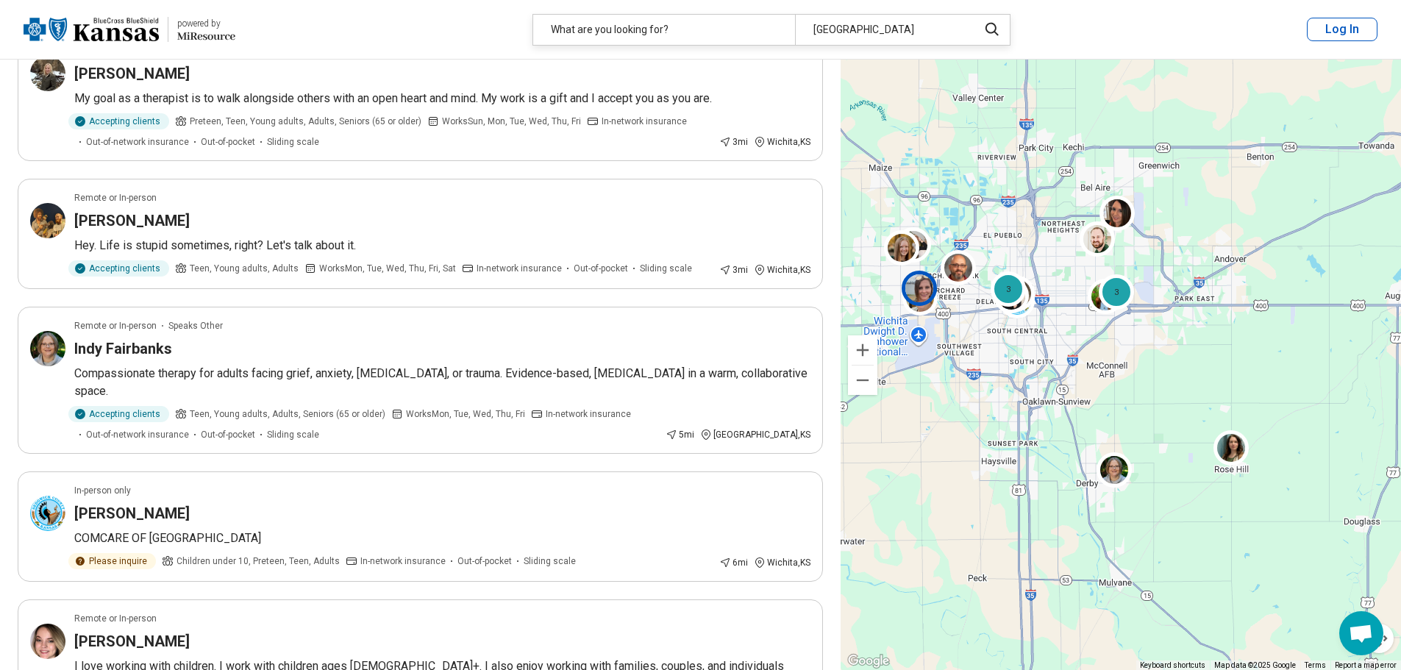
scroll to position [0, 0]
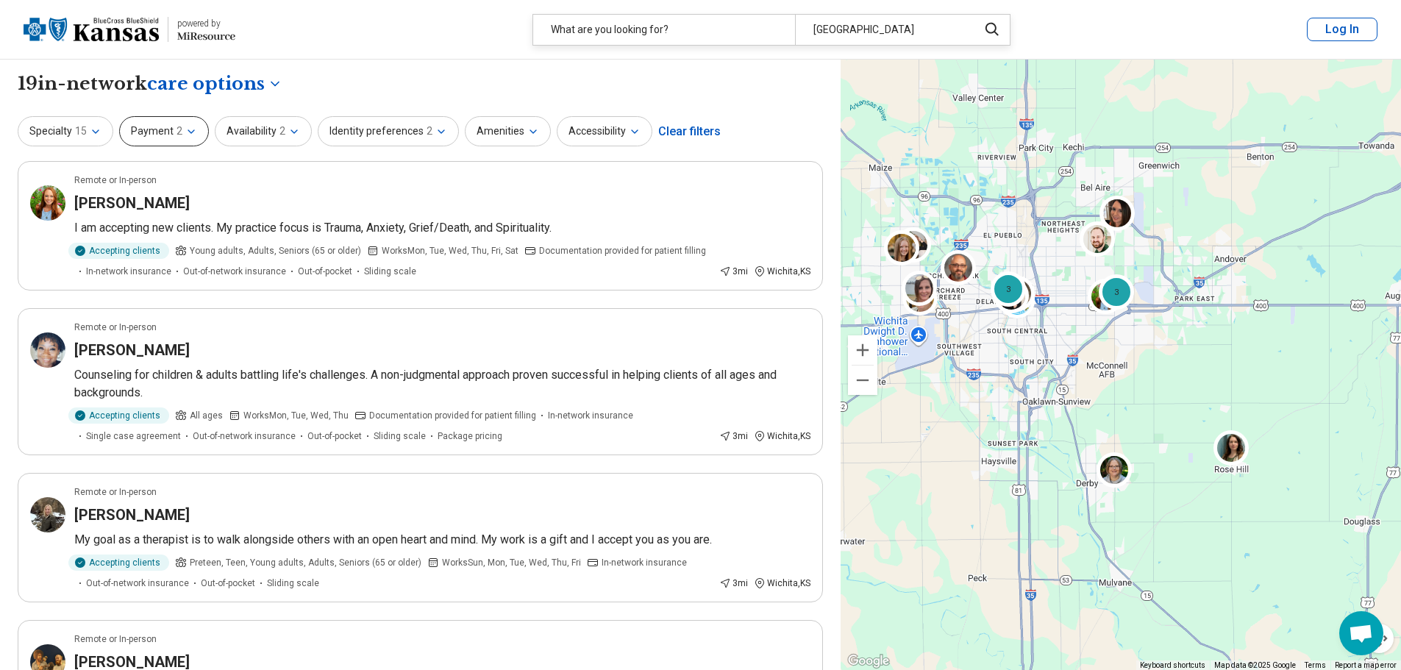
click at [196, 132] on button "Payment 2" at bounding box center [164, 131] width 90 height 30
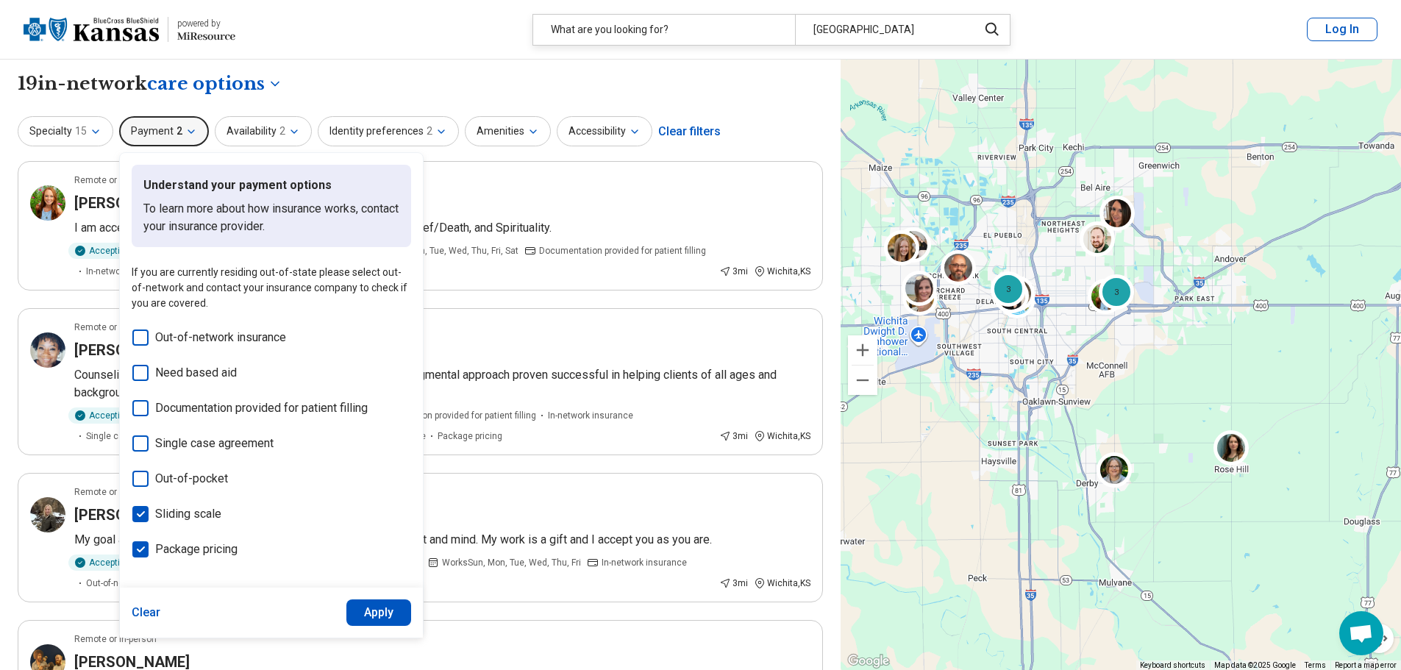
click at [141, 509] on icon at bounding box center [140, 514] width 16 height 16
click at [139, 555] on icon at bounding box center [140, 549] width 16 height 16
click at [378, 605] on button "Apply" at bounding box center [379, 613] width 65 height 26
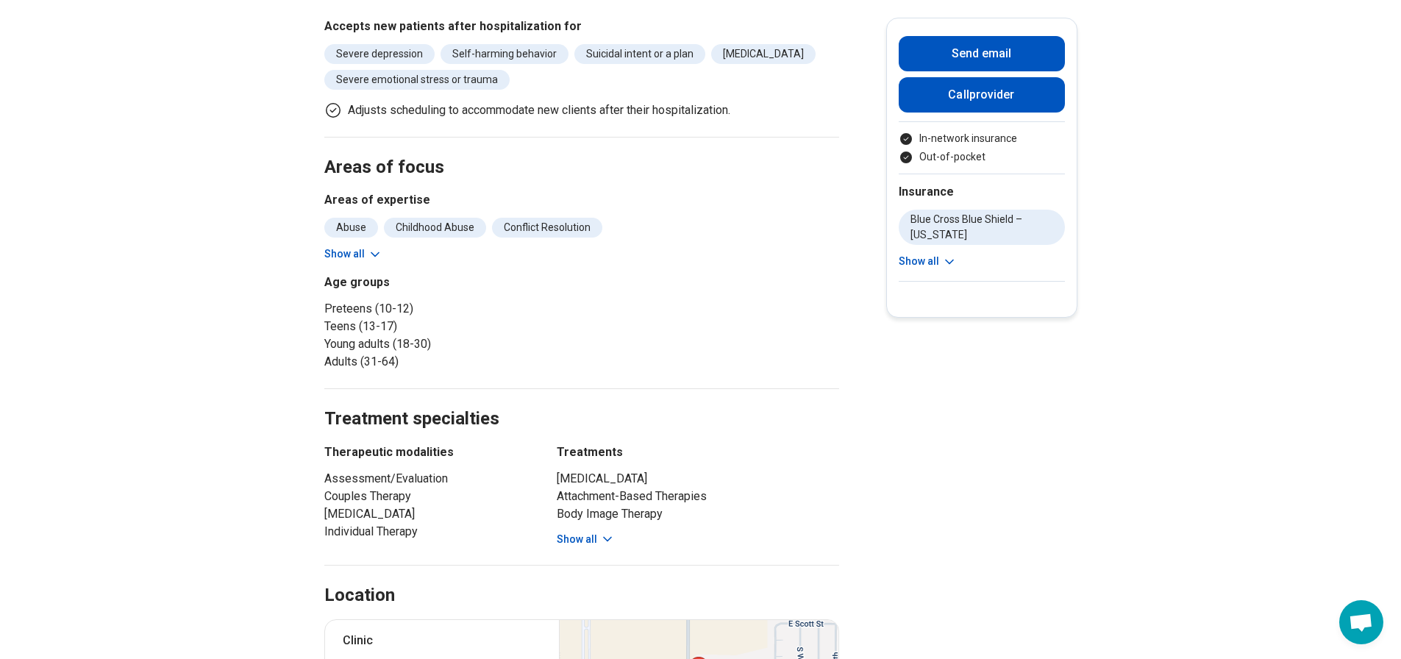
scroll to position [515, 0]
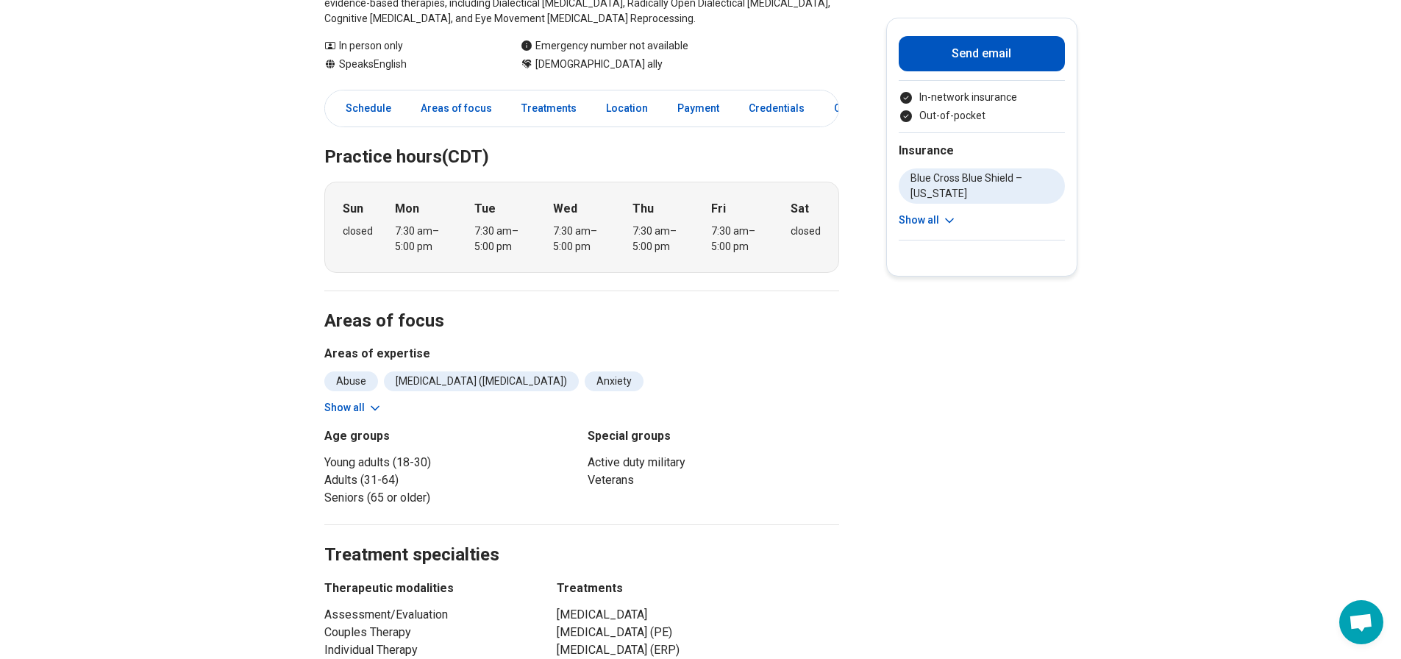
scroll to position [368, 0]
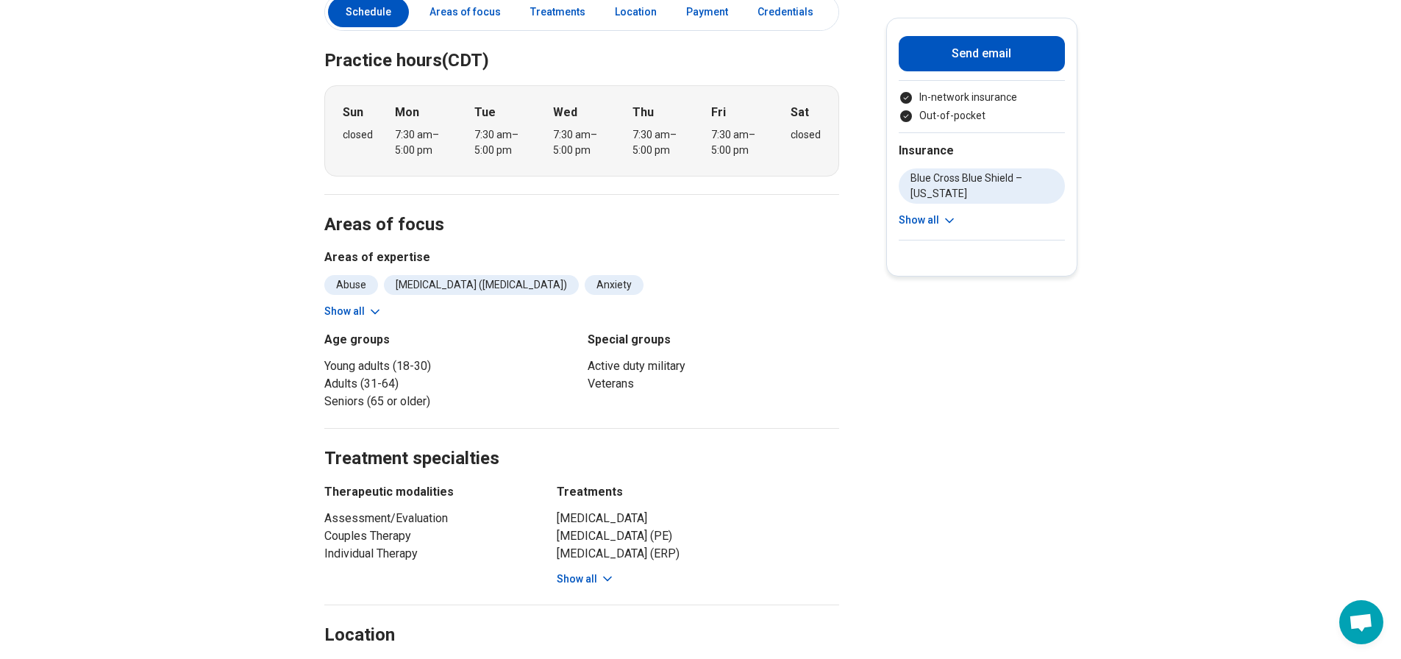
click at [374, 311] on icon at bounding box center [375, 312] width 15 height 15
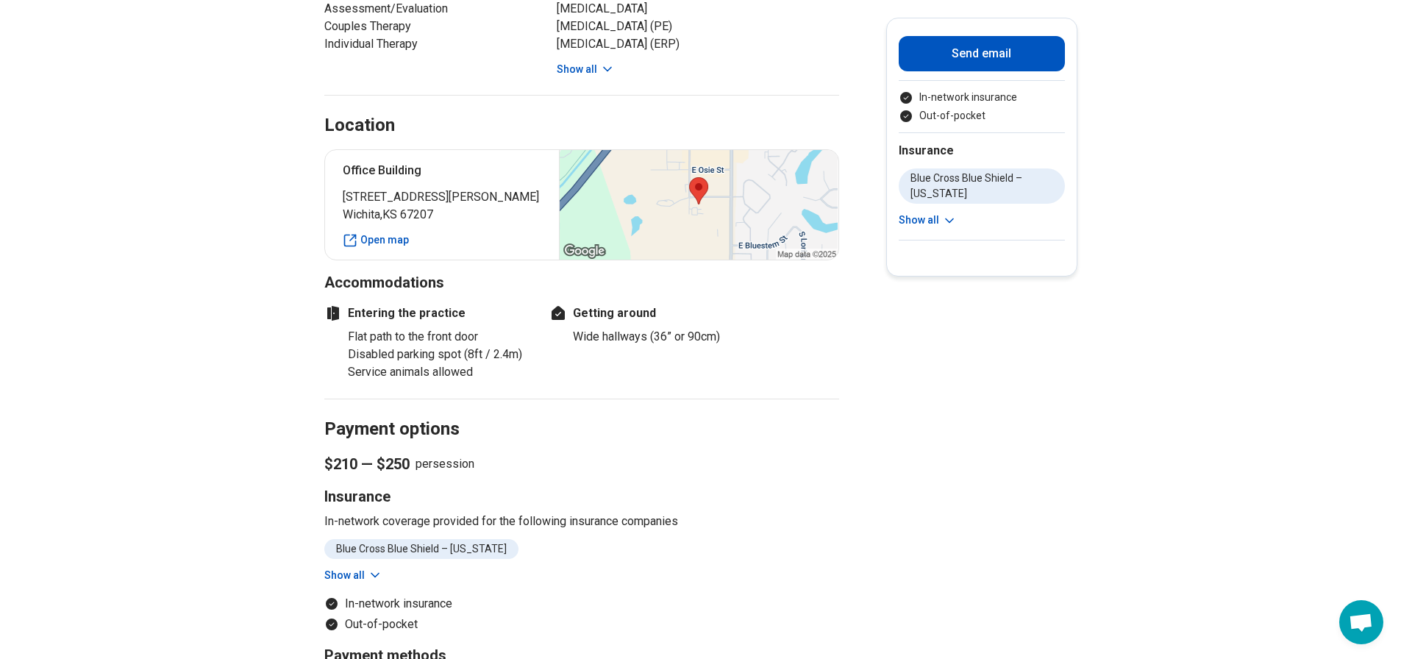
scroll to position [956, 0]
click at [367, 566] on button "Show all" at bounding box center [353, 573] width 58 height 15
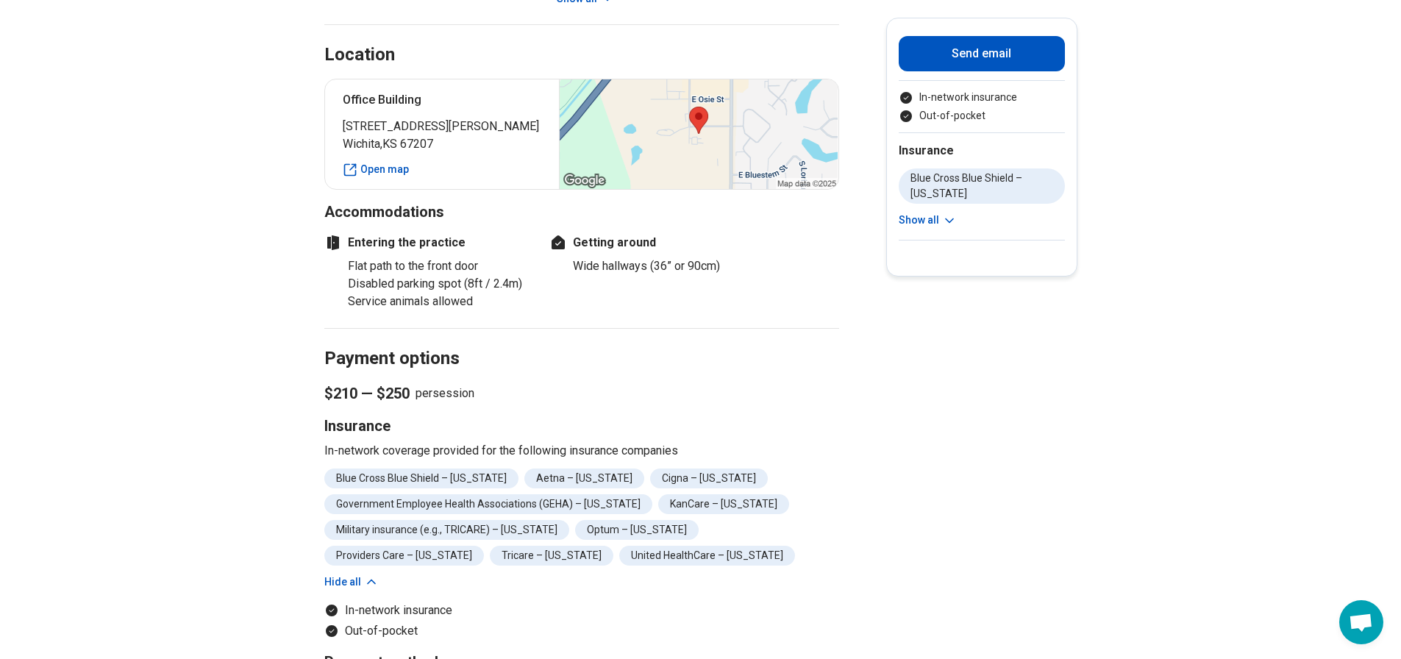
scroll to position [1104, 0]
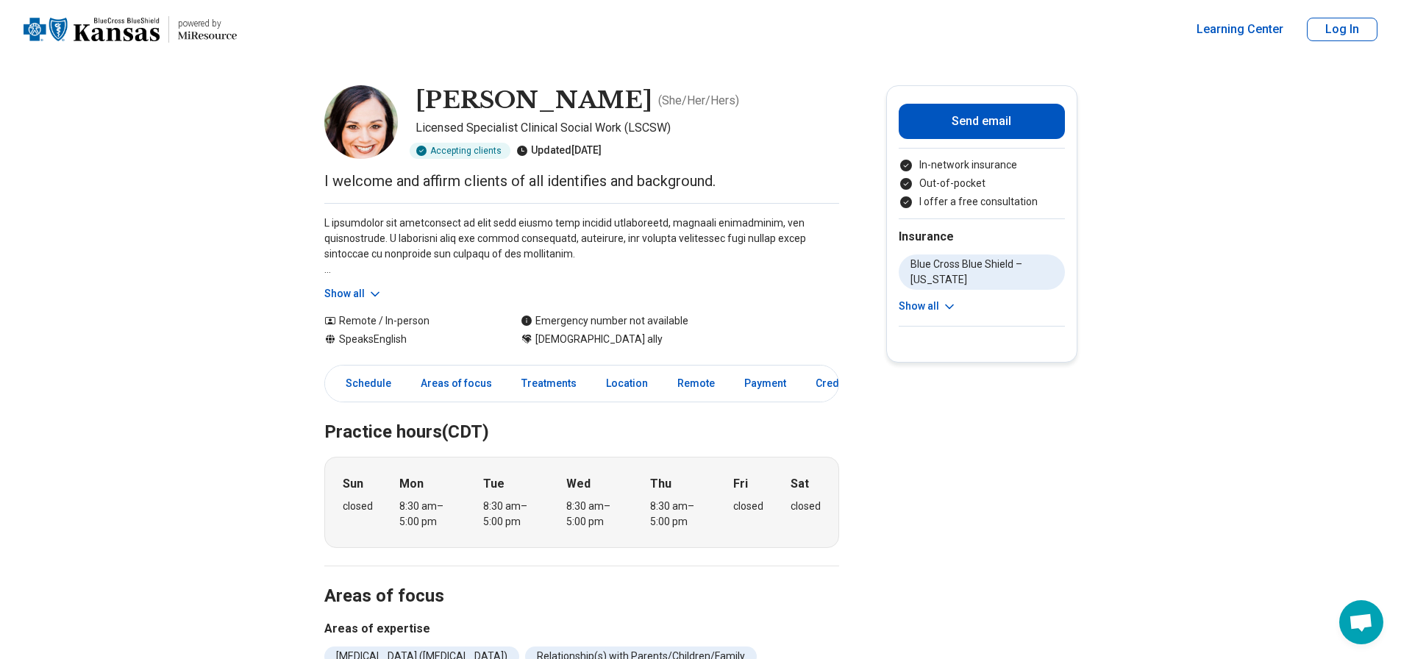
click at [379, 294] on icon at bounding box center [375, 294] width 15 height 15
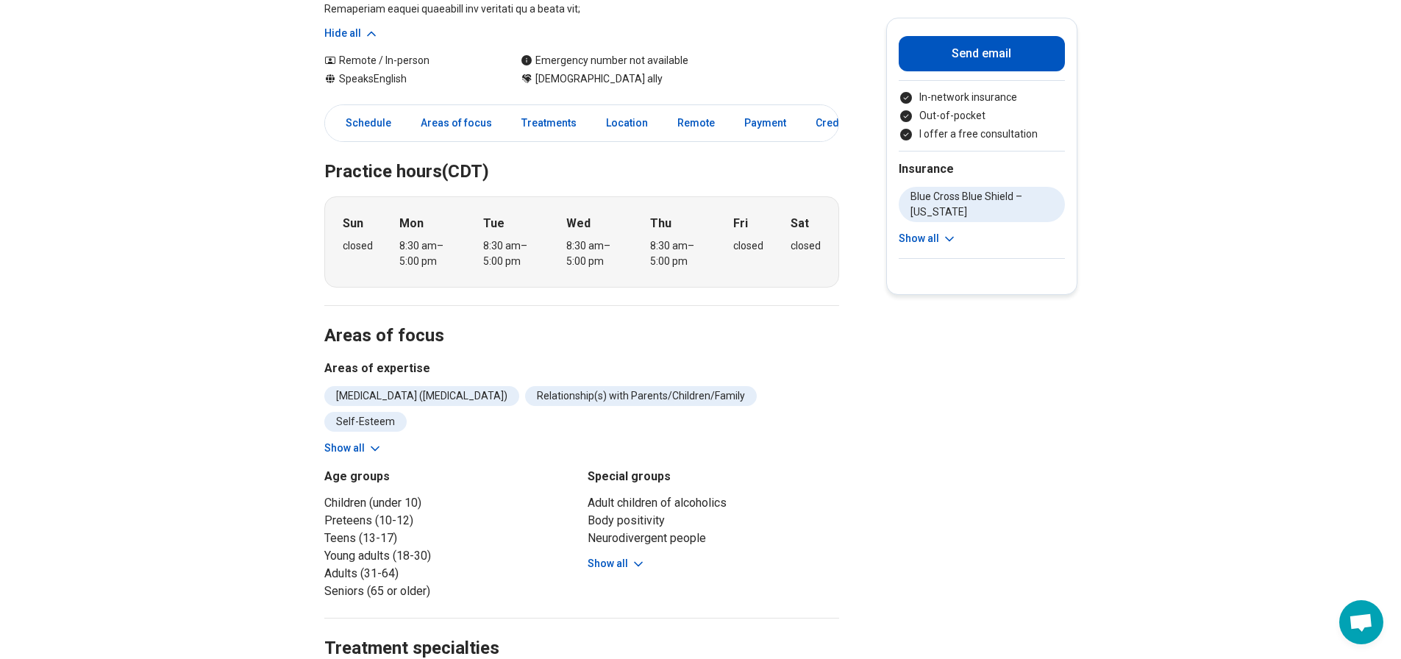
scroll to position [736, 0]
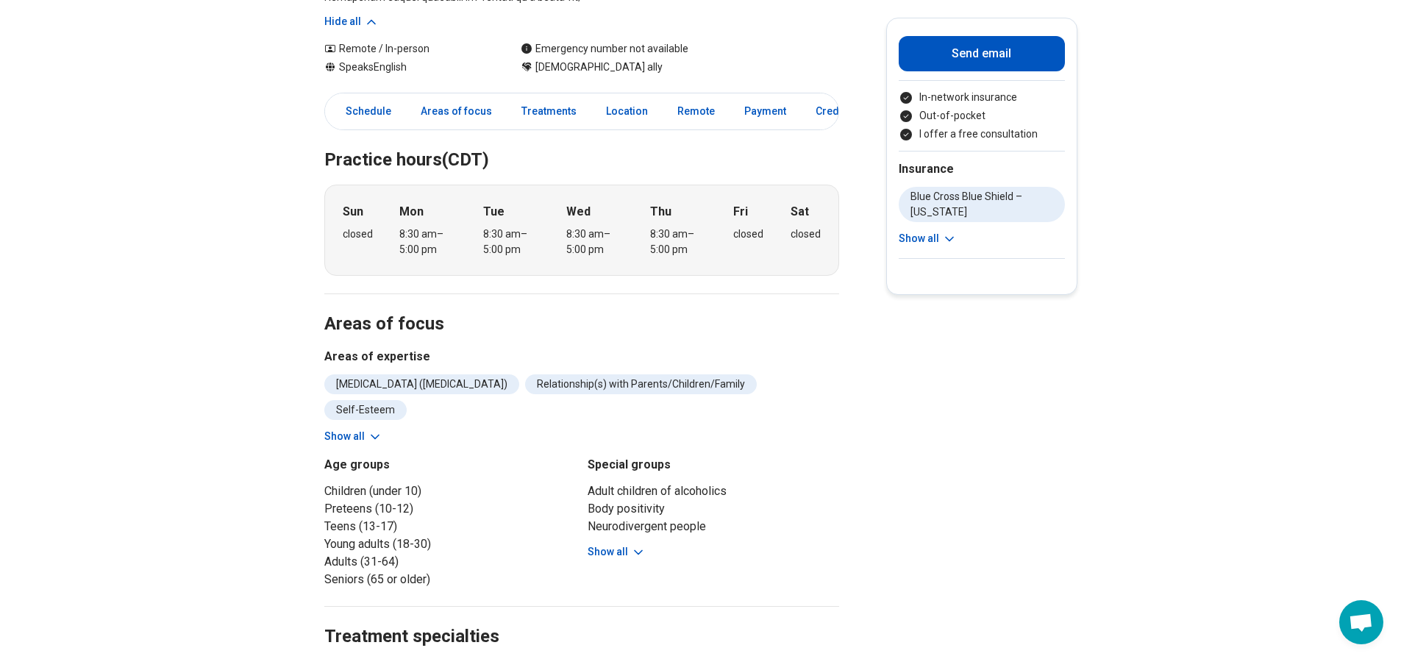
click at [350, 429] on button "Show all" at bounding box center [353, 436] width 58 height 15
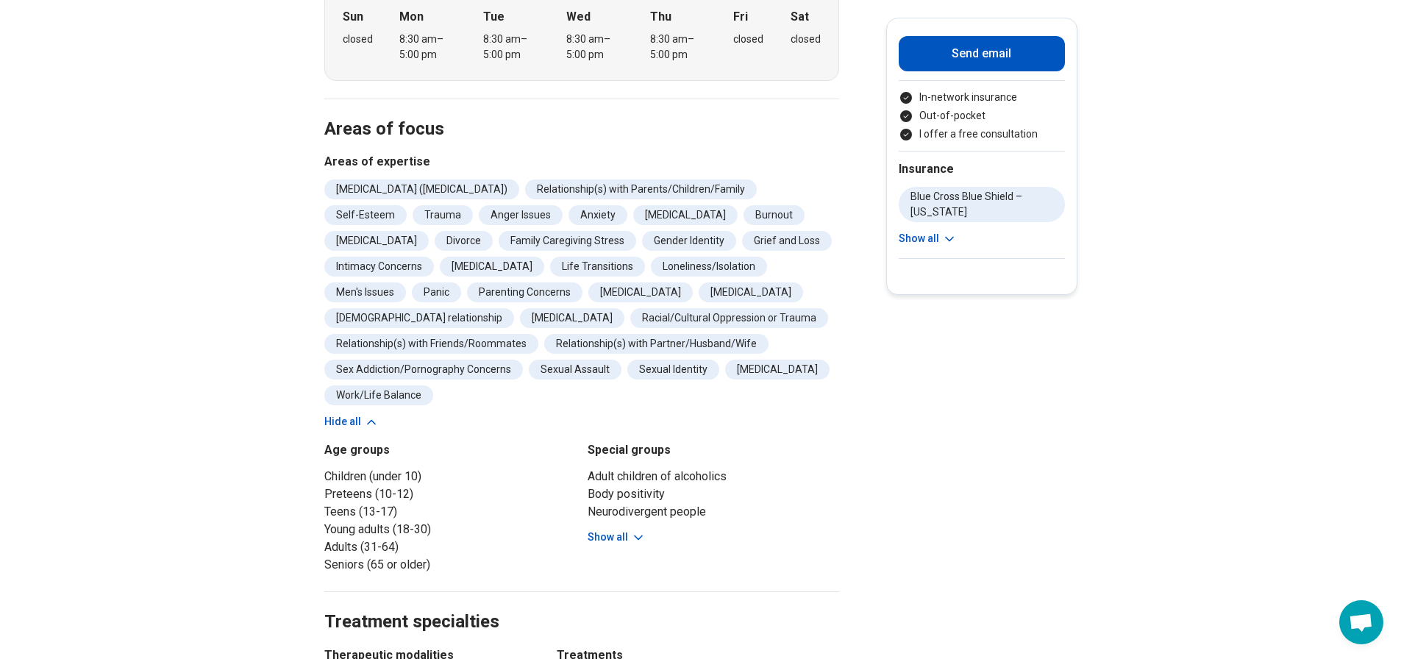
scroll to position [956, 0]
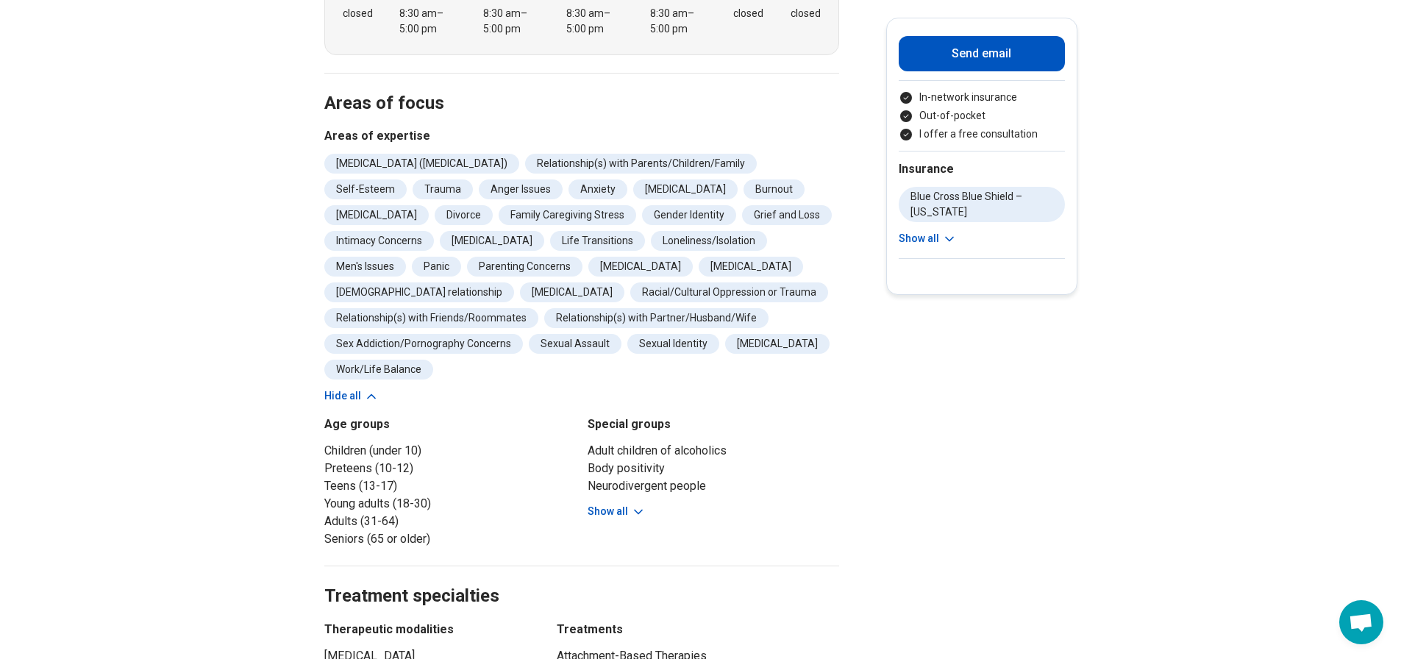
click at [628, 504] on button "Show all" at bounding box center [617, 511] width 58 height 15
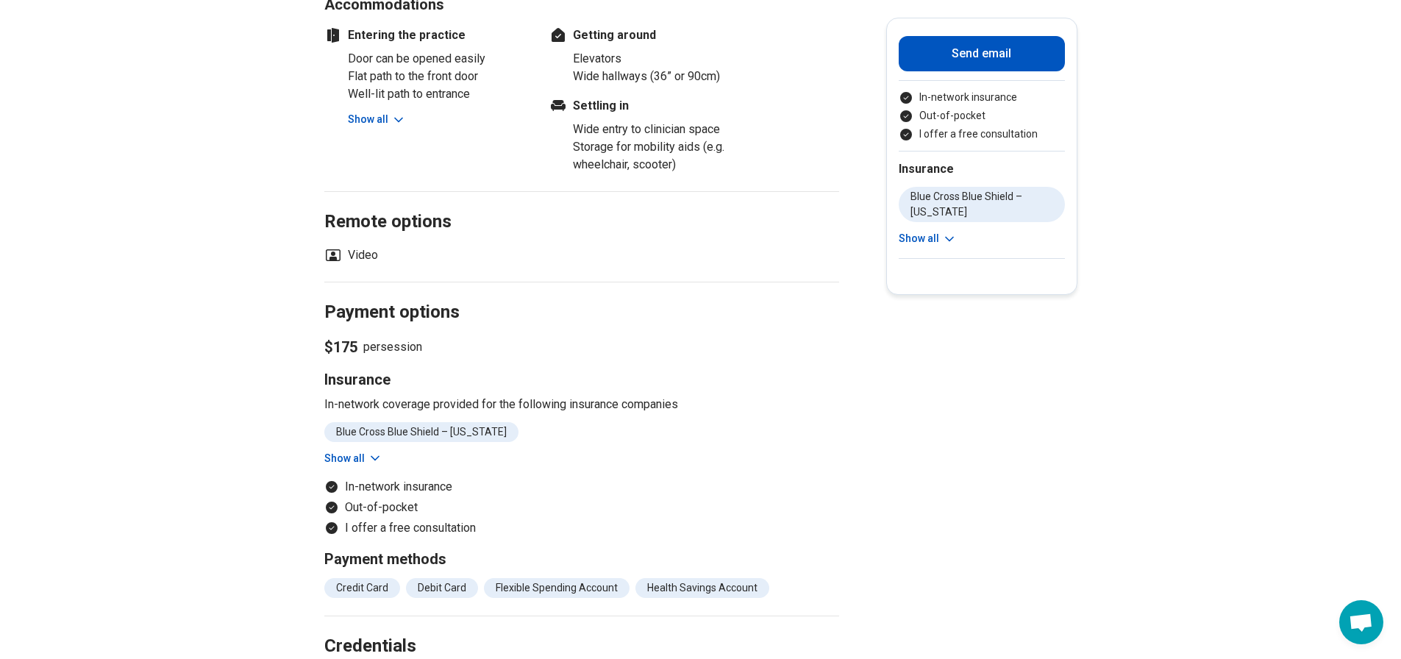
scroll to position [2060, 0]
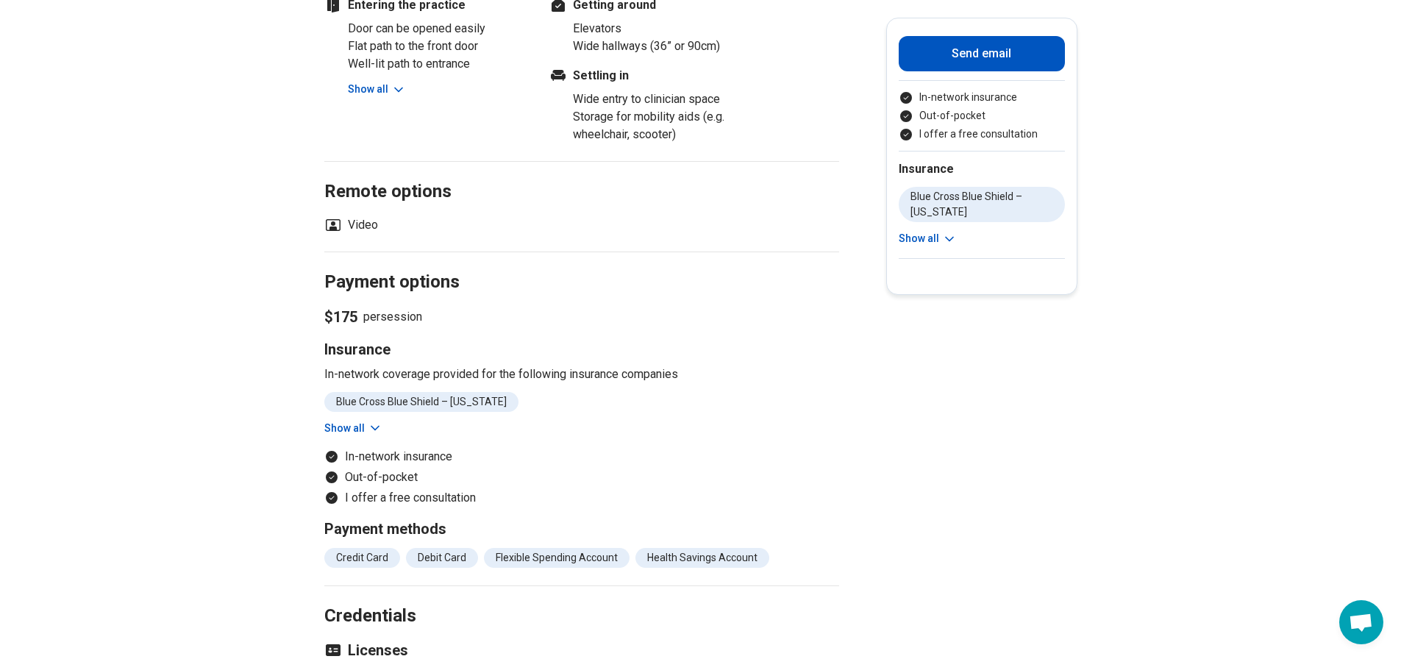
click at [355, 421] on button "Show all" at bounding box center [353, 428] width 58 height 15
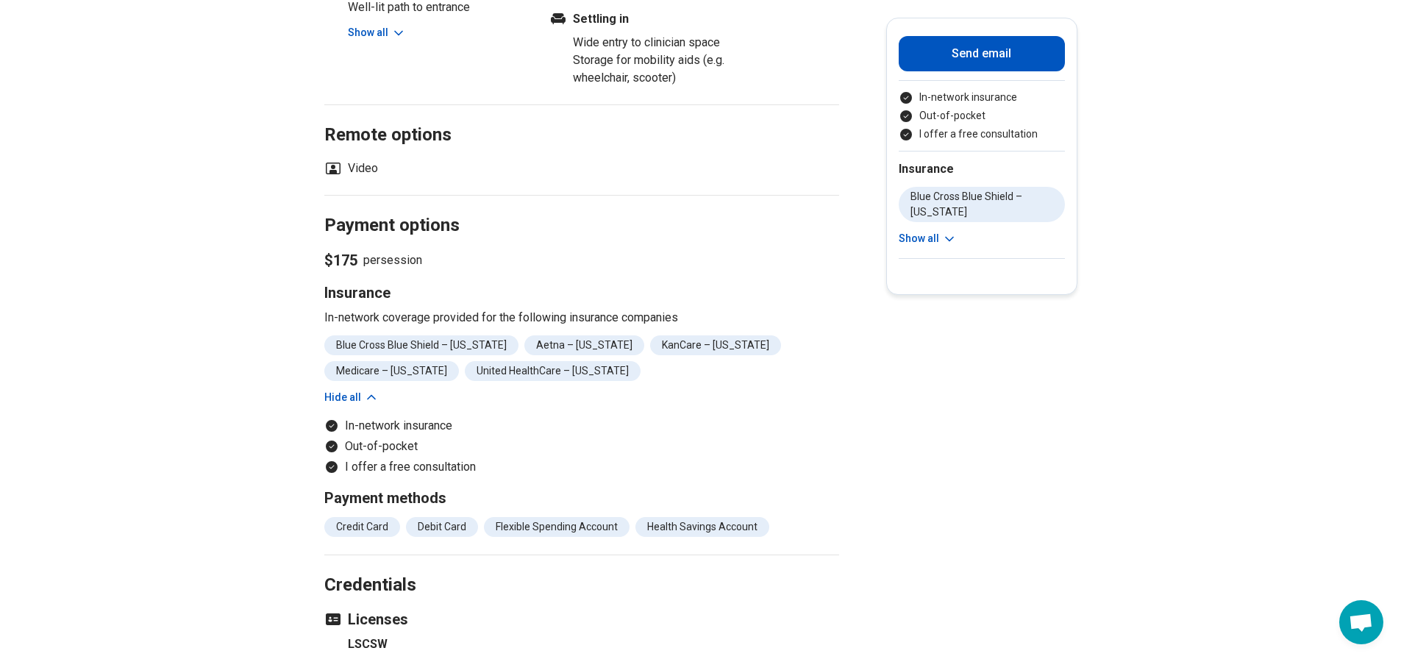
scroll to position [2133, 0]
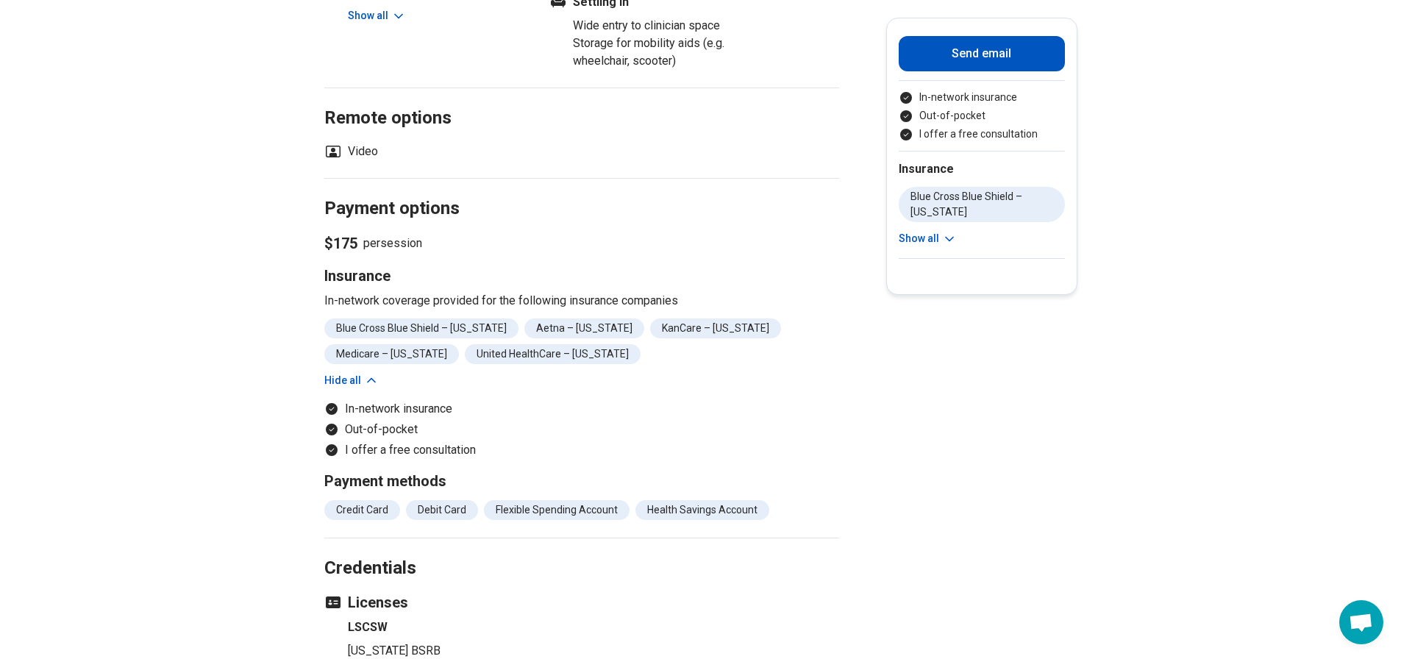
click at [940, 233] on button "Show all" at bounding box center [928, 238] width 58 height 15
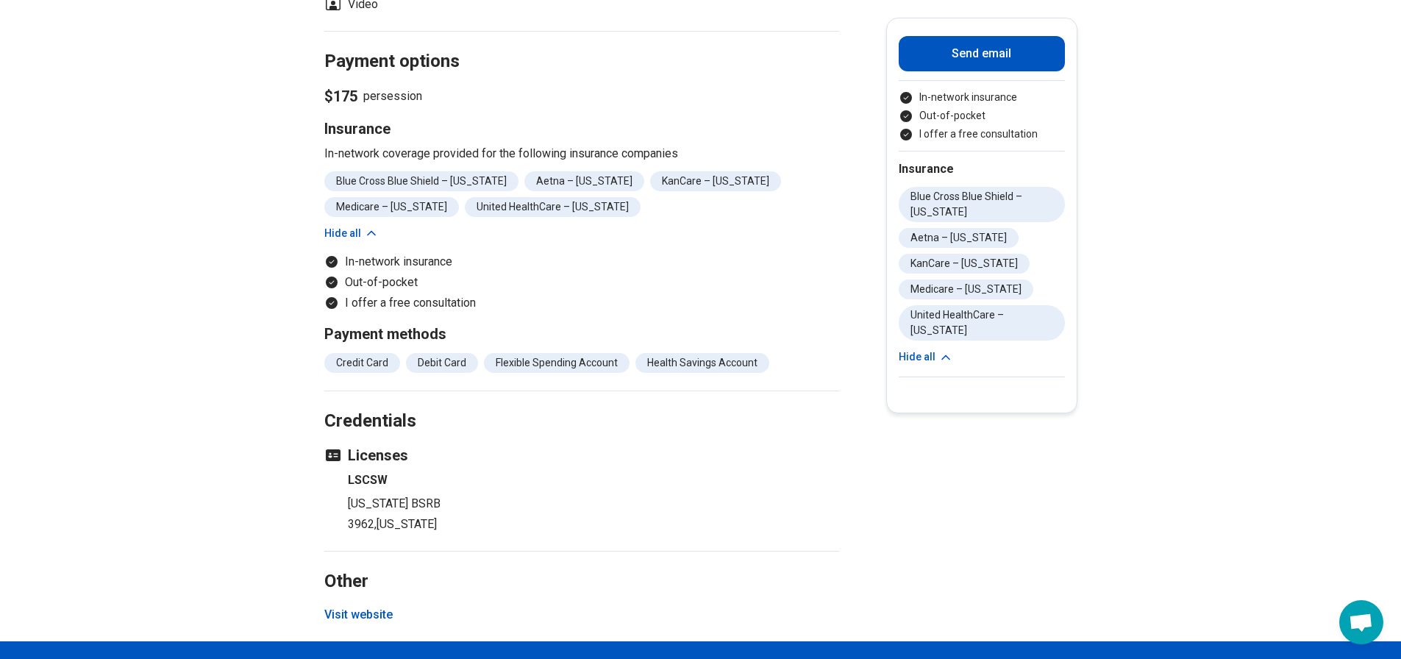
scroll to position [2060, 0]
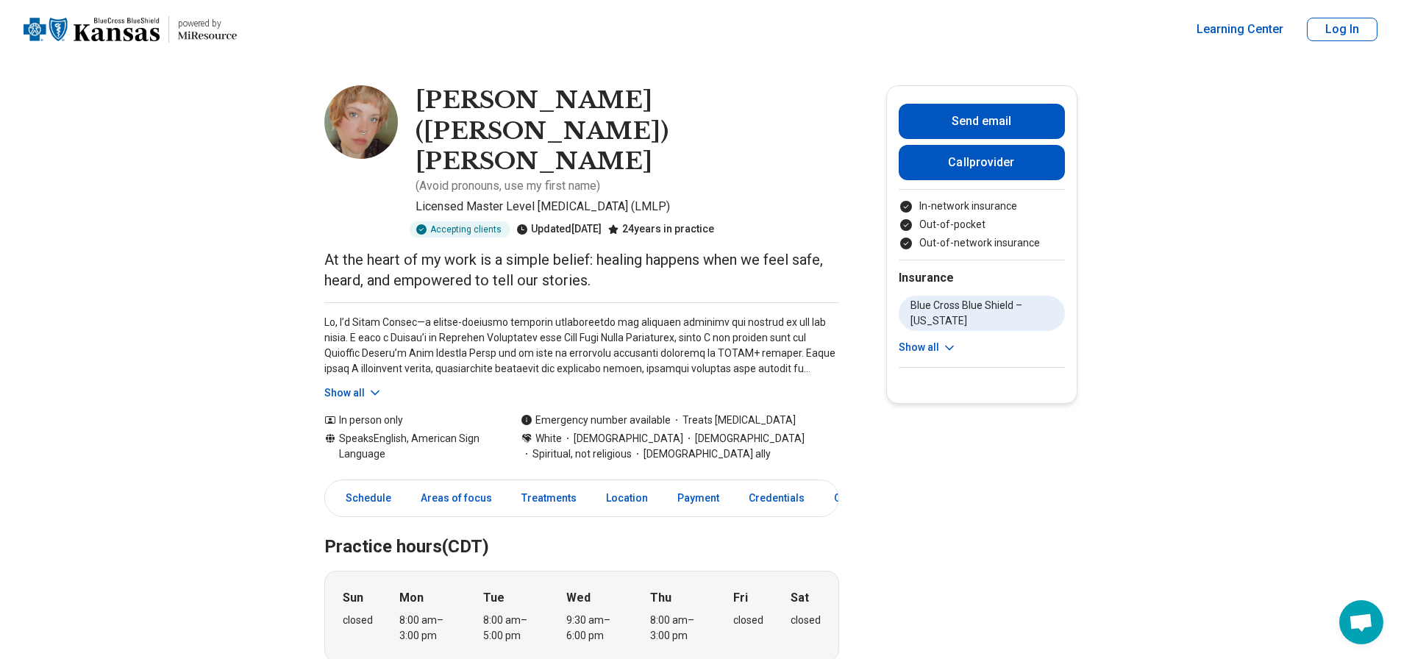
click at [361, 385] on button "Show all" at bounding box center [353, 392] width 58 height 15
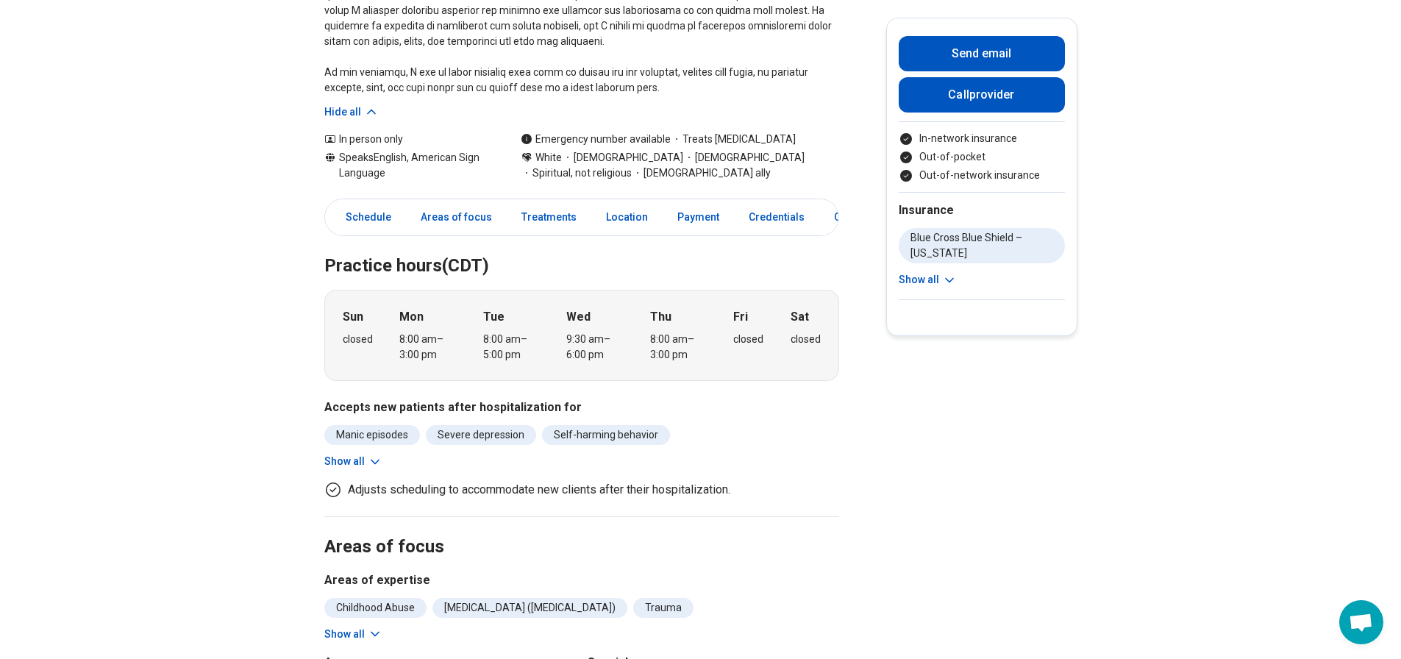
scroll to position [441, 0]
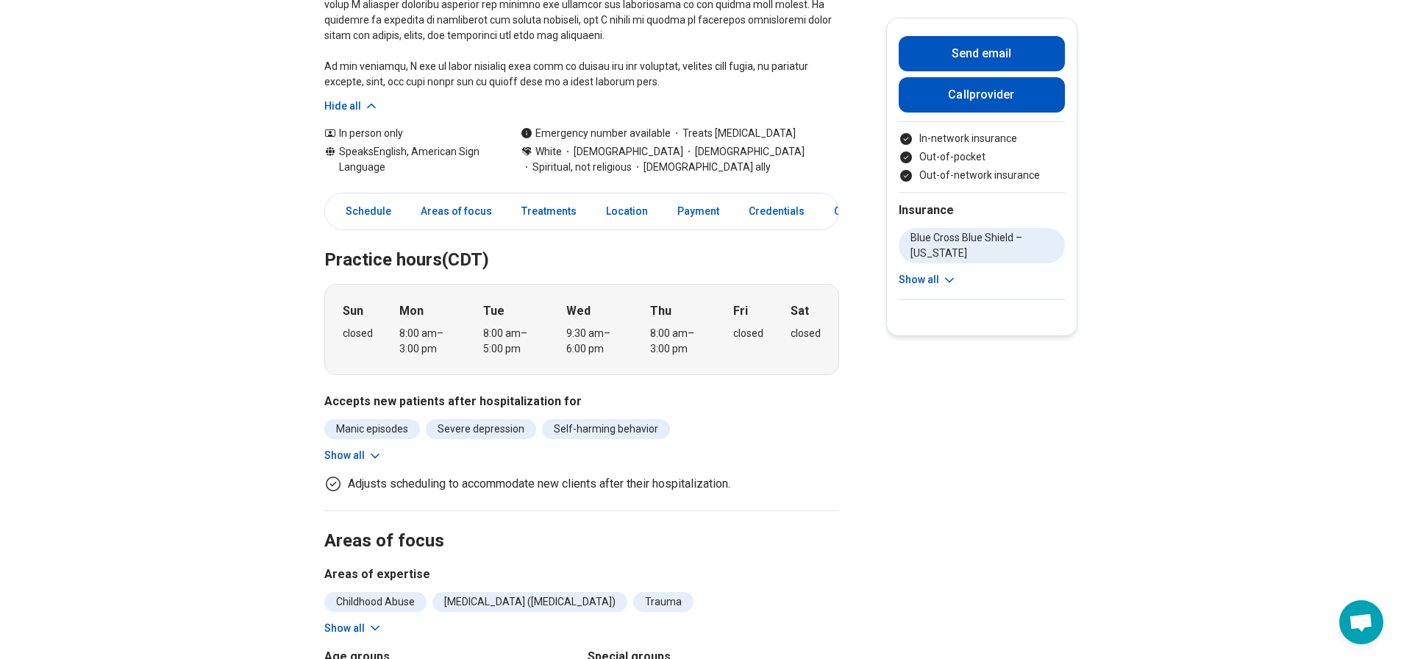
click at [377, 449] on icon at bounding box center [375, 456] width 15 height 15
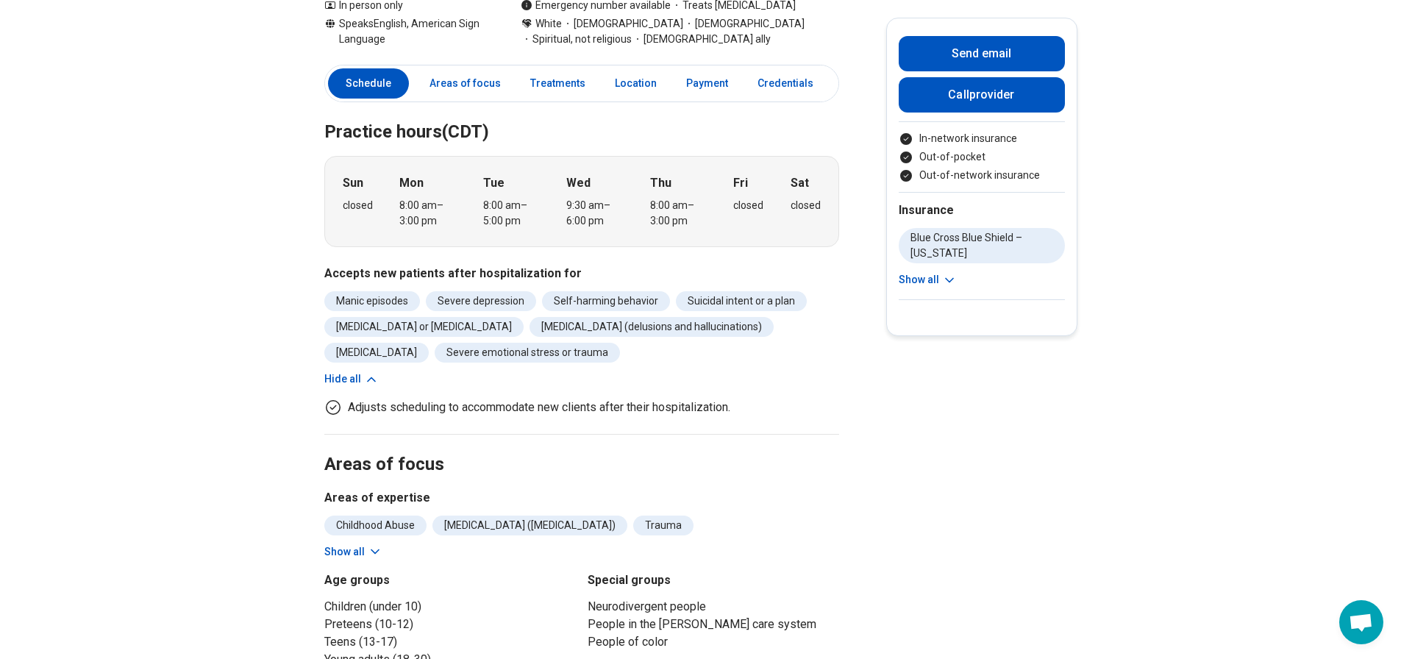
scroll to position [589, 0]
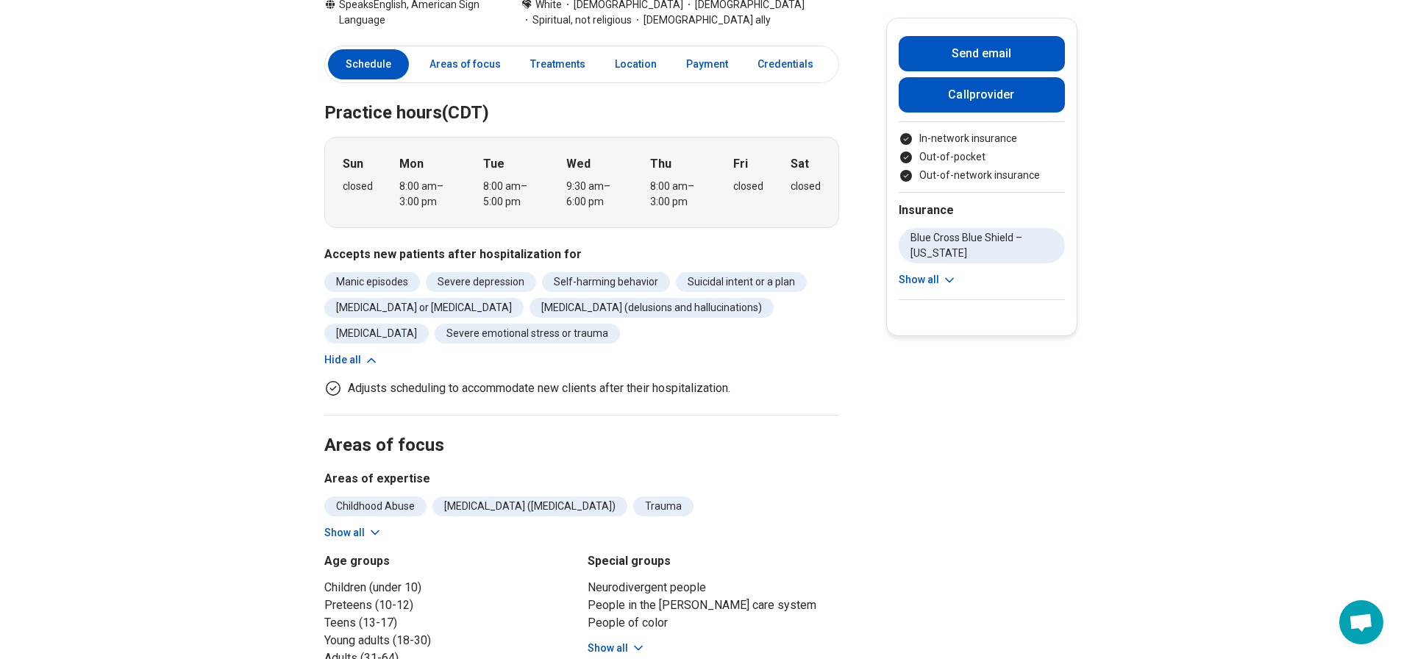
click at [371, 525] on icon at bounding box center [375, 532] width 15 height 15
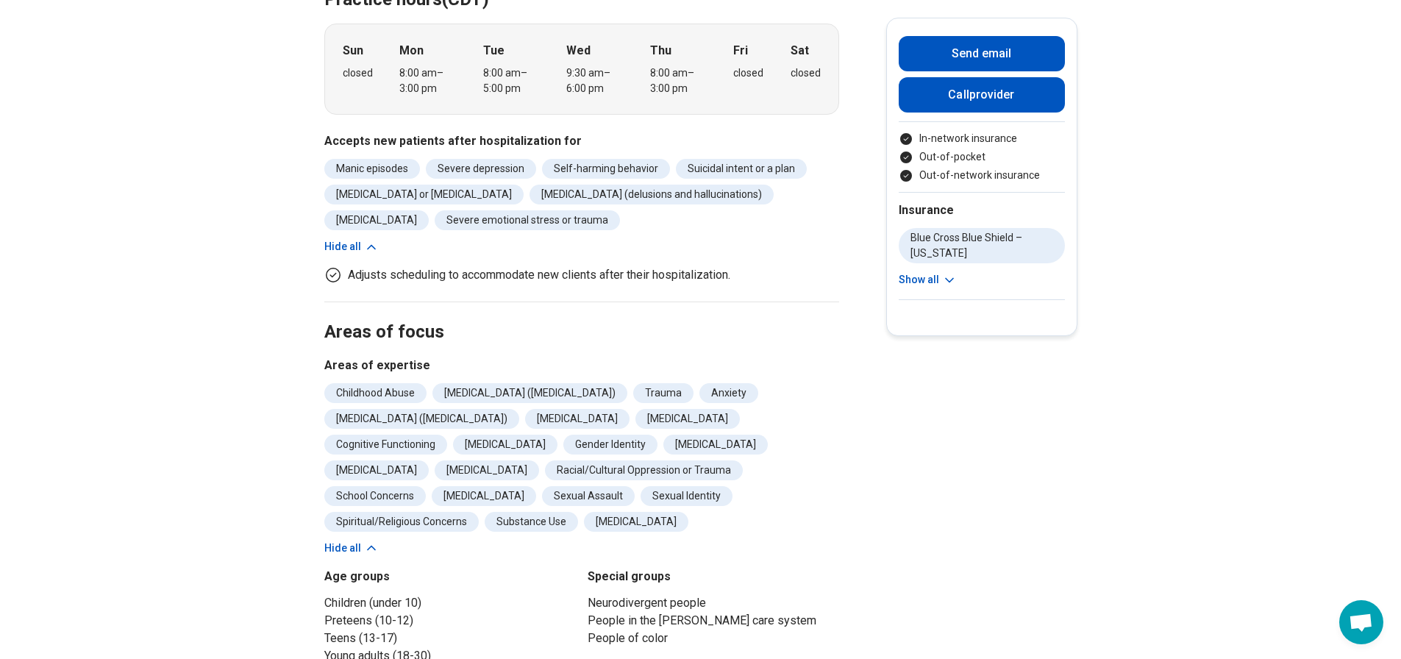
scroll to position [736, 0]
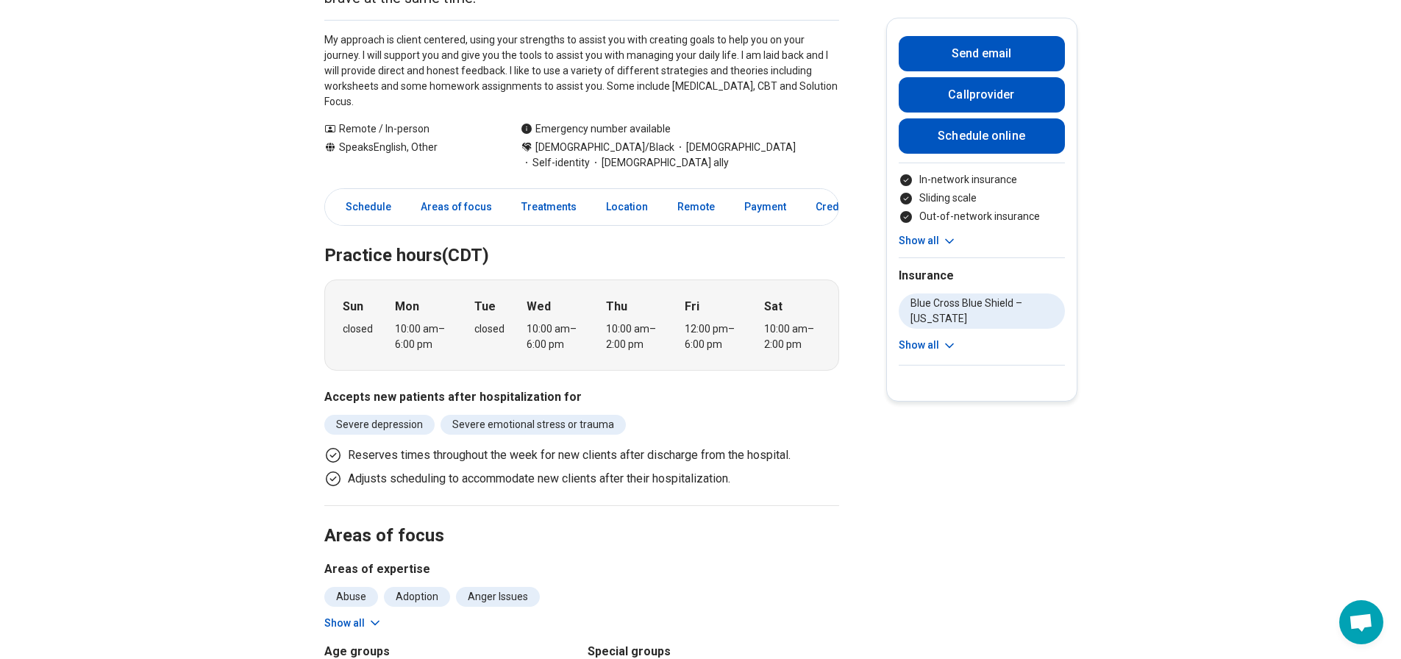
scroll to position [294, 0]
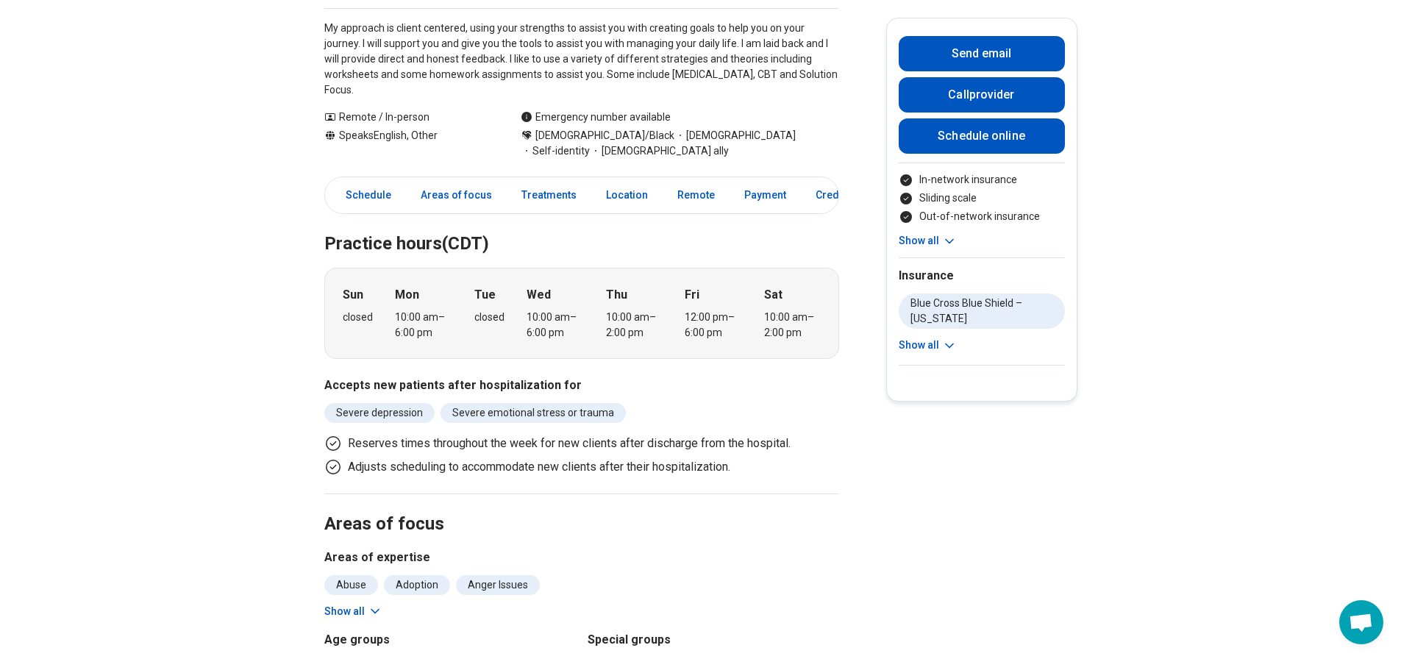
click at [372, 604] on icon at bounding box center [375, 611] width 15 height 15
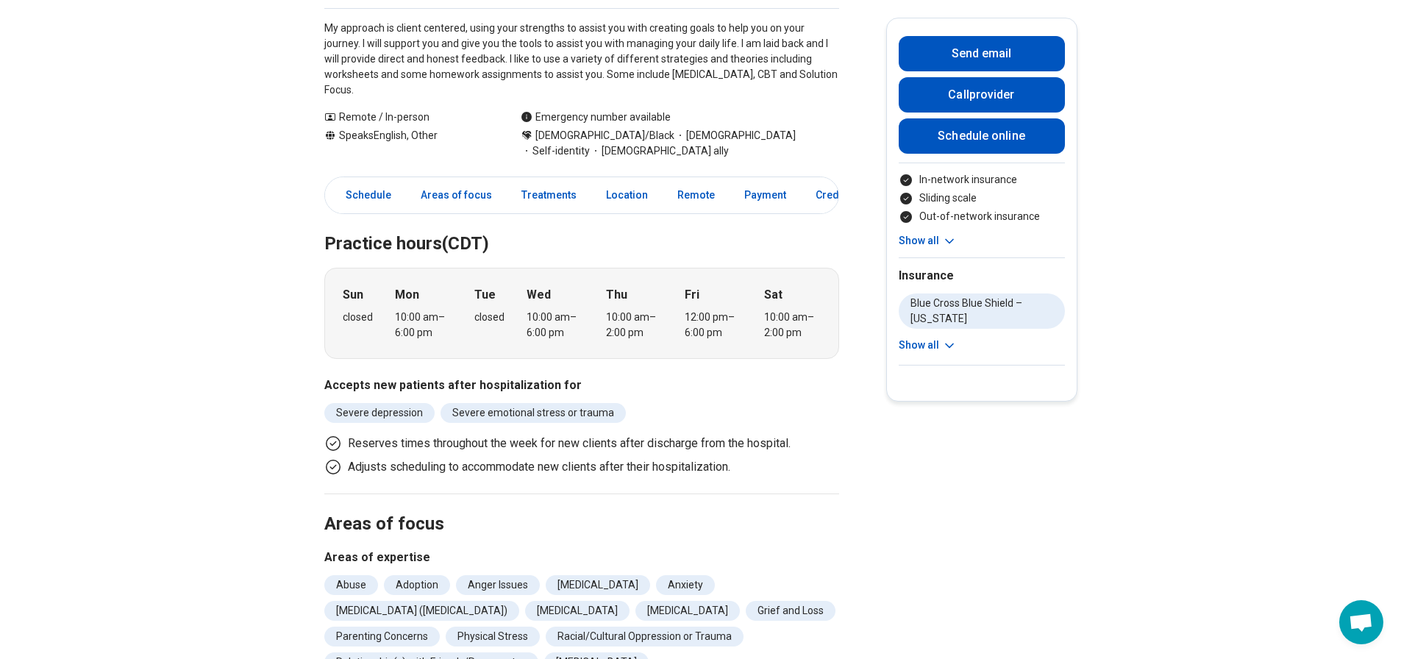
scroll to position [441, 0]
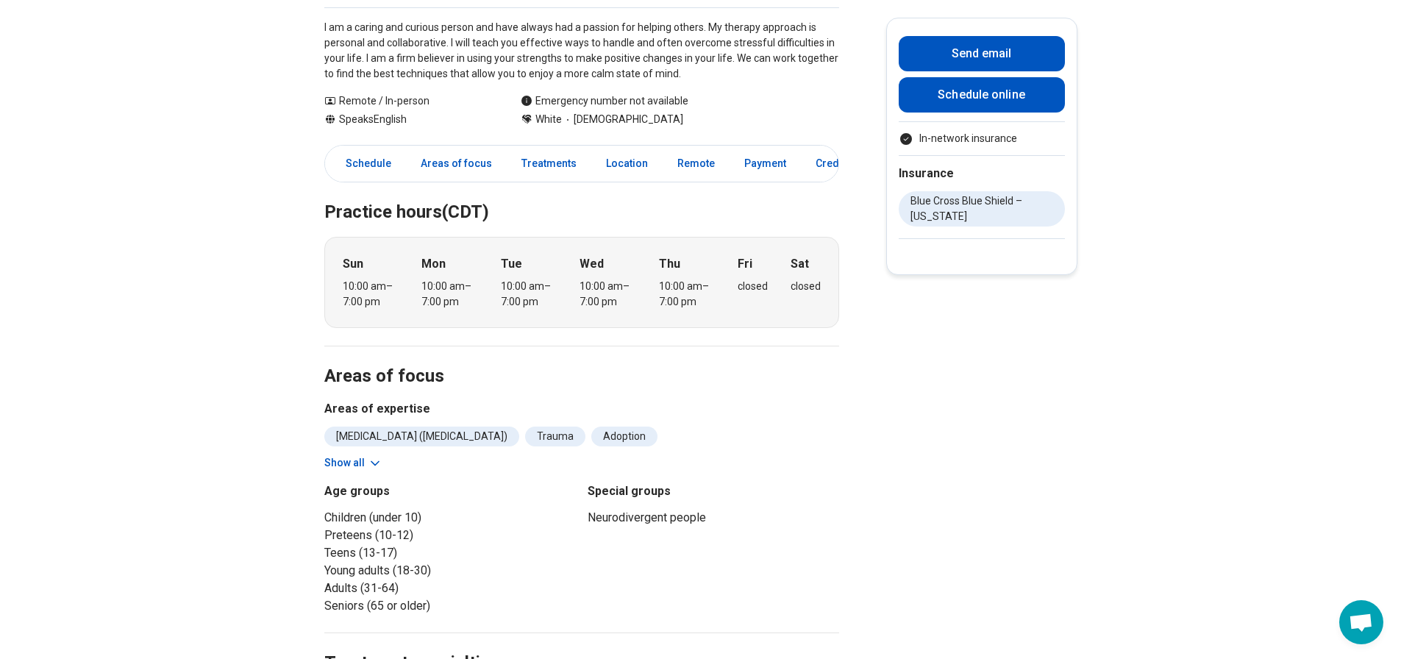
scroll to position [221, 0]
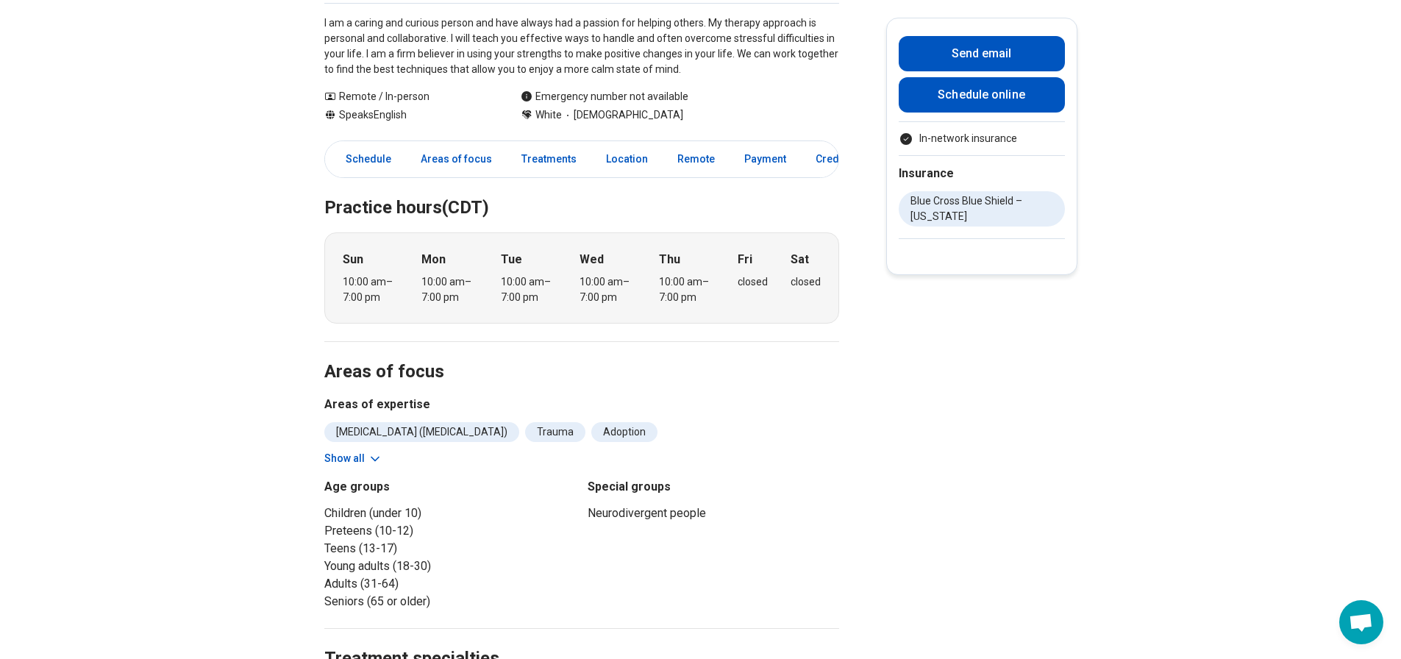
click at [359, 458] on button "Show all" at bounding box center [353, 458] width 58 height 15
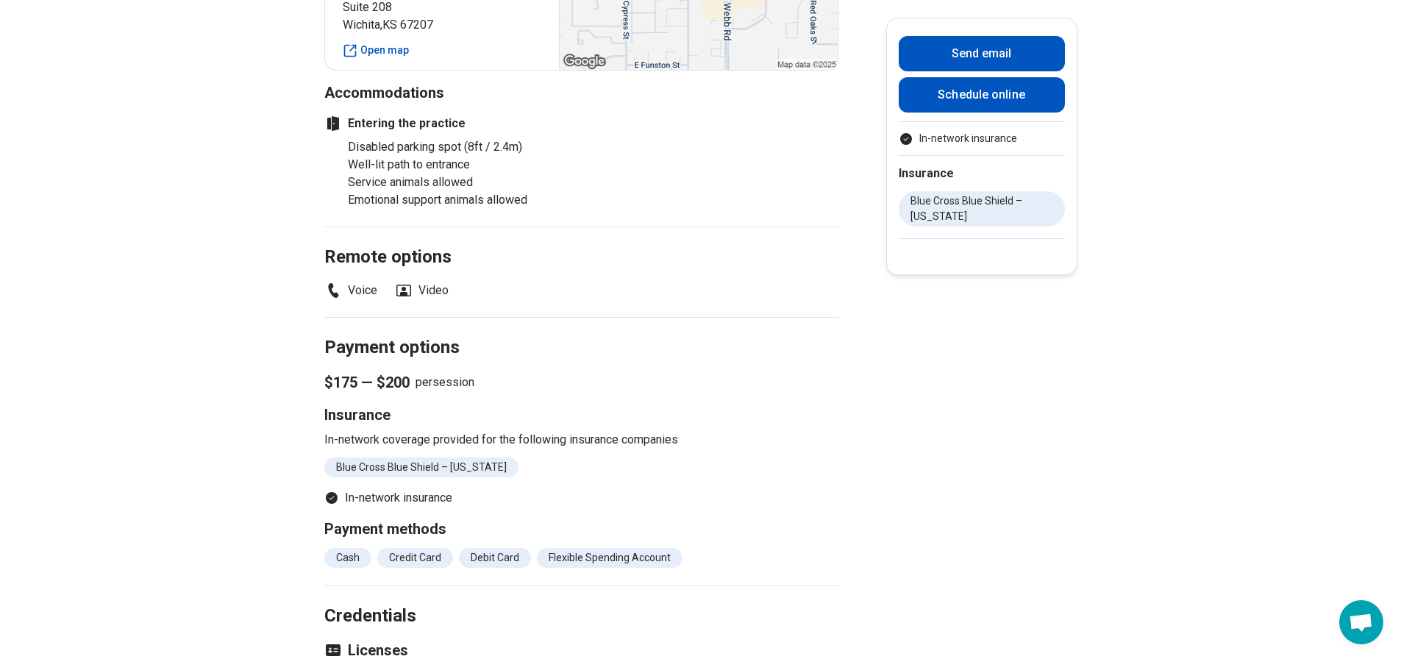
scroll to position [1251, 0]
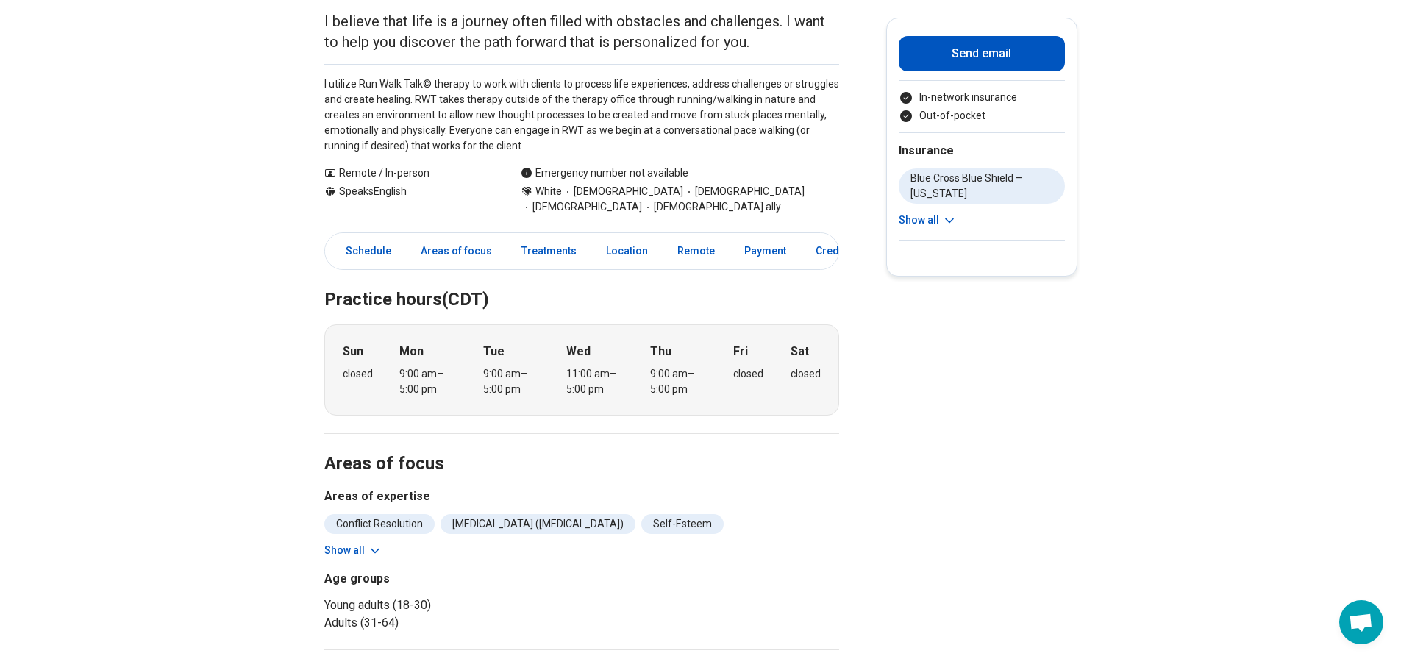
scroll to position [221, 0]
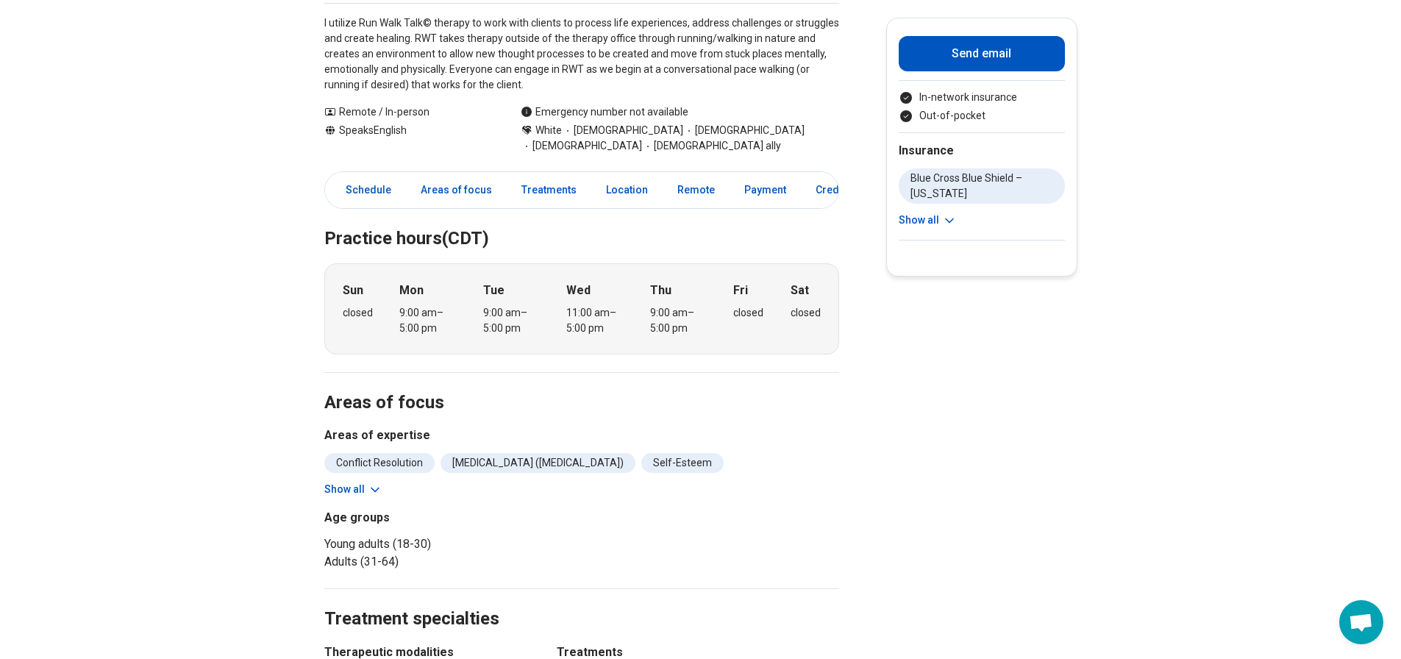
click at [335, 496] on button "Show all" at bounding box center [353, 489] width 58 height 15
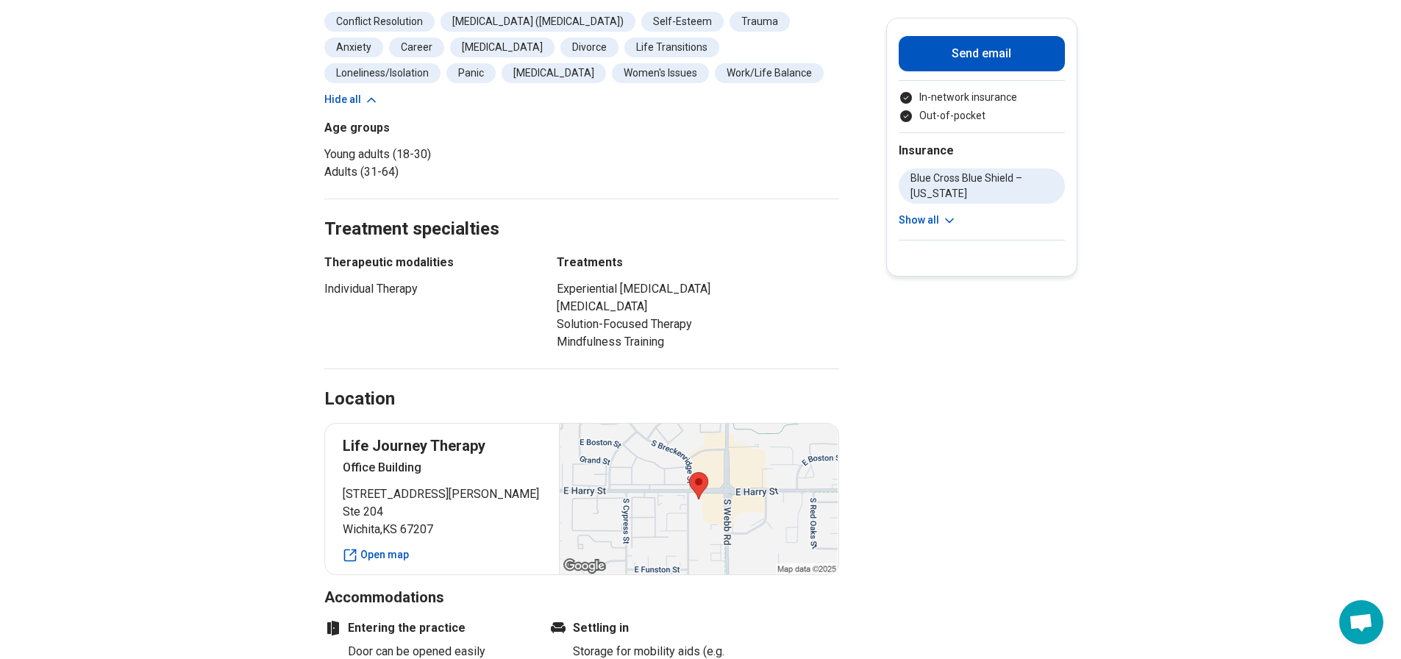
scroll to position [0, 0]
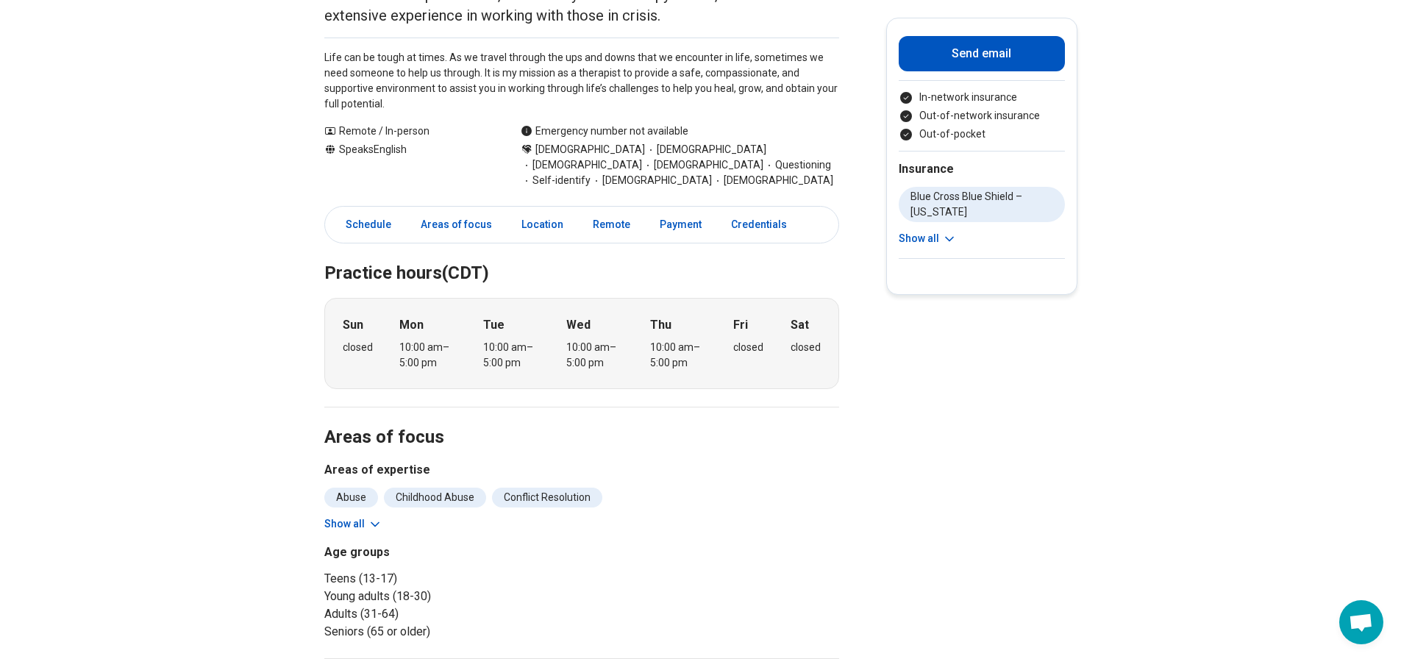
scroll to position [368, 0]
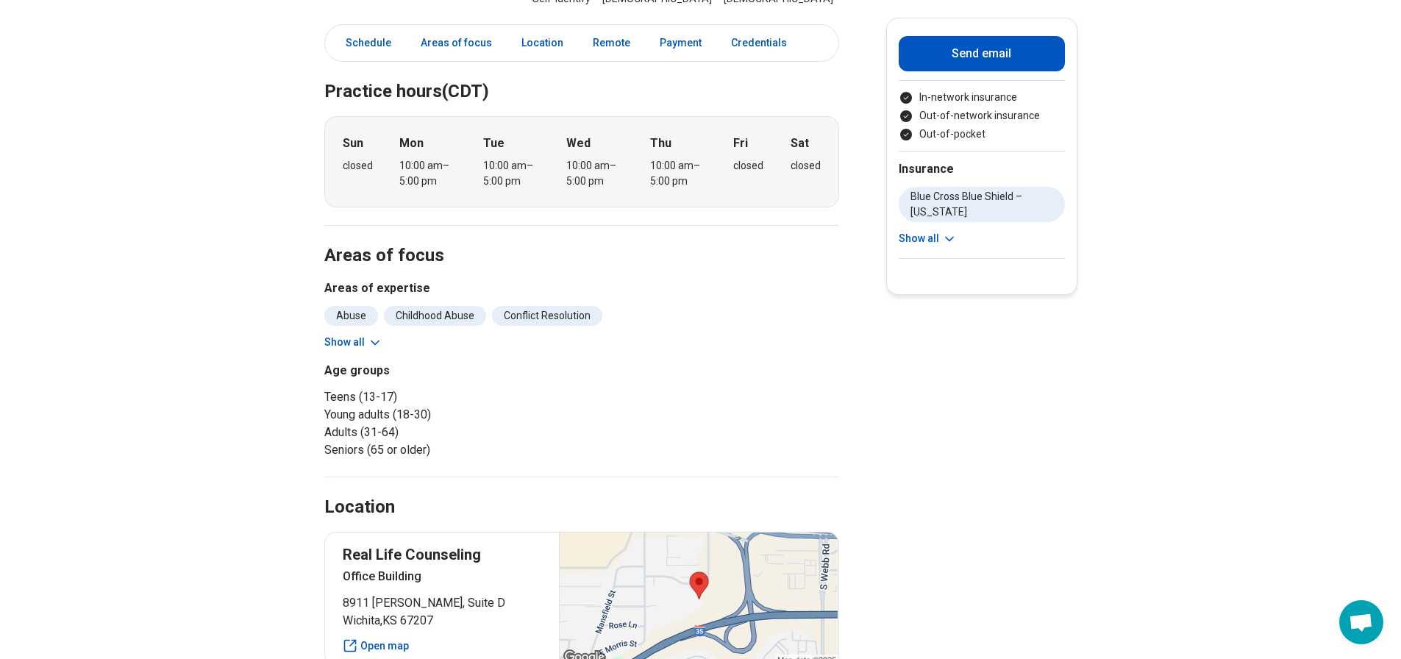
click at [355, 344] on button "Show all" at bounding box center [353, 342] width 58 height 15
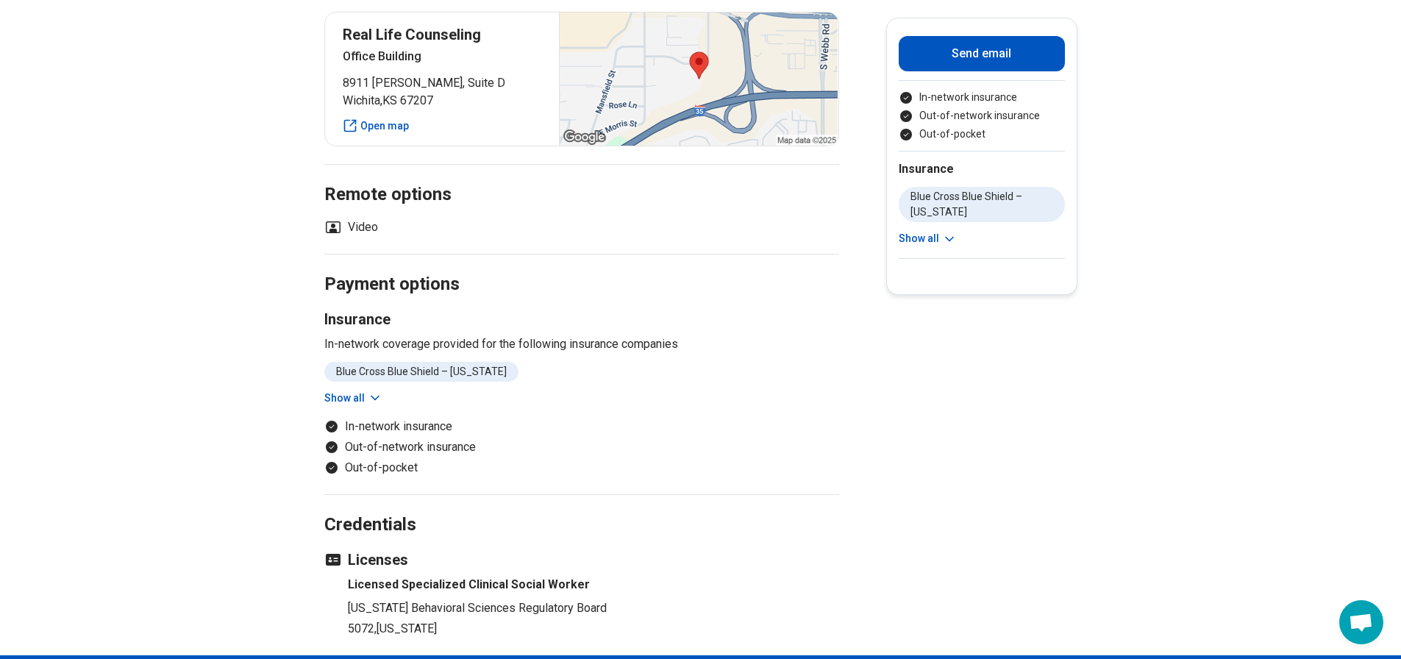
scroll to position [1251, 0]
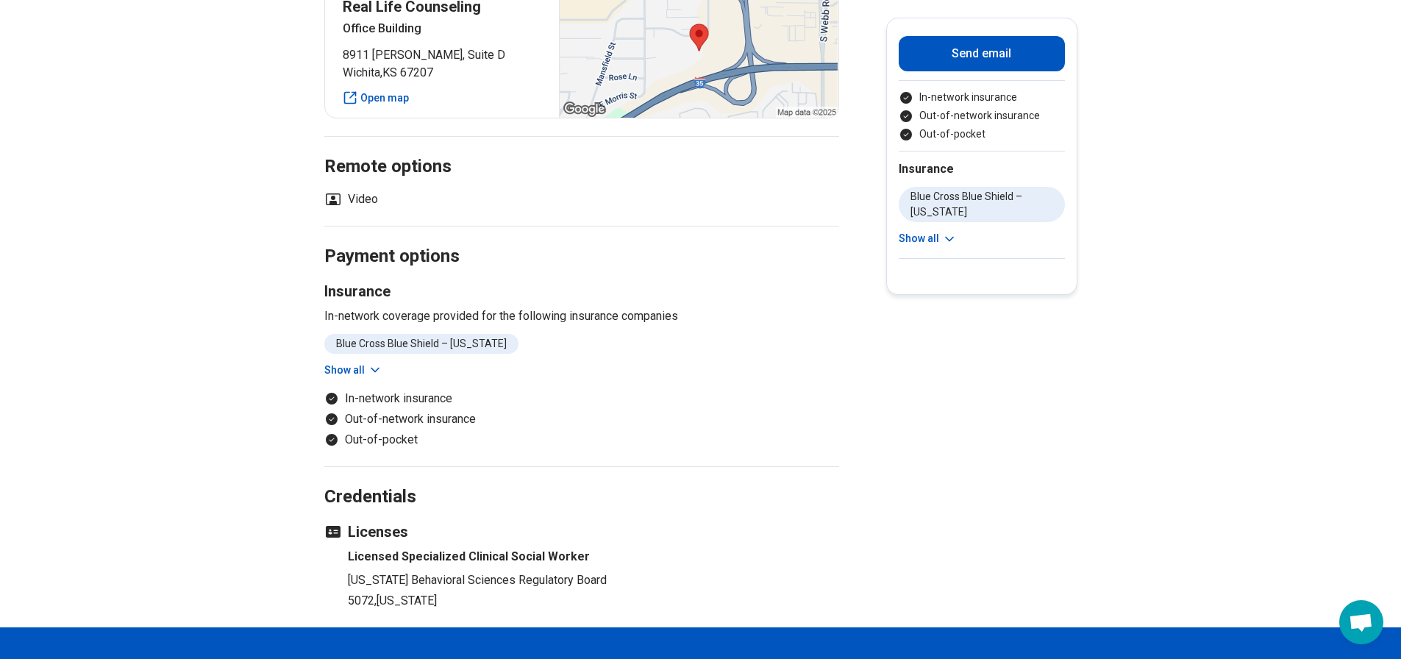
click at [353, 369] on button "Show all" at bounding box center [353, 370] width 58 height 15
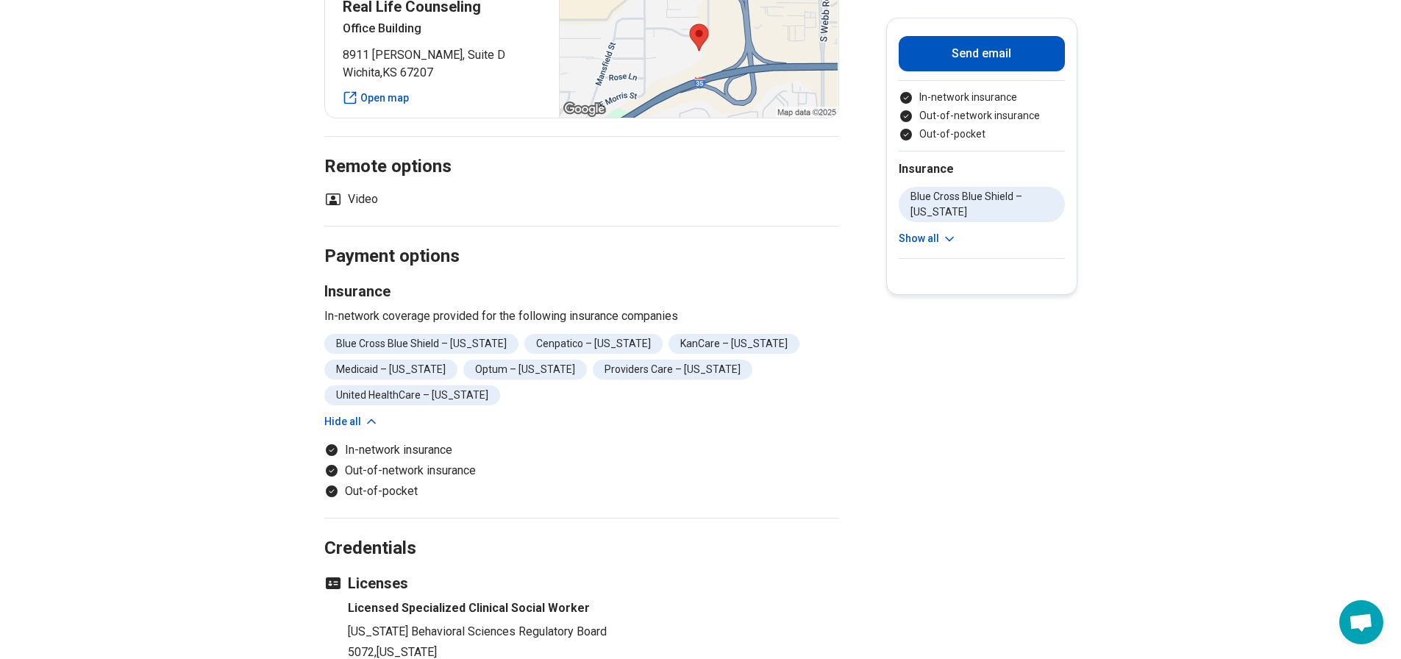
click at [339, 198] on icon at bounding box center [333, 199] width 15 height 12
click at [410, 160] on h2 "Remote options" at bounding box center [581, 149] width 515 height 60
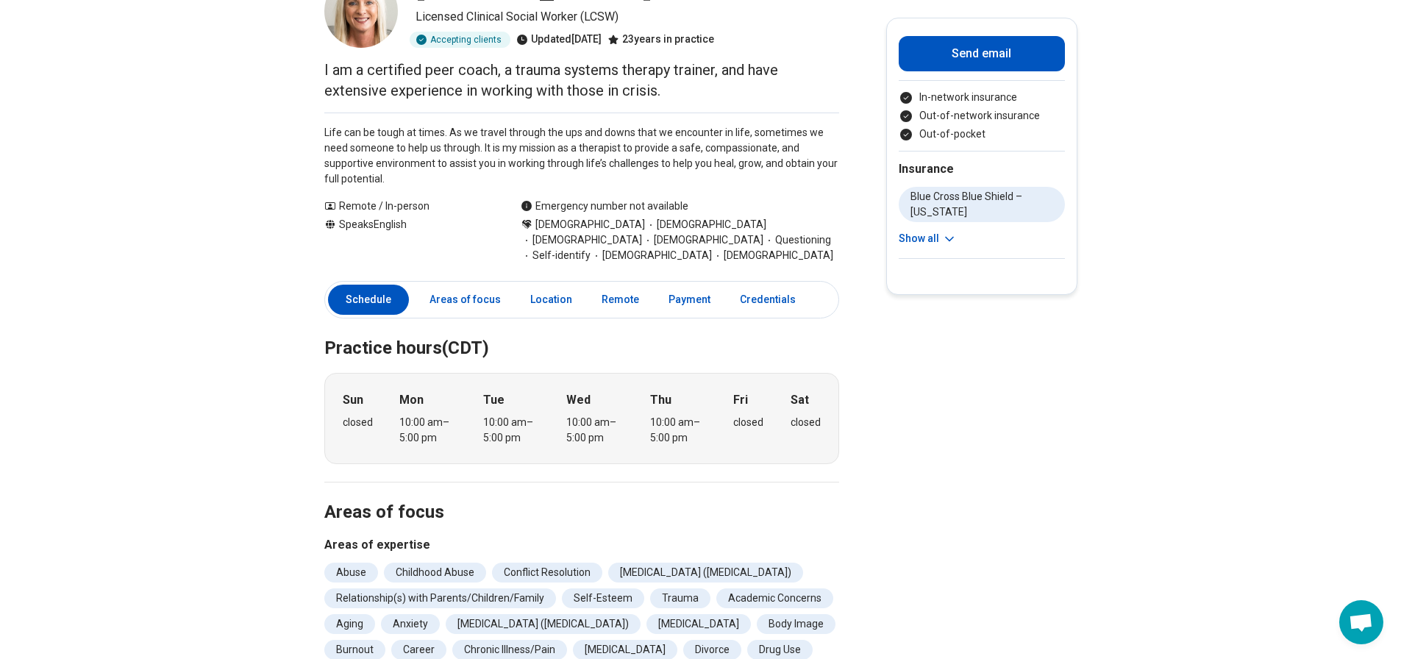
scroll to position [0, 0]
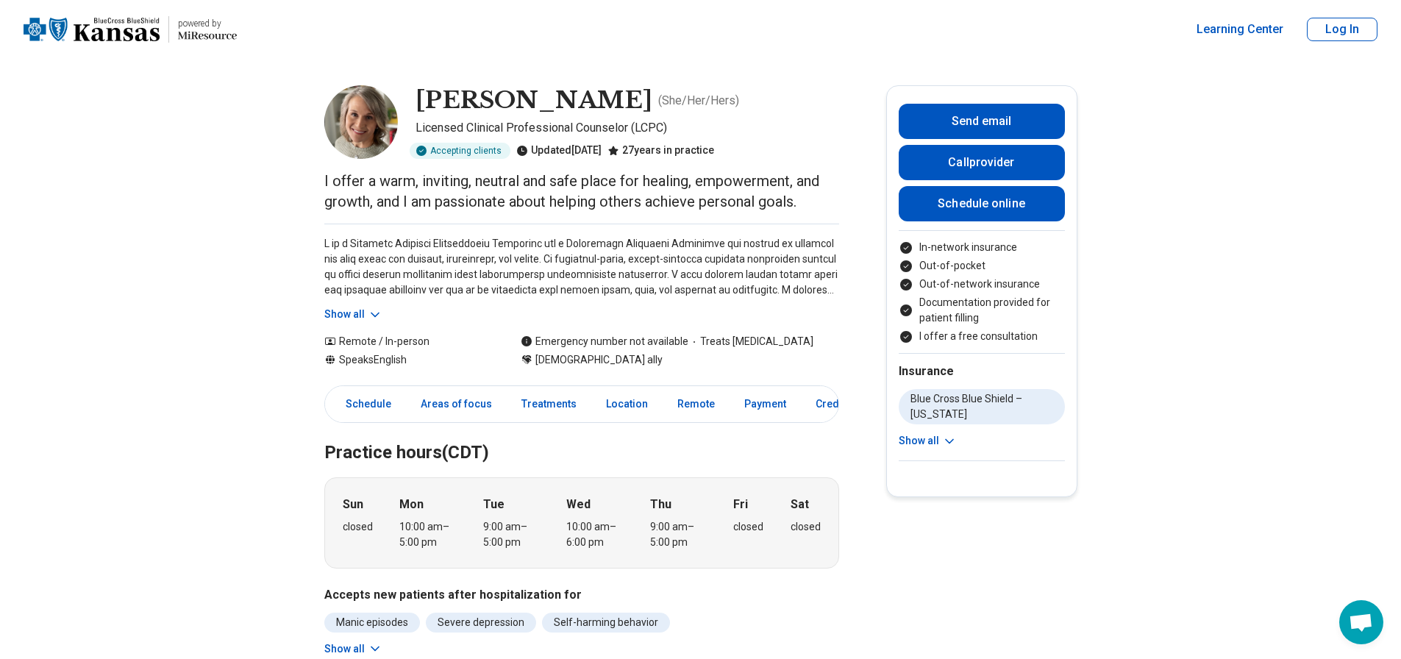
click at [363, 310] on button "Show all" at bounding box center [353, 314] width 58 height 15
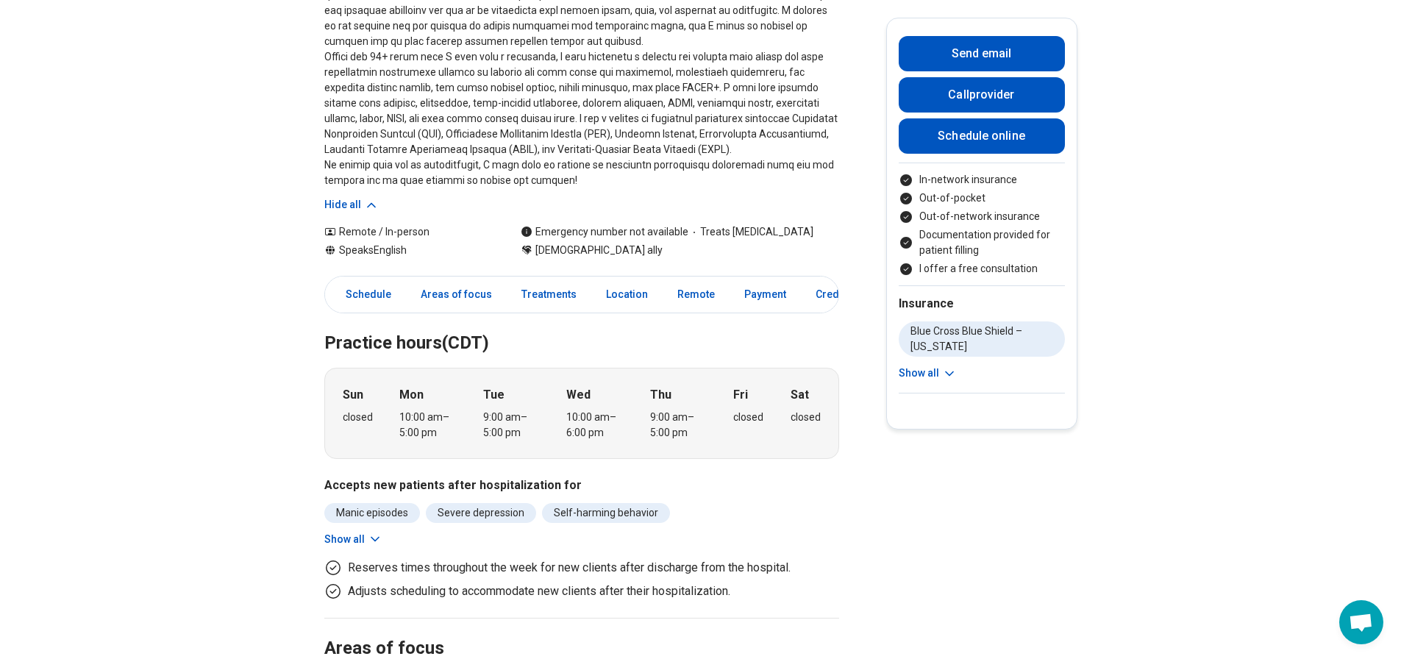
scroll to position [368, 0]
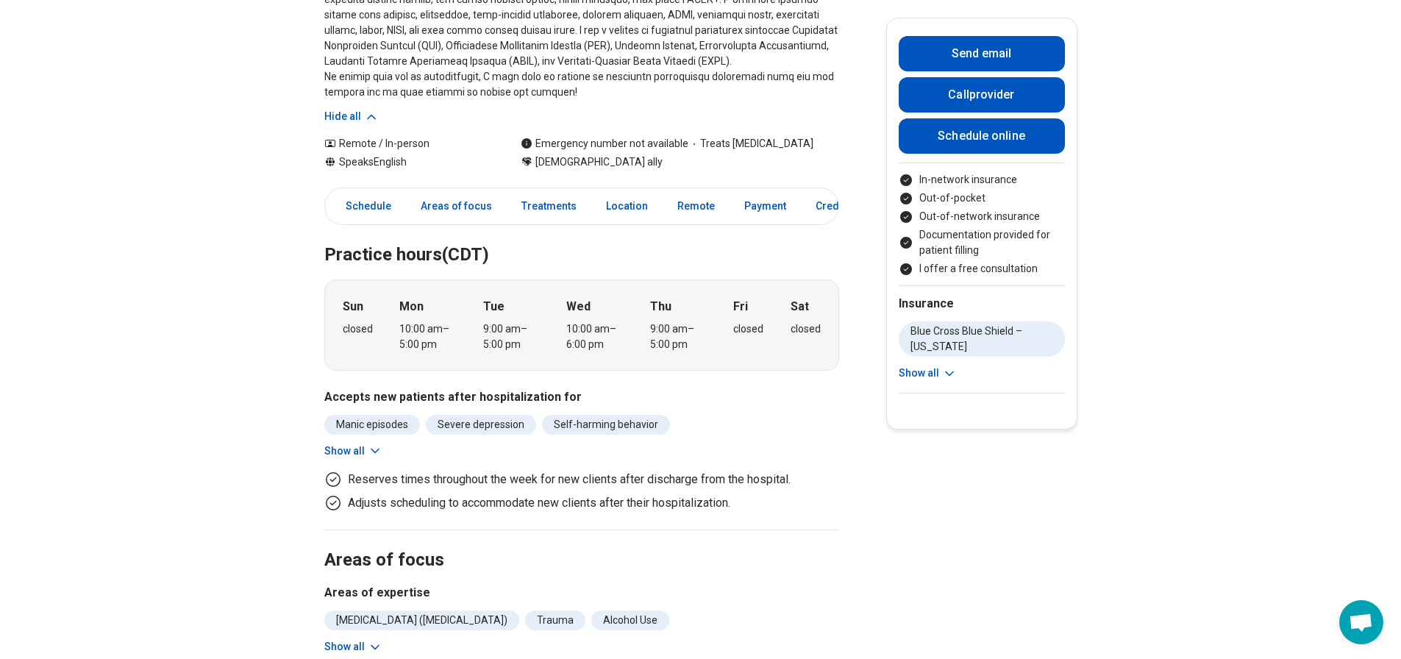
click at [350, 452] on button "Show all" at bounding box center [353, 451] width 58 height 15
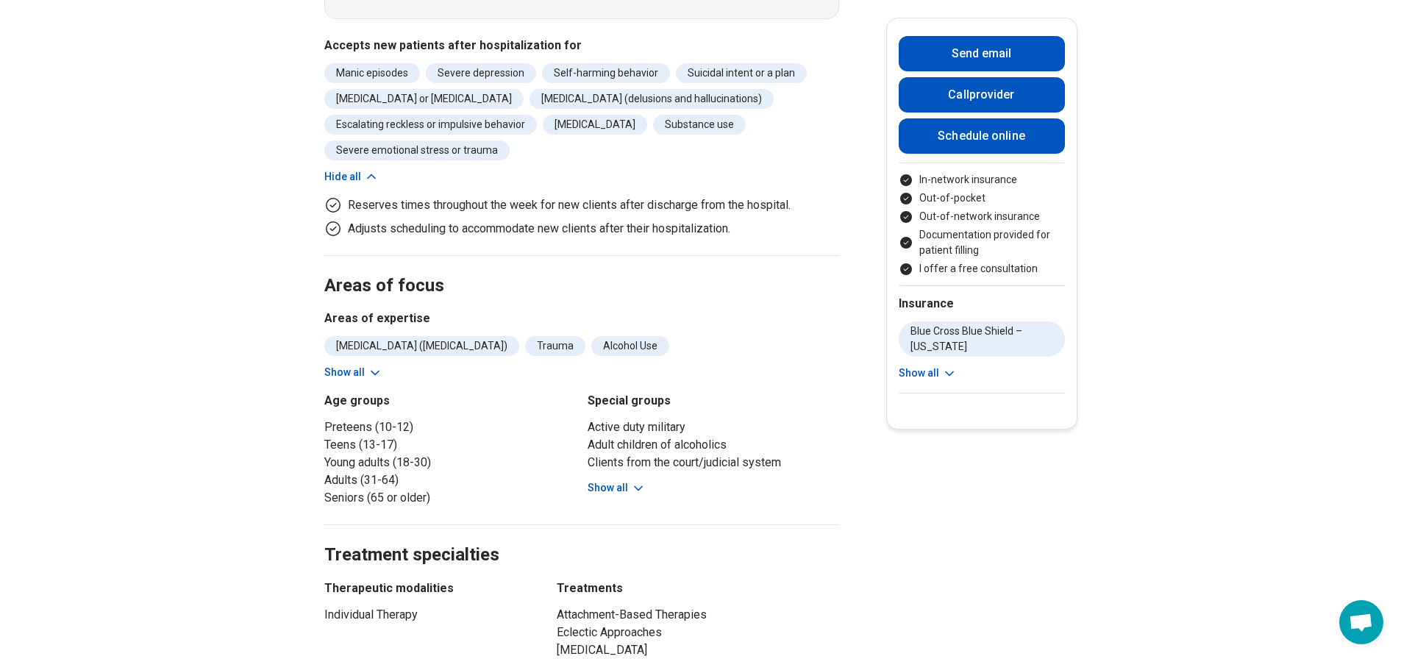
scroll to position [736, 0]
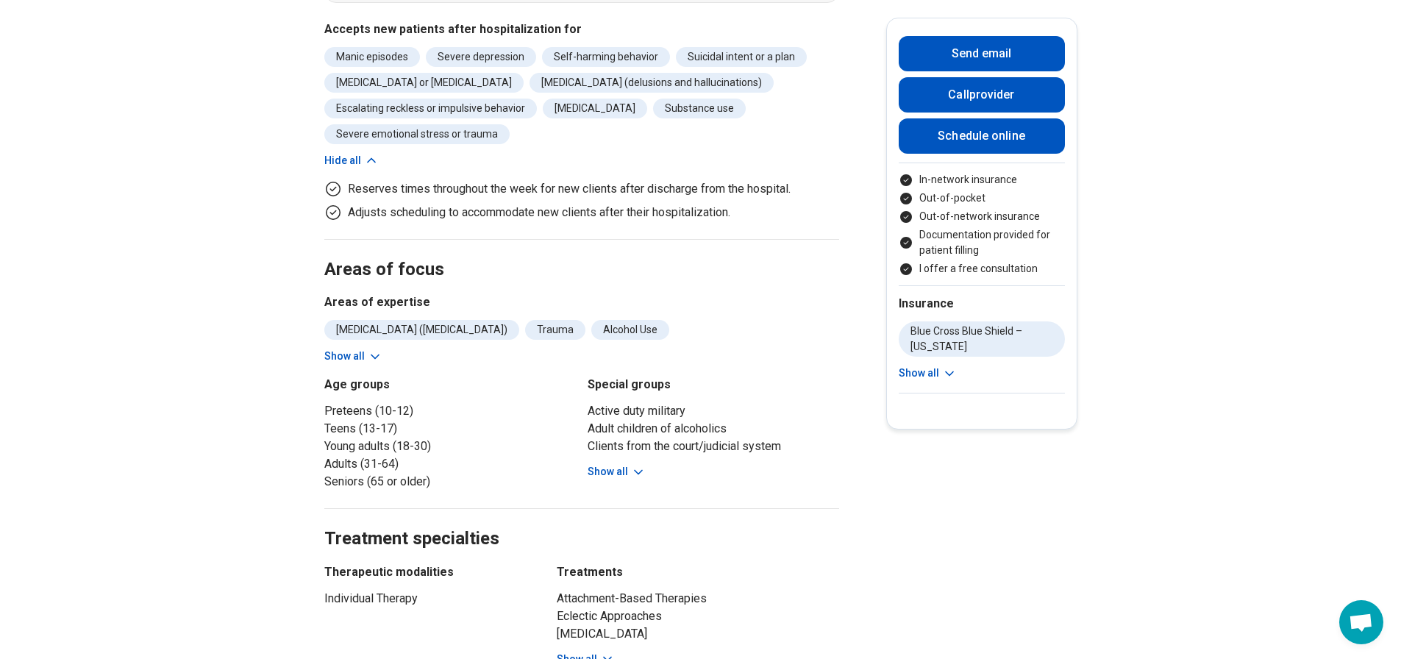
click at [351, 357] on button "Show all" at bounding box center [353, 356] width 58 height 15
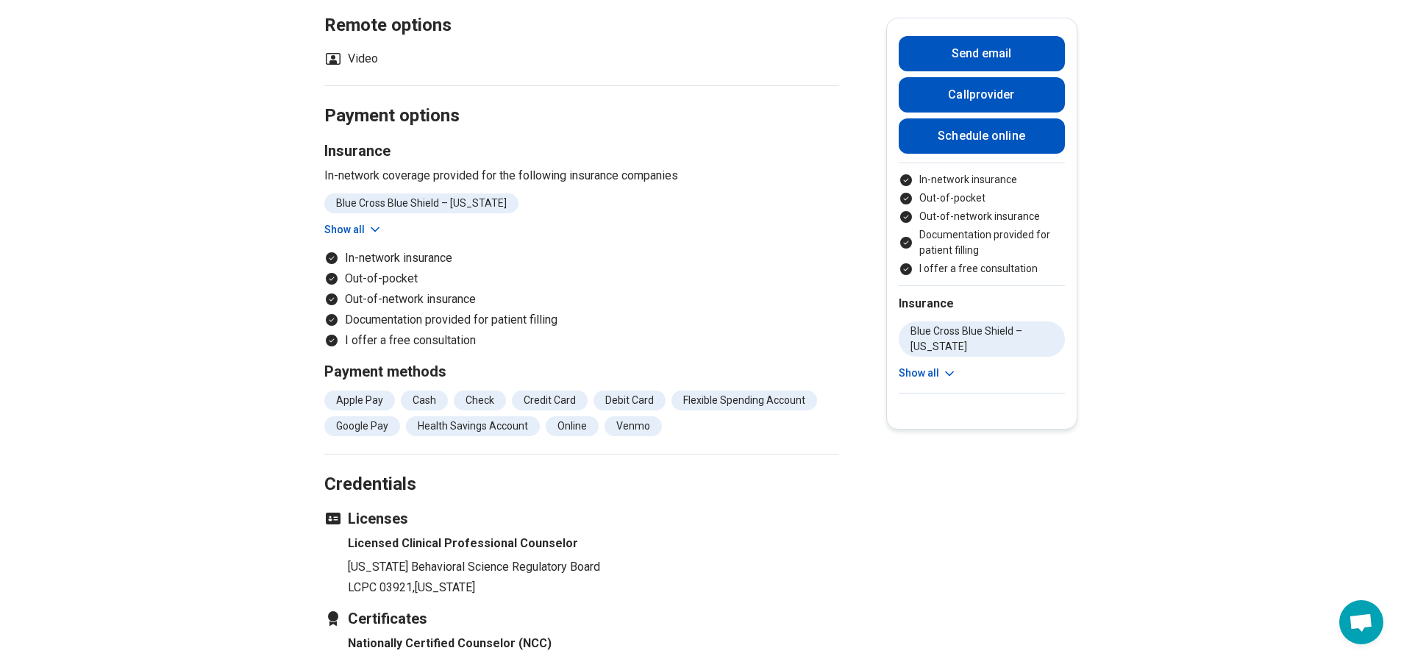
scroll to position [2060, 0]
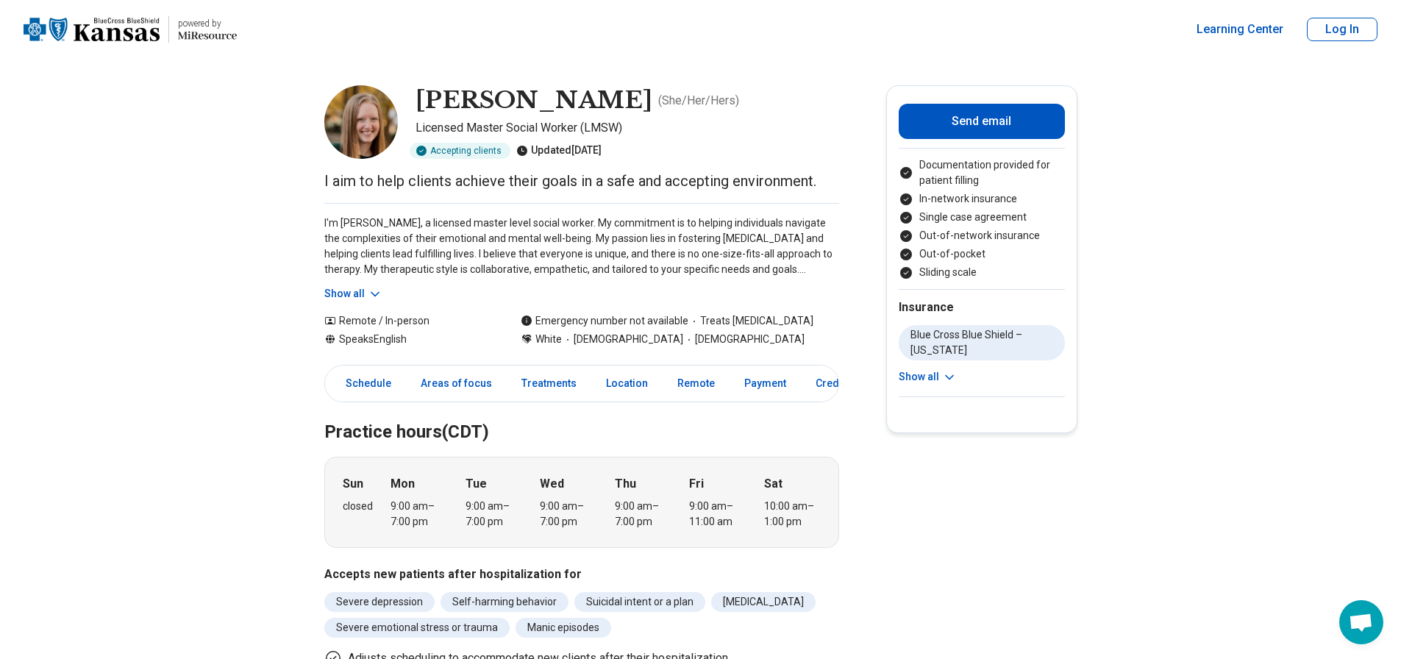
click at [362, 291] on button "Show all" at bounding box center [353, 293] width 58 height 15
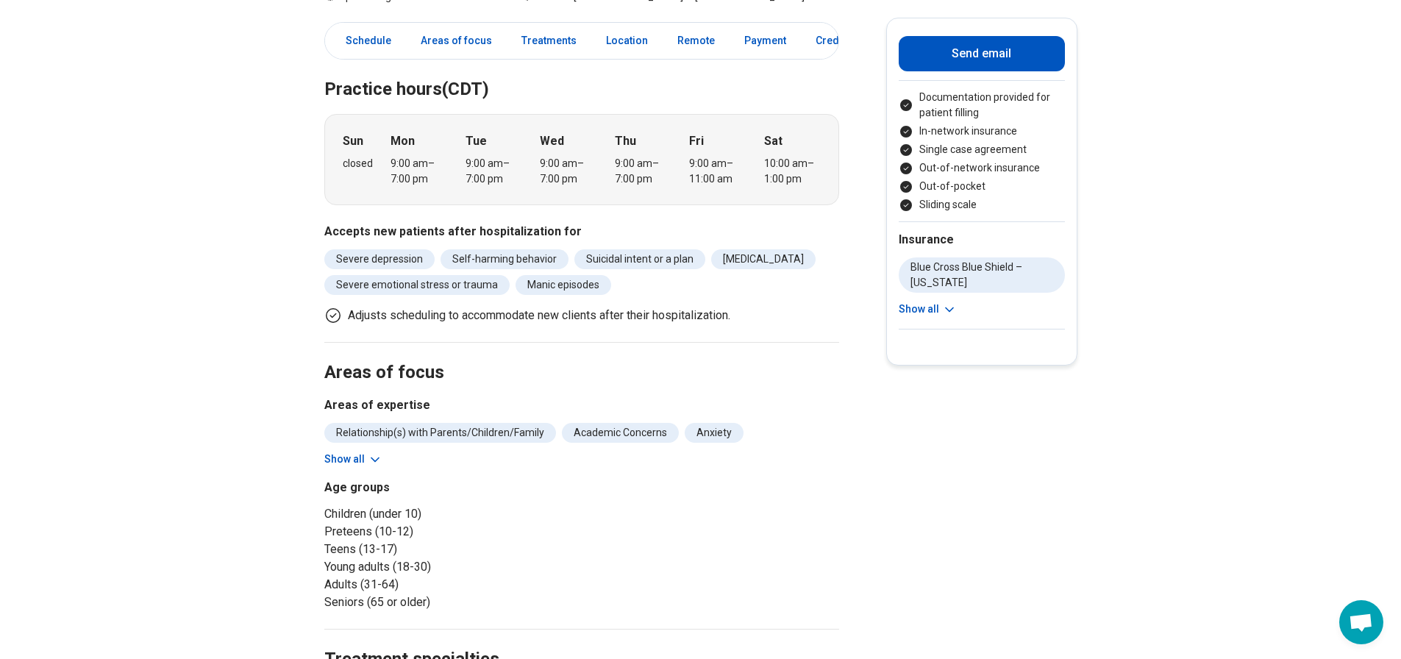
scroll to position [441, 0]
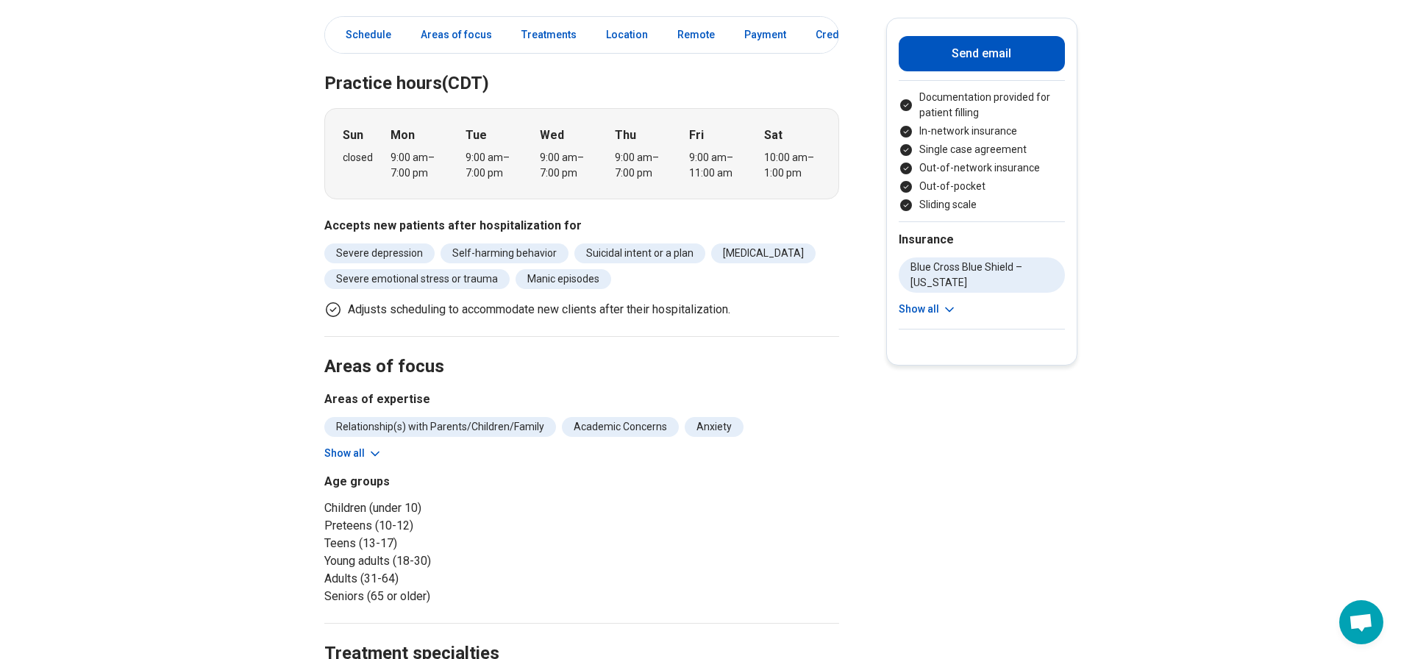
click at [345, 457] on button "Show all" at bounding box center [353, 453] width 58 height 15
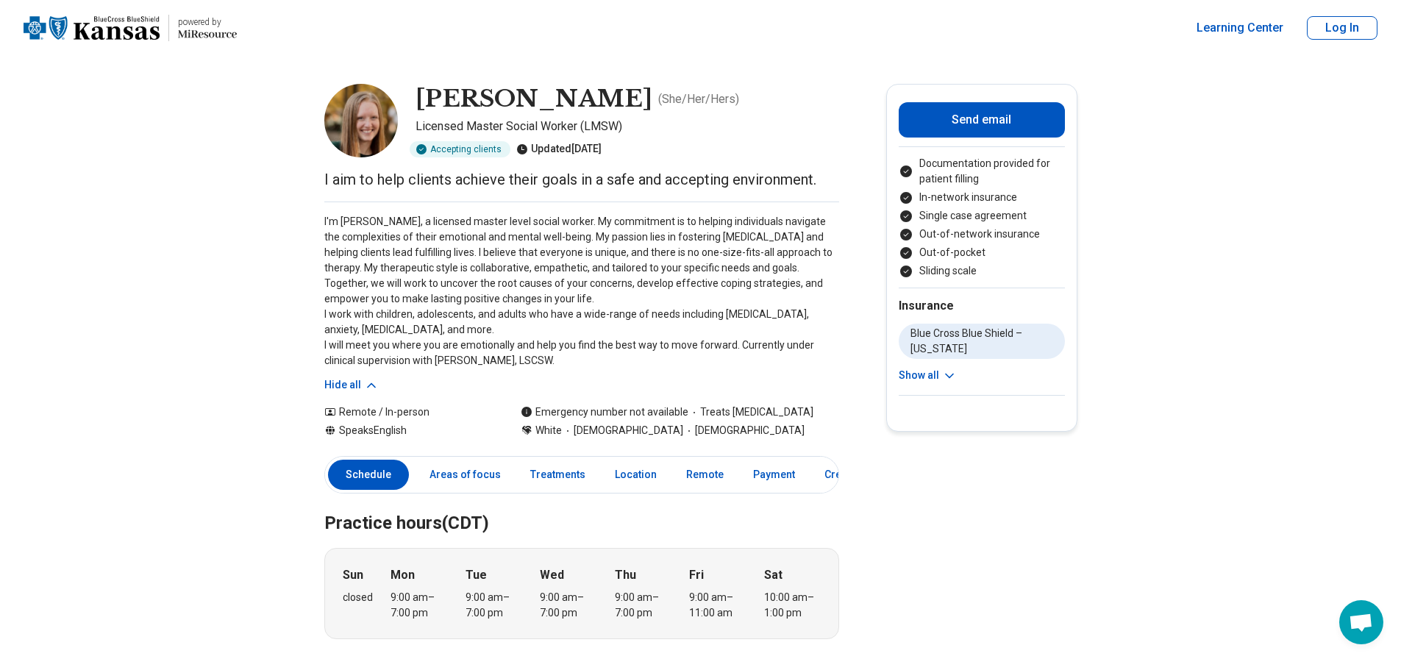
scroll to position [0, 0]
